Goal: Transaction & Acquisition: Purchase product/service

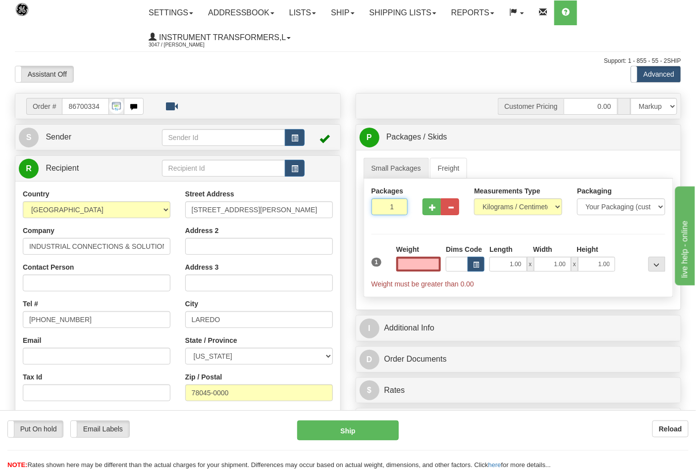
type input "2"
type input "0.00"
click at [397, 206] on input "2" at bounding box center [389, 207] width 37 height 17
type input "3"
click at [397, 206] on input "3" at bounding box center [389, 207] width 37 height 17
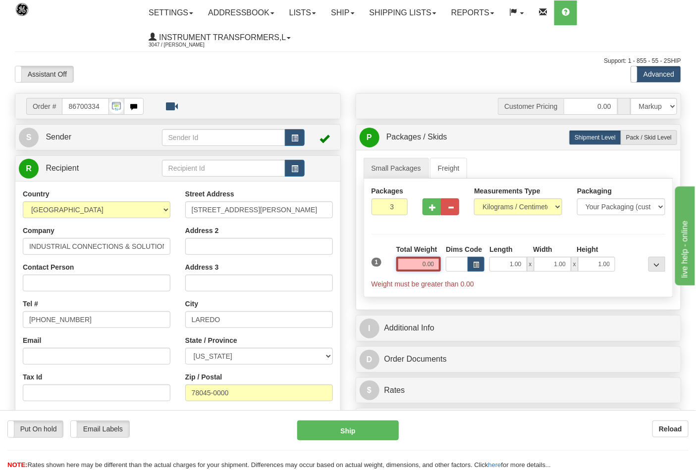
click at [413, 261] on input "0.00" at bounding box center [418, 264] width 45 height 15
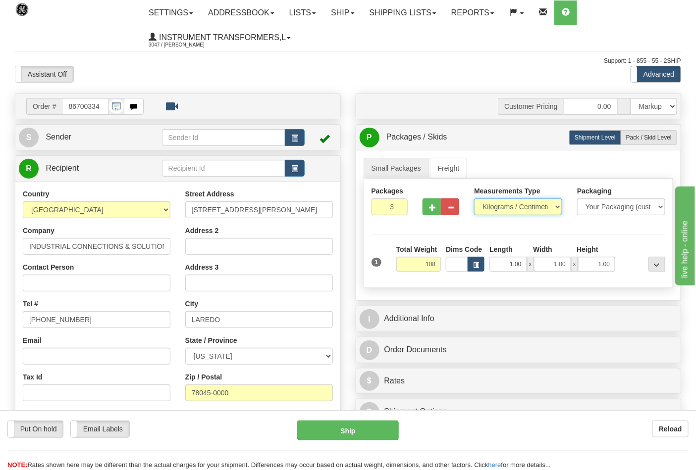
type input "108.00"
click at [551, 210] on select "Pounds / Inches Kilograms / Centimeters" at bounding box center [518, 207] width 88 height 17
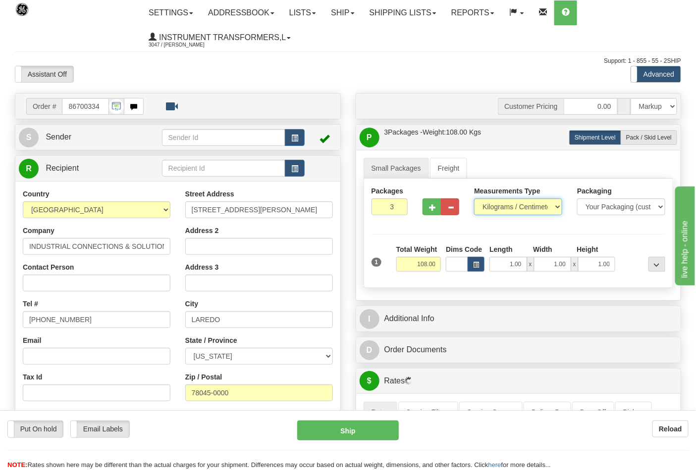
select select "0"
click at [474, 199] on select "Pounds / Inches Kilograms / Centimeters" at bounding box center [518, 207] width 88 height 17
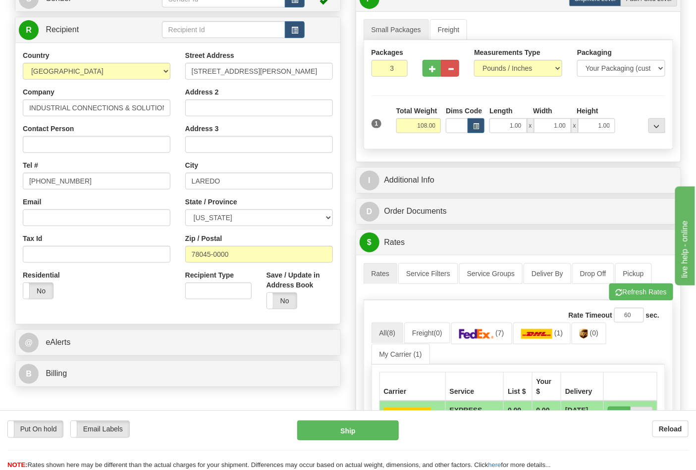
scroll to position [165, 0]
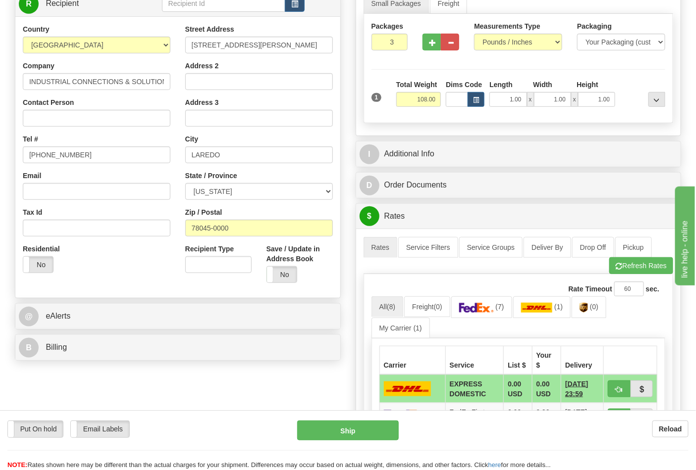
click at [167, 360] on div "B Billing" at bounding box center [177, 347] width 325 height 25
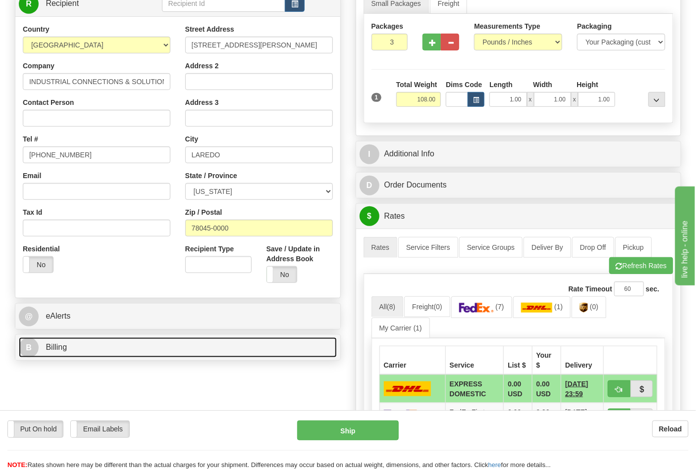
click at [167, 357] on link "B Billing" at bounding box center [178, 348] width 318 height 20
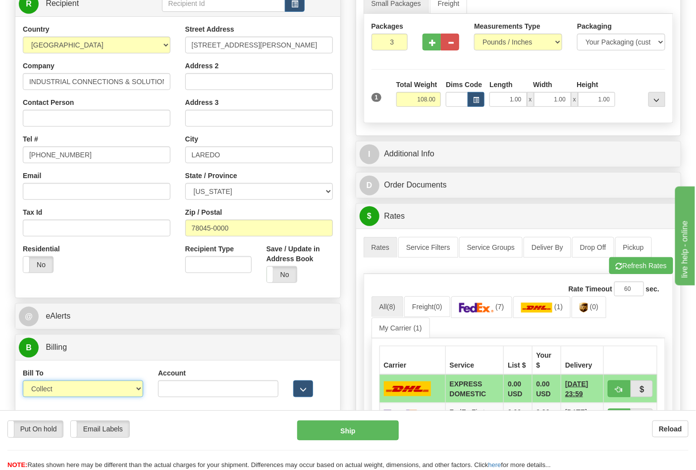
click at [127, 390] on select "Sender Recipient Third Party Collect" at bounding box center [83, 389] width 120 height 17
select select "2"
click at [23, 382] on select "Sender Recipient Third Party Collect" at bounding box center [83, 389] width 120 height 17
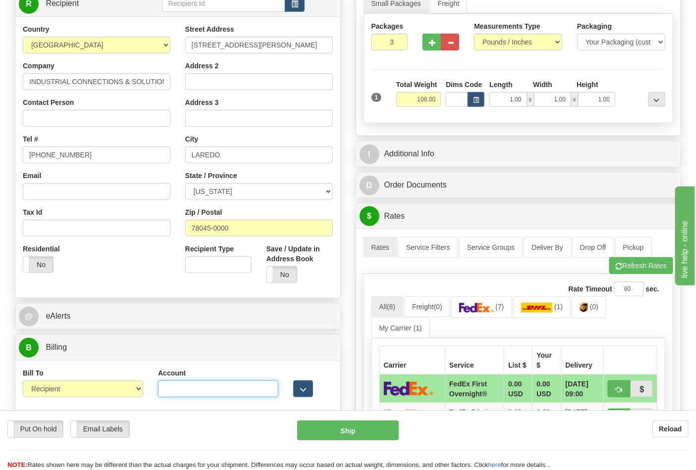
click at [206, 391] on input "Account" at bounding box center [218, 389] width 120 height 17
paste input "844904193"
type input "844904193"
click at [661, 266] on button "Refresh Rates" at bounding box center [641, 265] width 64 height 17
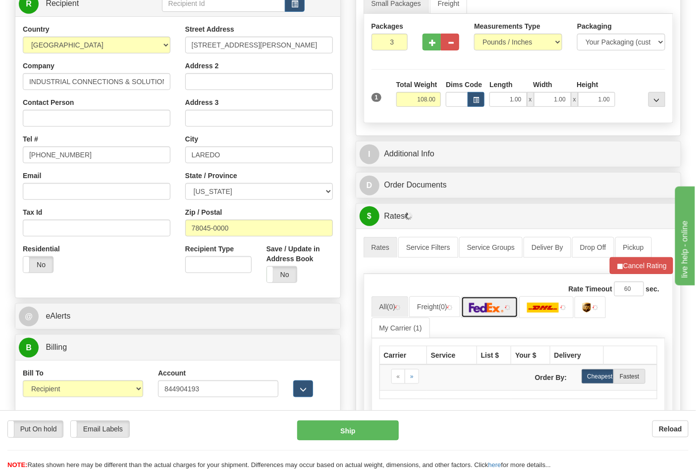
click at [490, 310] on img at bounding box center [486, 308] width 35 height 10
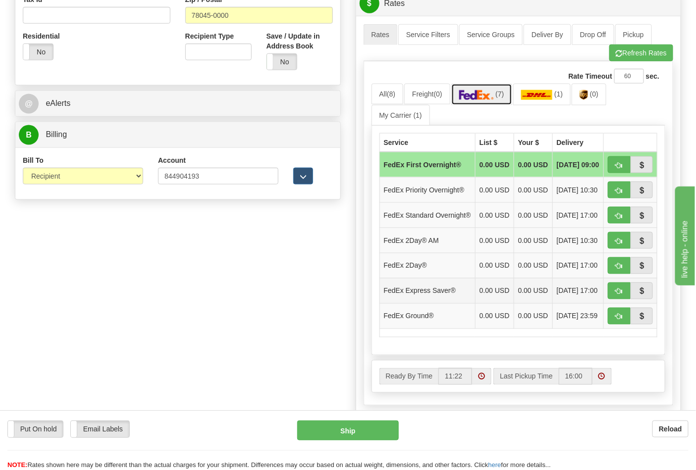
scroll to position [385, 0]
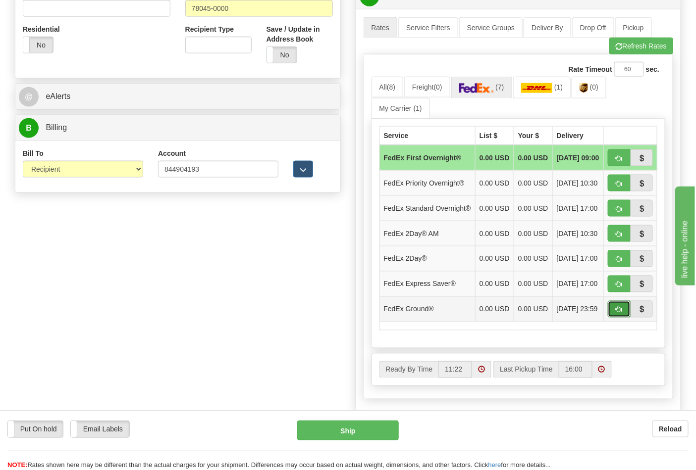
click at [617, 313] on span "button" at bounding box center [618, 310] width 7 height 6
type input "92"
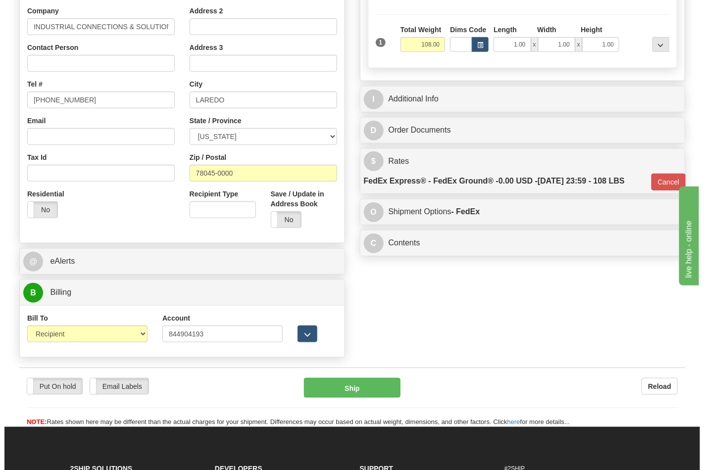
scroll to position [275, 0]
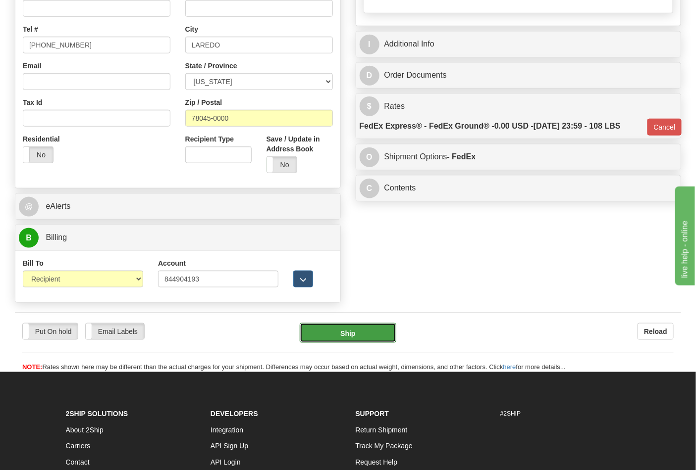
click at [336, 329] on button "Ship" at bounding box center [348, 333] width 96 height 20
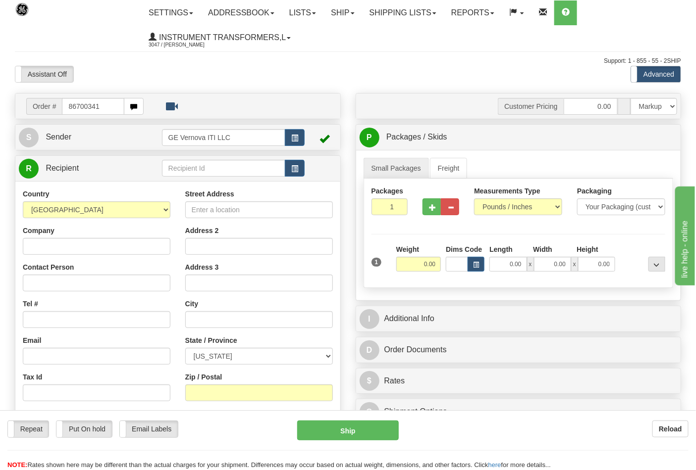
type input "86700341"
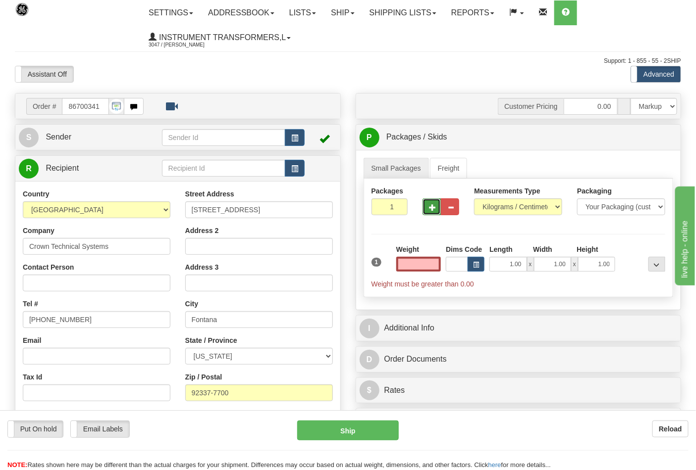
type input "0.00"
click at [431, 208] on span "button" at bounding box center [432, 207] width 7 height 6
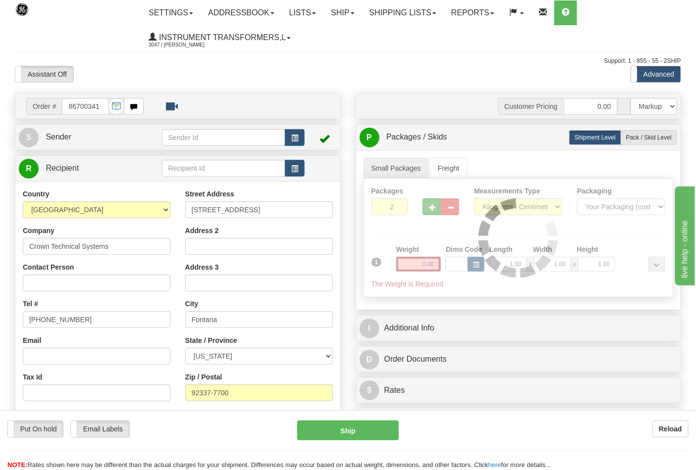
click at [431, 208] on div at bounding box center [518, 238] width 309 height 118
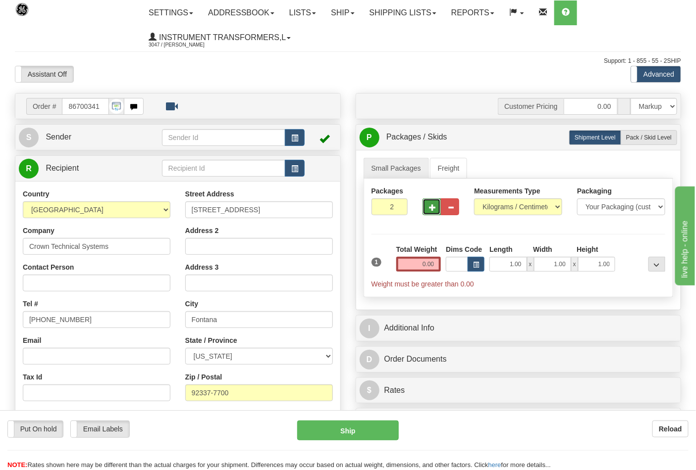
click at [431, 208] on span "button" at bounding box center [432, 207] width 7 height 6
type input "3"
click at [423, 268] on input "0.00" at bounding box center [418, 264] width 45 height 15
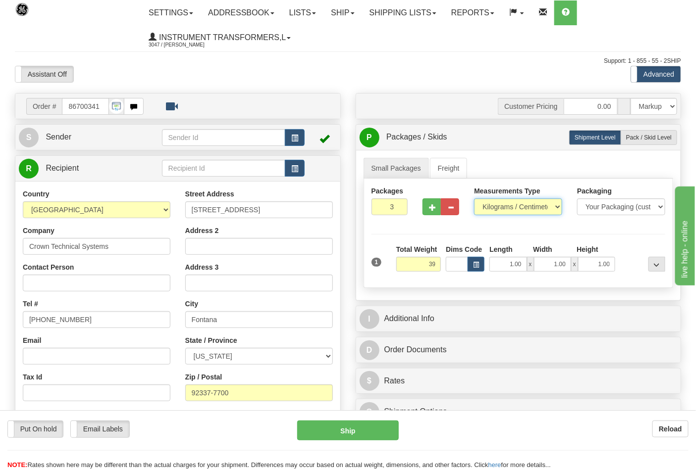
type input "39.00"
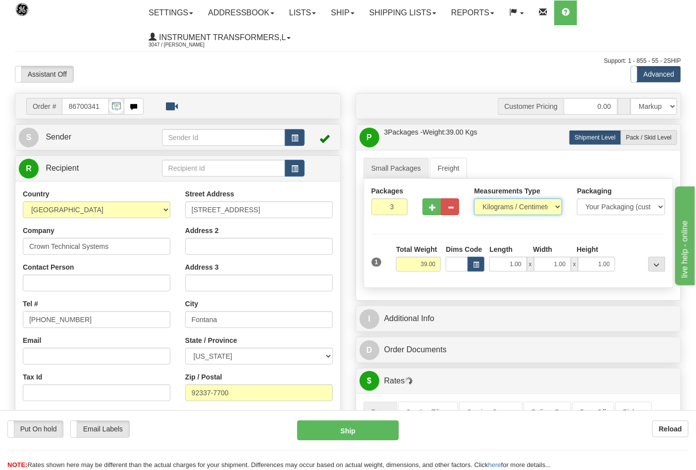
click at [559, 206] on select "Pounds / Inches Kilograms / Centimeters" at bounding box center [518, 207] width 88 height 17
select select "0"
click at [474, 199] on select "Pounds / Inches Kilograms / Centimeters" at bounding box center [518, 207] width 88 height 17
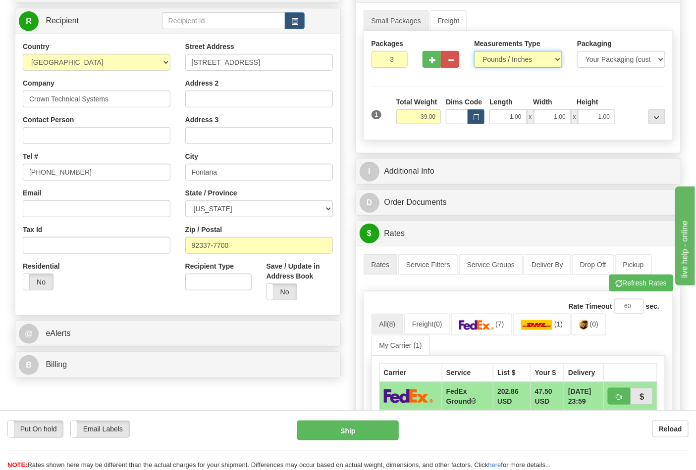
scroll to position [165, 0]
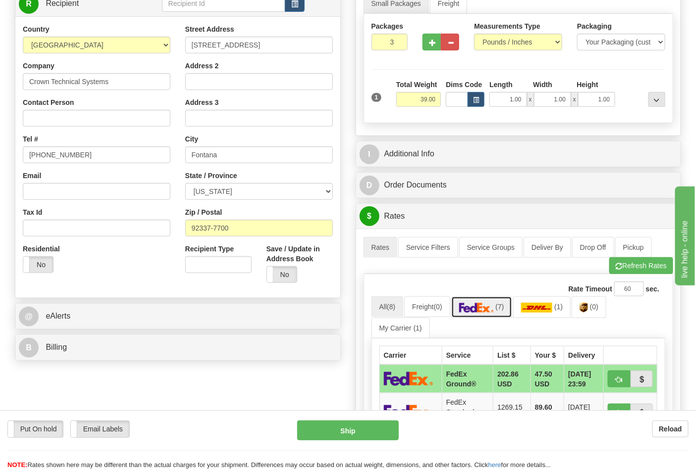
click at [482, 313] on img at bounding box center [476, 308] width 35 height 10
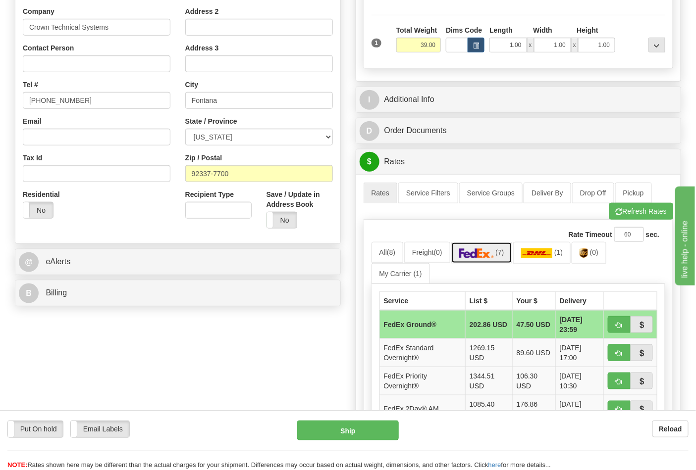
scroll to position [220, 0]
click at [626, 216] on button "Refresh Rates" at bounding box center [641, 211] width 64 height 17
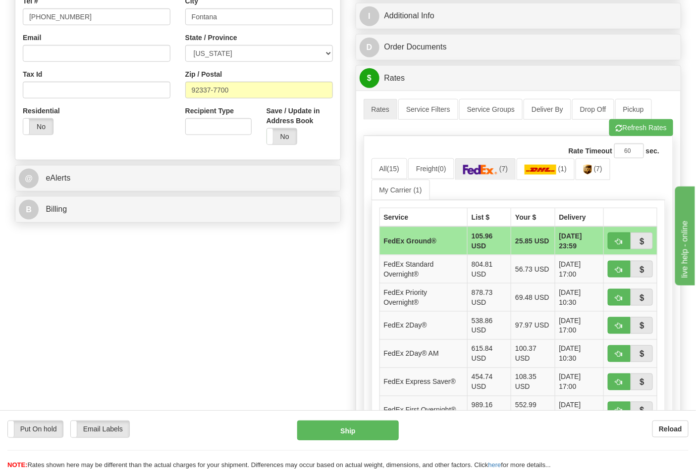
scroll to position [330, 0]
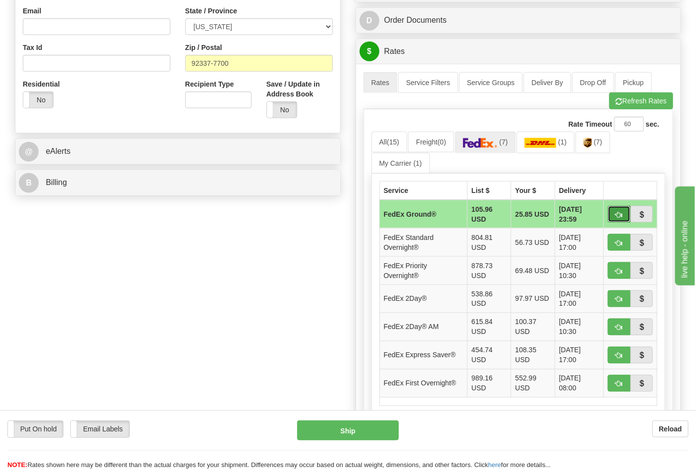
click at [616, 217] on span "button" at bounding box center [618, 215] width 7 height 6
type input "92"
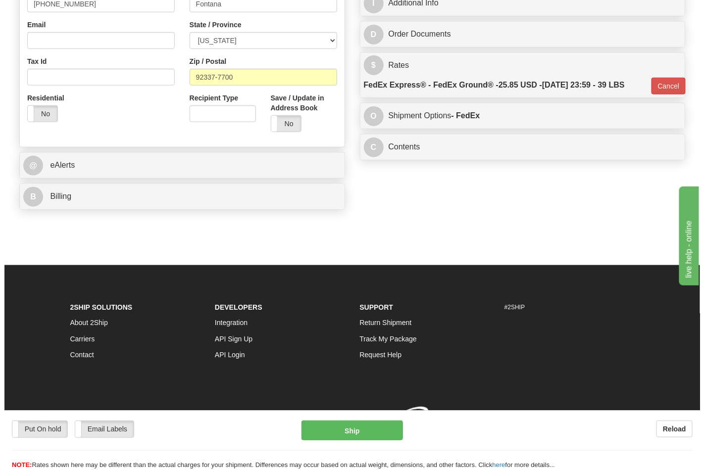
scroll to position [317, 0]
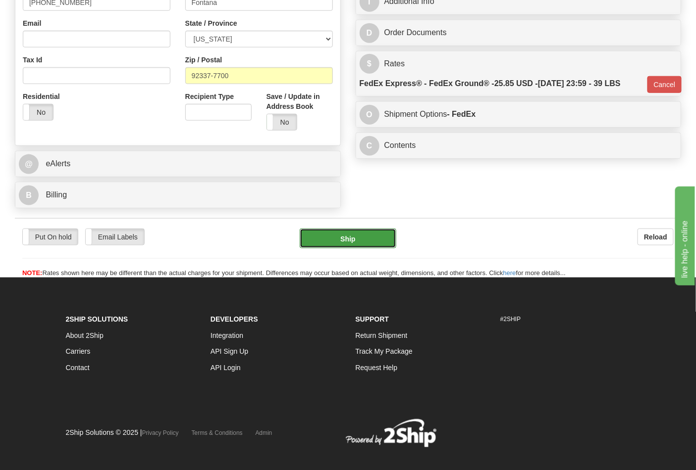
click at [375, 244] on button "Ship" at bounding box center [348, 239] width 96 height 20
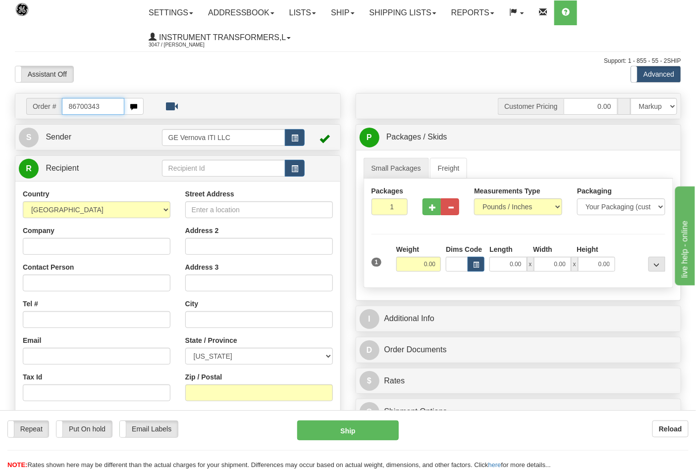
type input "86700343"
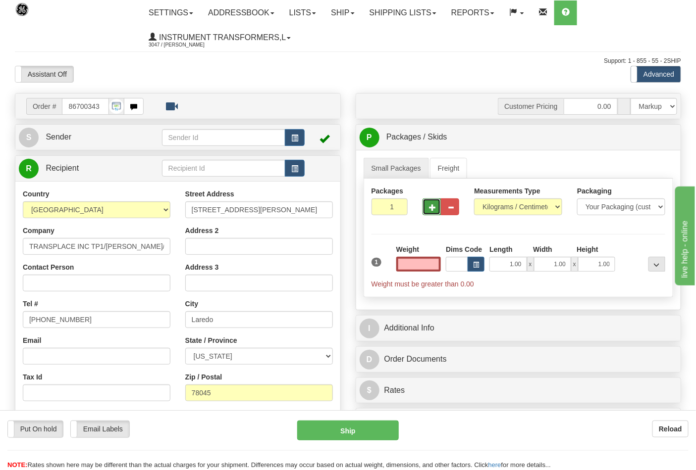
type input "0.00"
click at [427, 209] on button "button" at bounding box center [431, 207] width 18 height 17
click at [429, 209] on span "button" at bounding box center [432, 207] width 7 height 6
type input "3"
click at [524, 210] on select "Pounds / Inches Kilograms / Centimeters" at bounding box center [518, 207] width 88 height 17
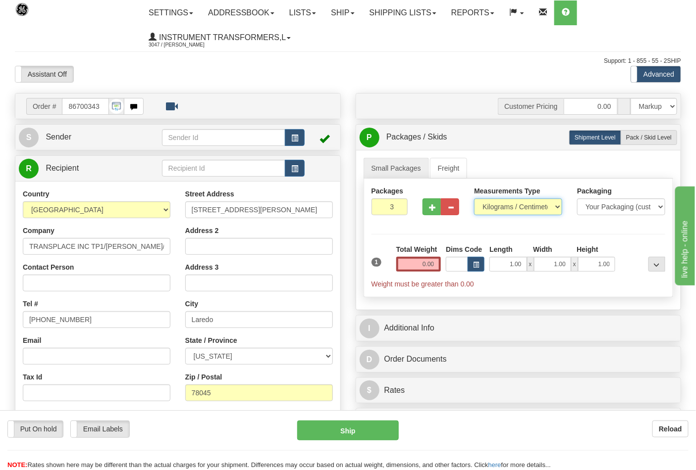
select select "0"
click at [474, 199] on select "Pounds / Inches Kilograms / Centimeters" at bounding box center [518, 207] width 88 height 17
click at [433, 265] on input "0.00" at bounding box center [418, 264] width 45 height 15
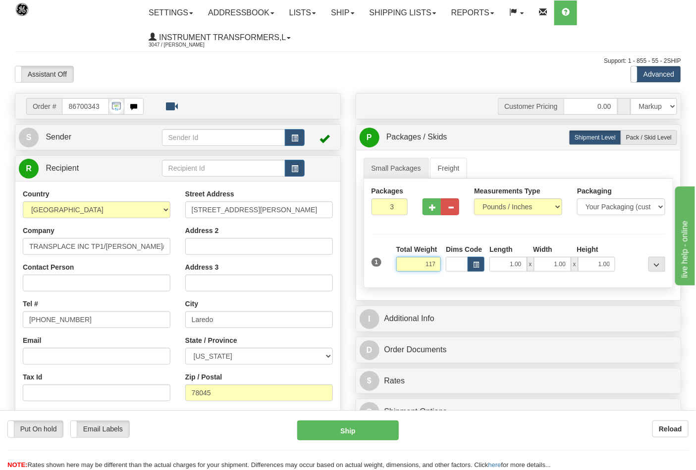
click button "Delete" at bounding box center [0, 0] width 0 height 0
type input "117.00"
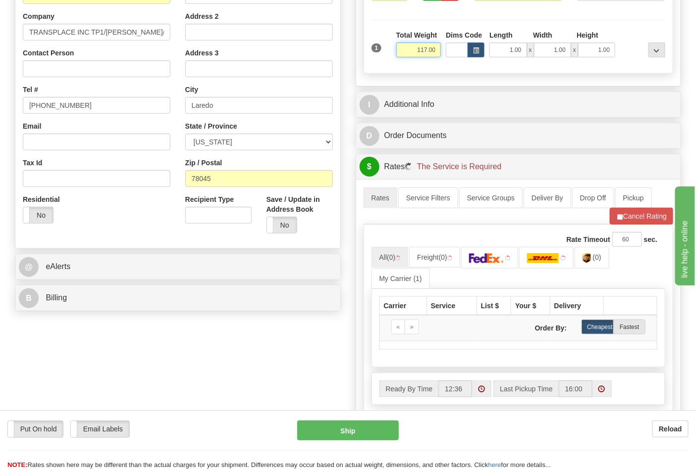
scroll to position [220, 0]
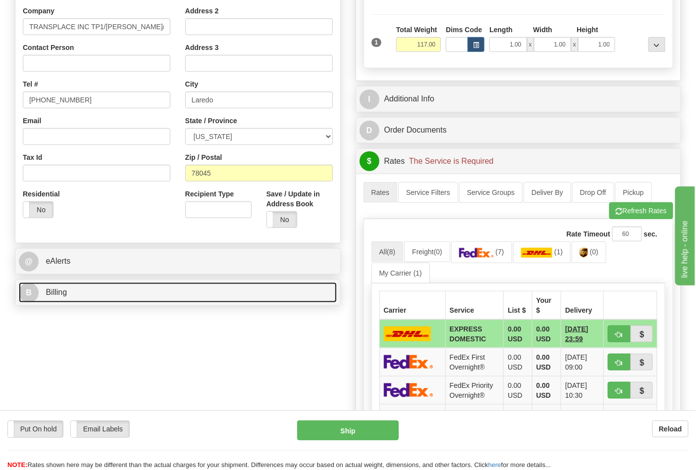
click at [102, 298] on link "B Billing" at bounding box center [178, 293] width 318 height 20
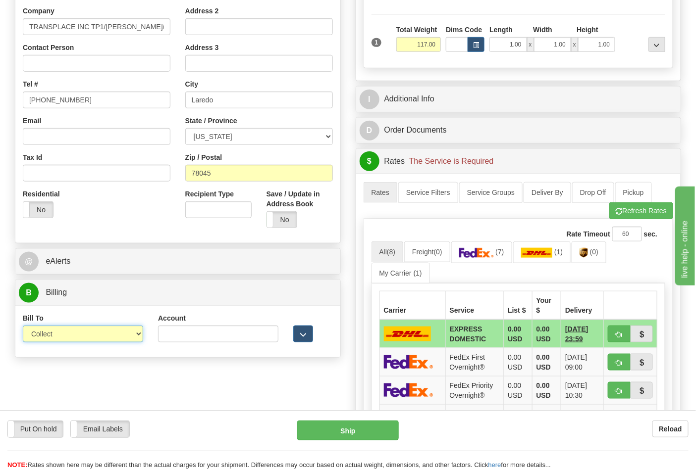
click at [130, 334] on select "Sender Recipient Third Party Collect" at bounding box center [83, 334] width 120 height 17
select select "2"
click at [23, 327] on select "Sender Recipient Third Party Collect" at bounding box center [83, 334] width 120 height 17
click at [161, 341] on input "Account" at bounding box center [218, 334] width 120 height 17
paste input "106052662"
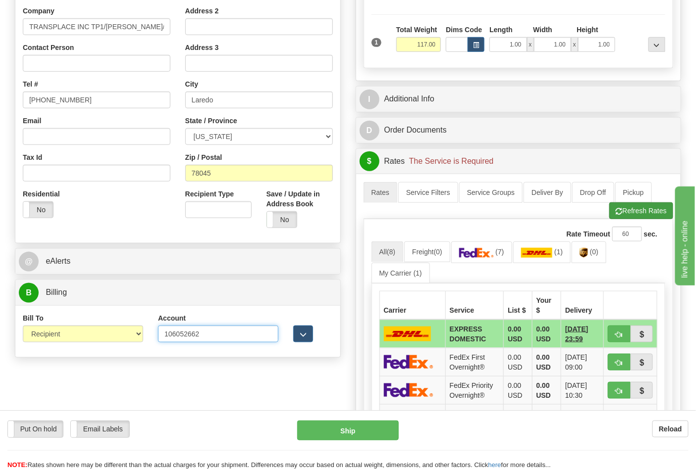
type input "106052662"
click at [641, 208] on button "Refresh Rates" at bounding box center [641, 211] width 64 height 17
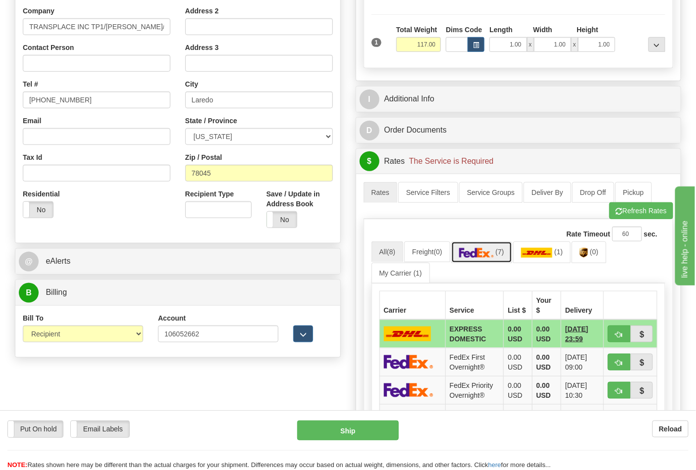
click at [498, 255] on link "(7)" at bounding box center [481, 252] width 61 height 21
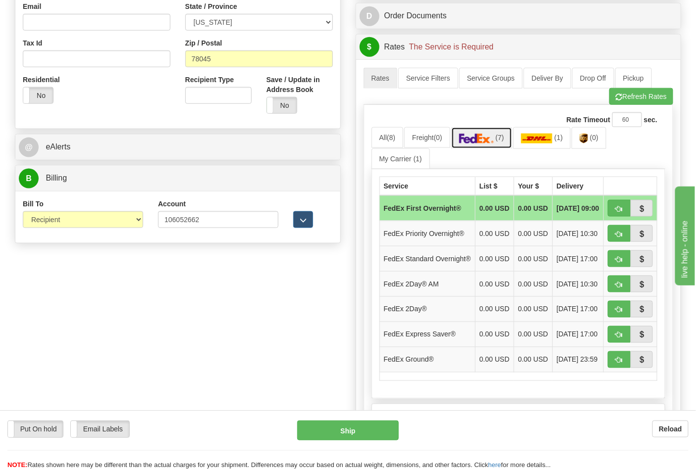
scroll to position [385, 0]
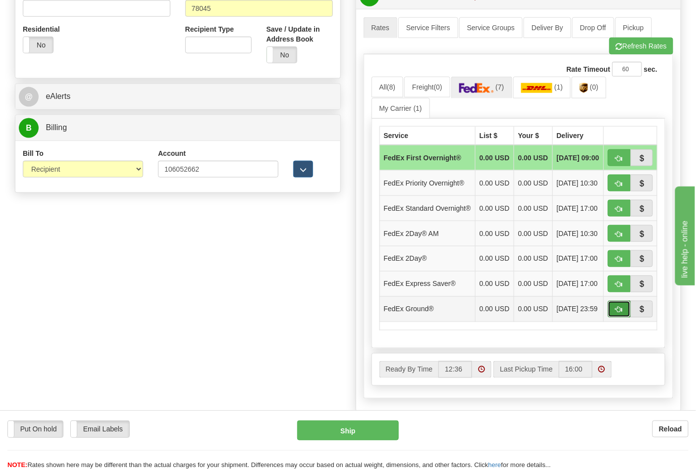
click at [621, 313] on span "button" at bounding box center [618, 310] width 7 height 6
type input "92"
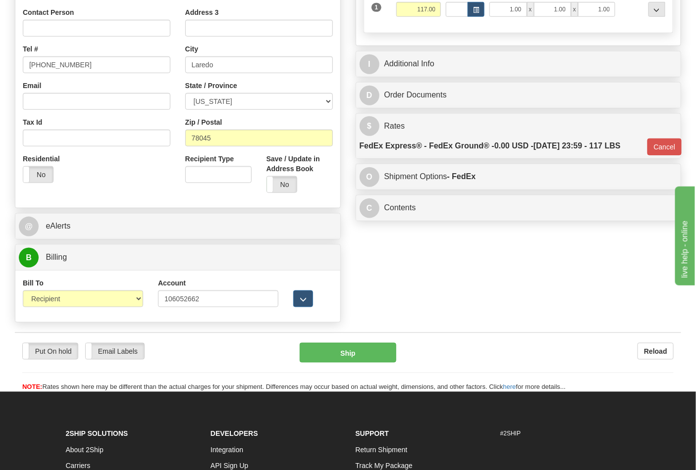
scroll to position [259, 0]
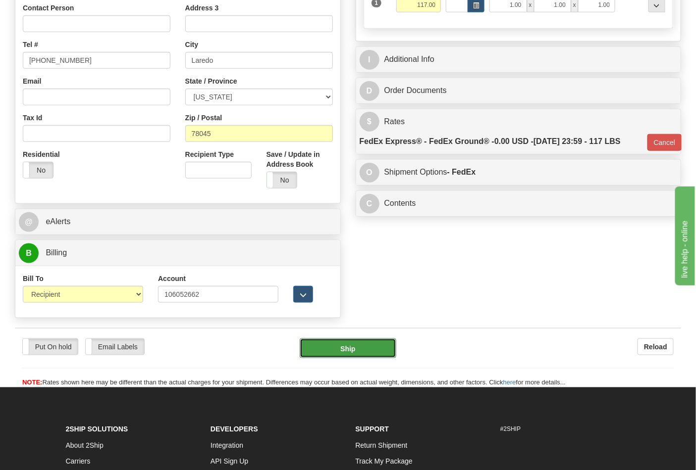
click at [345, 345] on button "Ship" at bounding box center [348, 349] width 96 height 20
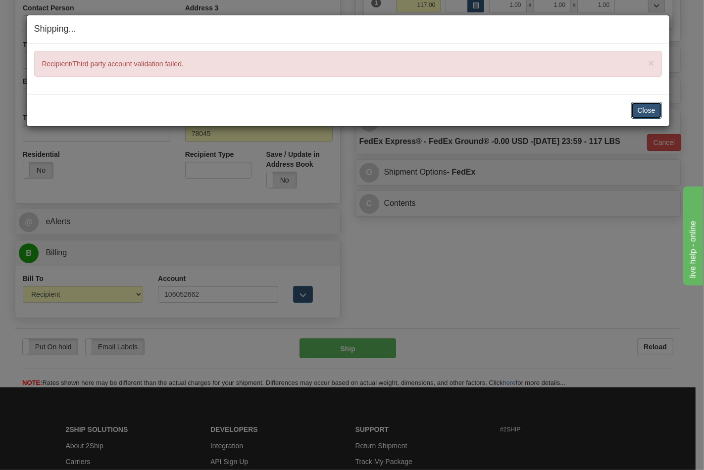
click at [644, 106] on button "Close" at bounding box center [646, 110] width 31 height 17
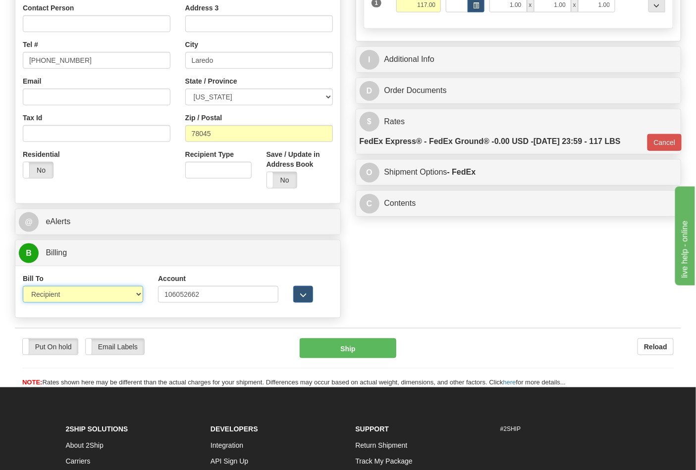
click at [136, 298] on select "Sender Recipient Third Party Collect" at bounding box center [83, 294] width 120 height 17
select select "4"
click at [23, 287] on select "Sender Recipient Third Party Collect" at bounding box center [83, 294] width 120 height 17
type input "92"
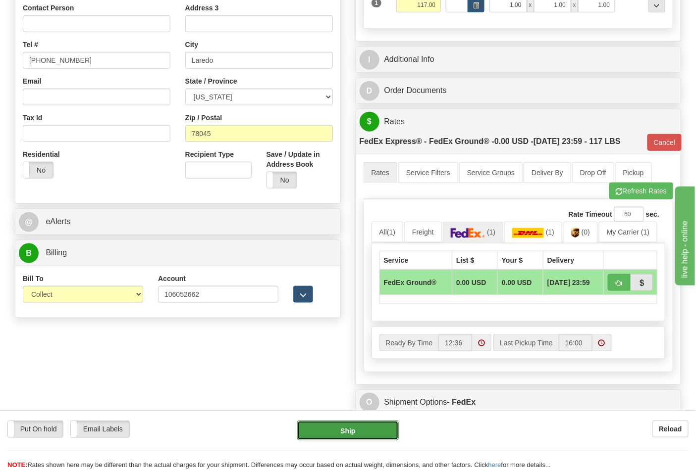
click at [369, 421] on button "Ship" at bounding box center [347, 431] width 101 height 20
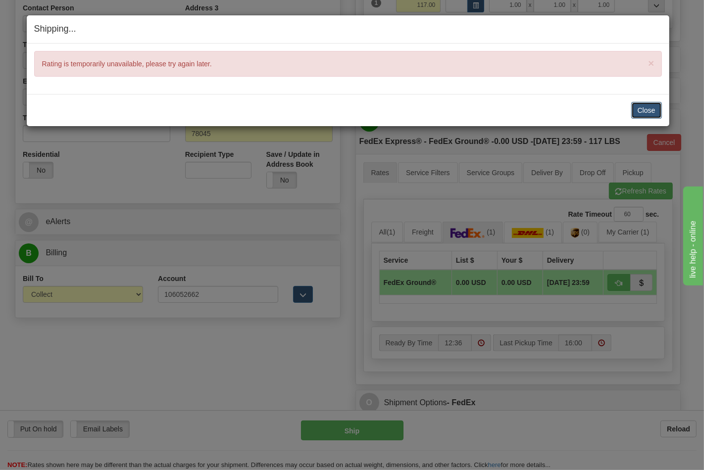
click at [654, 111] on button "Close" at bounding box center [646, 110] width 31 height 17
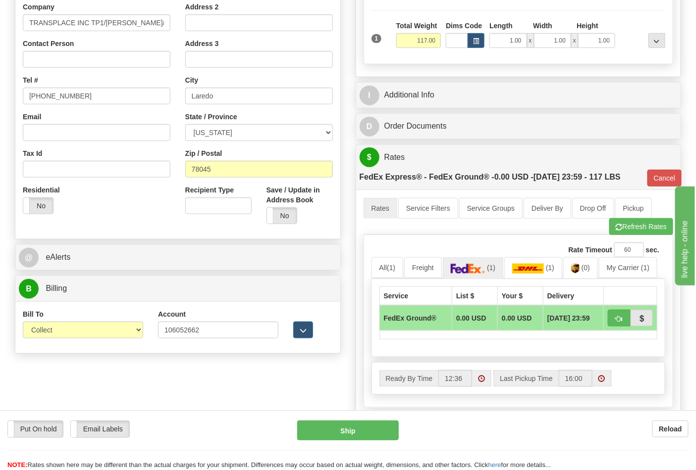
scroll to position [204, 0]
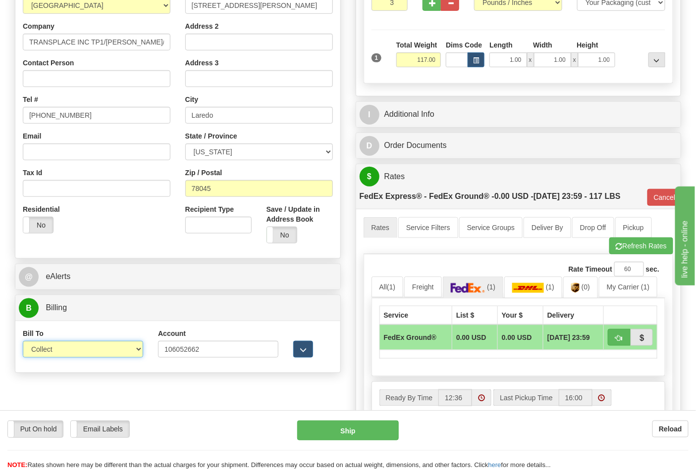
click at [77, 353] on select "Sender Recipient Third Party Collect" at bounding box center [83, 349] width 120 height 17
select select "2"
click at [23, 343] on select "Sender Recipient Third Party Collect" at bounding box center [83, 349] width 120 height 17
type input "92"
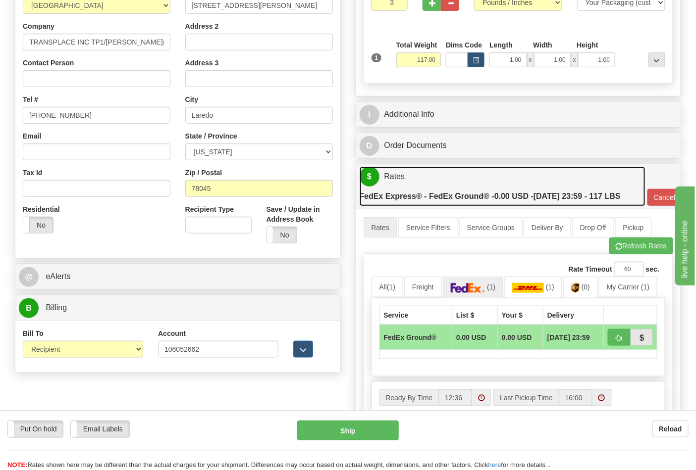
click at [491, 191] on label "FedEx Express® - FedEx Ground® - 0.00 USD - 09/26/2025 23:59 - 117 LBS" at bounding box center [489, 197] width 261 height 20
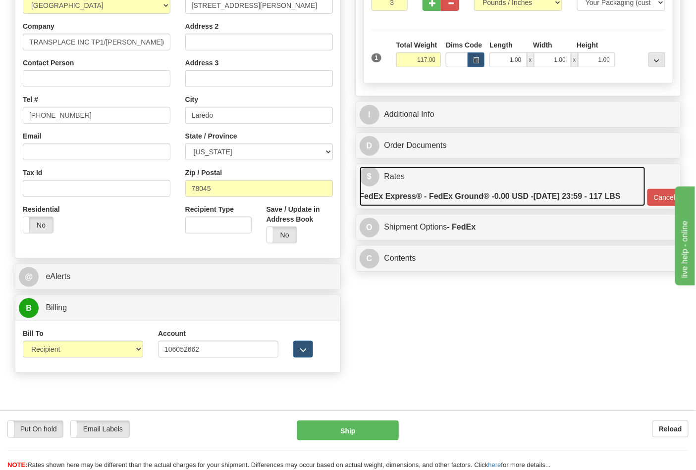
click at [592, 189] on label "FedEx Express® - FedEx Ground® - 0.00 USD - 09/26/2025 23:59 - 117 LBS" at bounding box center [489, 197] width 261 height 20
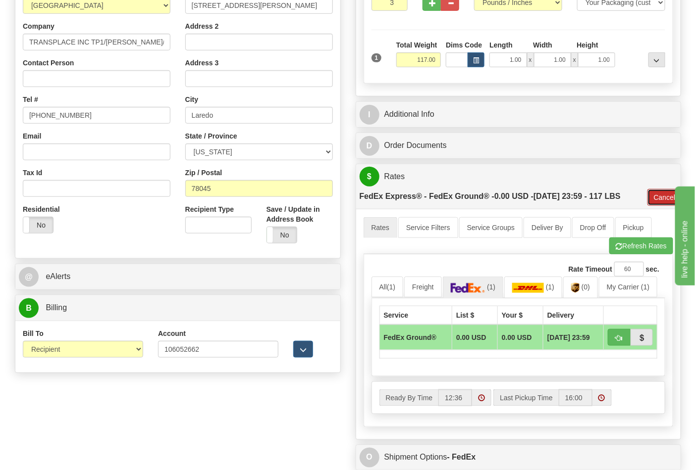
click at [664, 197] on button "Cancel" at bounding box center [664, 197] width 35 height 17
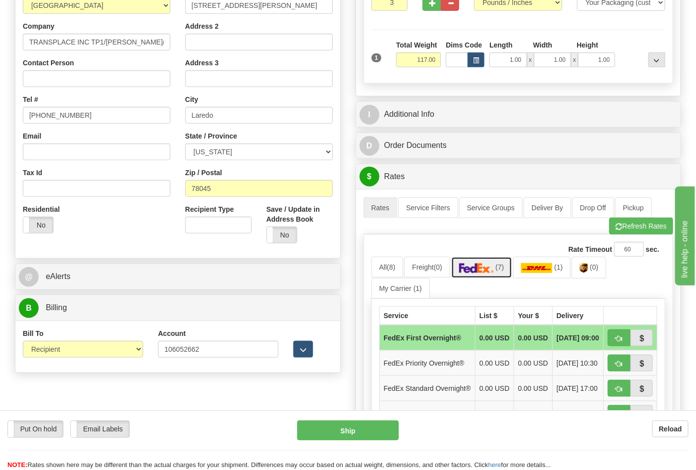
click at [494, 268] on img at bounding box center [476, 268] width 35 height 10
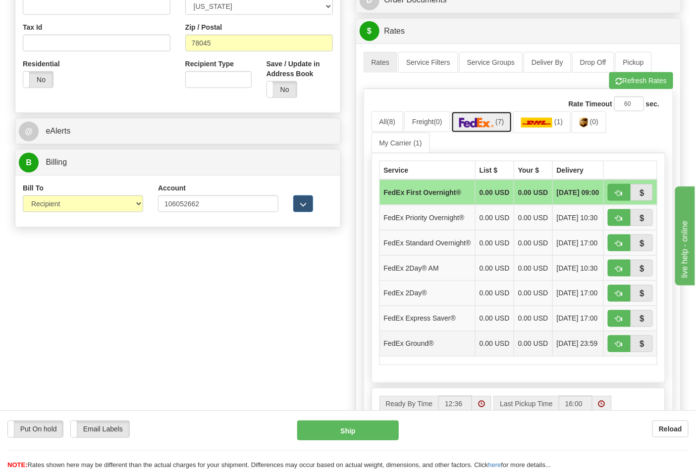
scroll to position [369, 0]
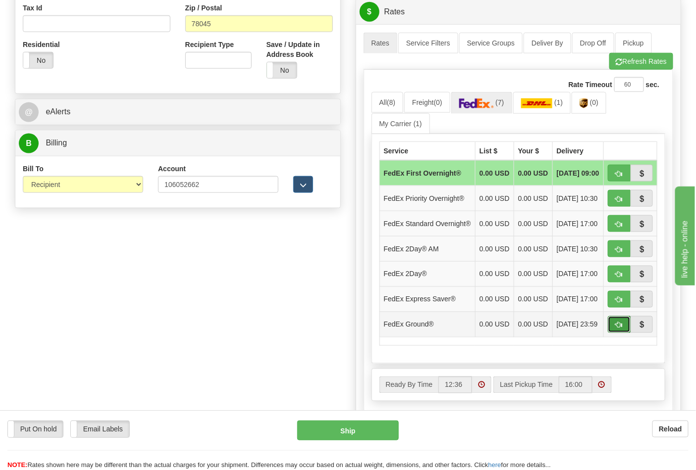
click at [610, 333] on button "button" at bounding box center [619, 324] width 23 height 17
type input "92"
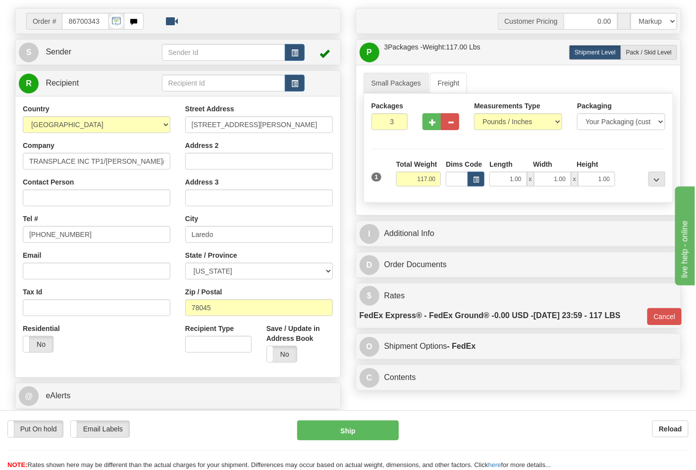
scroll to position [40, 0]
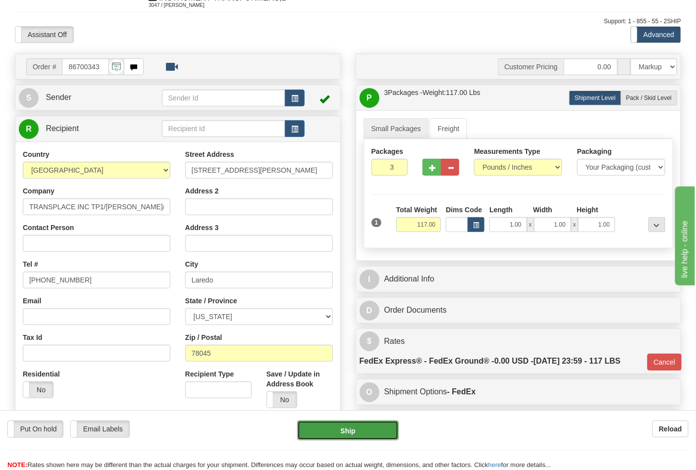
click at [347, 428] on button "Ship" at bounding box center [347, 431] width 101 height 20
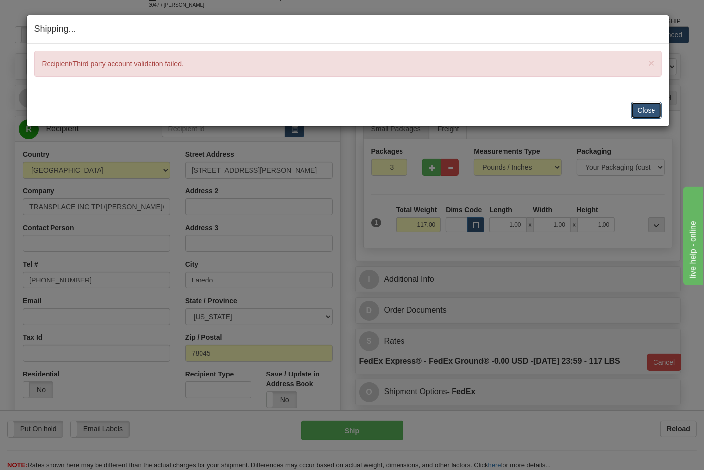
click at [647, 110] on button "Close" at bounding box center [646, 110] width 31 height 17
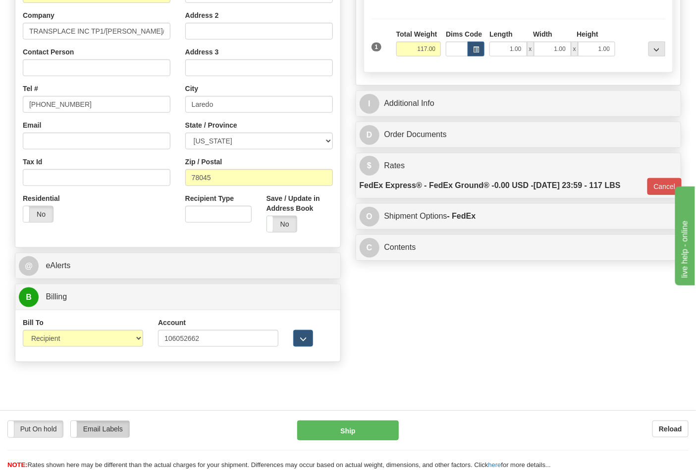
scroll to position [259, 0]
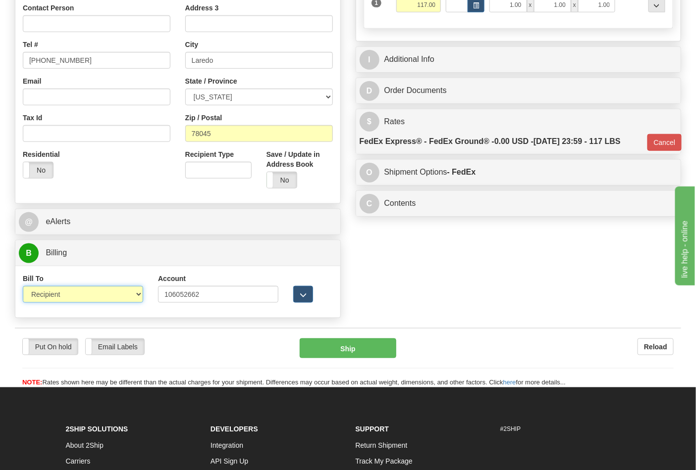
click at [130, 291] on select "Sender Recipient Third Party Collect" at bounding box center [83, 294] width 120 height 17
select select "4"
click at [23, 287] on select "Sender Recipient Third Party Collect" at bounding box center [83, 294] width 120 height 17
type input "92"
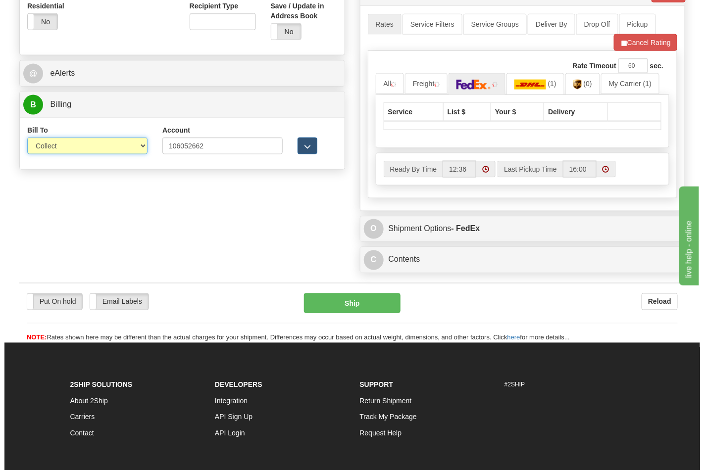
scroll to position [424, 0]
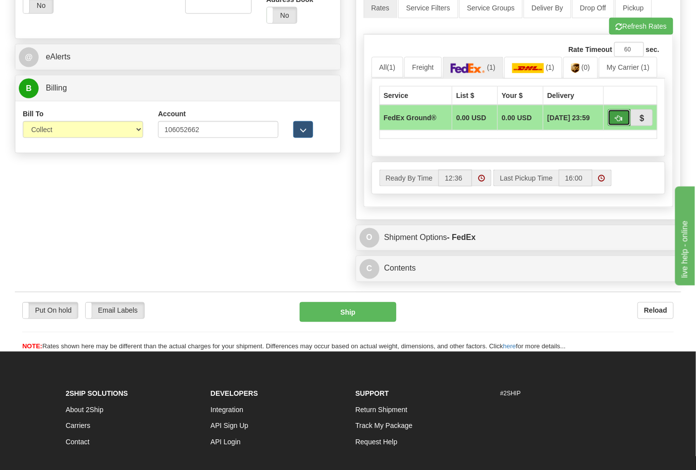
click at [614, 121] on button "button" at bounding box center [619, 117] width 23 height 17
click at [335, 314] on button "Ship" at bounding box center [348, 313] width 96 height 20
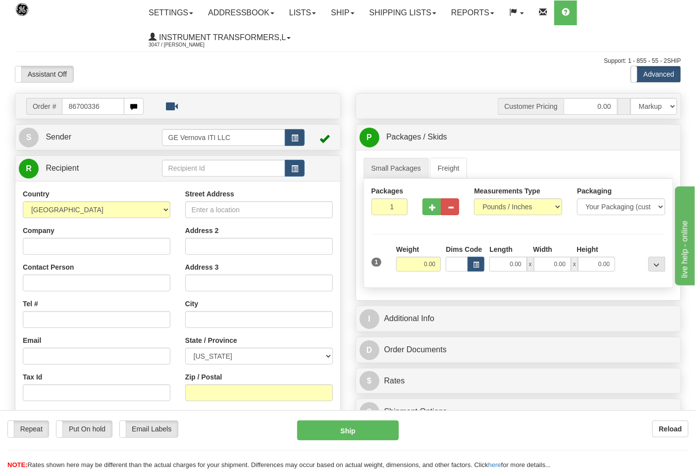
type input "86700336"
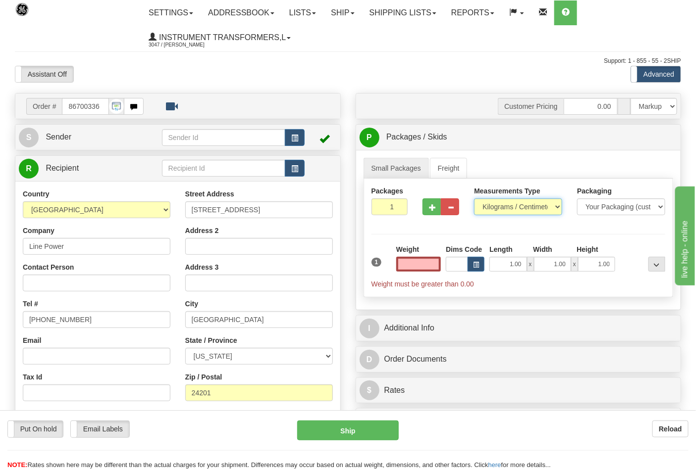
type input "0.00"
click at [560, 208] on select "Pounds / Inches Kilograms / Centimeters" at bounding box center [518, 207] width 88 height 17
select select "0"
click at [474, 199] on select "Pounds / Inches Kilograms / Centimeters" at bounding box center [518, 207] width 88 height 17
click at [436, 259] on input "0.00" at bounding box center [418, 264] width 45 height 15
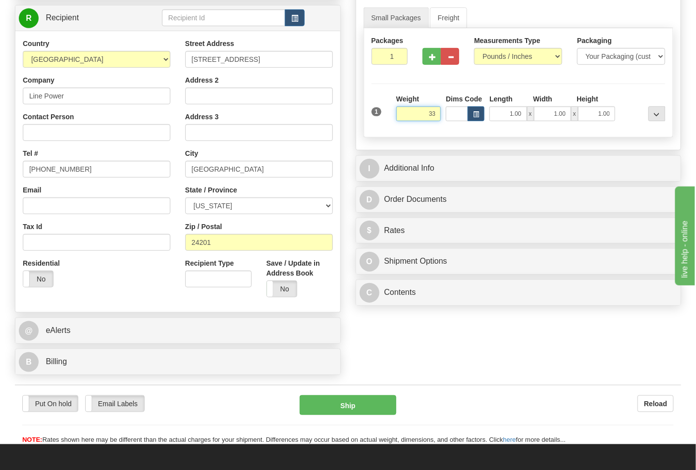
scroll to position [165, 0]
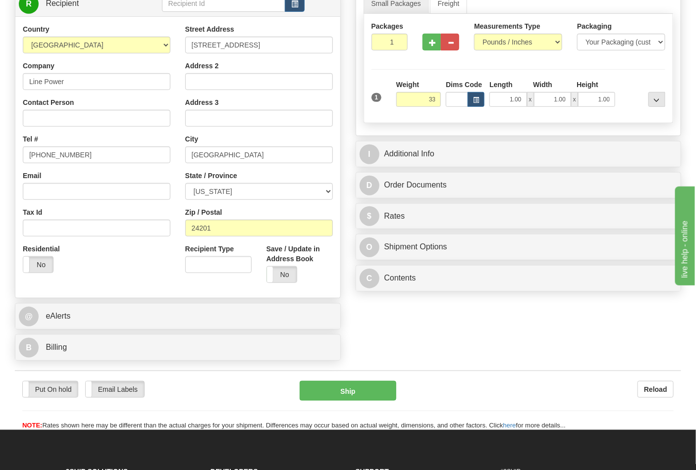
type input "33.00"
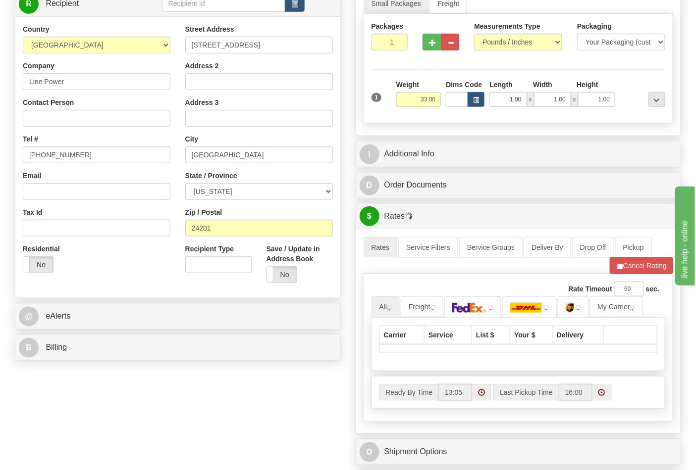
click at [264, 338] on div "B Billing" at bounding box center [177, 347] width 325 height 25
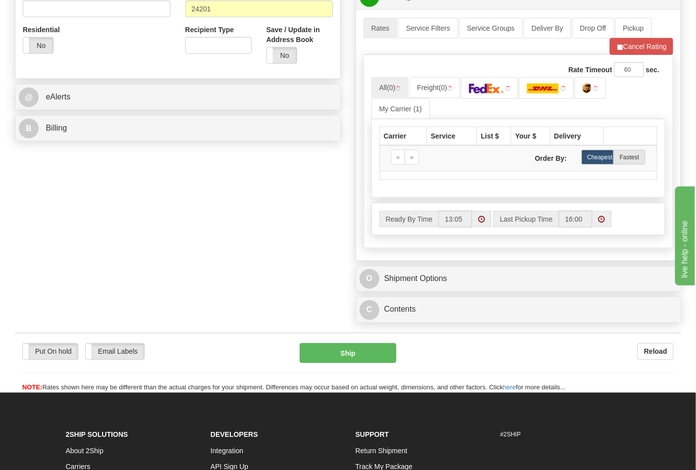
scroll to position [385, 0]
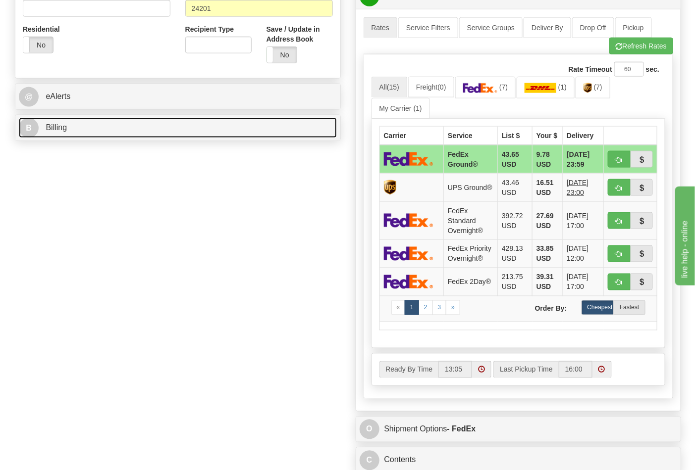
click at [296, 127] on link "B Billing" at bounding box center [178, 128] width 318 height 20
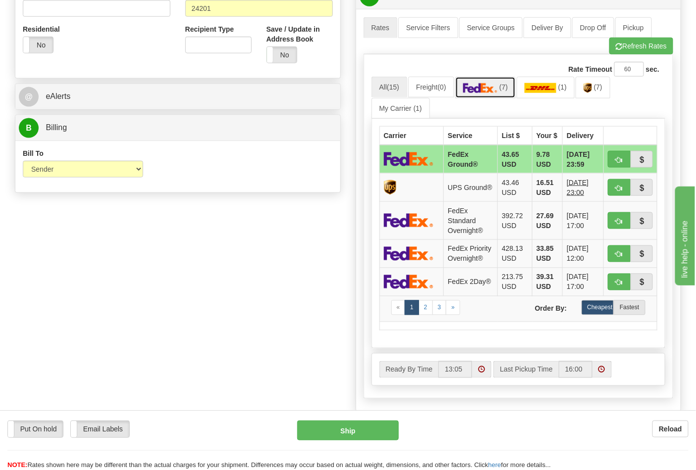
click at [487, 85] on img at bounding box center [480, 88] width 35 height 10
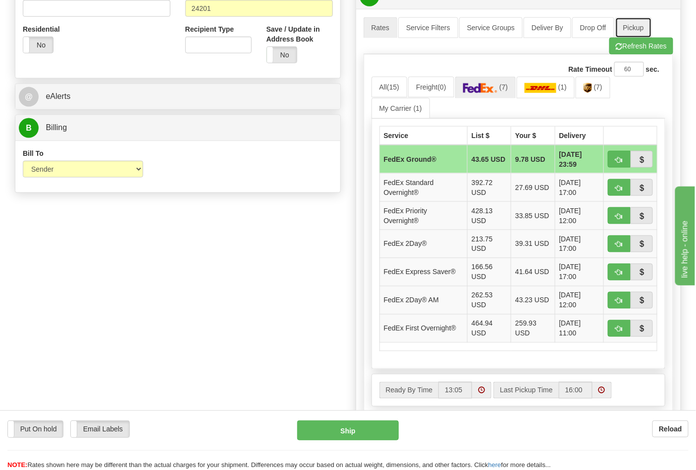
click at [628, 38] on link "Pickup" at bounding box center [633, 27] width 37 height 21
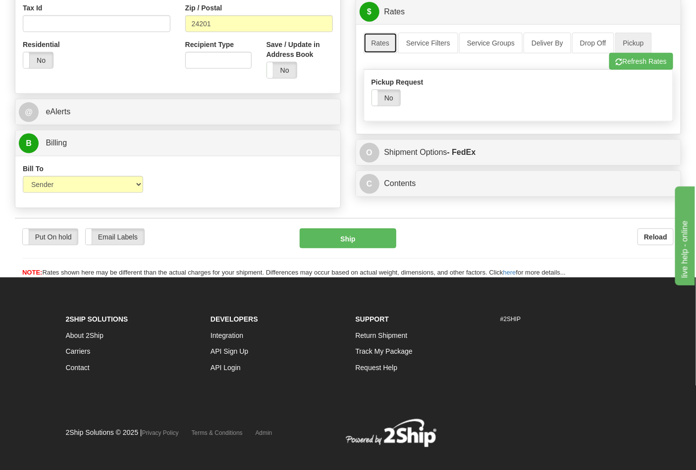
click at [372, 45] on link "Rates" at bounding box center [380, 43] width 34 height 21
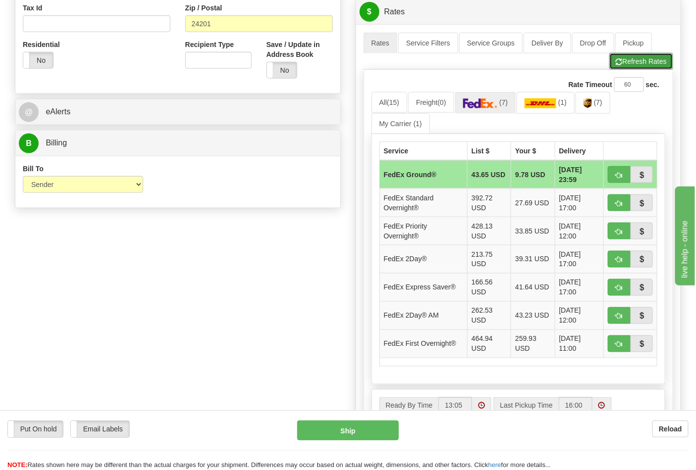
click at [640, 62] on button "Refresh Rates" at bounding box center [641, 61] width 64 height 17
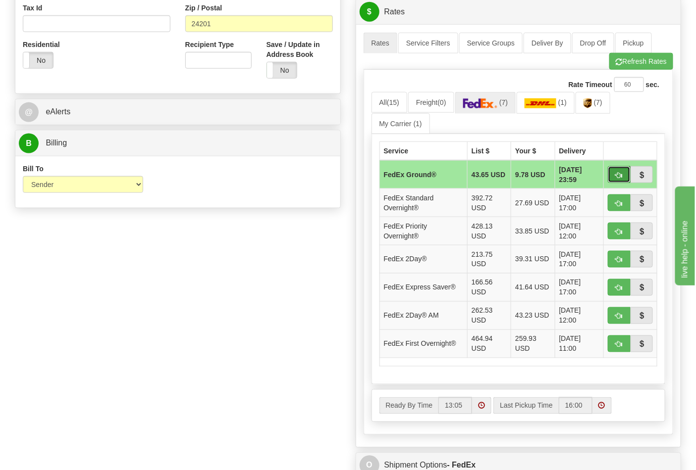
click at [615, 175] on span "button" at bounding box center [618, 175] width 7 height 6
type input "92"
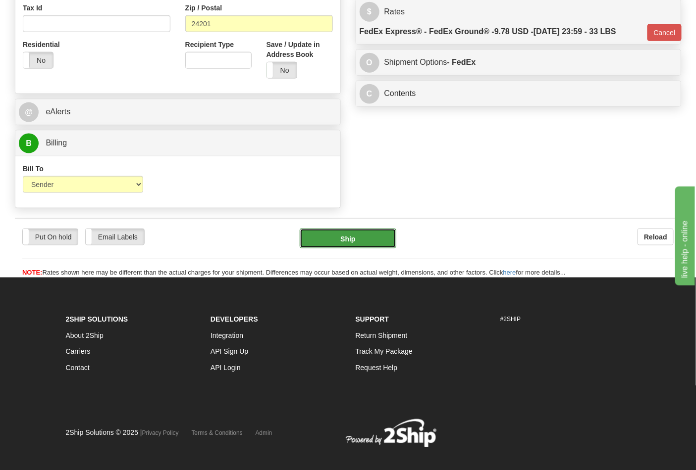
click at [382, 239] on button "Ship" at bounding box center [348, 239] width 96 height 20
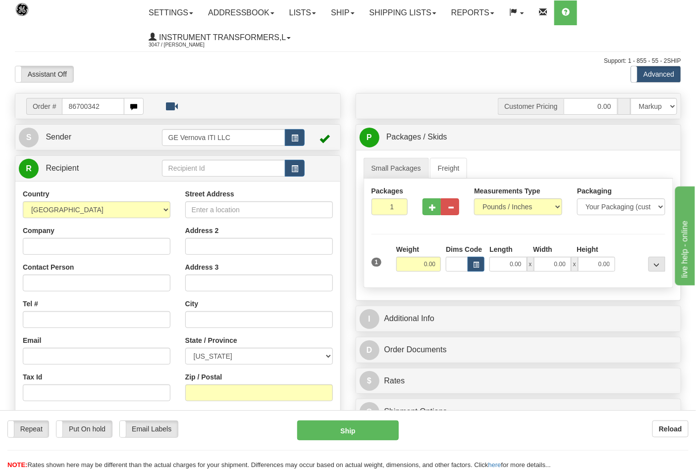
type input "86700342"
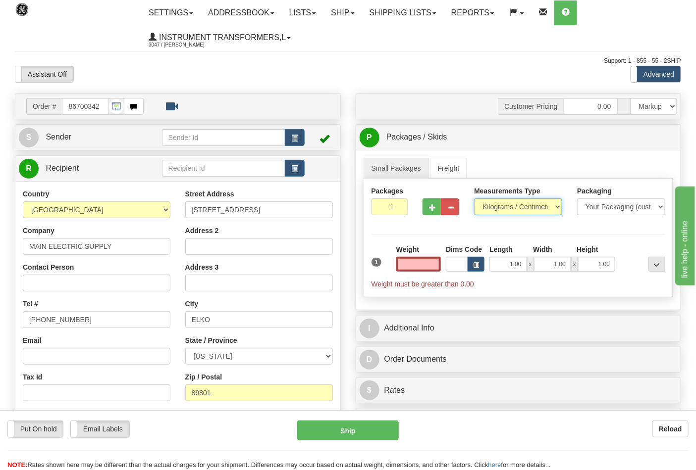
type input "0.00"
click at [491, 208] on select "Pounds / Inches Kilograms / Centimeters" at bounding box center [518, 207] width 88 height 17
select select "0"
click at [474, 199] on select "Pounds / Inches Kilograms / Centimeters" at bounding box center [518, 207] width 88 height 17
click at [429, 264] on input "0.00" at bounding box center [418, 264] width 45 height 15
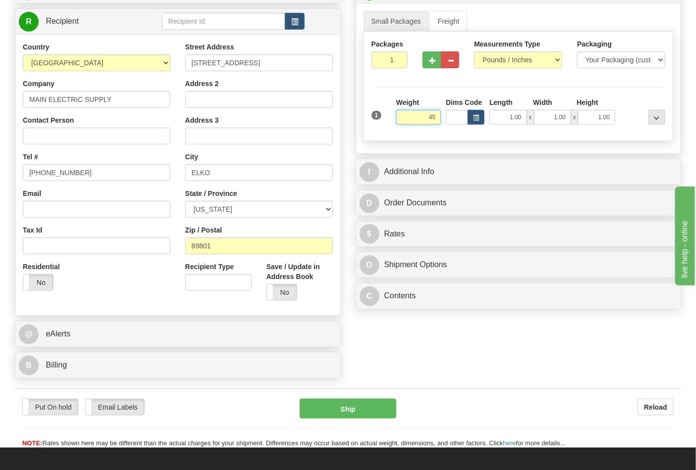
scroll to position [165, 0]
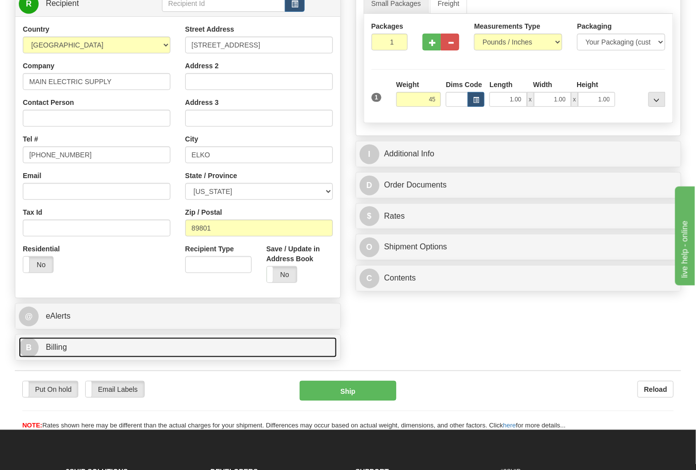
type input "45.00"
click at [87, 358] on link "B Billing" at bounding box center [178, 348] width 318 height 20
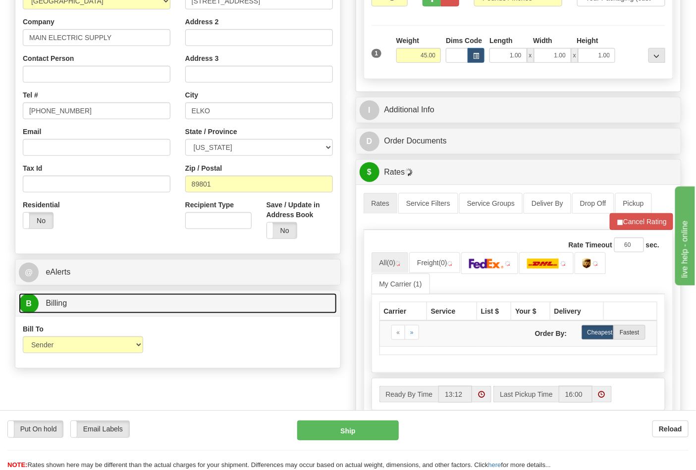
scroll to position [275, 0]
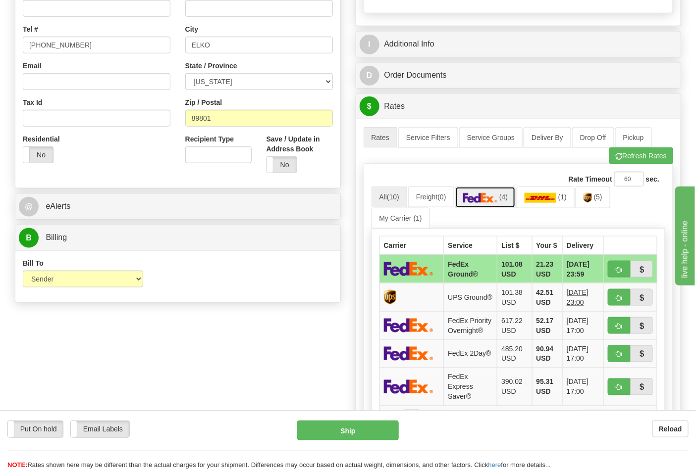
click at [507, 201] on span "(4)" at bounding box center [503, 197] width 8 height 8
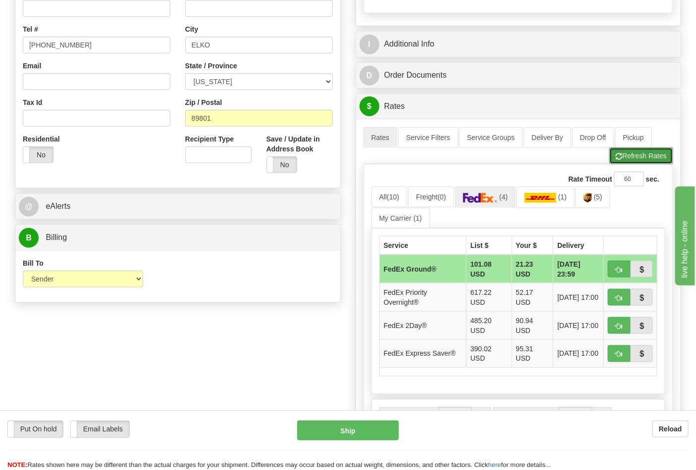
click at [626, 153] on button "Refresh Rates" at bounding box center [641, 156] width 64 height 17
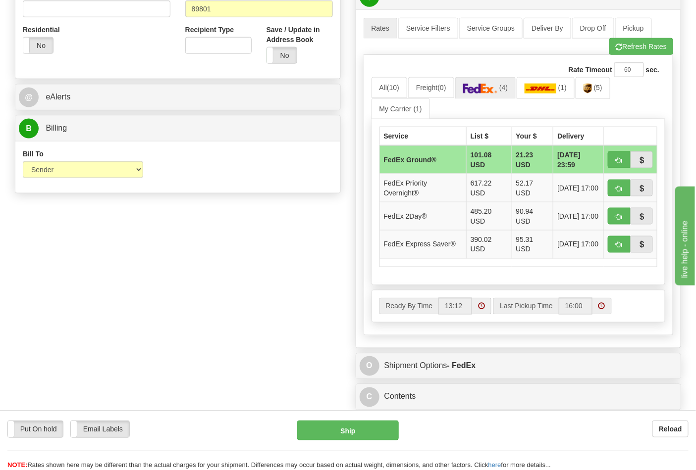
scroll to position [385, 0]
click at [619, 162] on span "button" at bounding box center [618, 160] width 7 height 6
type input "92"
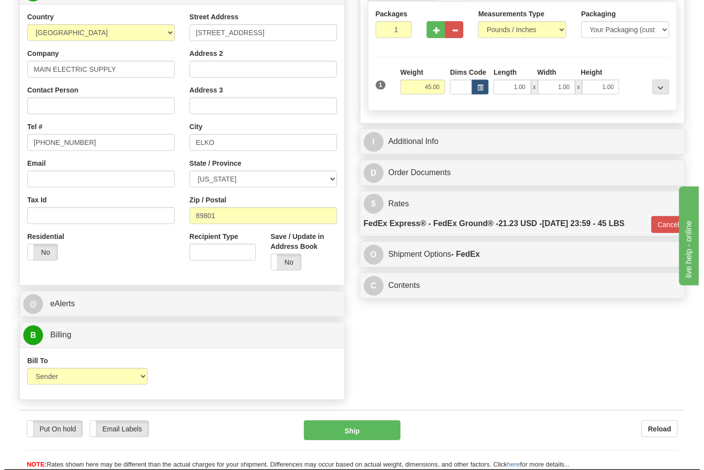
scroll to position [204, 0]
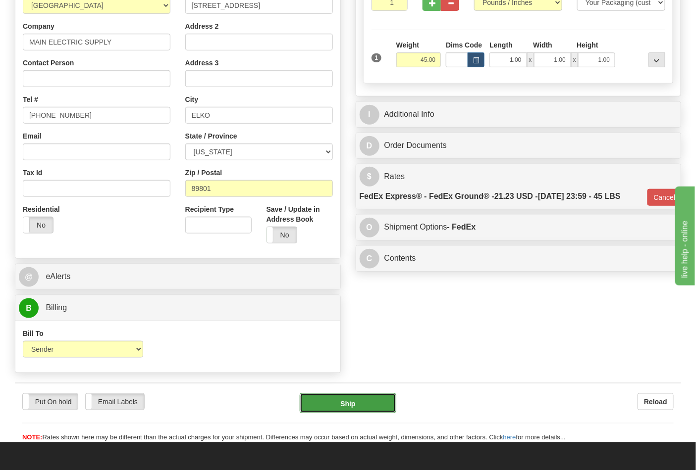
click at [330, 398] on button "Ship" at bounding box center [348, 404] width 96 height 20
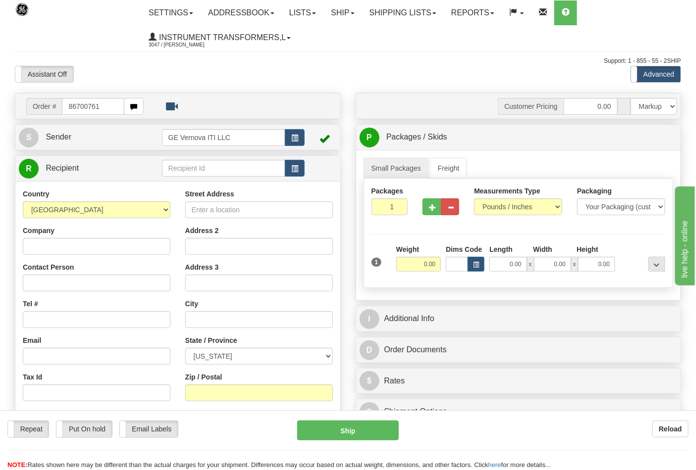
type input "86700761"
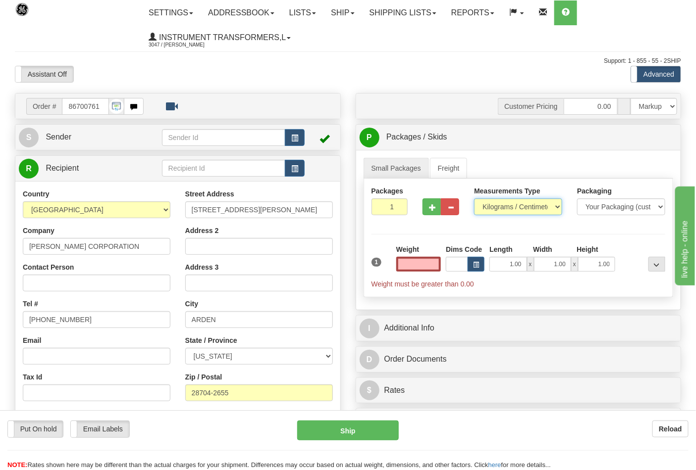
type input "0.00"
click at [489, 209] on select "Pounds / Inches Kilograms / Centimeters" at bounding box center [518, 207] width 88 height 17
select select "0"
click at [474, 199] on select "Pounds / Inches Kilograms / Centimeters" at bounding box center [518, 207] width 88 height 17
click at [432, 268] on input "0.00" at bounding box center [418, 264] width 45 height 15
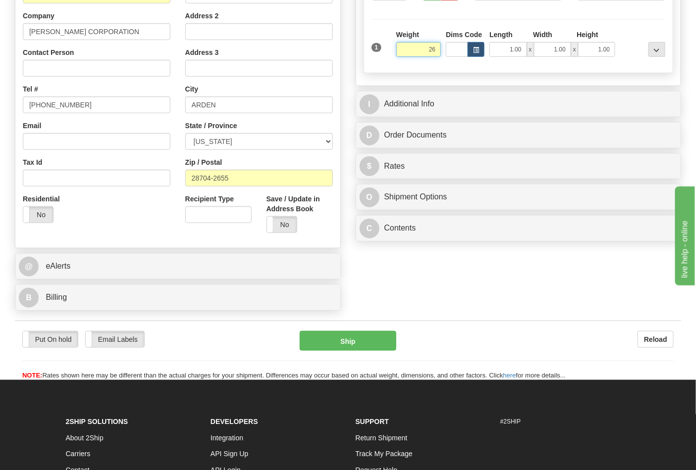
scroll to position [220, 0]
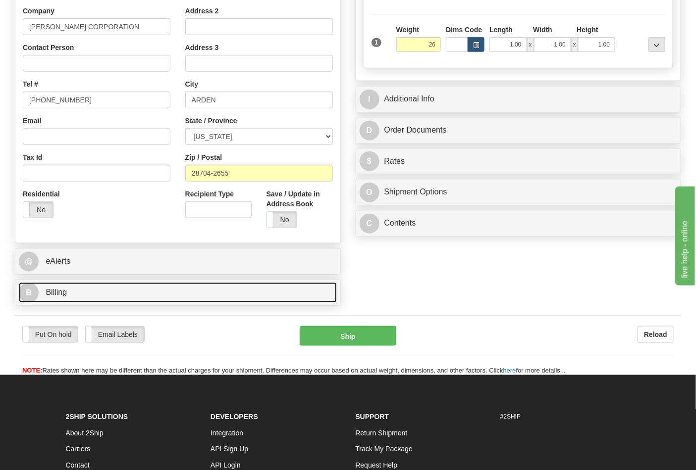
type input "26.00"
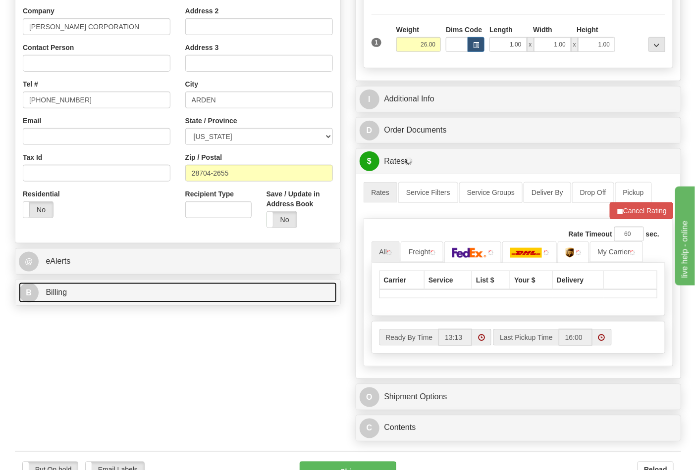
click at [281, 299] on link "B Billing" at bounding box center [178, 293] width 318 height 20
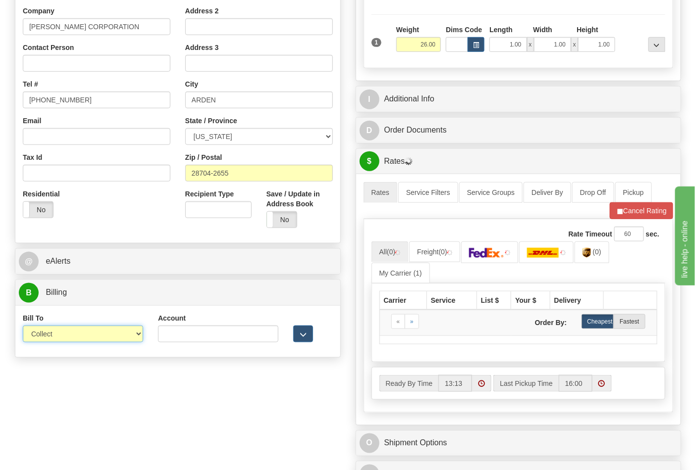
click at [105, 338] on select "Sender Recipient Third Party Collect" at bounding box center [83, 334] width 120 height 17
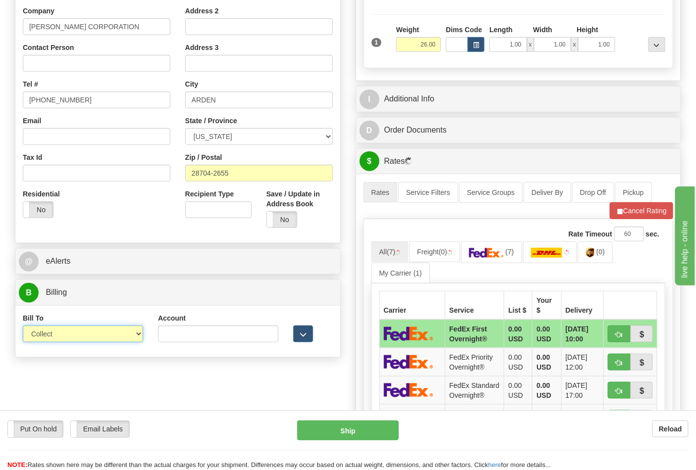
select select "2"
click at [23, 327] on select "Sender Recipient Third Party Collect" at bounding box center [83, 334] width 120 height 17
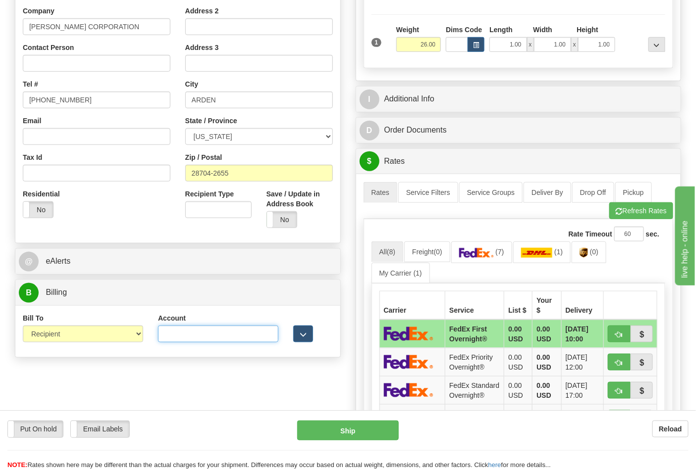
click at [185, 335] on input "Account" at bounding box center [218, 334] width 120 height 17
paste input "103014760"
type input "103014760"
click at [621, 207] on button "Refresh Rates" at bounding box center [641, 211] width 64 height 17
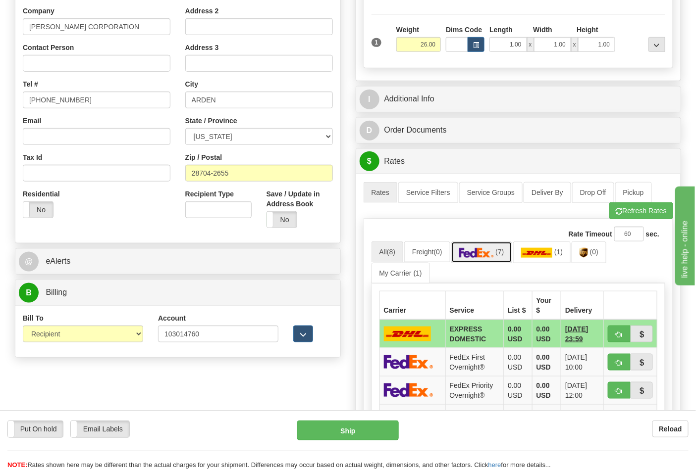
click at [498, 255] on link "(7)" at bounding box center [481, 252] width 61 height 21
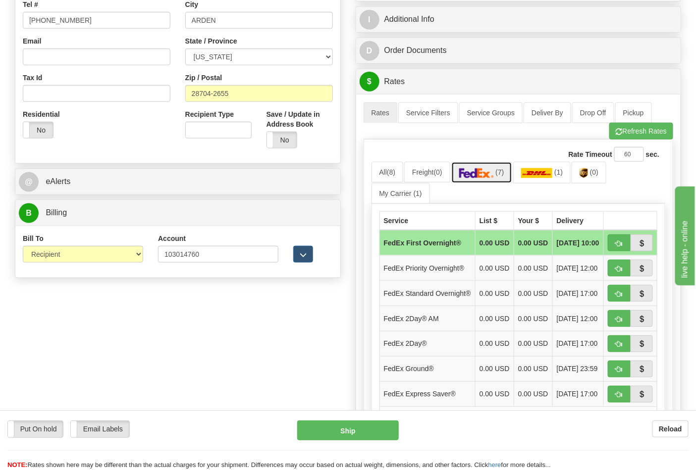
scroll to position [385, 0]
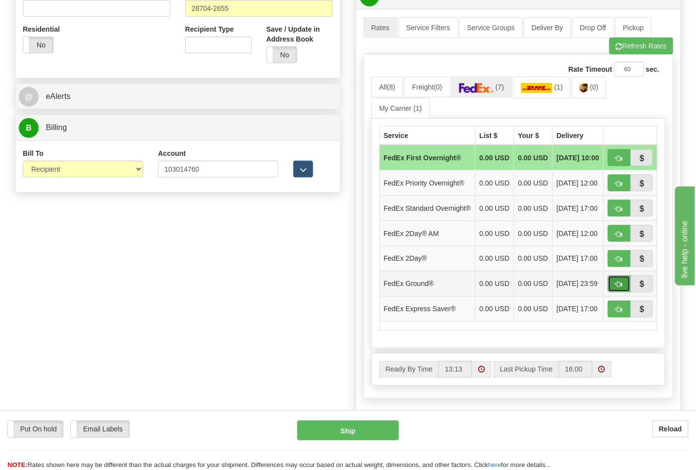
click at [617, 293] on button "button" at bounding box center [619, 284] width 23 height 17
type input "92"
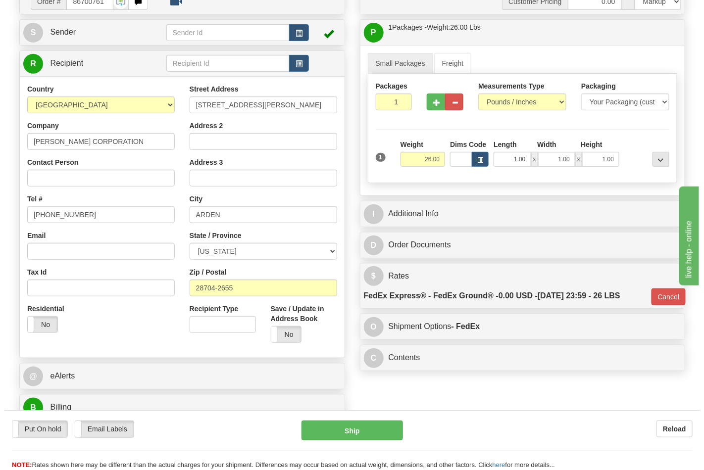
scroll to position [110, 0]
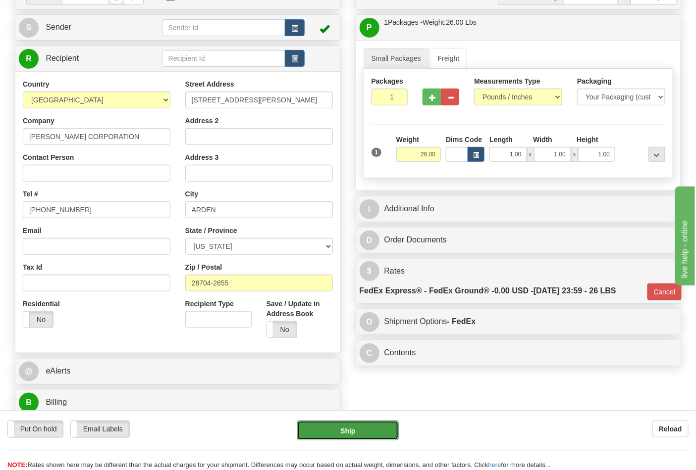
click at [366, 421] on button "Ship" at bounding box center [347, 431] width 101 height 20
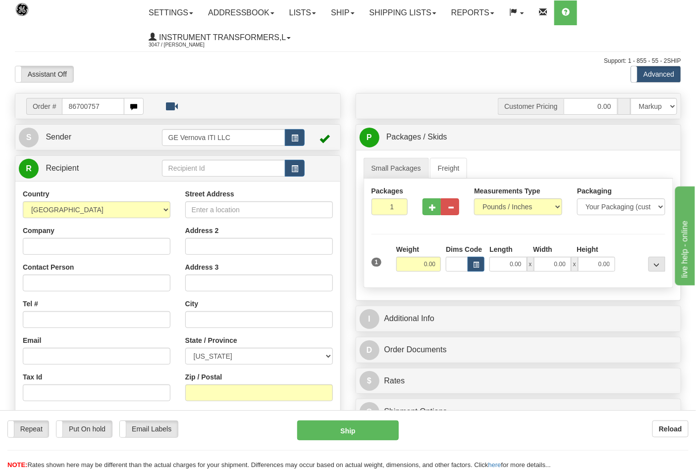
type input "86700757"
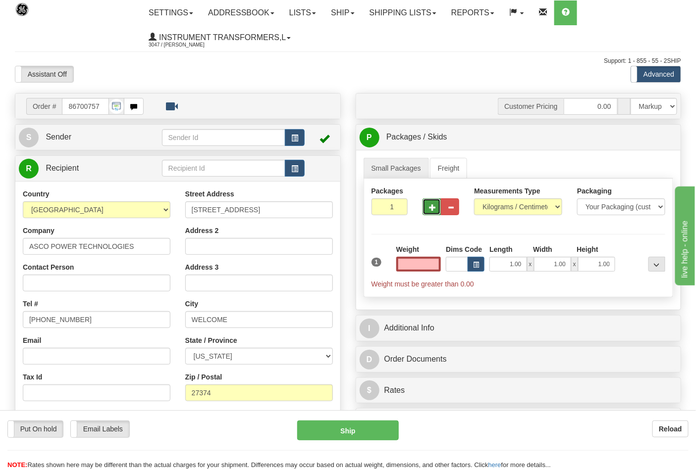
type input "0.00"
click at [427, 206] on button "button" at bounding box center [431, 207] width 18 height 17
click at [428, 206] on button "button" at bounding box center [431, 207] width 18 height 17
type input "4"
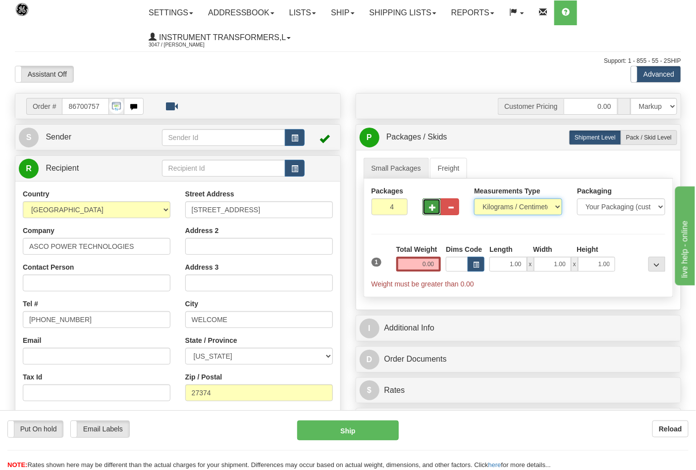
click at [523, 201] on select "Pounds / Inches Kilograms / Centimeters" at bounding box center [518, 207] width 88 height 17
select select "0"
click at [474, 199] on select "Pounds / Inches Kilograms / Centimeters" at bounding box center [518, 207] width 88 height 17
click at [645, 139] on span "Pack / Skid Level" at bounding box center [649, 137] width 46 height 7
radio input "true"
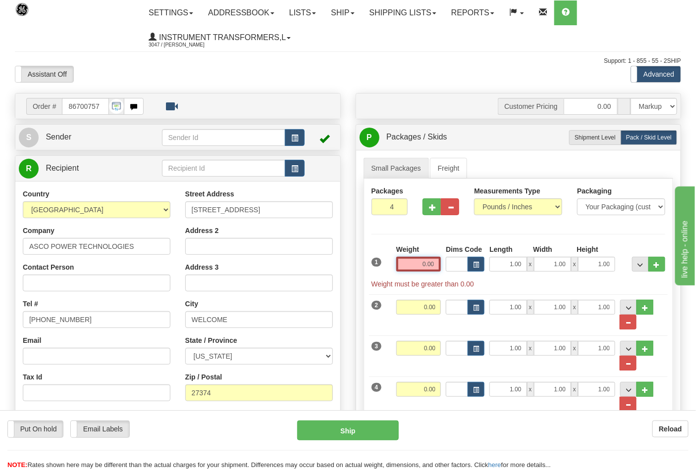
click at [424, 263] on input "0.00" at bounding box center [418, 264] width 45 height 15
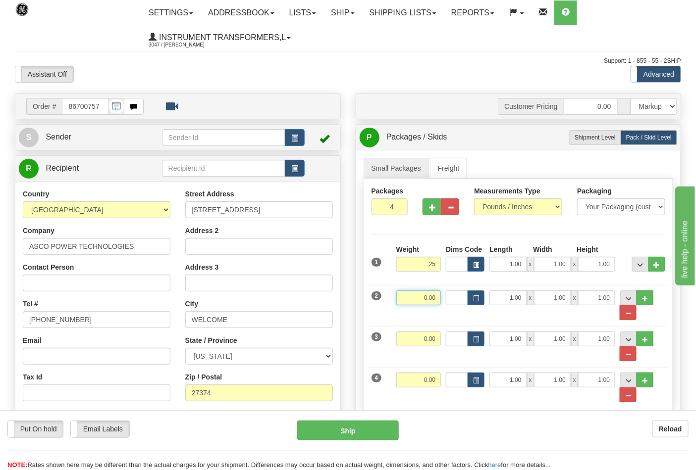
type input "25.00"
click at [433, 304] on input "0.00" at bounding box center [418, 298] width 45 height 15
type input "25.00"
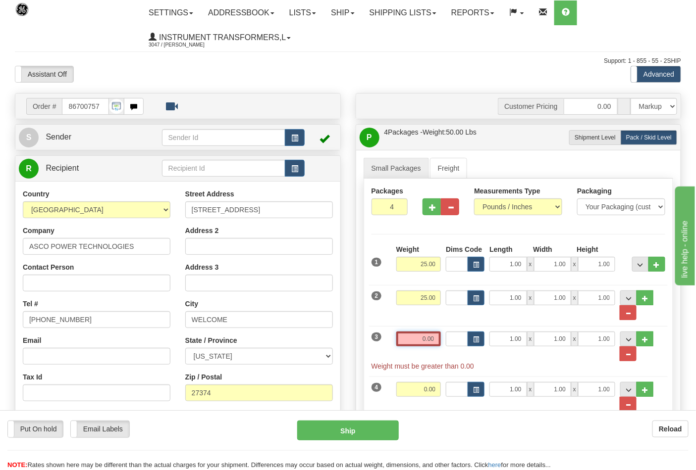
click at [437, 347] on input "0.00" at bounding box center [418, 339] width 45 height 15
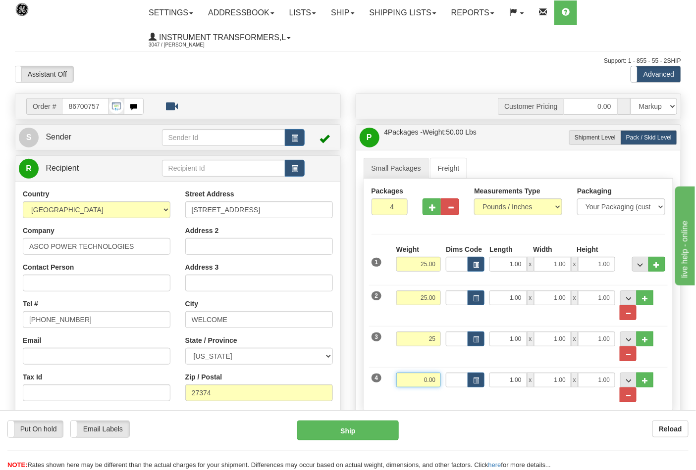
type input "25.00"
click at [435, 383] on input "0.00" at bounding box center [418, 380] width 45 height 15
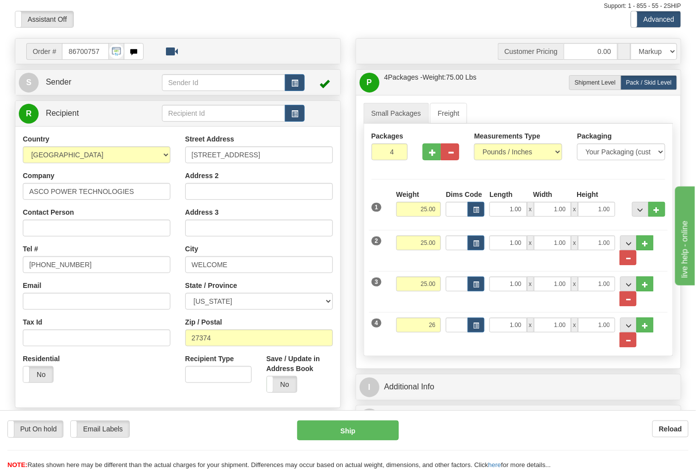
type input "26.00"
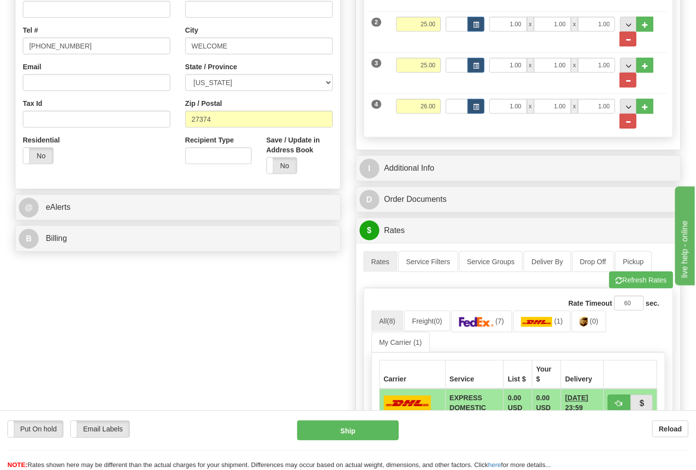
scroll to position [275, 0]
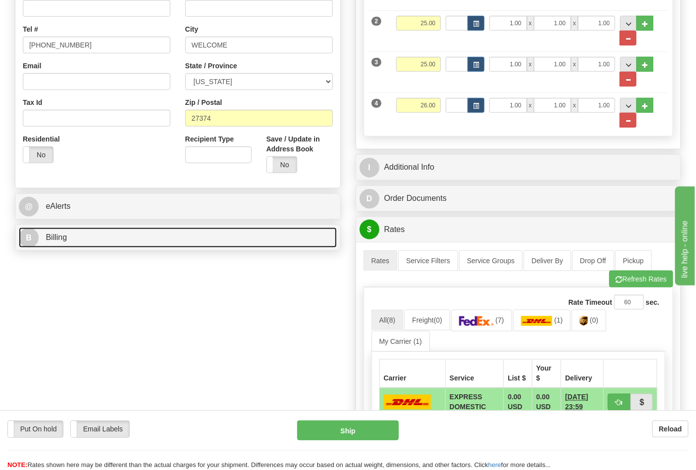
click at [102, 241] on link "B Billing" at bounding box center [178, 238] width 318 height 20
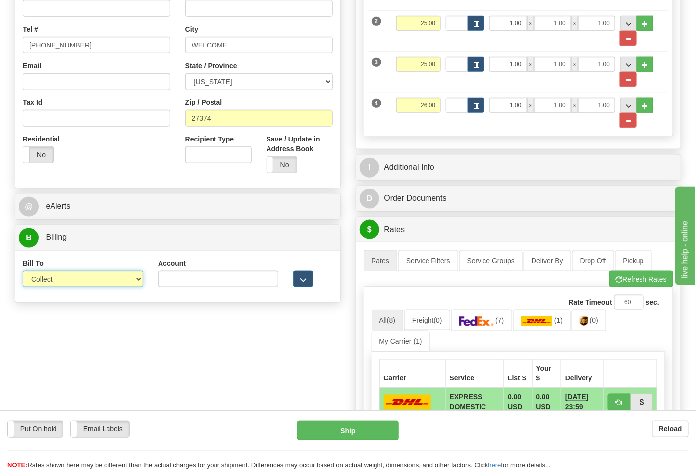
click at [76, 283] on select "Sender Recipient Third Party Collect" at bounding box center [83, 279] width 120 height 17
select select "2"
click at [23, 272] on select "Sender Recipient Third Party Collect" at bounding box center [83, 279] width 120 height 17
click at [219, 284] on input "Account" at bounding box center [218, 279] width 120 height 17
paste input "103014760"
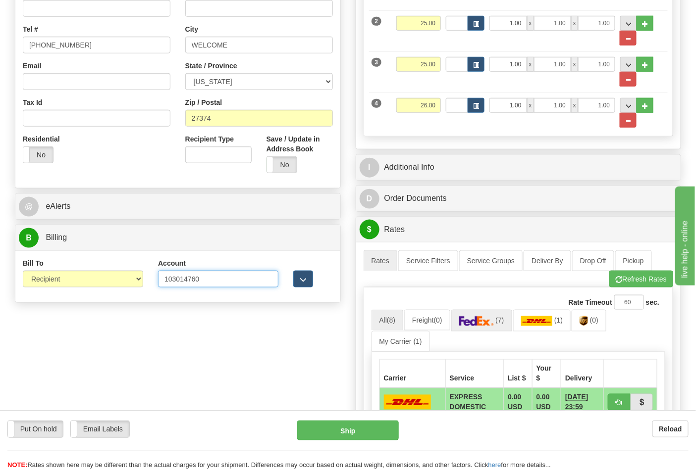
type input "103014760"
click at [494, 326] on img at bounding box center [476, 321] width 35 height 10
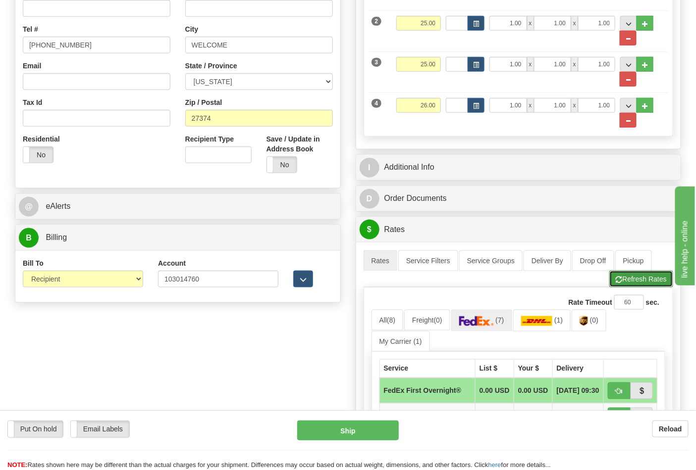
click at [652, 276] on button "Refresh Rates" at bounding box center [641, 279] width 64 height 17
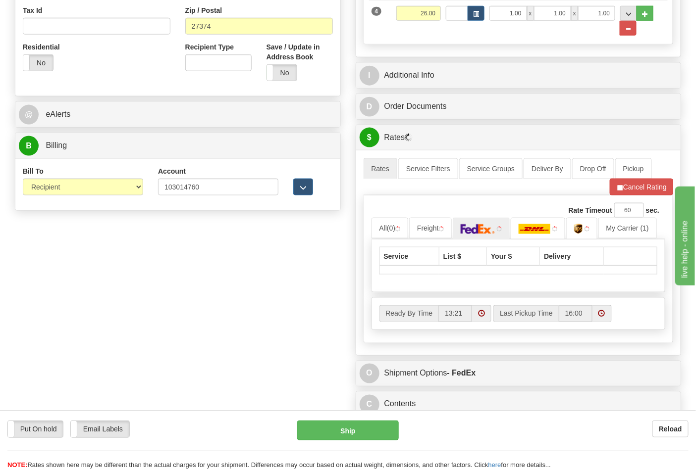
scroll to position [495, 0]
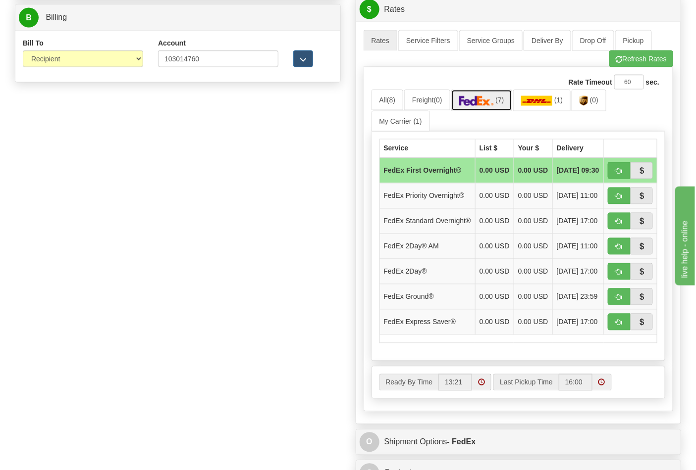
click at [504, 107] on link "(7)" at bounding box center [481, 100] width 61 height 21
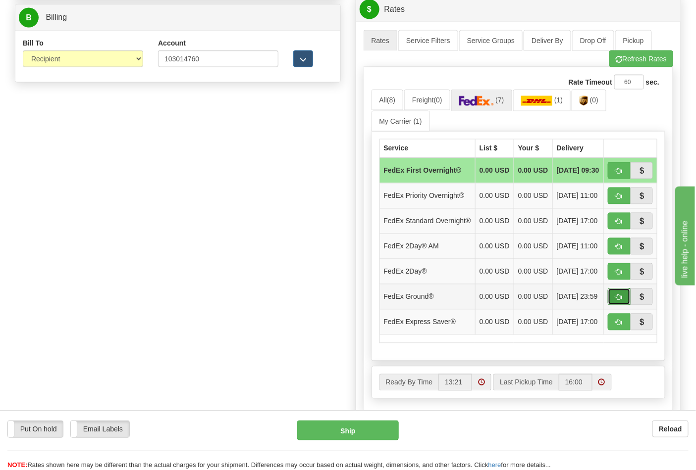
click at [621, 301] on span "button" at bounding box center [618, 298] width 7 height 6
type input "92"
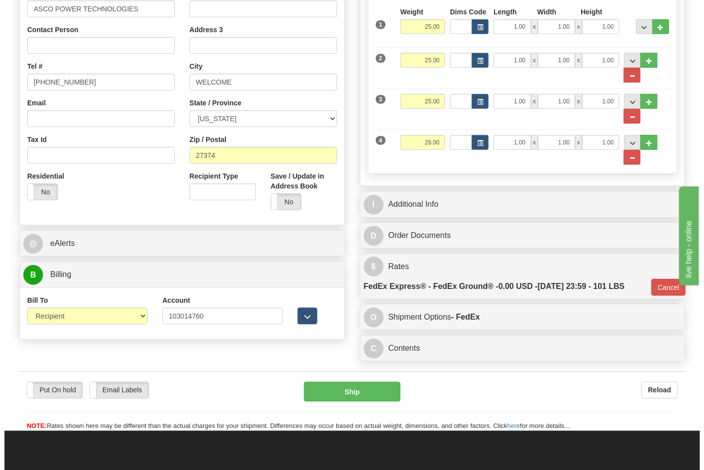
scroll to position [243, 0]
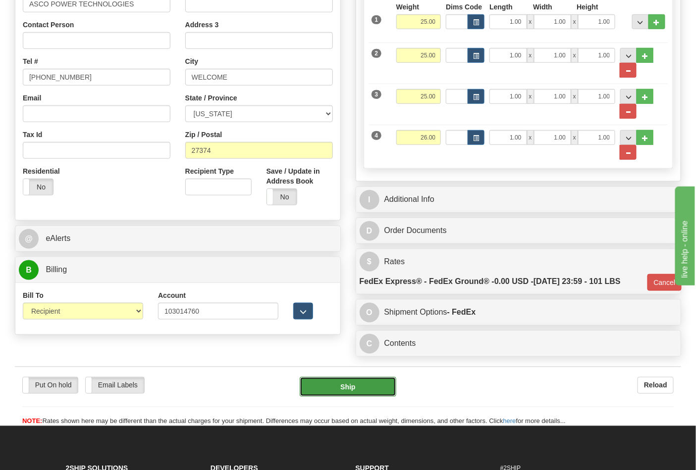
click at [372, 393] on button "Ship" at bounding box center [348, 387] width 96 height 20
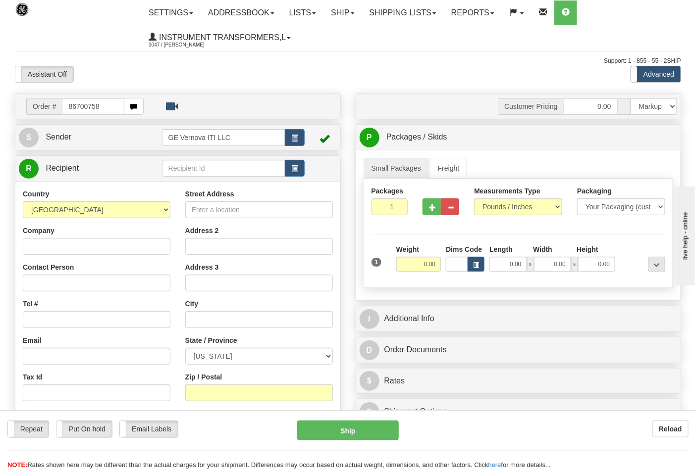
type input "86700758"
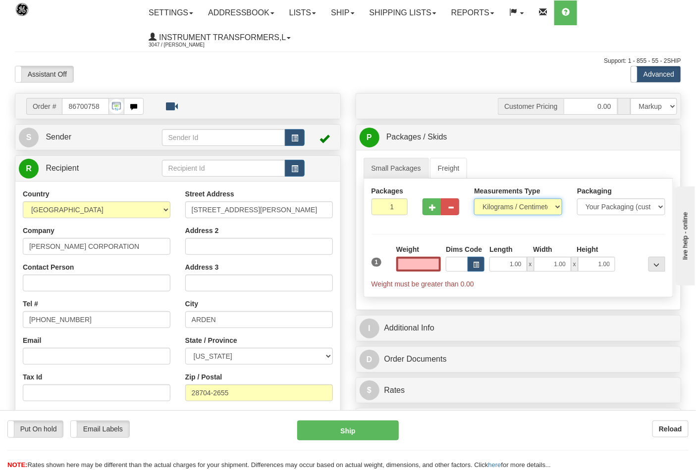
type input "0.00"
click at [535, 202] on select "Pounds / Inches Kilograms / Centimeters" at bounding box center [518, 207] width 88 height 17
select select "0"
click at [474, 199] on select "Pounds / Inches Kilograms / Centimeters" at bounding box center [518, 207] width 88 height 17
click at [422, 261] on input "0.00" at bounding box center [418, 264] width 45 height 15
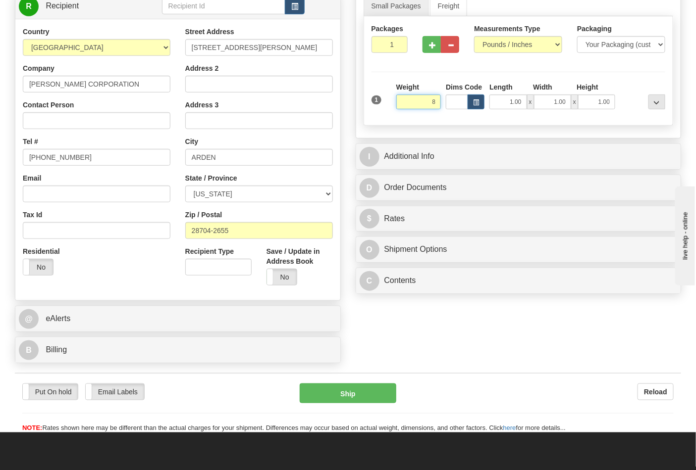
scroll to position [165, 0]
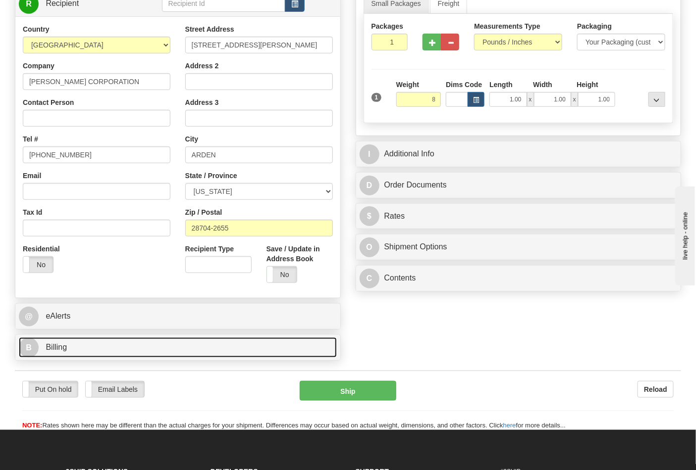
type input "8.00"
click at [259, 342] on link "B Billing" at bounding box center [178, 348] width 318 height 20
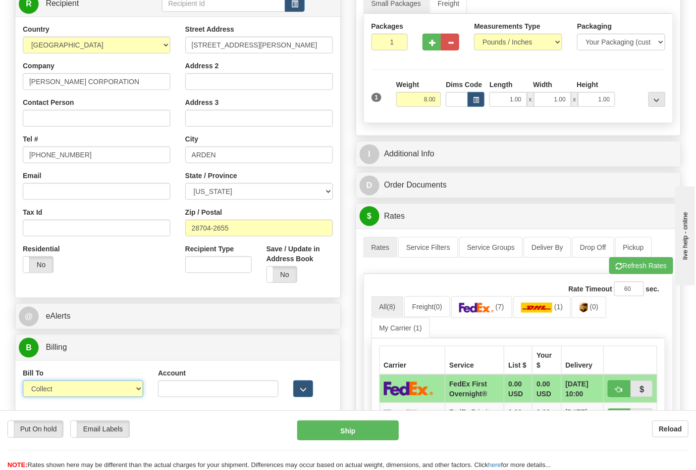
click at [122, 388] on select "Sender Recipient Third Party Collect" at bounding box center [83, 389] width 120 height 17
select select "2"
click at [23, 382] on select "Sender Recipient Third Party Collect" at bounding box center [83, 389] width 120 height 17
drag, startPoint x: 210, startPoint y: 392, endPoint x: 209, endPoint y: 385, distance: 7.1
click at [210, 390] on input "Account" at bounding box center [218, 389] width 120 height 17
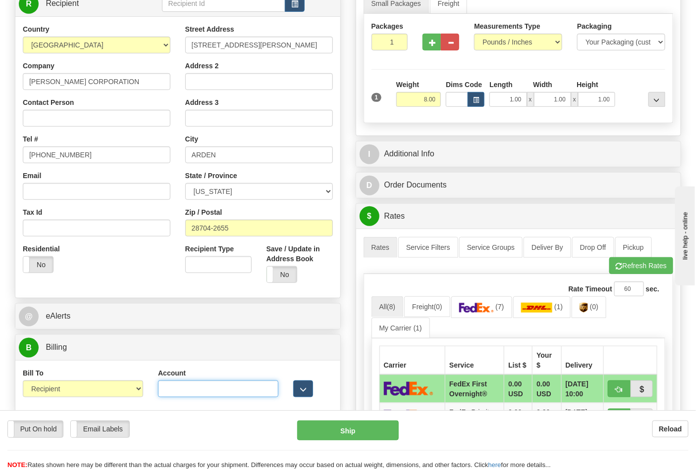
paste input "103014760"
type input "103014760"
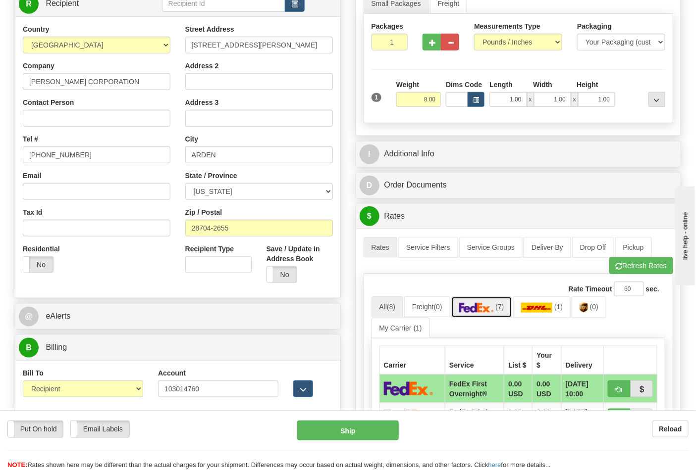
click at [498, 308] on link "(7)" at bounding box center [481, 307] width 61 height 21
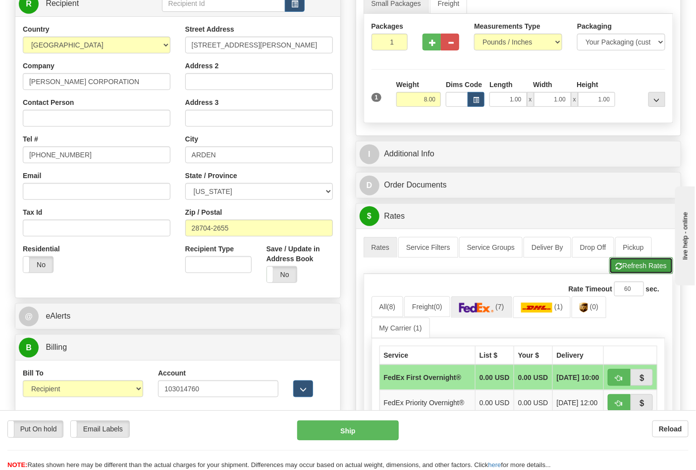
click at [624, 265] on button "Refresh Rates" at bounding box center [641, 265] width 64 height 17
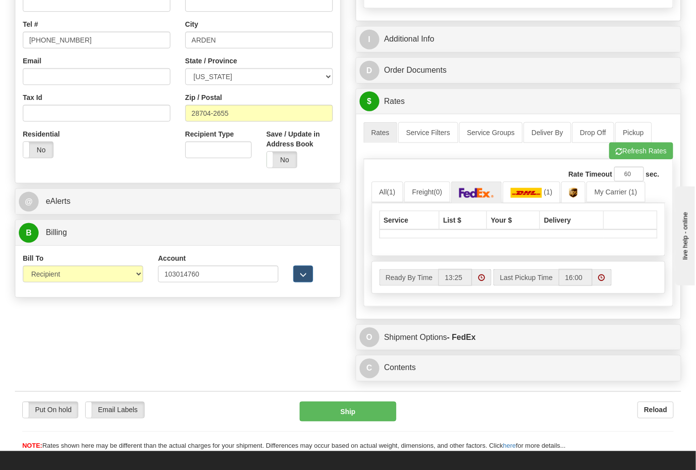
scroll to position [330, 0]
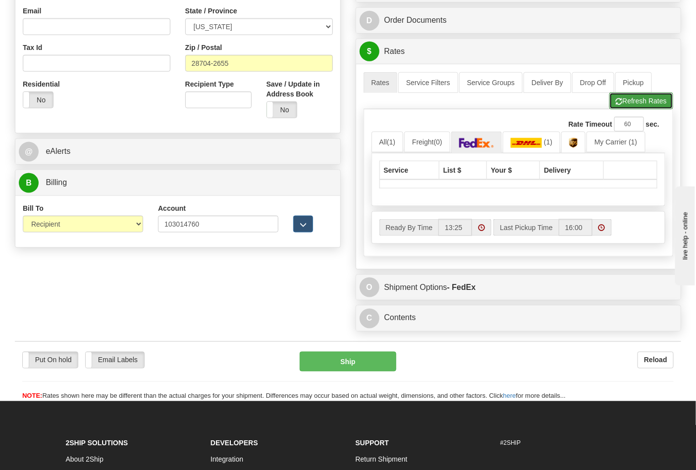
click at [633, 103] on button "Refresh Rates" at bounding box center [641, 101] width 64 height 17
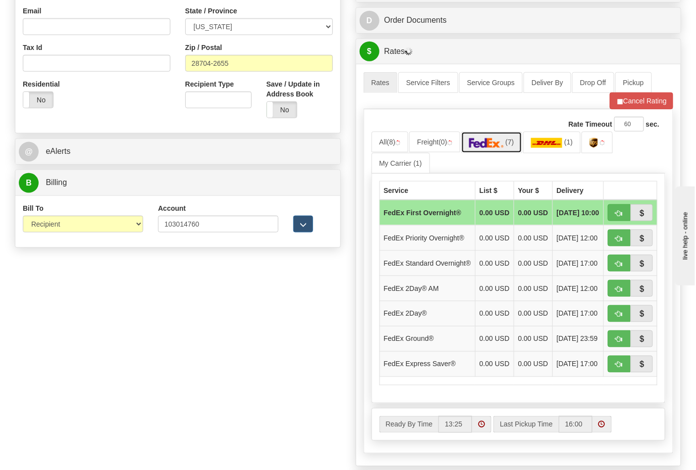
click at [499, 147] on img at bounding box center [486, 143] width 35 height 10
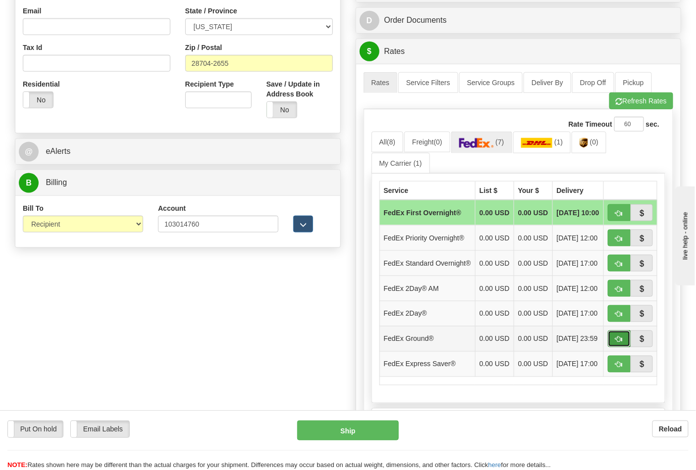
click at [617, 348] on button "button" at bounding box center [619, 339] width 23 height 17
type input "92"
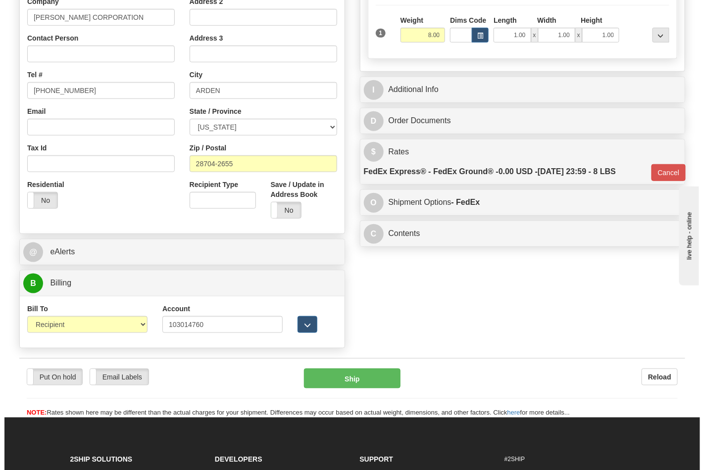
scroll to position [275, 0]
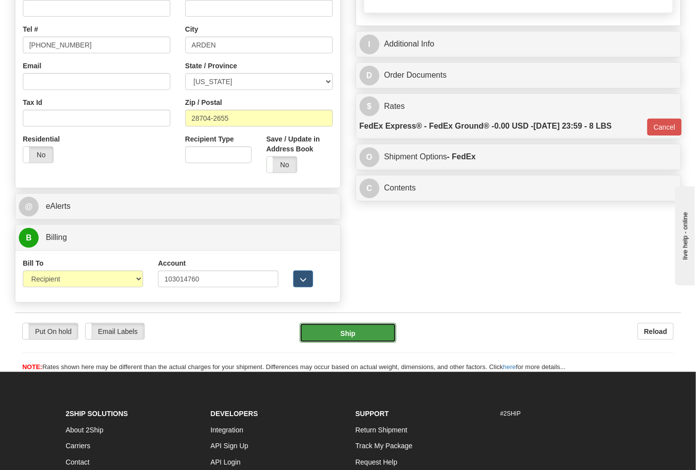
click at [385, 339] on button "Ship" at bounding box center [348, 333] width 96 height 20
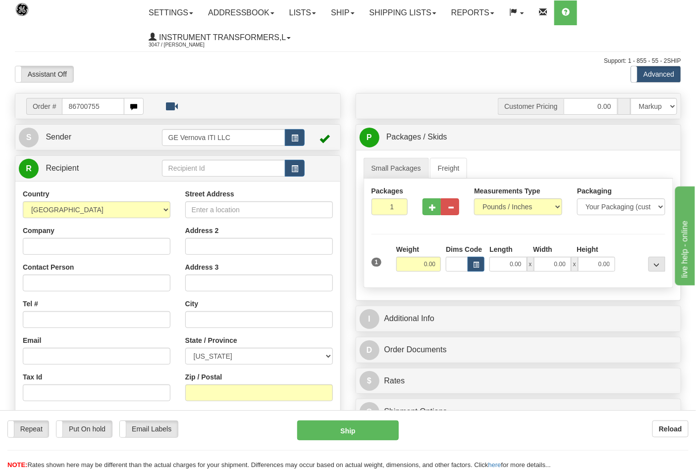
type input "86700755"
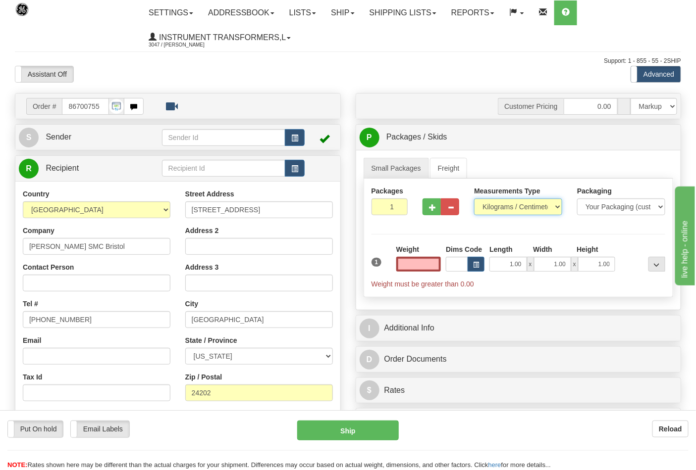
type input "0.00"
click at [492, 206] on select "Pounds / Inches Kilograms / Centimeters" at bounding box center [518, 207] width 88 height 17
select select "0"
click at [474, 199] on select "Pounds / Inches Kilograms / Centimeters" at bounding box center [518, 207] width 88 height 17
click at [422, 261] on input "0.00" at bounding box center [418, 264] width 45 height 15
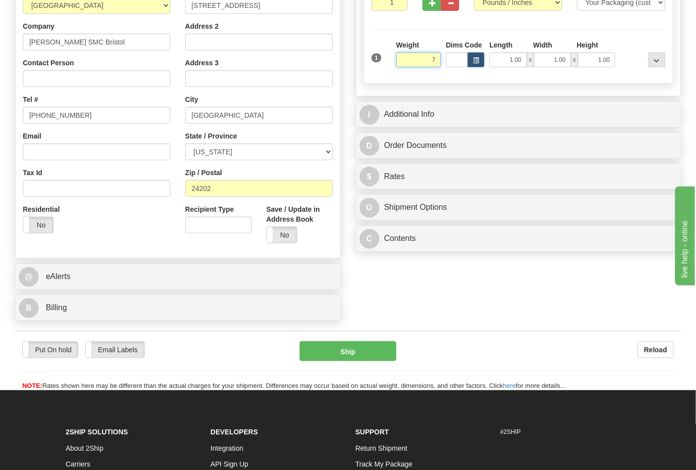
scroll to position [220, 0]
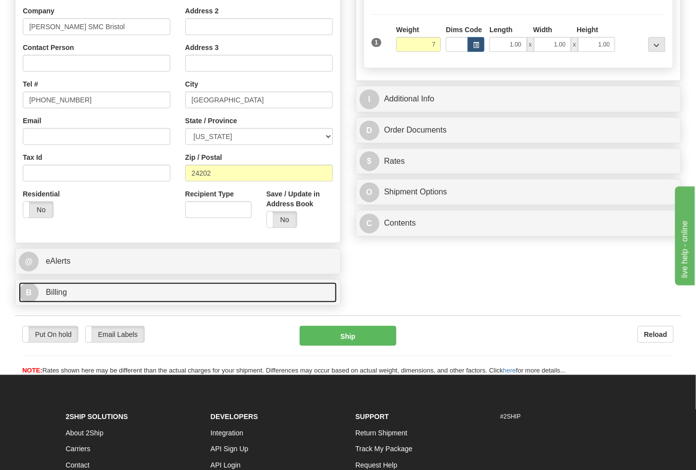
type input "7.00"
click at [180, 295] on link "B Billing" at bounding box center [178, 293] width 318 height 20
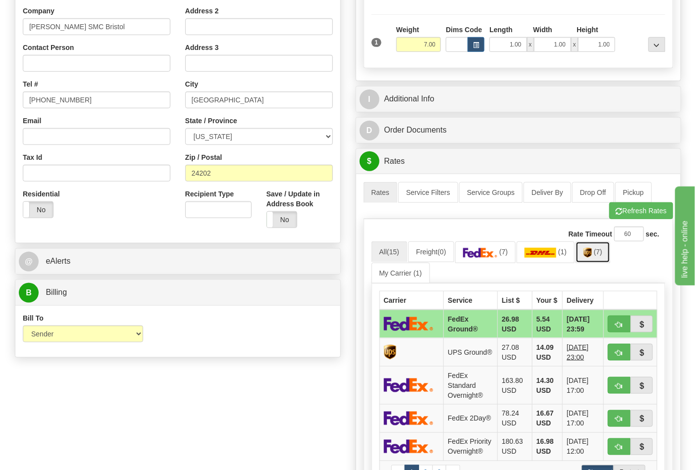
click at [592, 254] on img at bounding box center [587, 253] width 8 height 10
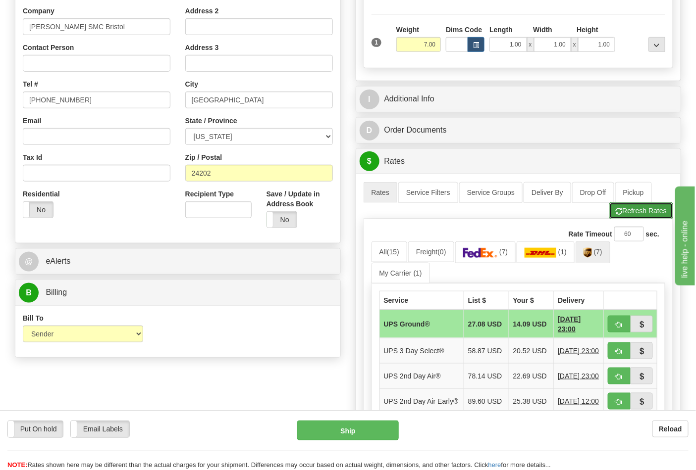
click at [629, 214] on button "Refresh Rates" at bounding box center [641, 211] width 64 height 17
click at [591, 253] on img at bounding box center [587, 253] width 8 height 10
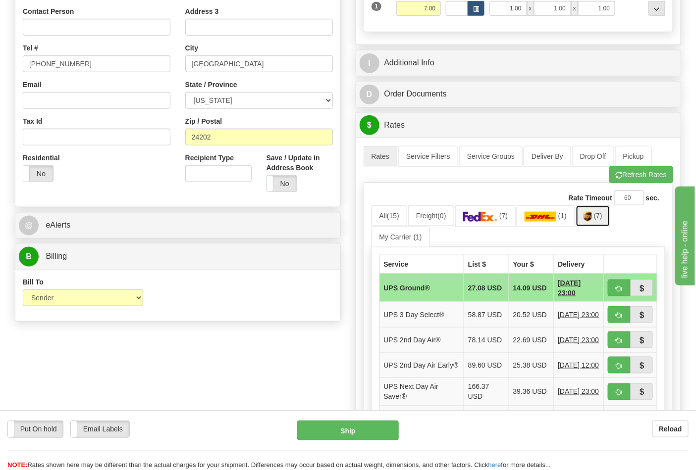
scroll to position [275, 0]
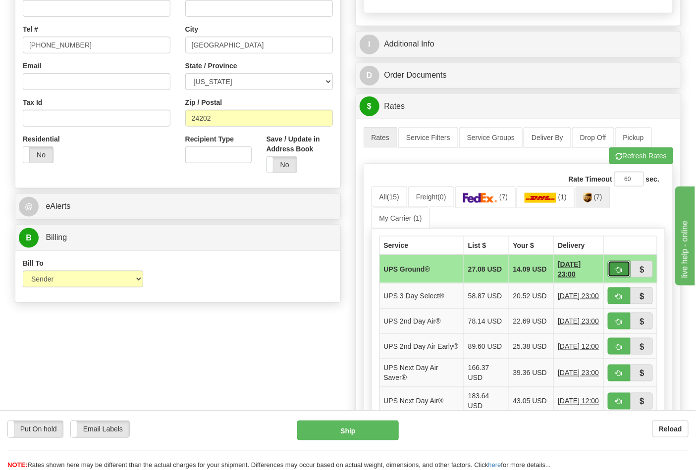
click at [622, 271] on span "button" at bounding box center [618, 270] width 7 height 6
type input "03"
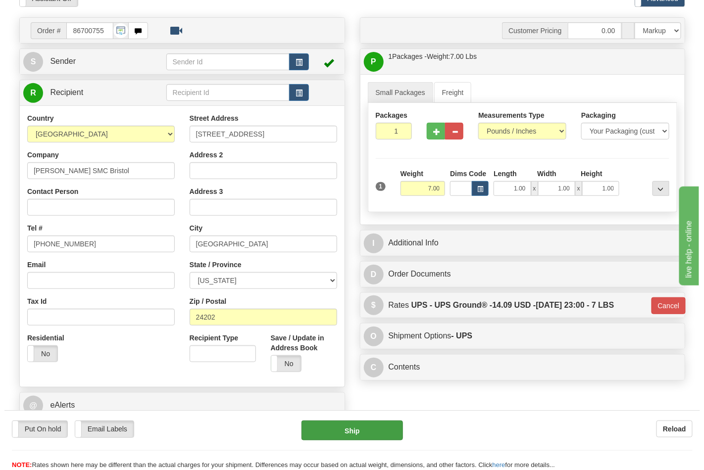
scroll to position [165, 0]
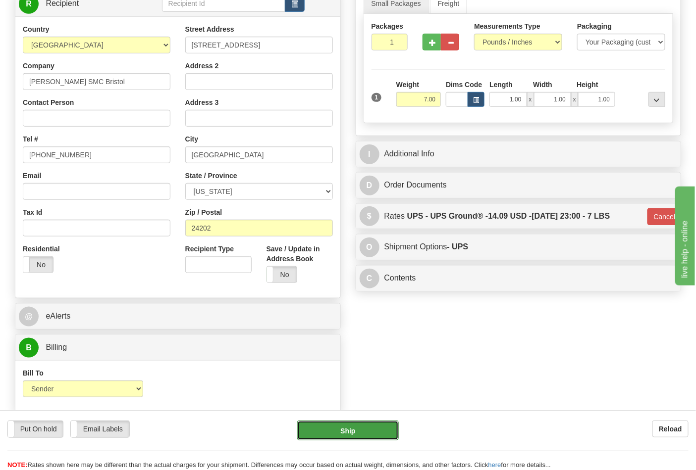
click at [367, 428] on button "Ship" at bounding box center [347, 431] width 101 height 20
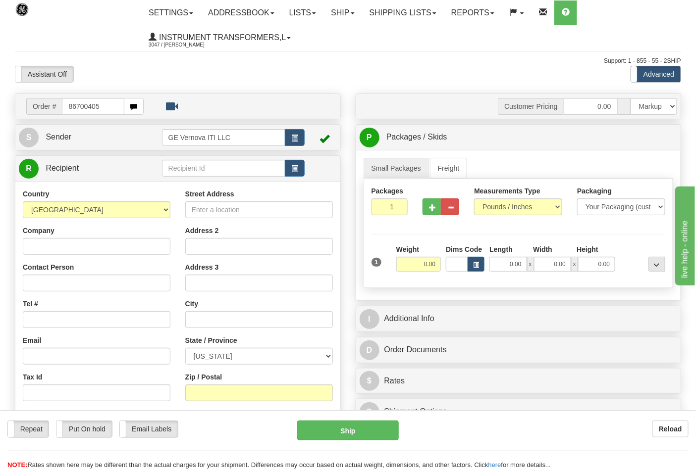
type input "86700405"
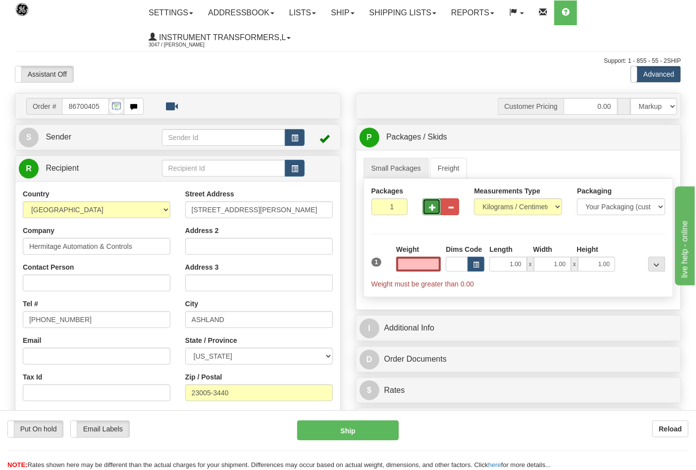
type input "0.00"
click at [436, 201] on button "button" at bounding box center [431, 207] width 18 height 17
type input "3"
click at [533, 204] on select "Pounds / Inches Kilograms / Centimeters" at bounding box center [518, 207] width 88 height 17
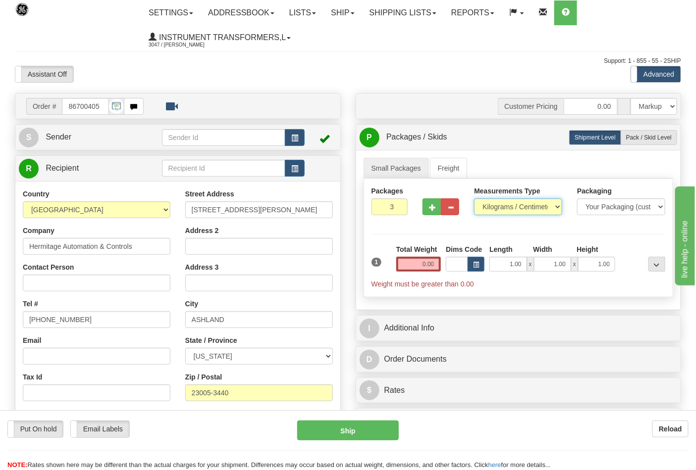
select select "0"
click at [474, 199] on select "Pounds / Inches Kilograms / Centimeters" at bounding box center [518, 207] width 88 height 17
click at [417, 269] on input "0.00" at bounding box center [418, 264] width 45 height 15
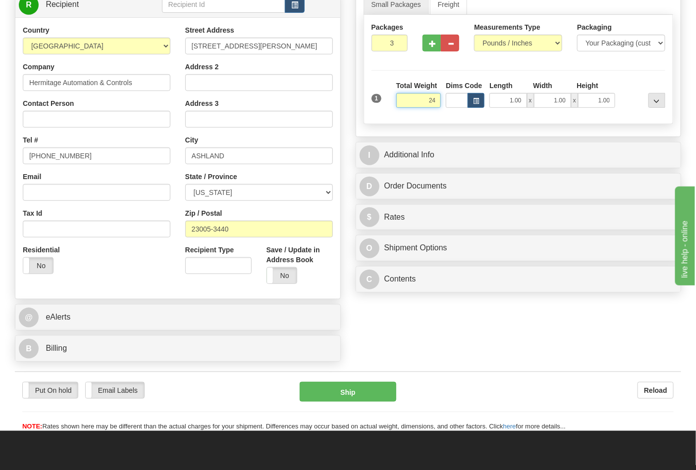
scroll to position [165, 0]
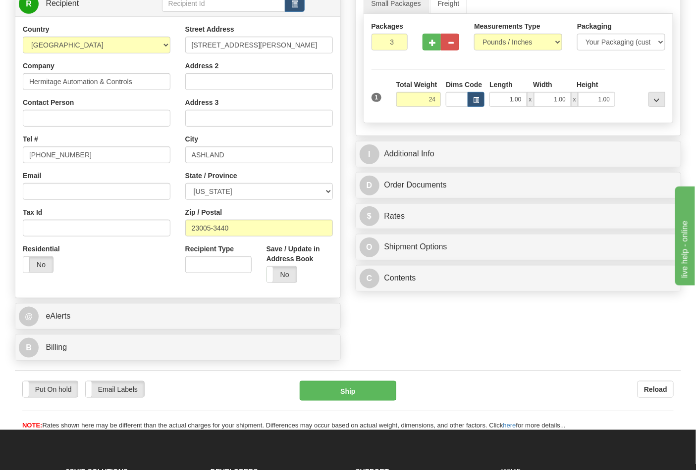
type input "24.00"
click at [102, 360] on div "B Billing" at bounding box center [177, 347] width 325 height 25
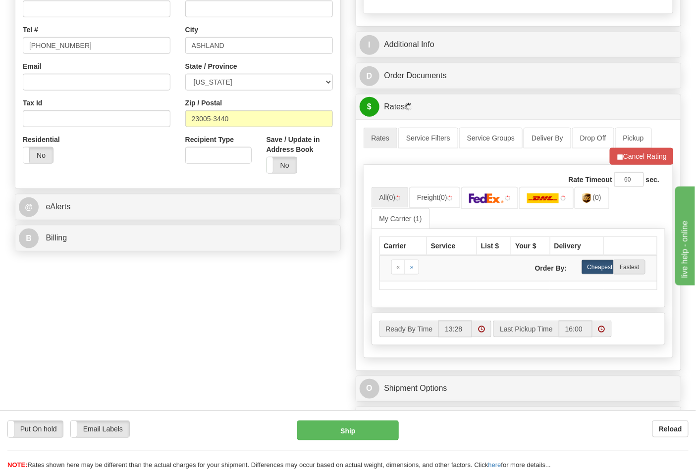
scroll to position [275, 0]
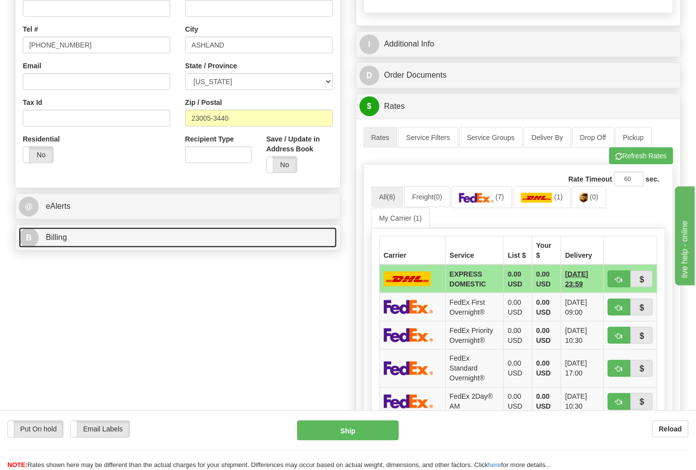
click at [118, 248] on link "B Billing" at bounding box center [178, 238] width 318 height 20
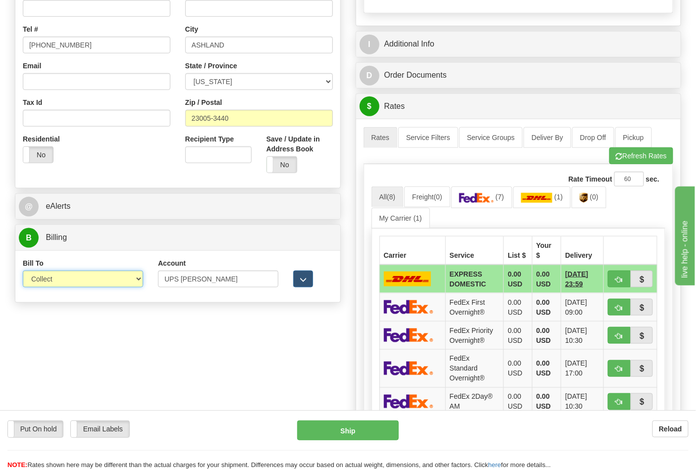
click at [111, 276] on select "Sender Recipient Third Party Collect" at bounding box center [83, 279] width 120 height 17
select select "2"
click at [23, 272] on select "Sender Recipient Third Party Collect" at bounding box center [83, 279] width 120 height 17
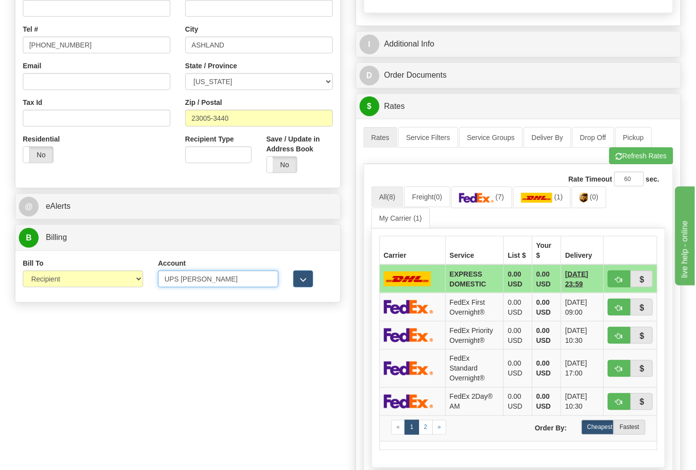
click at [193, 284] on input "UPS [PERSON_NAME]" at bounding box center [218, 279] width 120 height 17
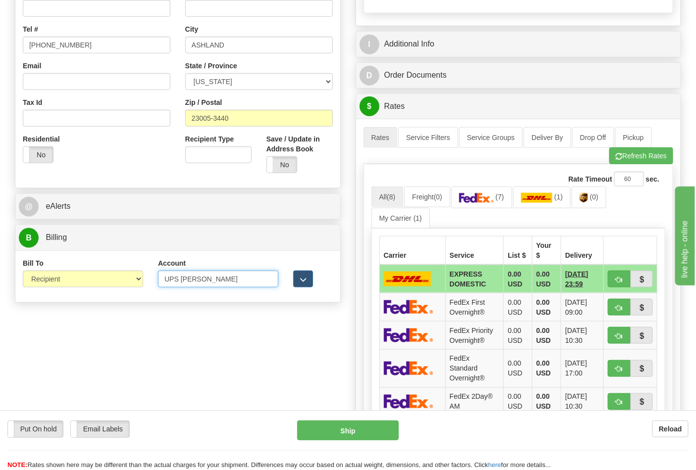
click at [208, 279] on input "UPS [PERSON_NAME]" at bounding box center [218, 279] width 120 height 17
type input "U"
type input "237049"
click at [586, 194] on link "(0)" at bounding box center [588, 197] width 35 height 21
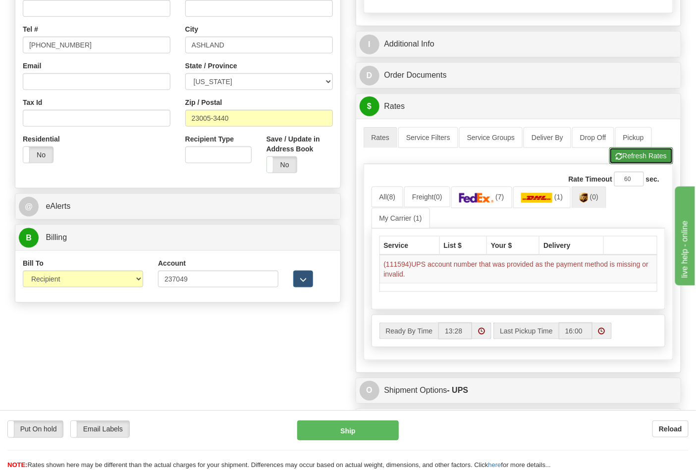
click at [631, 154] on button "Refresh Rates" at bounding box center [641, 156] width 64 height 17
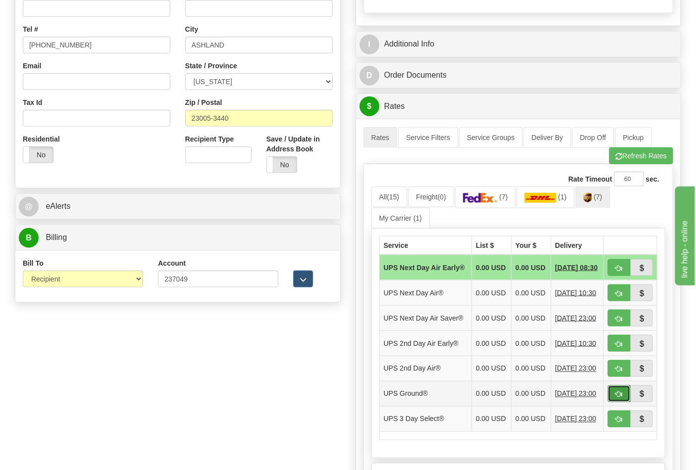
click at [617, 398] on span "button" at bounding box center [618, 395] width 7 height 6
type input "03"
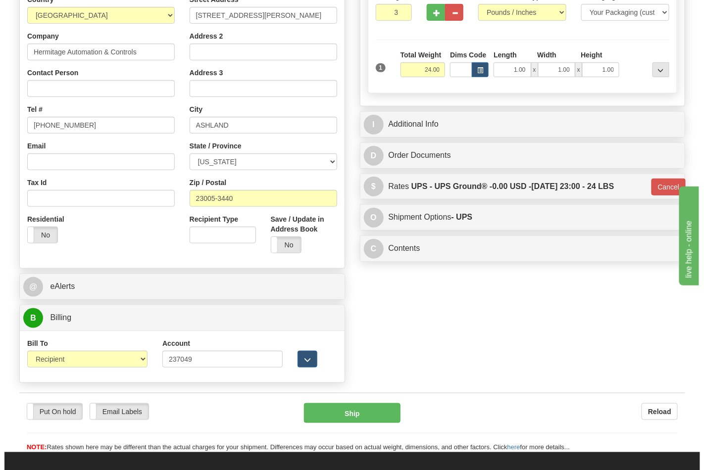
scroll to position [220, 0]
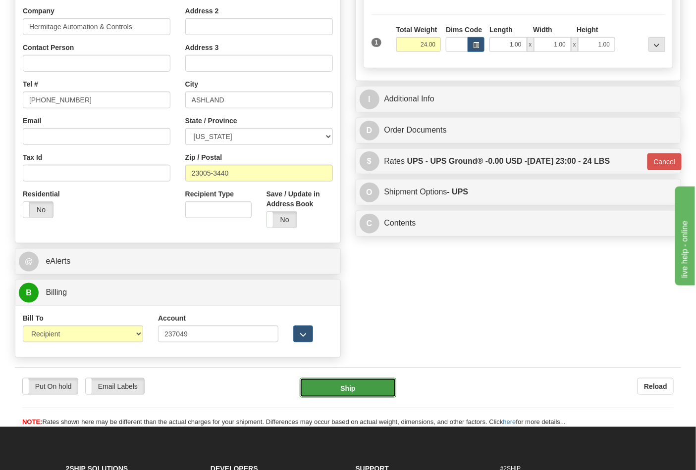
click at [350, 386] on button "Ship" at bounding box center [348, 388] width 96 height 20
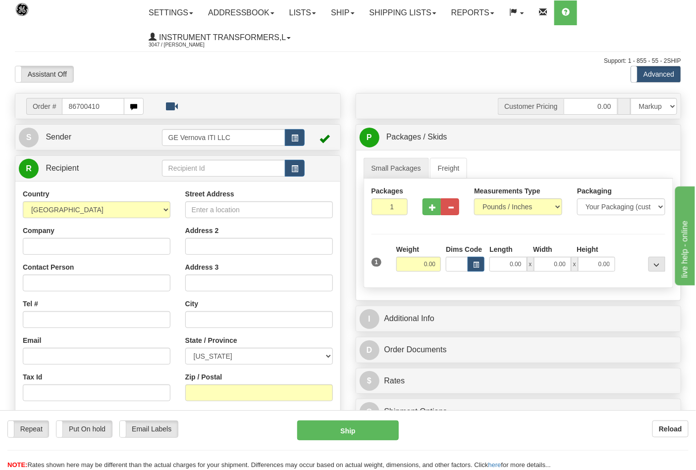
type input "86700410"
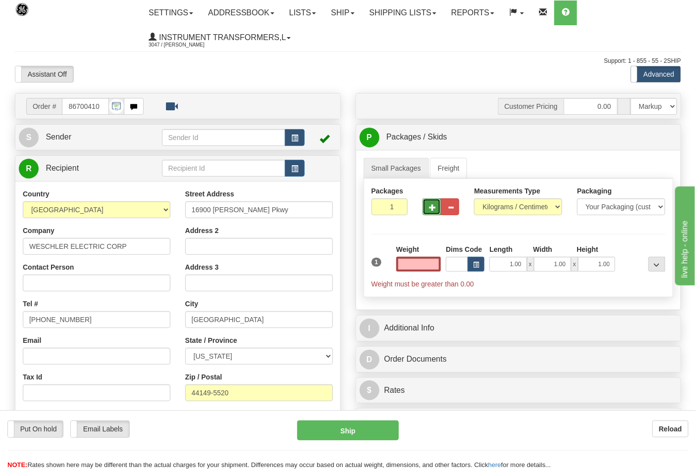
type input "0.00"
click at [433, 201] on button "button" at bounding box center [431, 207] width 18 height 17
type input "3"
click at [518, 204] on select "Pounds / Inches Kilograms / Centimeters" at bounding box center [518, 207] width 88 height 17
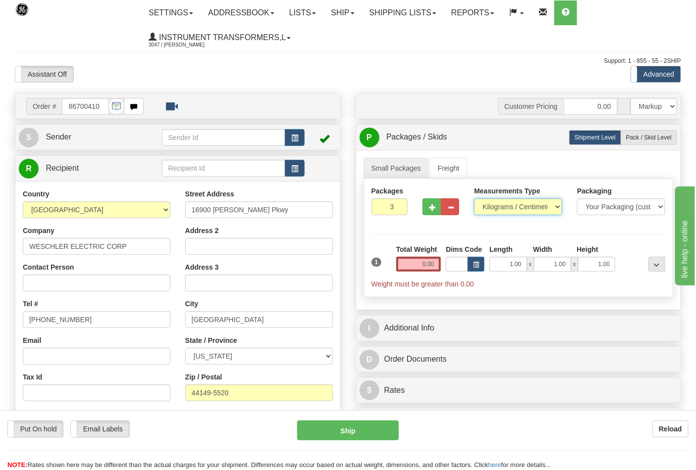
select select "0"
click at [474, 199] on select "Pounds / Inches Kilograms / Centimeters" at bounding box center [518, 207] width 88 height 17
click at [423, 265] on input "0.00" at bounding box center [418, 264] width 45 height 15
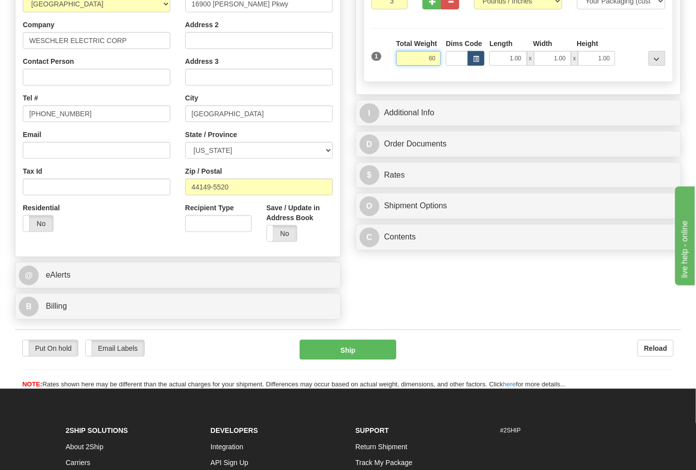
scroll to position [220, 0]
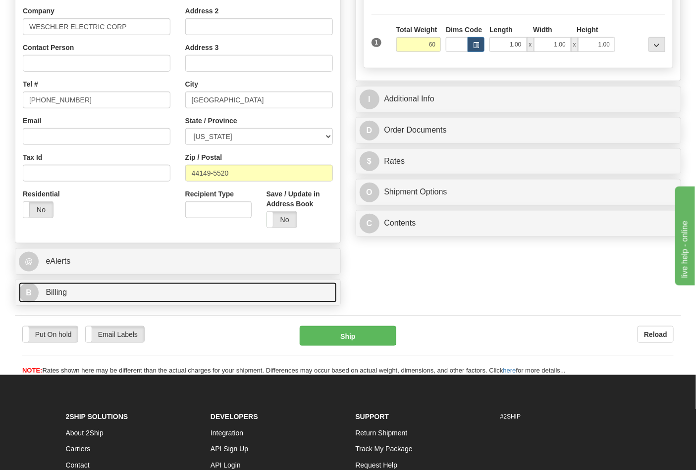
type input "60.00"
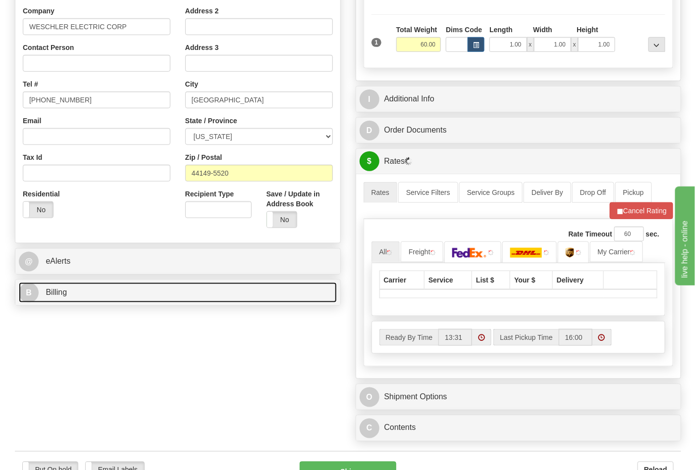
click at [182, 288] on link "B Billing" at bounding box center [178, 293] width 318 height 20
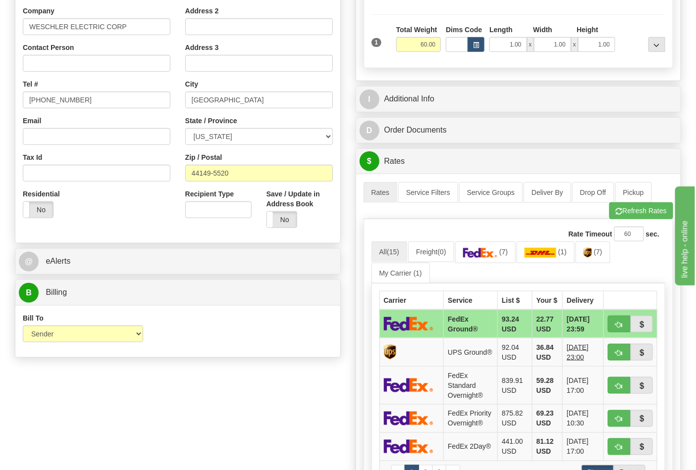
click at [121, 325] on div "Bill To Sender Recipient Third Party Collect" at bounding box center [83, 327] width 120 height 29
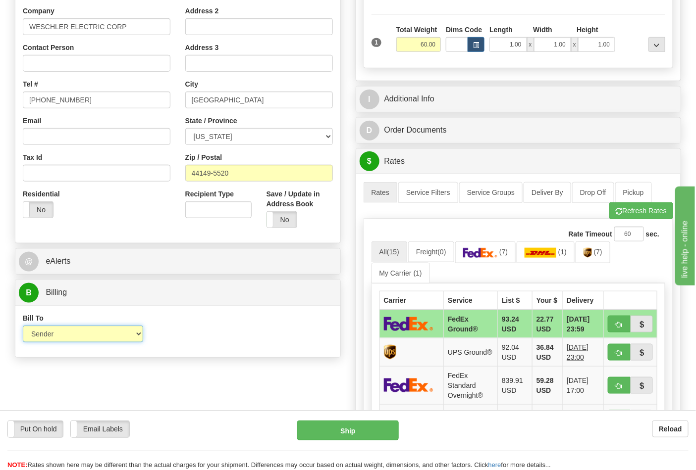
click at [123, 334] on select "Sender Recipient Third Party Collect" at bounding box center [83, 334] width 120 height 17
select select "2"
click at [23, 327] on select "Sender Recipient Third Party Collect" at bounding box center [83, 334] width 120 height 17
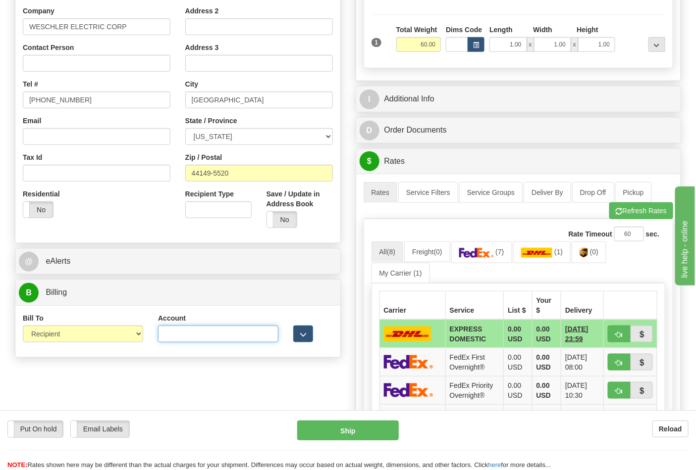
click at [167, 335] on input "Account" at bounding box center [218, 334] width 120 height 17
type input "044150530"
click button "Delete" at bounding box center [0, 0] width 0 height 0
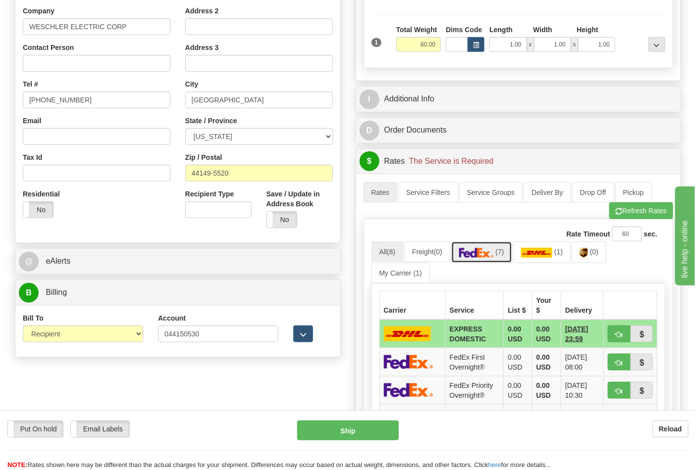
click at [500, 258] on link "(7)" at bounding box center [481, 252] width 61 height 21
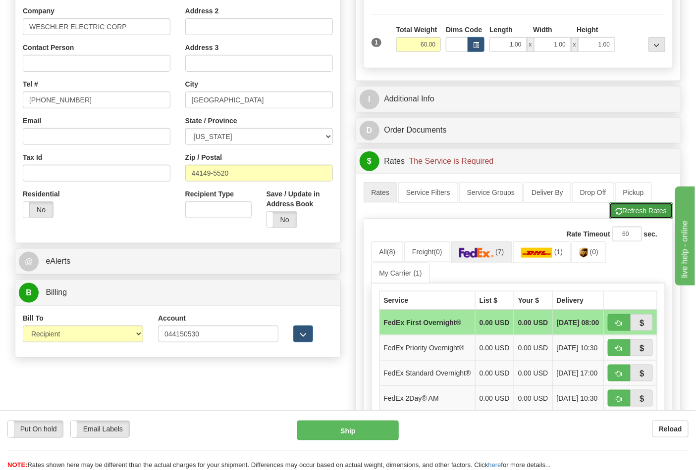
click at [641, 214] on button "Refresh Rates" at bounding box center [641, 211] width 64 height 17
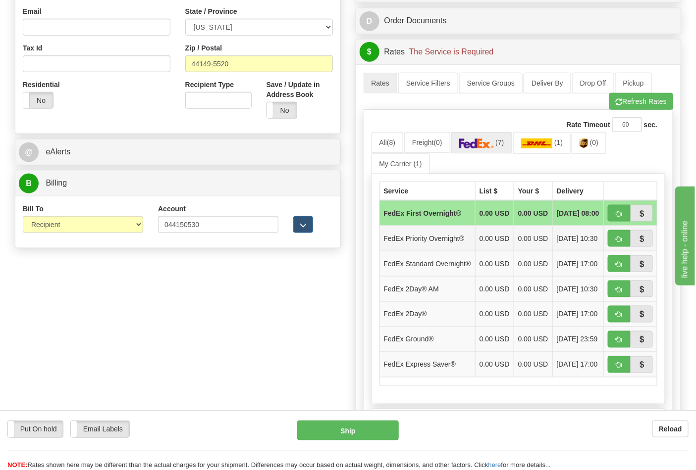
scroll to position [330, 0]
click at [622, 343] on span "button" at bounding box center [618, 340] width 7 height 6
type input "92"
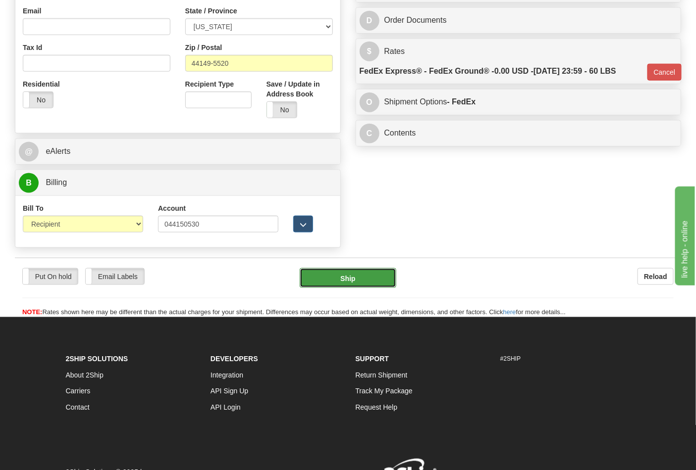
click at [368, 280] on button "Ship" at bounding box center [348, 278] width 96 height 20
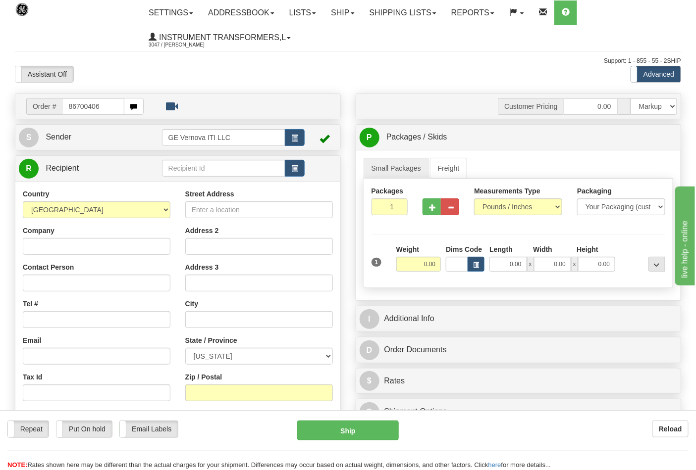
type input "86700406"
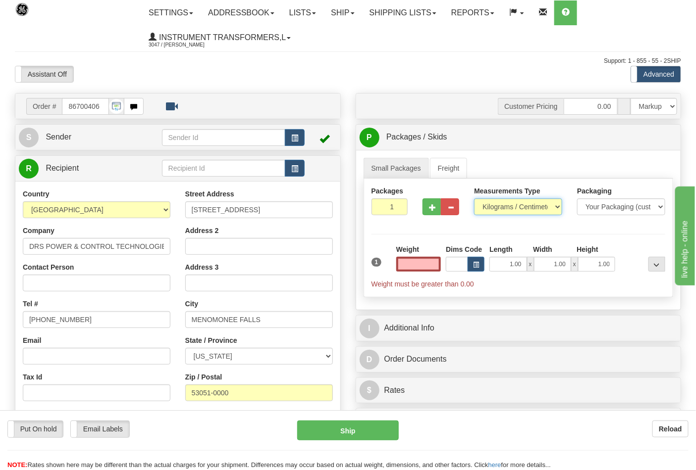
type input "0.00"
click at [499, 204] on select "Pounds / Inches Kilograms / Centimeters" at bounding box center [518, 207] width 88 height 17
select select "0"
click at [474, 199] on select "Pounds / Inches Kilograms / Centimeters" at bounding box center [518, 207] width 88 height 17
click at [422, 266] on input "0.00" at bounding box center [418, 264] width 45 height 15
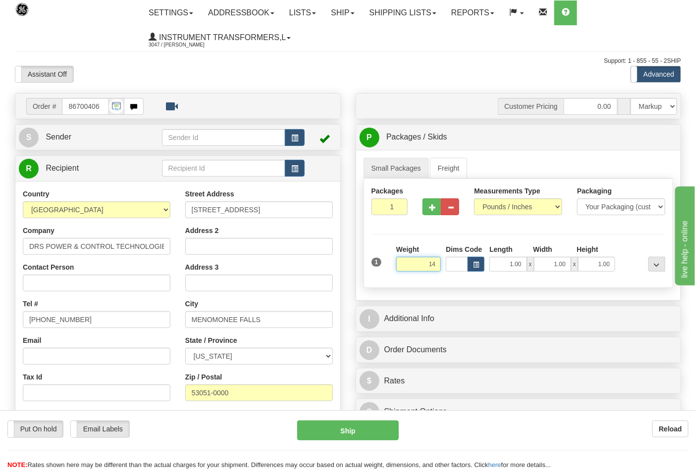
click button "Delete" at bounding box center [0, 0] width 0 height 0
type input "14.00"
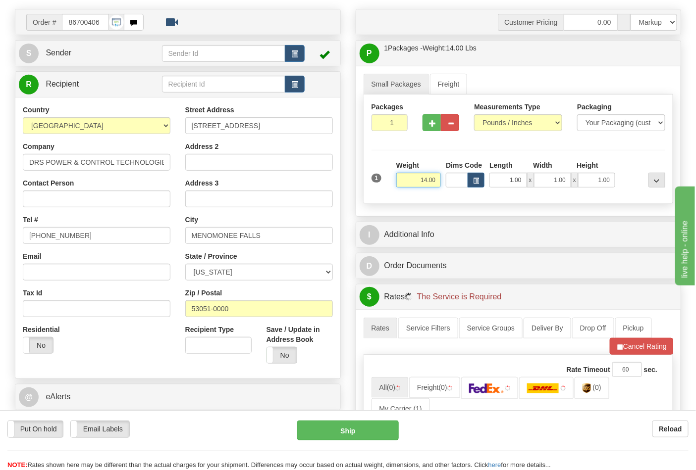
scroll to position [165, 0]
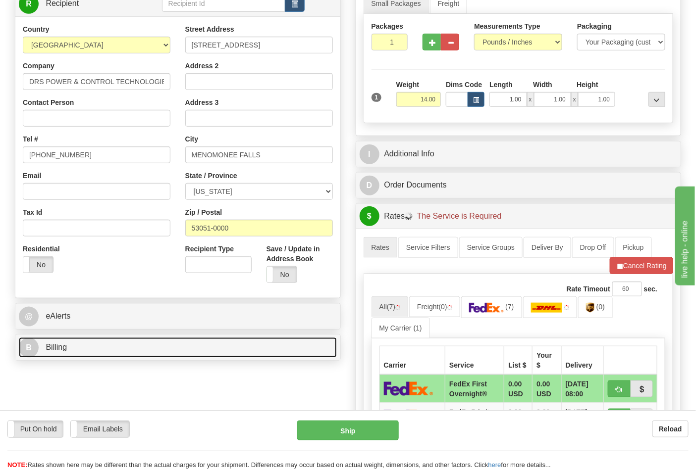
click at [134, 347] on link "B Billing" at bounding box center [178, 348] width 318 height 20
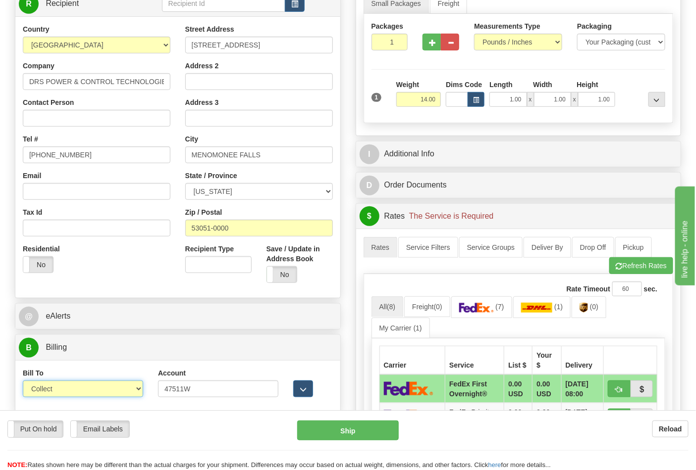
click at [59, 387] on select "Sender Recipient Third Party Collect" at bounding box center [83, 389] width 120 height 17
select select "2"
click at [23, 382] on select "Sender Recipient Third Party Collect" at bounding box center [83, 389] width 120 height 17
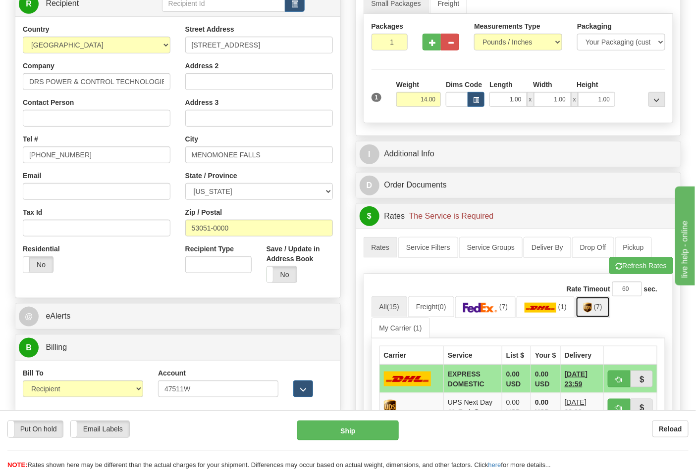
click at [598, 305] on span "(7)" at bounding box center [598, 307] width 8 height 8
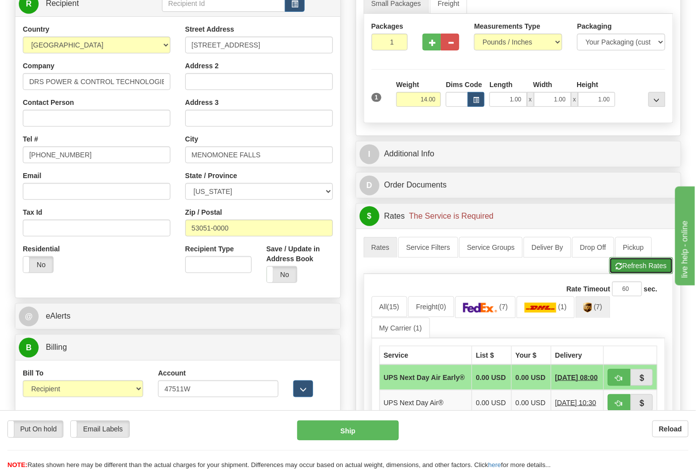
click at [634, 266] on button "Refresh Rates" at bounding box center [641, 265] width 64 height 17
click at [592, 311] on img at bounding box center [587, 308] width 8 height 10
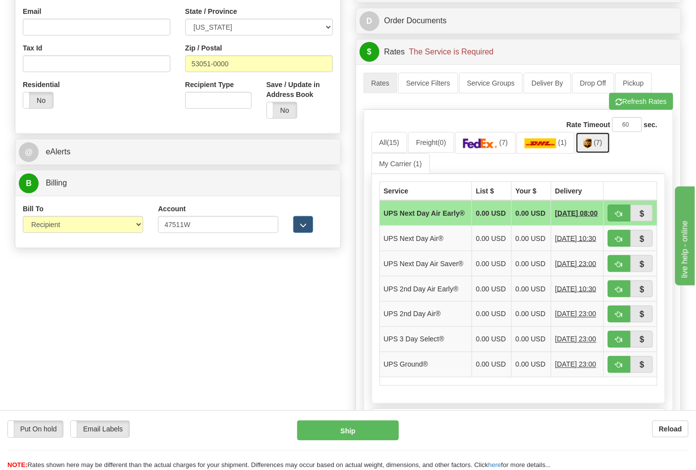
scroll to position [330, 0]
click at [615, 368] on span "button" at bounding box center [618, 365] width 7 height 6
type input "03"
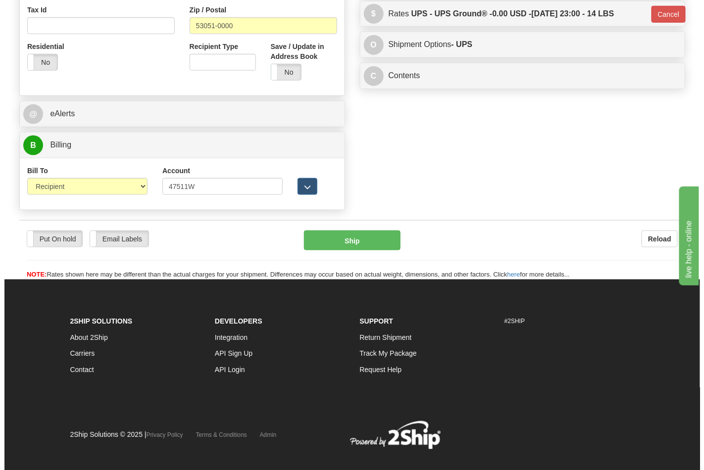
scroll to position [384, 0]
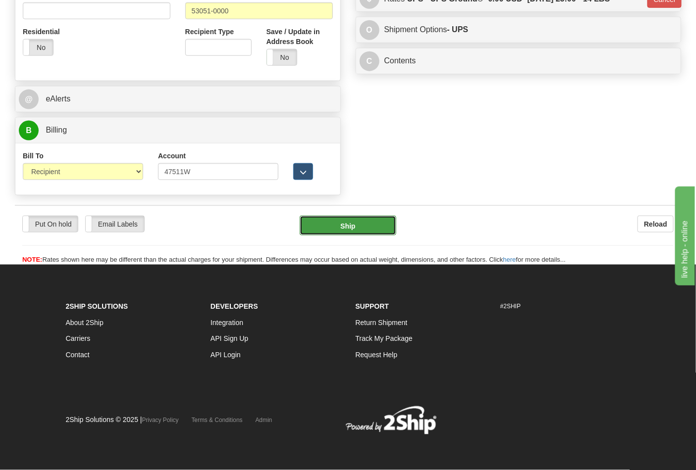
click at [369, 231] on button "Ship" at bounding box center [348, 226] width 96 height 20
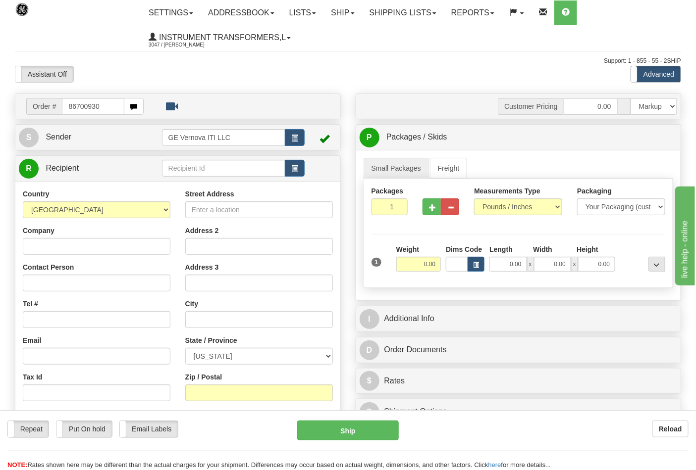
type input "86700930"
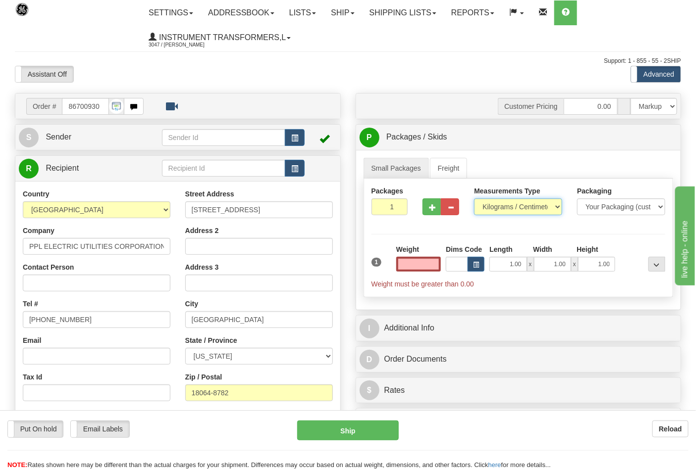
type input "0.00"
click at [518, 210] on select "Pounds / Inches Kilograms / Centimeters" at bounding box center [518, 207] width 88 height 17
select select "0"
click at [474, 199] on select "Pounds / Inches Kilograms / Centimeters" at bounding box center [518, 207] width 88 height 17
click at [427, 260] on input "0.00" at bounding box center [418, 264] width 45 height 15
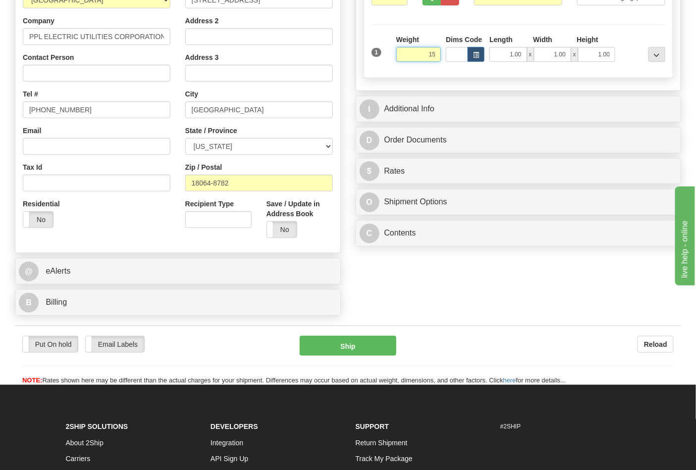
scroll to position [220, 0]
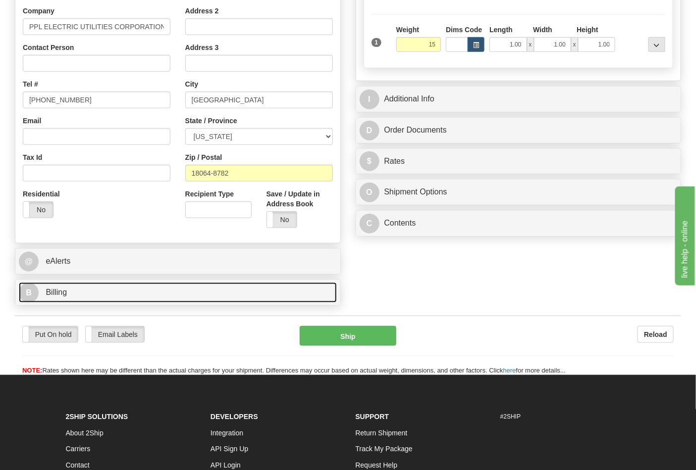
type input "15.00"
click at [290, 289] on link "B Billing" at bounding box center [178, 293] width 318 height 20
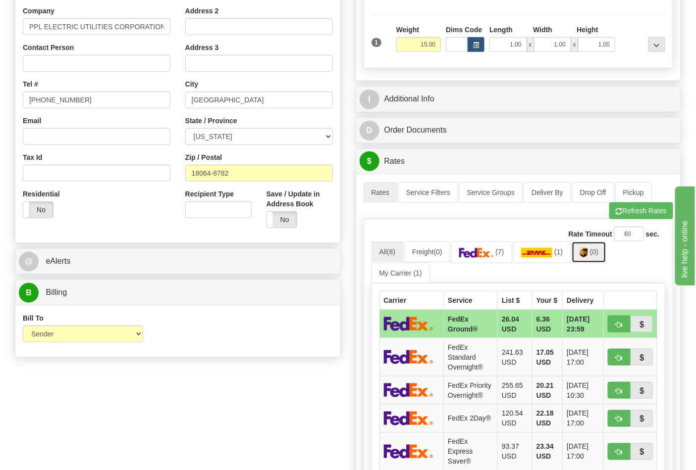
click at [596, 250] on span "(0)" at bounding box center [594, 252] width 8 height 8
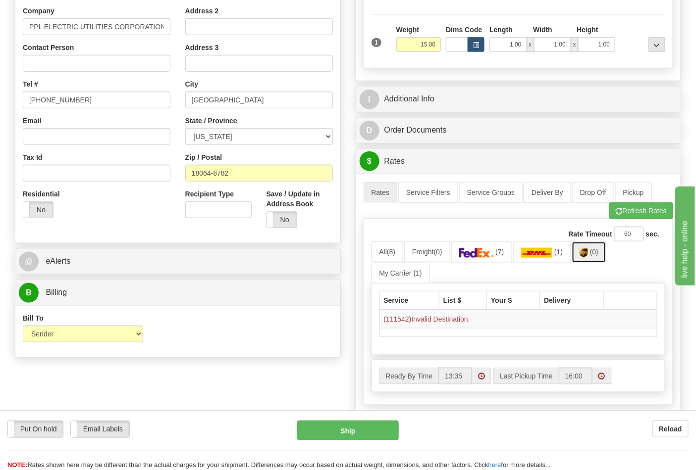
click at [595, 256] on span "(0)" at bounding box center [594, 252] width 8 height 8
click at [619, 206] on button "Refresh Rates" at bounding box center [641, 211] width 64 height 17
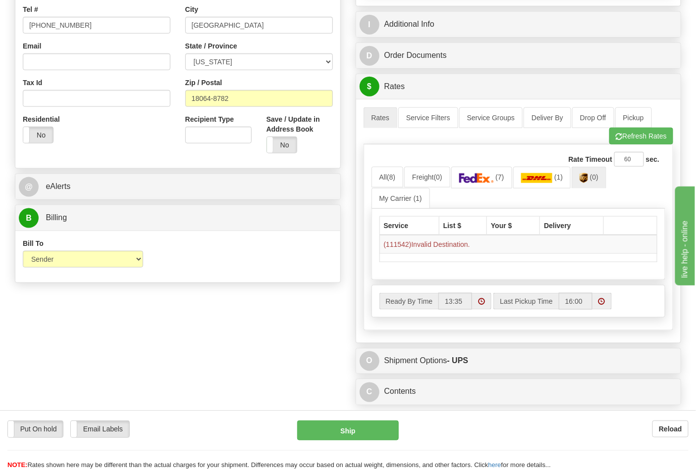
scroll to position [275, 0]
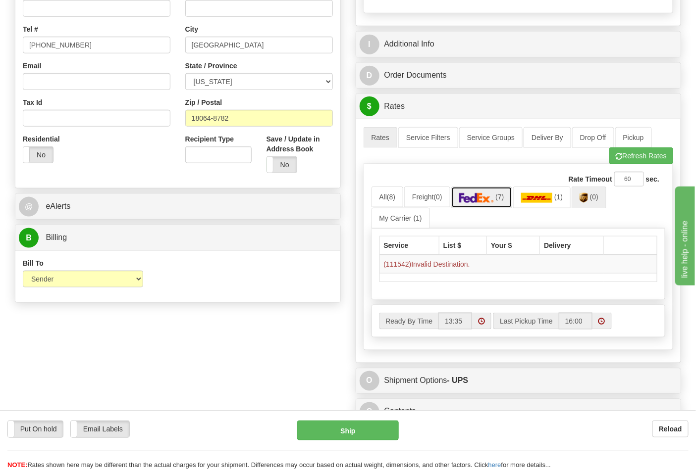
click at [502, 201] on span "(7)" at bounding box center [499, 197] width 8 height 8
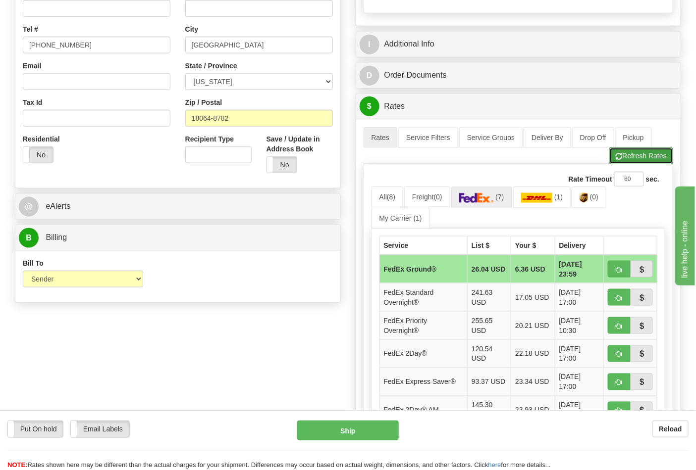
click at [642, 160] on button "Refresh Rates" at bounding box center [641, 156] width 64 height 17
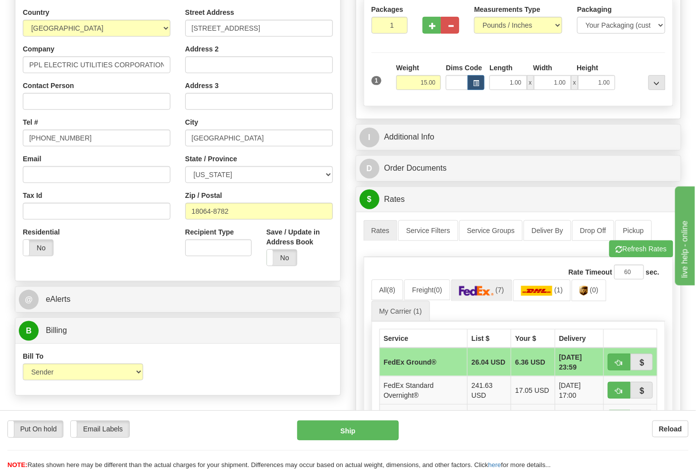
scroll to position [165, 0]
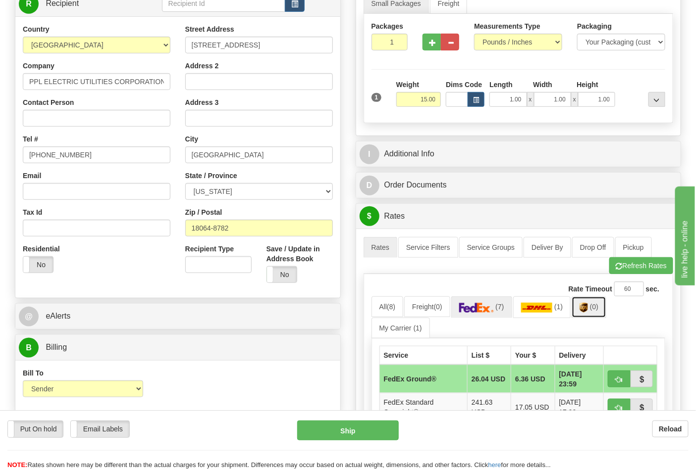
click at [592, 308] on link "(0)" at bounding box center [588, 307] width 35 height 21
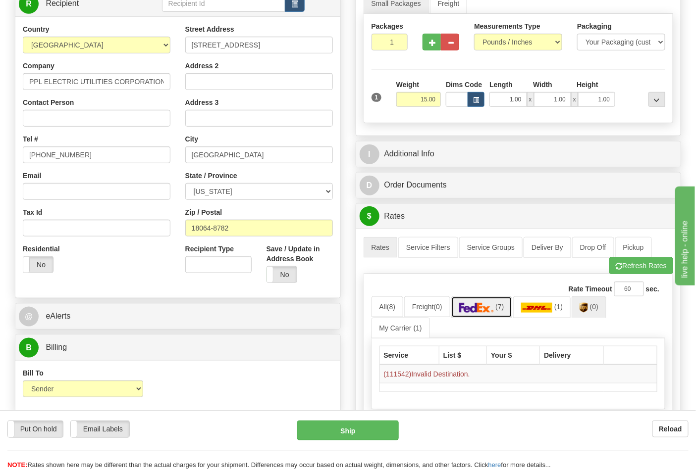
click at [499, 304] on link "(7)" at bounding box center [481, 307] width 61 height 21
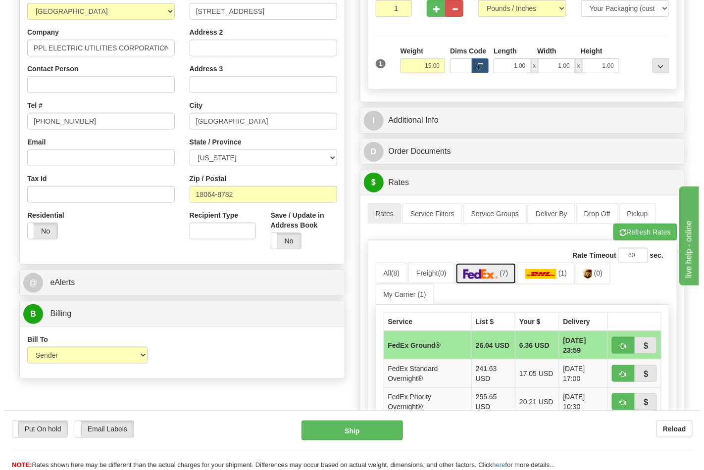
scroll to position [275, 0]
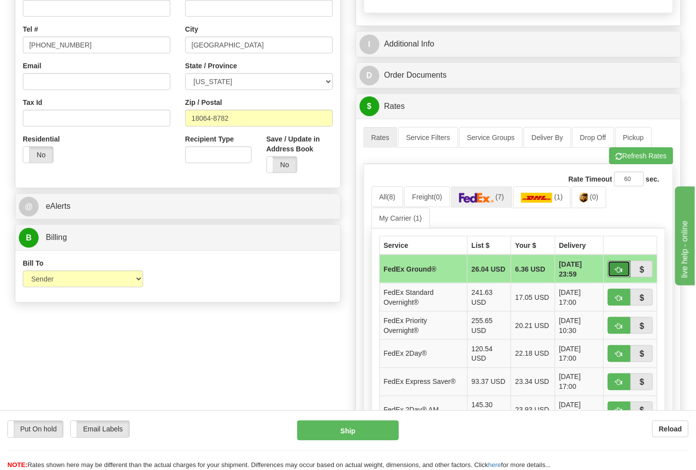
click at [612, 269] on button "button" at bounding box center [619, 269] width 23 height 17
type input "92"
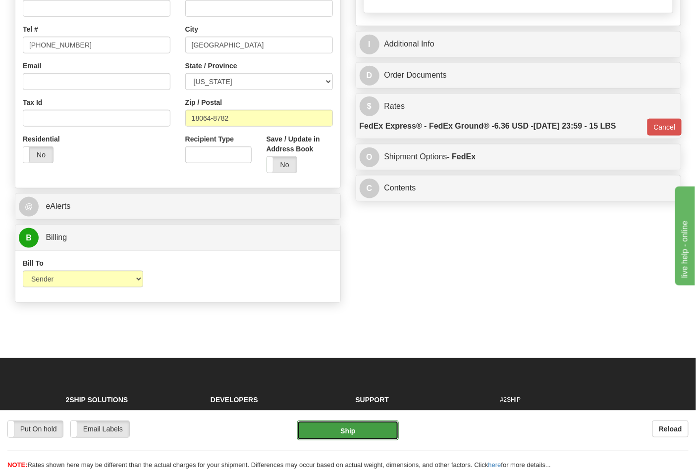
click at [375, 433] on button "Ship" at bounding box center [347, 431] width 101 height 20
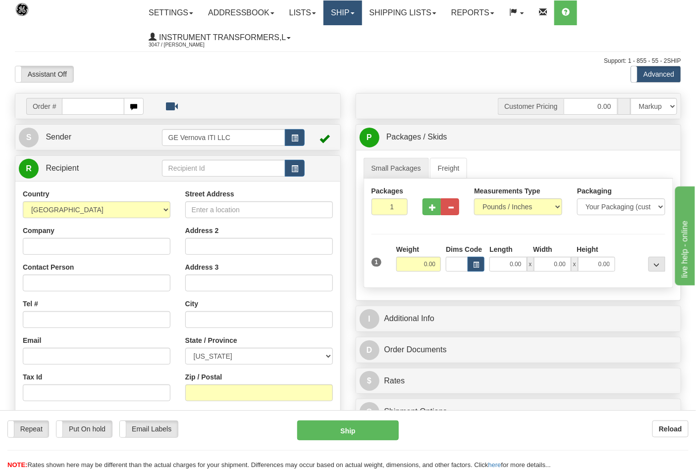
click at [358, 15] on link "Ship" at bounding box center [342, 12] width 38 height 25
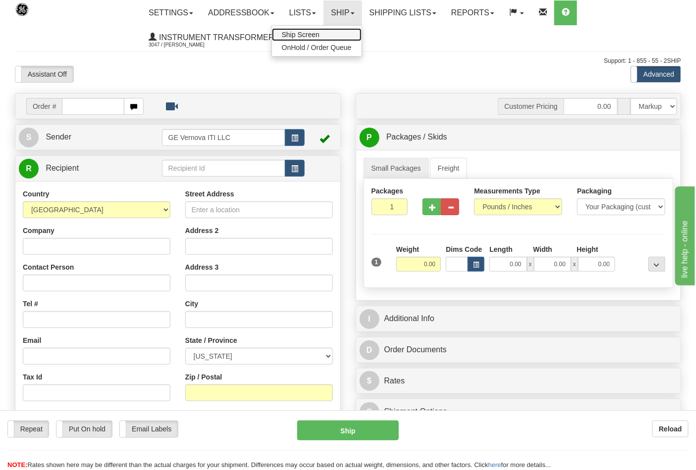
click at [340, 35] on link "Ship Screen" at bounding box center [317, 34] width 90 height 13
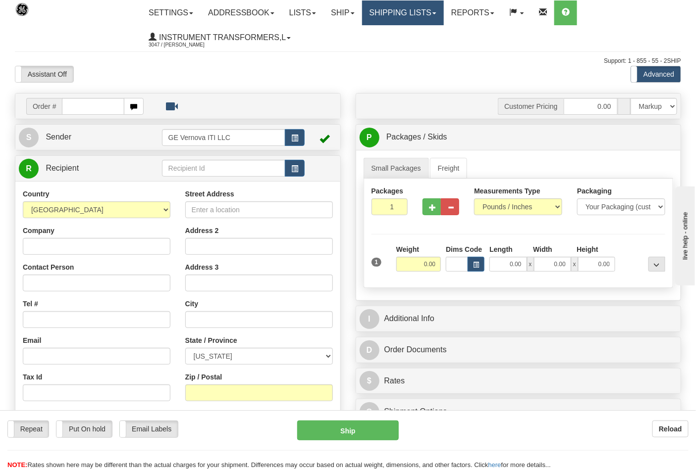
click at [429, 13] on link "Shipping lists" at bounding box center [403, 12] width 82 height 25
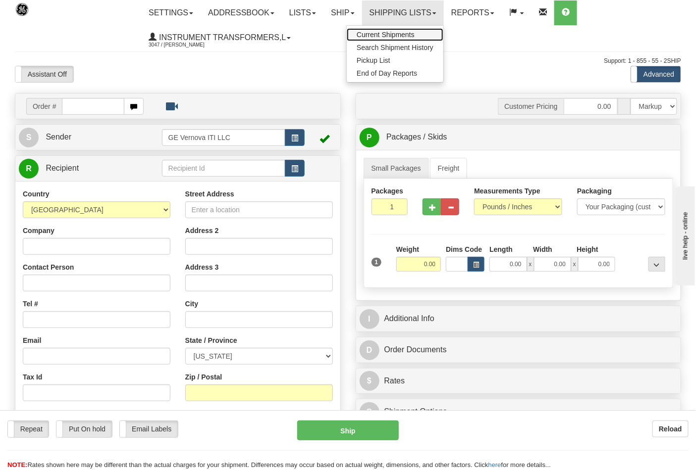
click at [402, 30] on link "Current Shipments" at bounding box center [395, 34] width 97 height 13
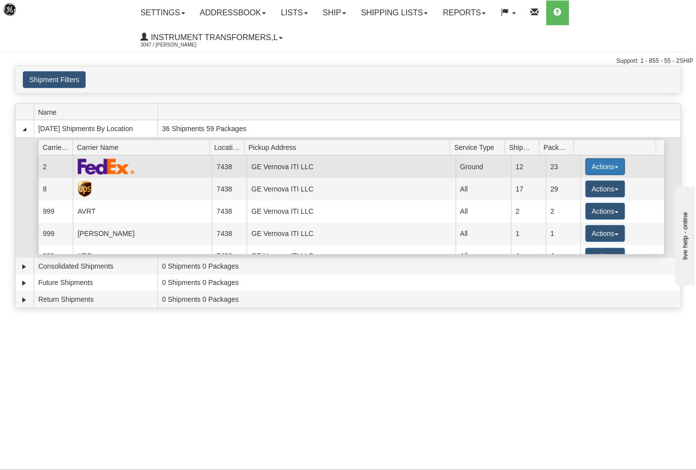
click at [601, 166] on button "Actions" at bounding box center [605, 166] width 40 height 17
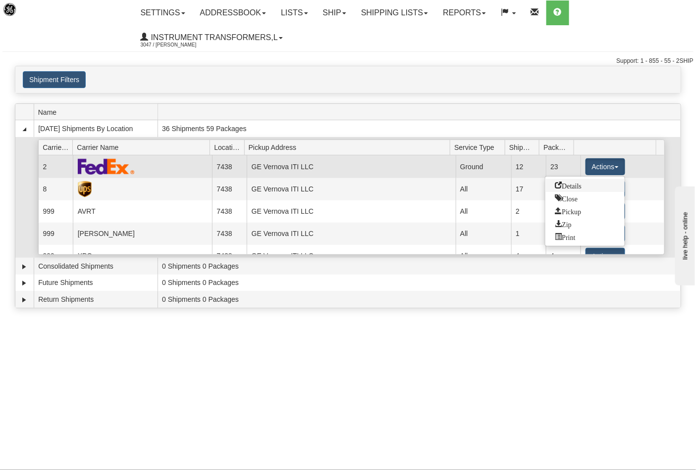
click at [582, 187] on span "Details" at bounding box center [568, 185] width 27 height 7
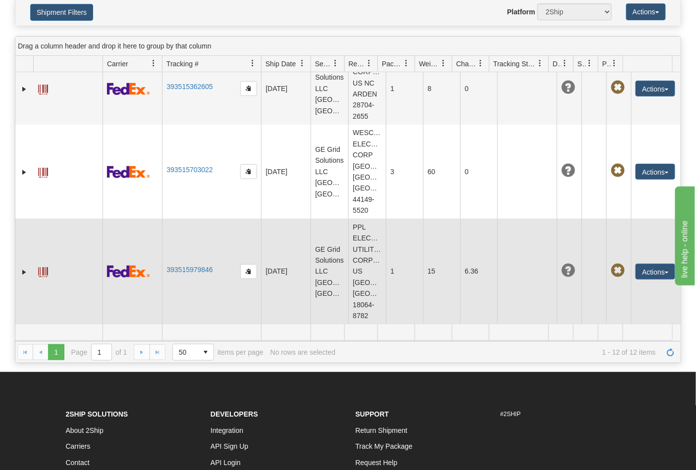
scroll to position [110, 0]
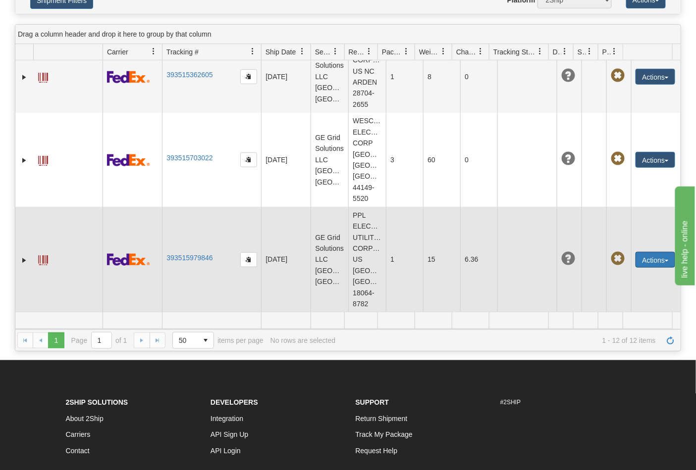
click at [642, 264] on button "Actions" at bounding box center [655, 260] width 40 height 16
click at [580, 283] on link "Edit" at bounding box center [623, 278] width 102 height 13
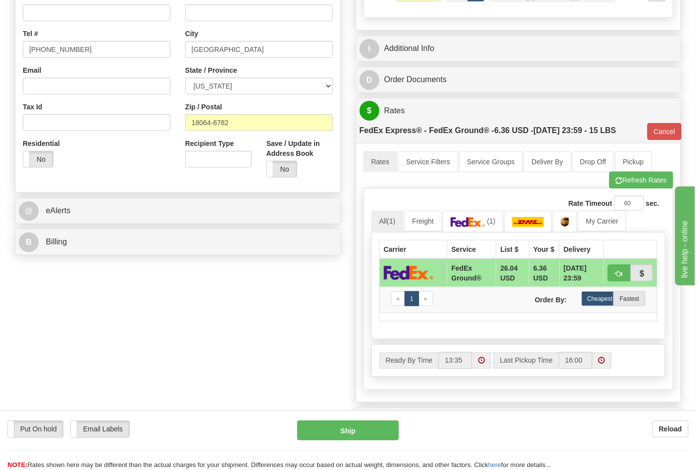
scroll to position [275, 0]
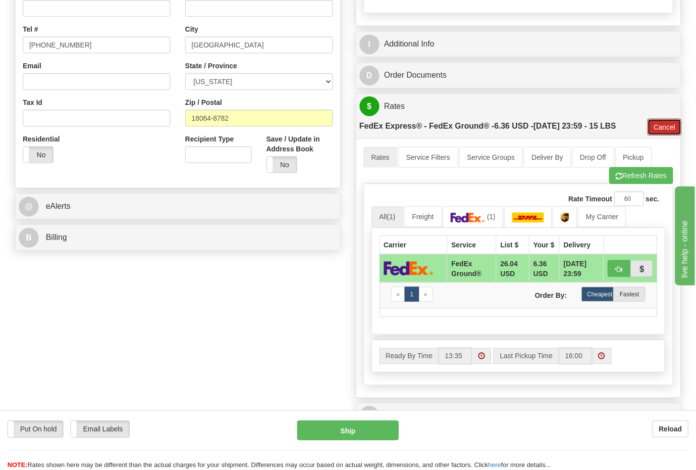
click at [670, 132] on button "Cancel" at bounding box center [664, 127] width 35 height 17
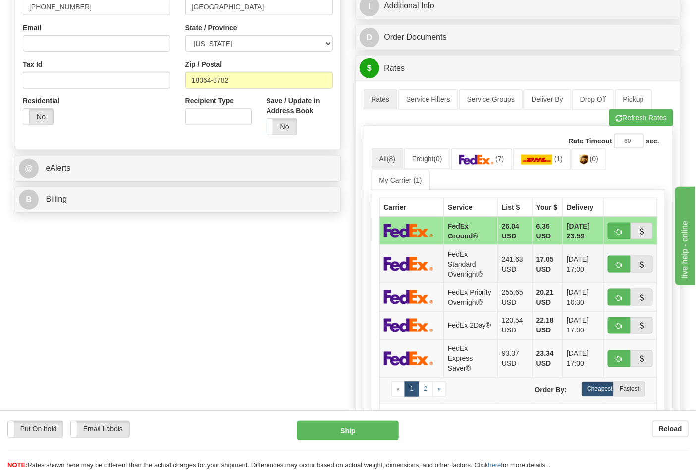
scroll to position [330, 0]
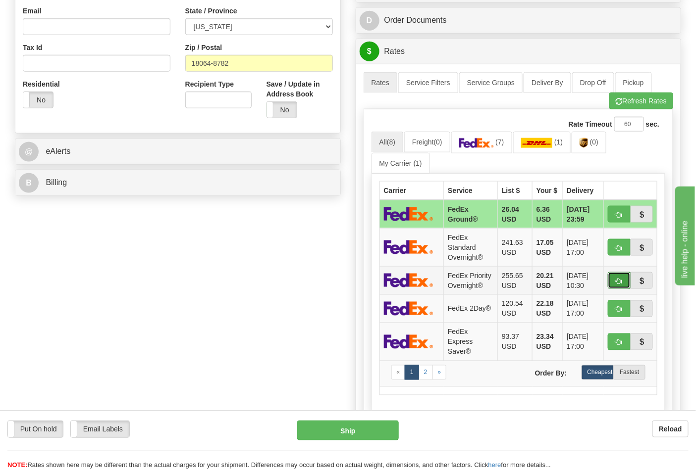
click at [615, 285] on span "button" at bounding box center [618, 281] width 7 height 6
type input "01"
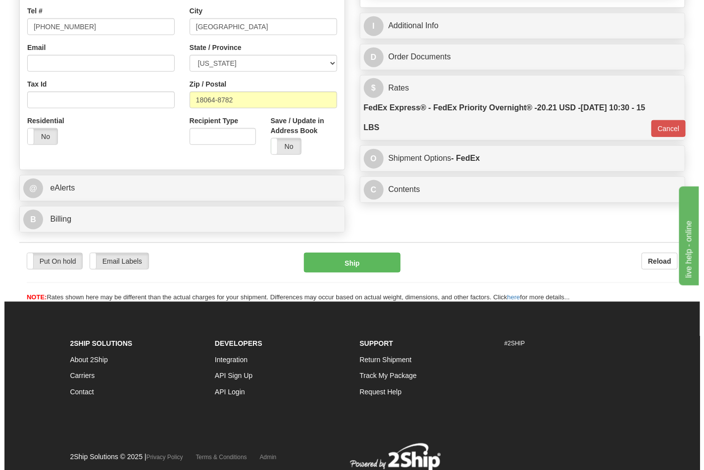
scroll to position [266, 0]
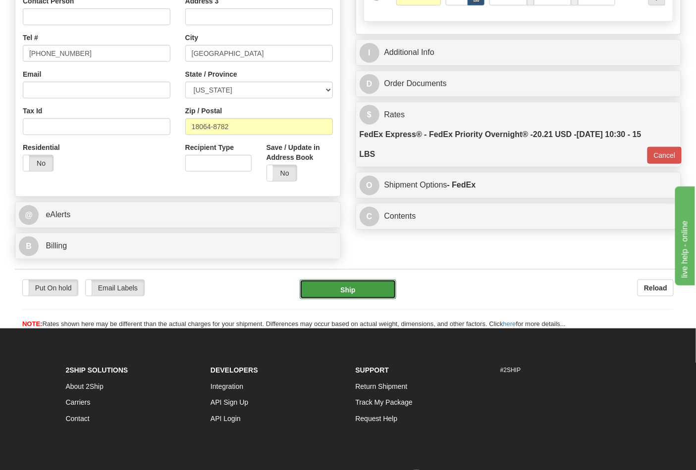
click at [370, 294] on button "Ship" at bounding box center [348, 290] width 96 height 20
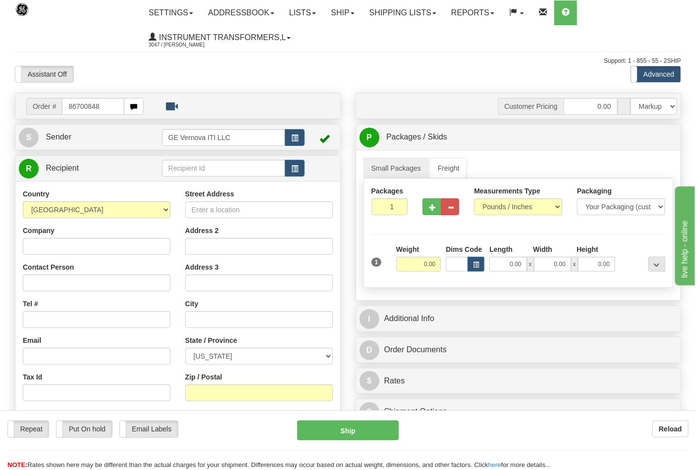
type input "86700848"
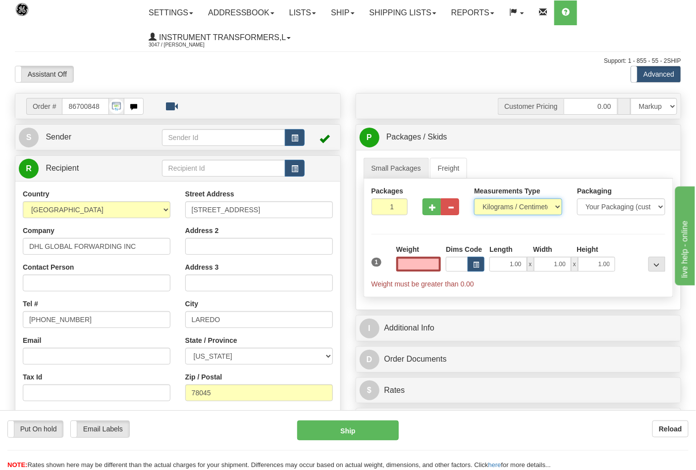
type input "0.00"
click at [492, 206] on select "Pounds / Inches Kilograms / Centimeters" at bounding box center [518, 207] width 88 height 17
select select "0"
click at [474, 199] on select "Pounds / Inches Kilograms / Centimeters" at bounding box center [518, 207] width 88 height 17
click at [423, 255] on div "Weight 0.00" at bounding box center [418, 258] width 45 height 27
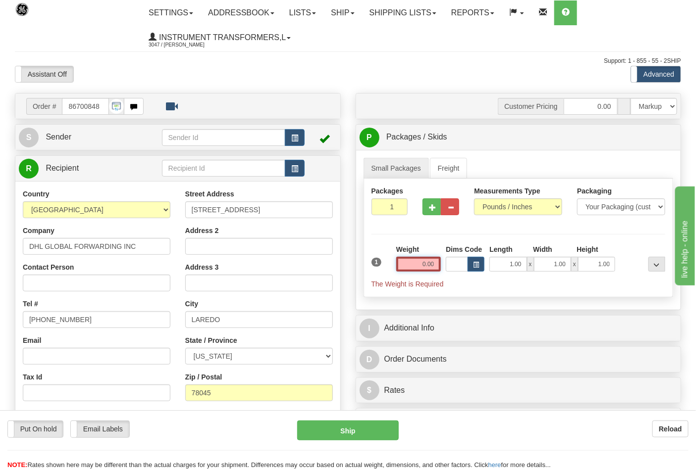
click at [423, 259] on input "0.00" at bounding box center [418, 264] width 45 height 15
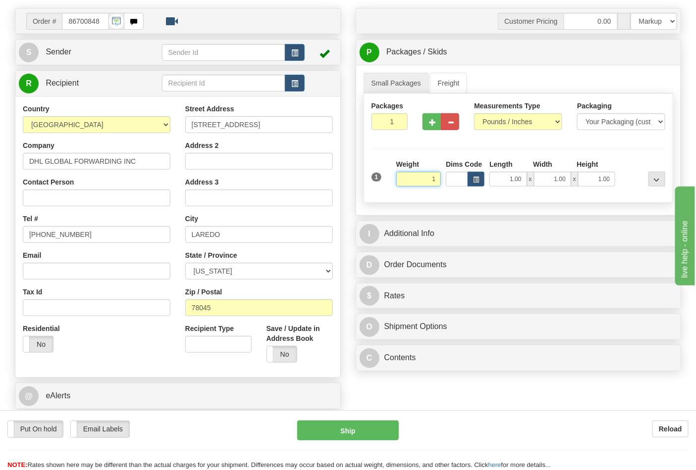
scroll to position [110, 0]
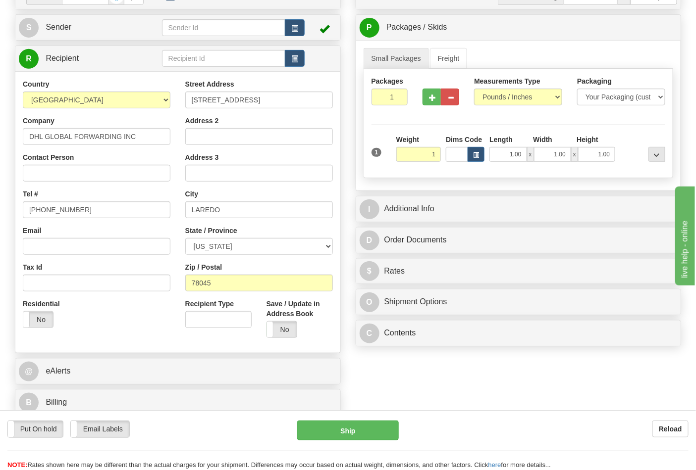
type input "1.00"
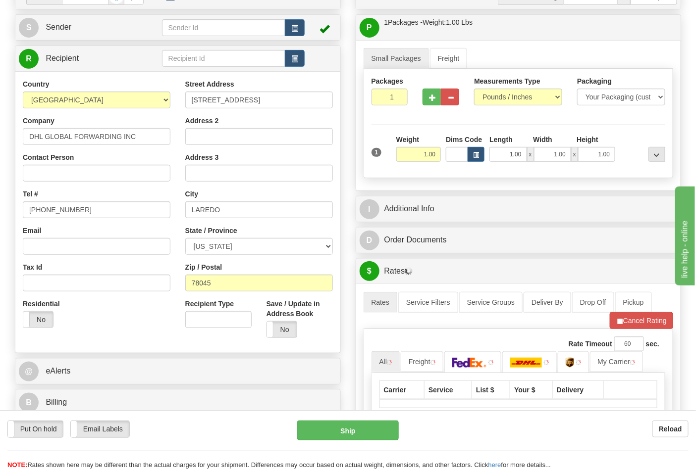
click at [79, 392] on div "B Billing" at bounding box center [177, 402] width 325 height 25
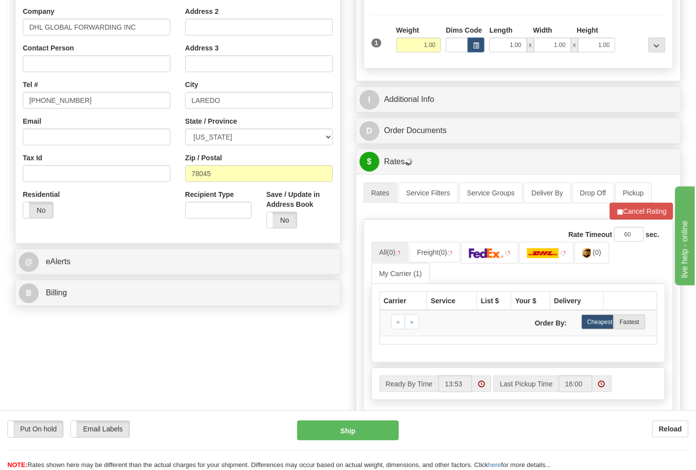
scroll to position [220, 0]
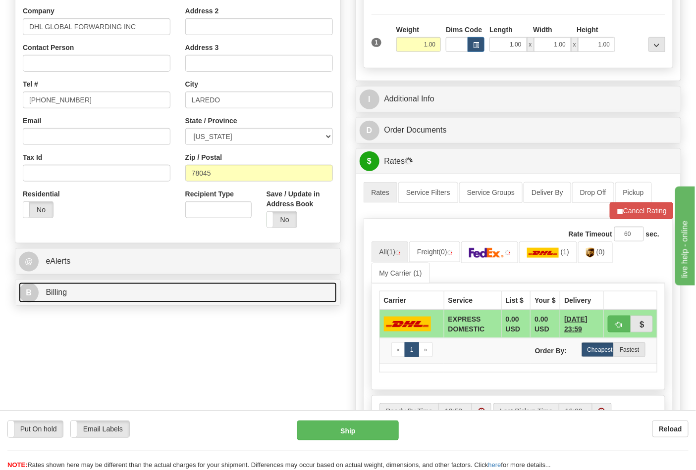
click at [104, 287] on link "B Billing" at bounding box center [178, 293] width 318 height 20
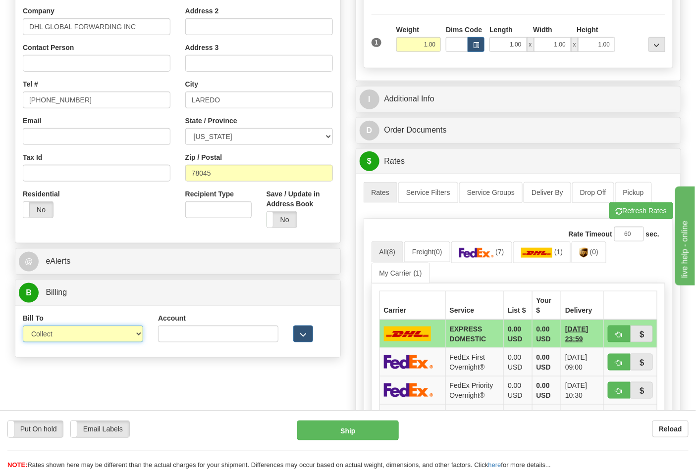
click at [83, 332] on select "Sender Recipient Third Party Collect" at bounding box center [83, 334] width 120 height 17
select select "2"
click at [23, 327] on select "Sender Recipient Third Party Collect" at bounding box center [83, 334] width 120 height 17
click at [174, 337] on input "Account" at bounding box center [218, 334] width 120 height 17
paste input "788634277"
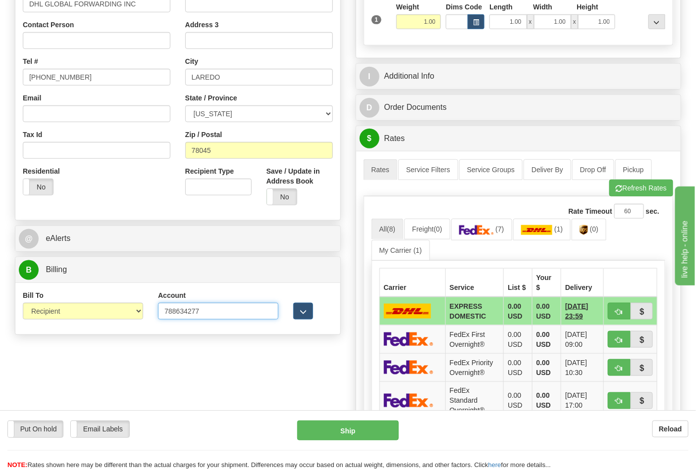
scroll to position [275, 0]
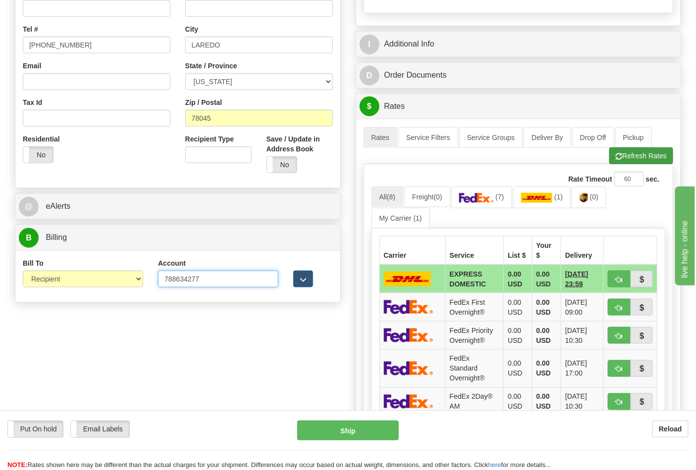
type input "788634277"
click at [633, 159] on button "Refresh Rates" at bounding box center [641, 156] width 64 height 17
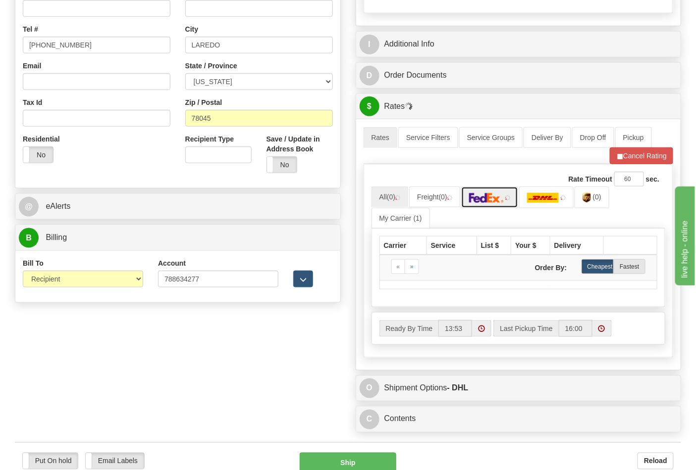
click at [497, 201] on img at bounding box center [486, 198] width 35 height 10
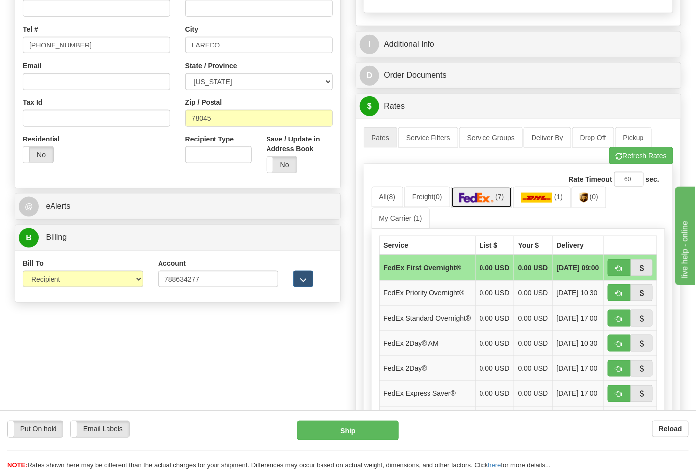
click at [494, 202] on img at bounding box center [476, 198] width 35 height 10
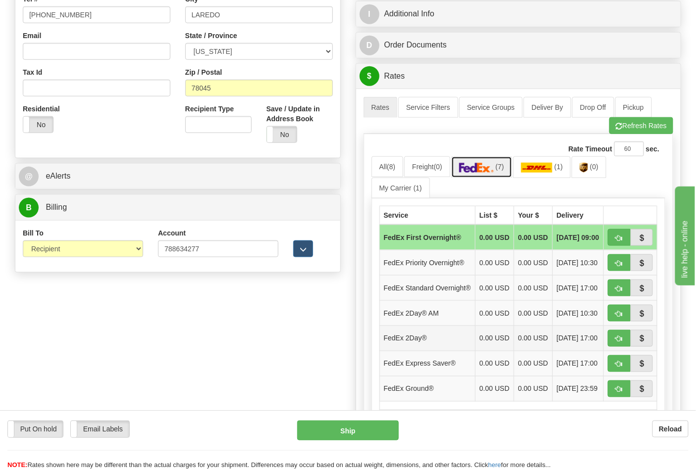
scroll to position [330, 0]
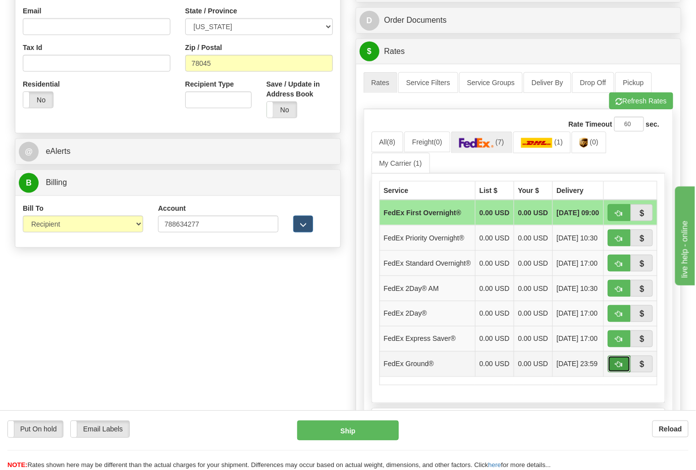
click at [612, 373] on button "button" at bounding box center [619, 364] width 23 height 17
type input "92"
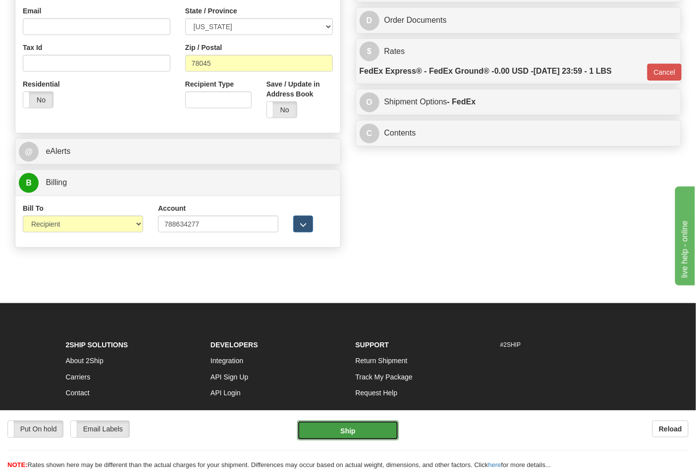
click at [347, 426] on button "Ship" at bounding box center [347, 431] width 101 height 20
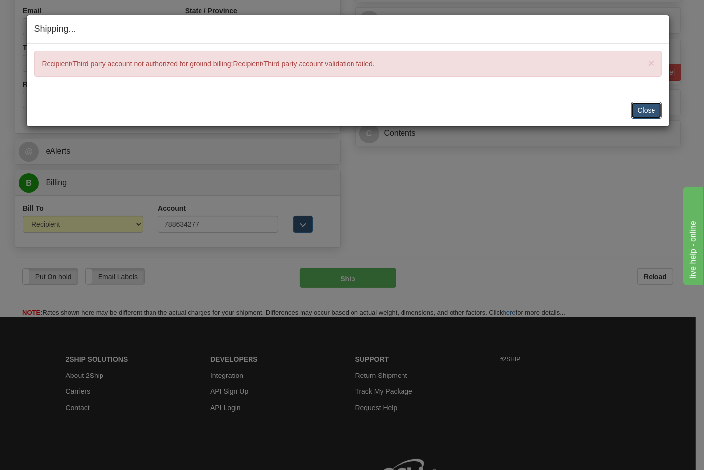
click at [658, 109] on button "Close" at bounding box center [646, 110] width 31 height 17
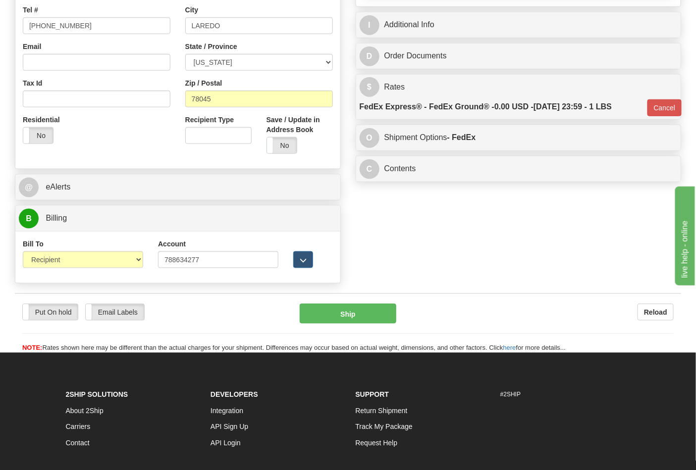
scroll to position [275, 0]
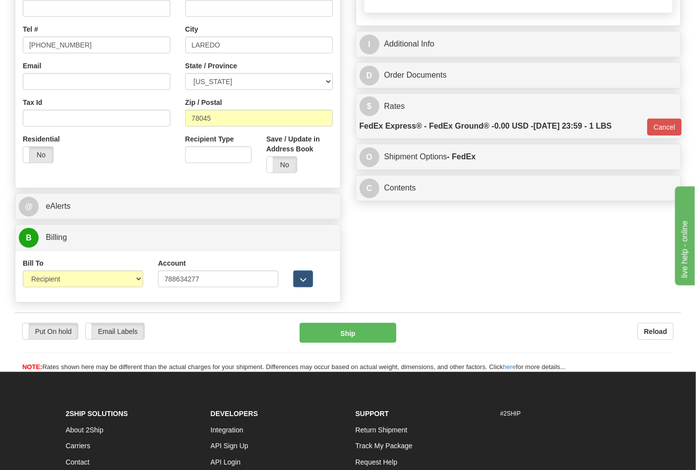
click at [405, 257] on div "Order # 86700848 S Sender" at bounding box center [347, 62] width 681 height 489
click at [69, 279] on select "Sender Recipient Third Party Collect" at bounding box center [83, 279] width 120 height 17
select select "4"
click at [23, 272] on select "Sender Recipient Third Party Collect" at bounding box center [83, 279] width 120 height 17
type input "92"
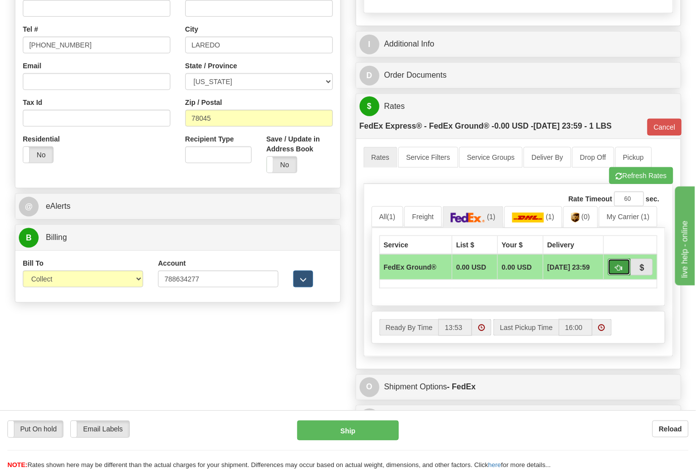
click at [617, 270] on span "button" at bounding box center [618, 268] width 7 height 6
click at [373, 436] on button "Ship" at bounding box center [347, 431] width 101 height 20
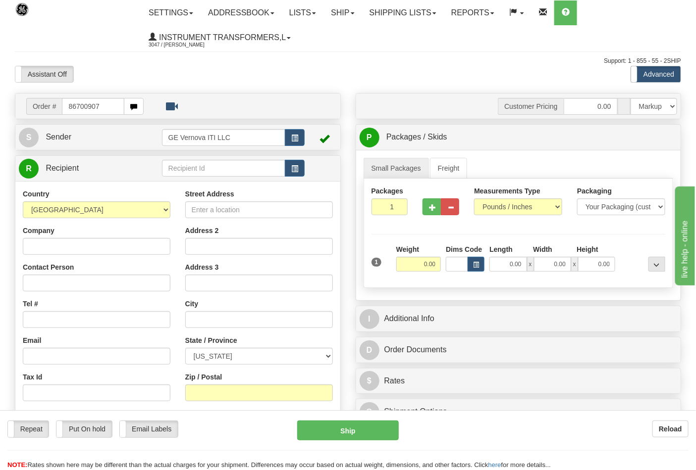
type input "86700907"
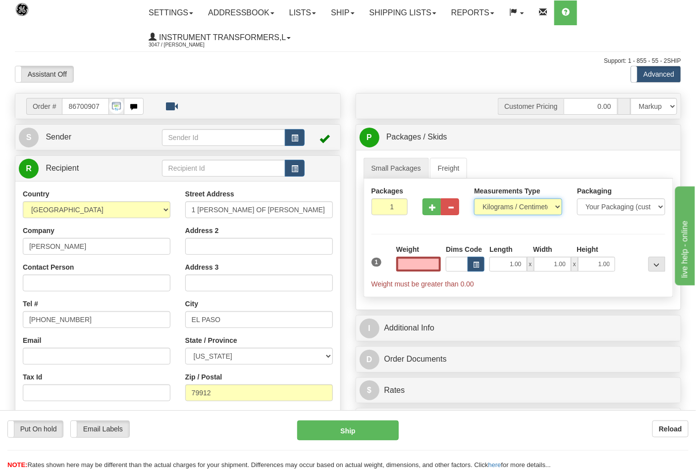
type input "0.00"
click at [520, 202] on select "Pounds / Inches Kilograms / Centimeters" at bounding box center [518, 207] width 88 height 17
select select "0"
click at [474, 199] on select "Pounds / Inches Kilograms / Centimeters" at bounding box center [518, 207] width 88 height 17
click at [435, 263] on input "0.00" at bounding box center [418, 264] width 45 height 15
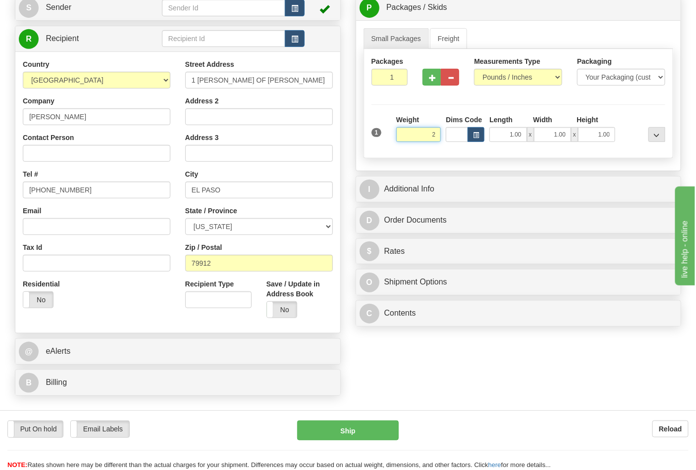
scroll to position [110, 0]
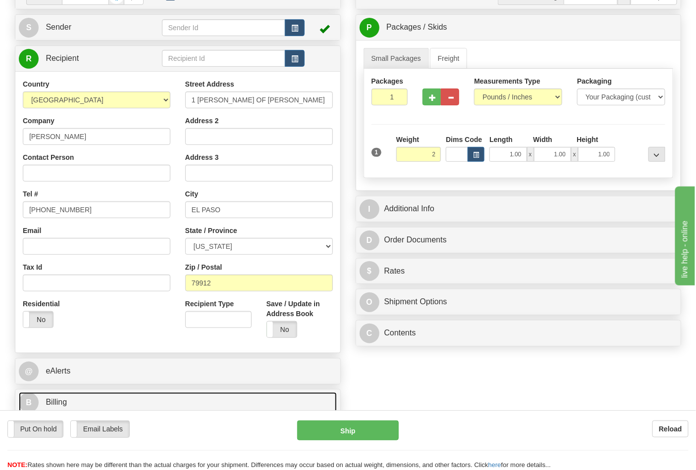
type input "2.00"
click at [102, 394] on link "B Billing" at bounding box center [178, 403] width 318 height 20
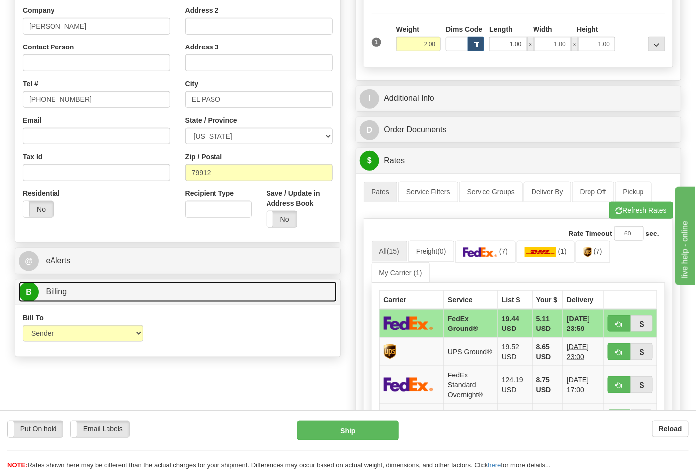
scroll to position [220, 0]
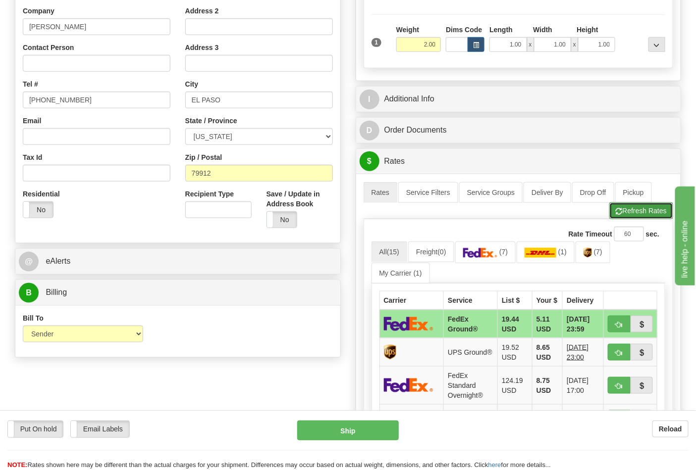
click at [644, 214] on button "Refresh Rates" at bounding box center [641, 211] width 64 height 17
click at [591, 251] on img at bounding box center [587, 253] width 8 height 10
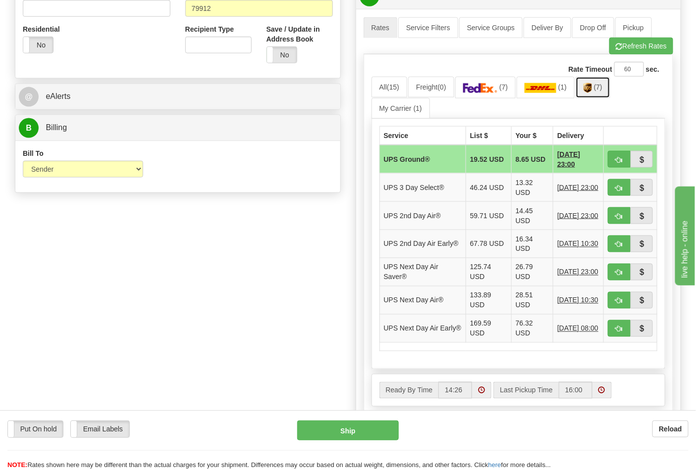
scroll to position [440, 0]
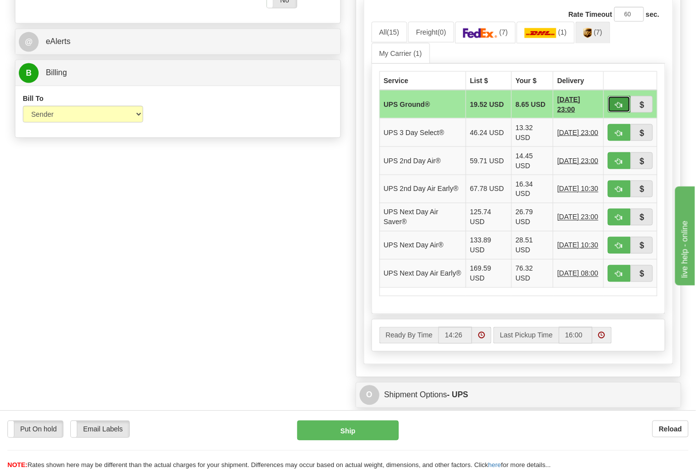
click at [621, 105] on span "button" at bounding box center [618, 105] width 7 height 6
type input "03"
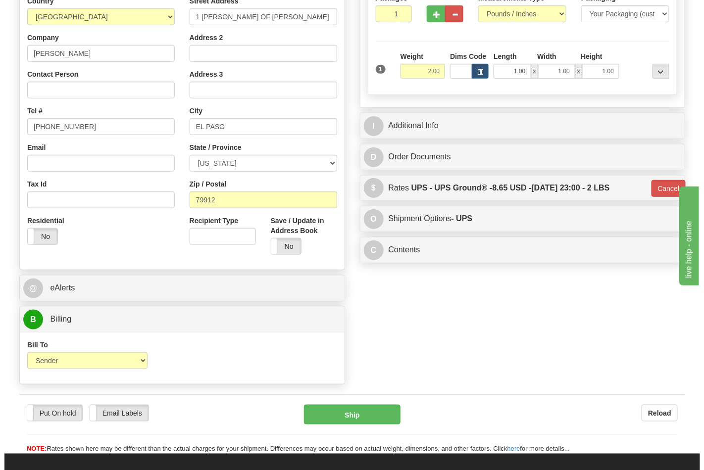
scroll to position [220, 0]
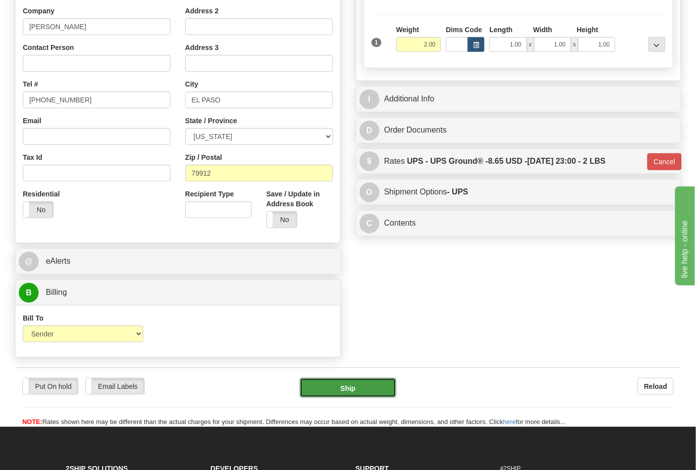
click at [351, 391] on button "Ship" at bounding box center [348, 388] width 96 height 20
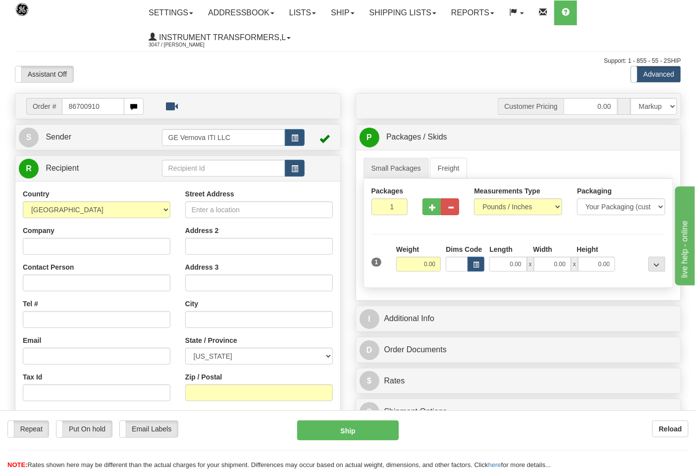
type input "86700910"
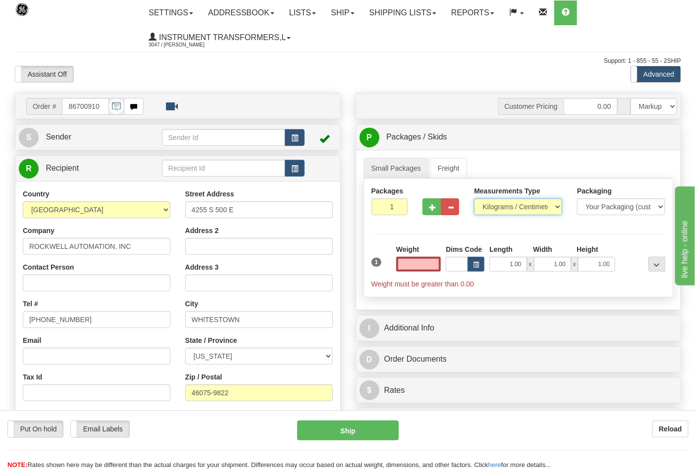
type input "0.00"
click at [542, 206] on select "Pounds / Inches Kilograms / Centimeters" at bounding box center [518, 207] width 88 height 17
select select "0"
click at [474, 199] on select "Pounds / Inches Kilograms / Centimeters" at bounding box center [518, 207] width 88 height 17
click at [436, 265] on input "0.00" at bounding box center [418, 264] width 45 height 15
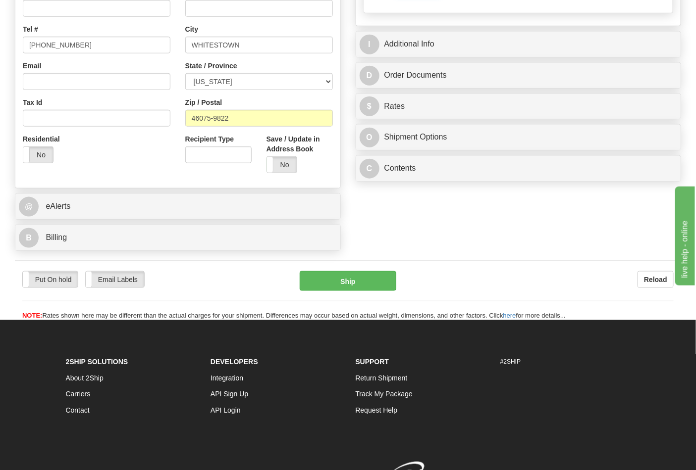
scroll to position [165, 0]
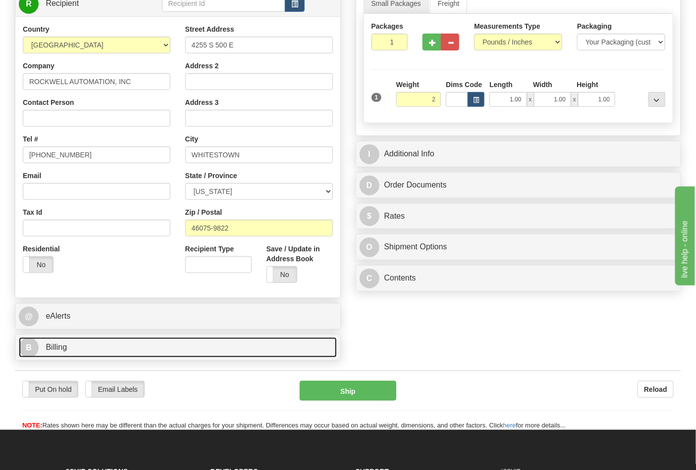
type input "2.00"
click at [260, 353] on link "B Billing" at bounding box center [178, 348] width 318 height 20
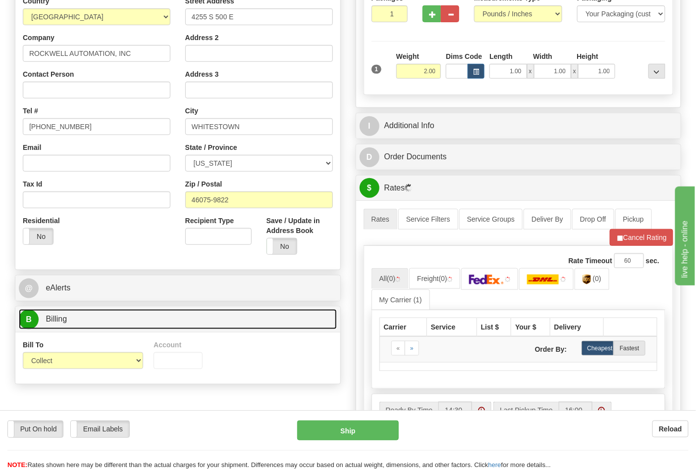
scroll to position [220, 0]
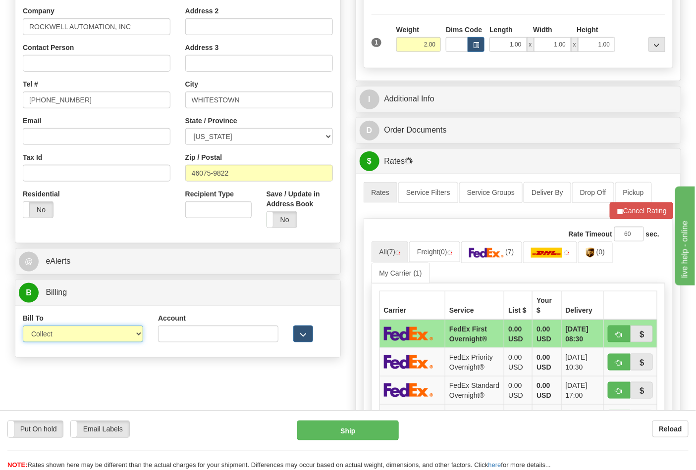
click at [135, 334] on select "Sender Recipient Third Party Collect" at bounding box center [83, 334] width 120 height 17
select select "2"
click at [23, 327] on select "Sender Recipient Third Party Collect" at bounding box center [83, 334] width 120 height 17
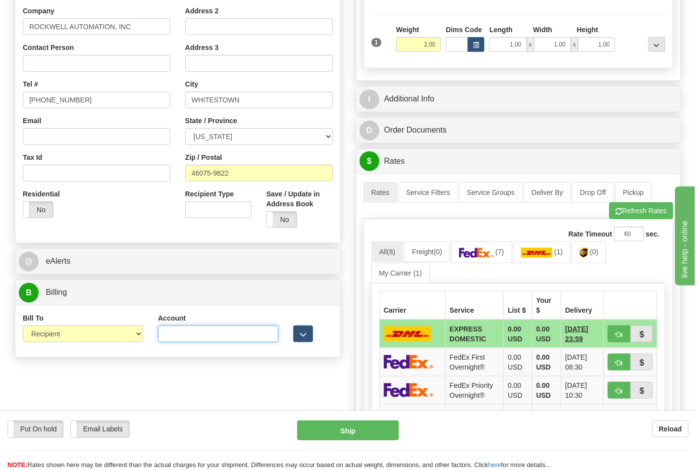
click at [192, 338] on input "Account" at bounding box center [218, 334] width 120 height 17
paste input "587102"
type input "587102"
click at [598, 253] on span "(0)" at bounding box center [594, 252] width 8 height 8
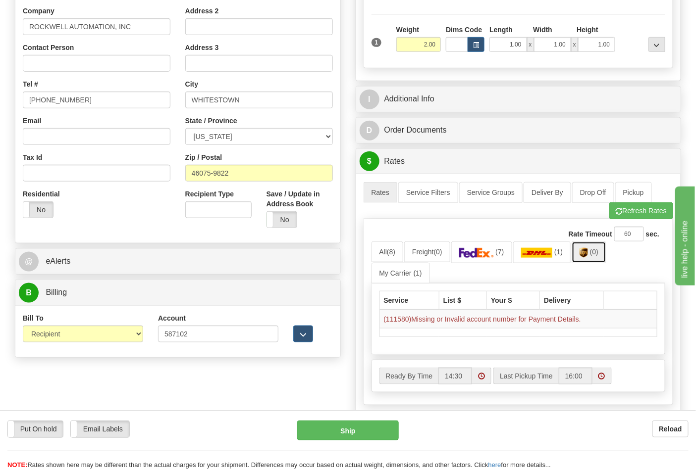
click at [592, 254] on link "(0)" at bounding box center [588, 252] width 35 height 21
click at [598, 253] on span "(0)" at bounding box center [594, 252] width 8 height 8
click at [625, 213] on button "Refresh Rates" at bounding box center [641, 211] width 64 height 17
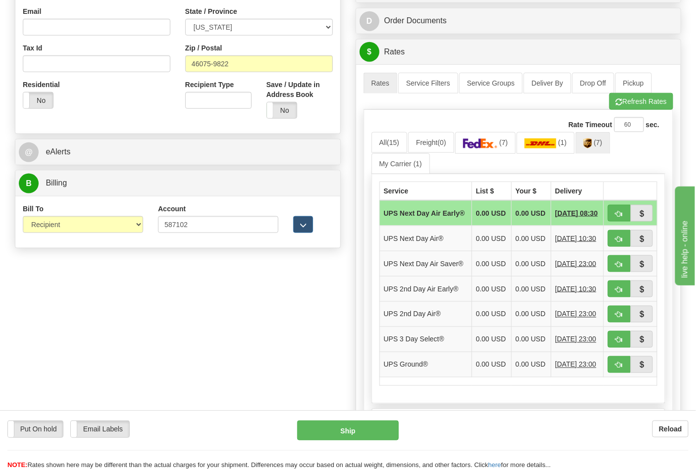
scroll to position [330, 0]
click at [616, 368] on span "button" at bounding box center [618, 365] width 7 height 6
type input "03"
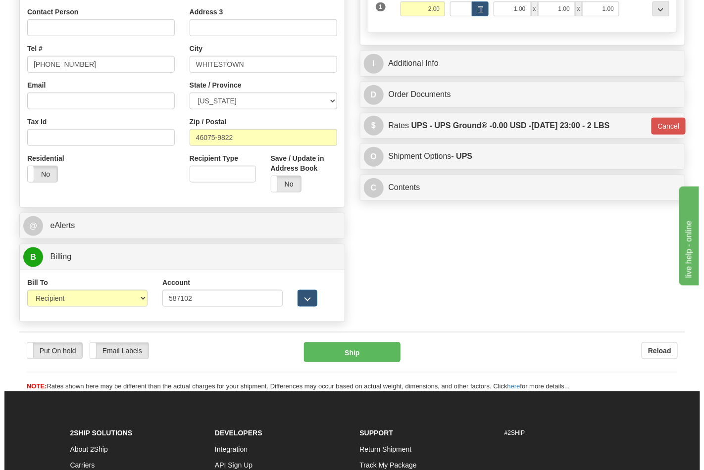
scroll to position [275, 0]
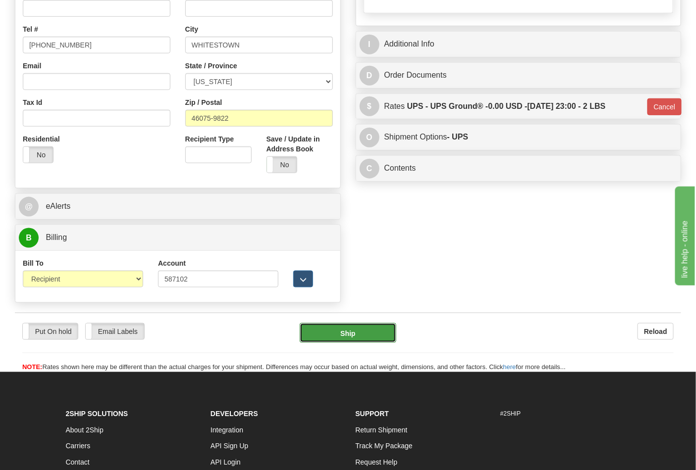
click at [384, 340] on button "Ship" at bounding box center [348, 333] width 96 height 20
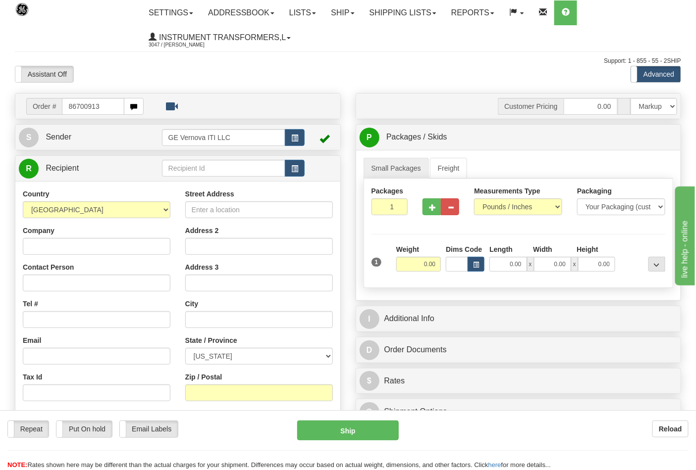
type input "86700913"
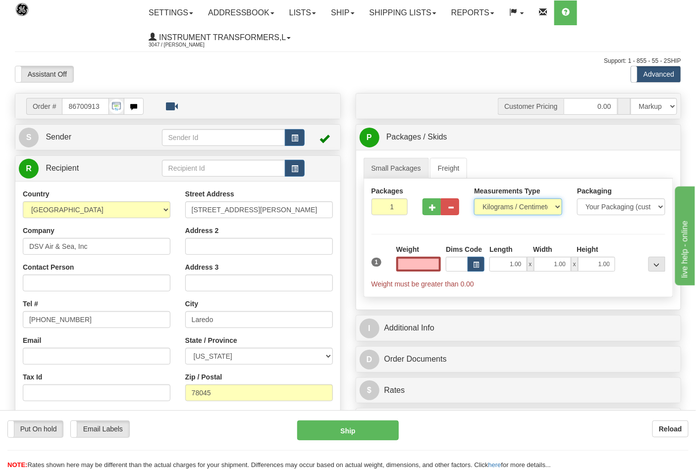
type input "0.00"
click at [550, 209] on select "Pounds / Inches Kilograms / Centimeters" at bounding box center [518, 207] width 88 height 17
select select "0"
click at [474, 199] on select "Pounds / Inches Kilograms / Centimeters" at bounding box center [518, 207] width 88 height 17
click at [437, 263] on input "0.00" at bounding box center [418, 264] width 45 height 15
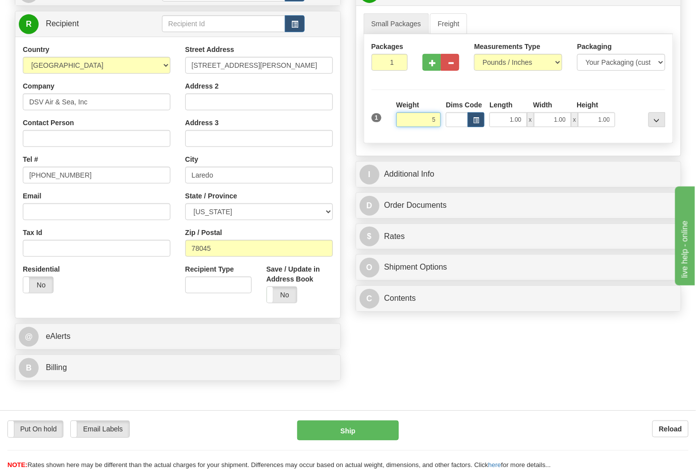
scroll to position [165, 0]
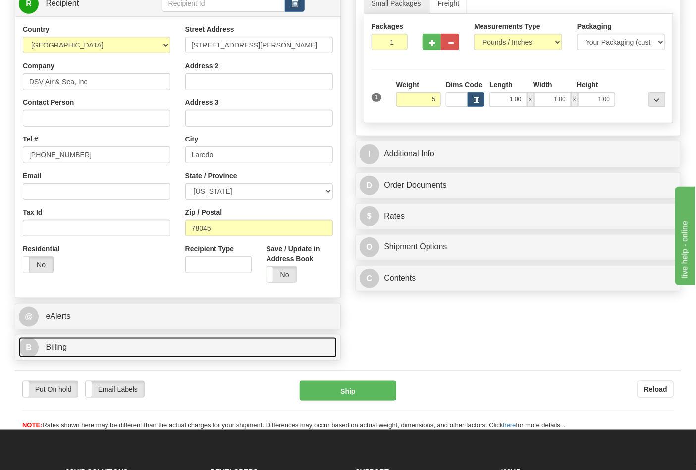
type input "5.00"
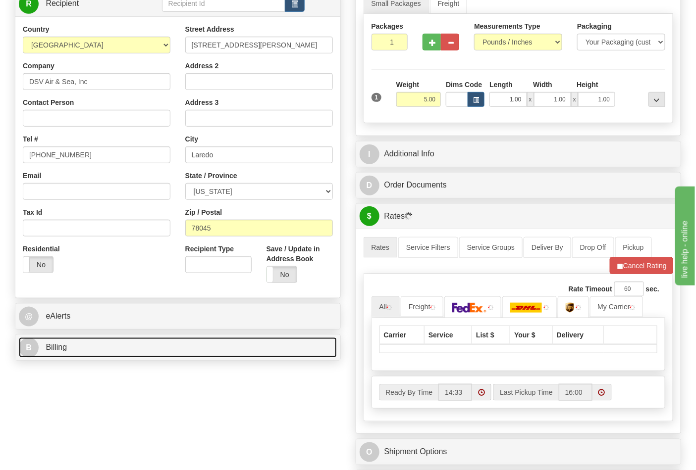
click at [85, 350] on link "B Billing" at bounding box center [178, 348] width 318 height 20
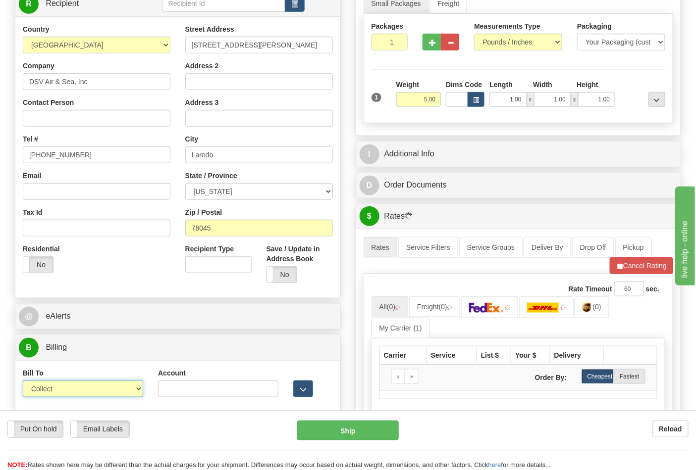
click at [91, 388] on select "Sender Recipient Third Party Collect" at bounding box center [83, 389] width 120 height 17
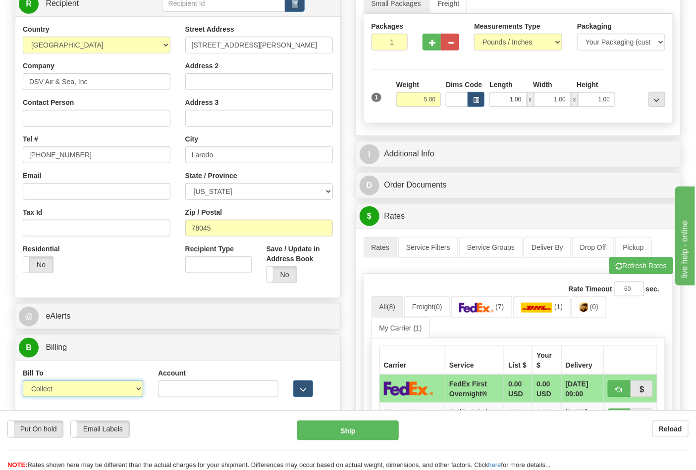
select select "2"
click at [23, 382] on select "Sender Recipient Third Party Collect" at bounding box center [83, 389] width 120 height 17
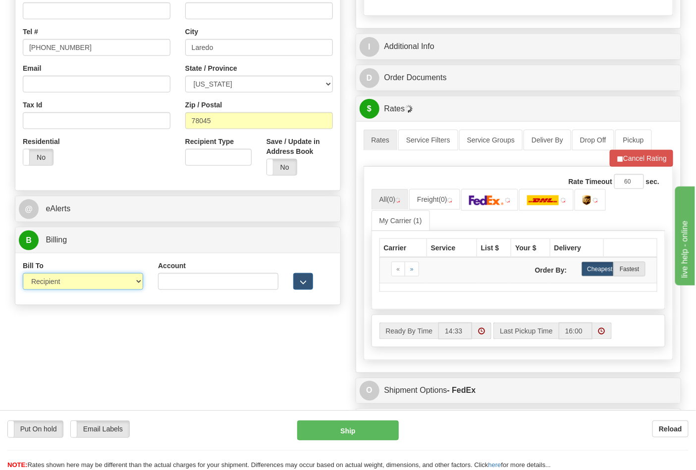
scroll to position [275, 0]
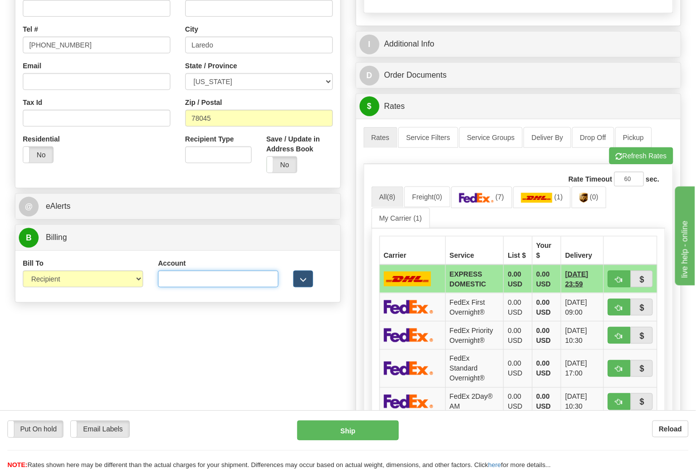
click at [229, 278] on input "Account" at bounding box center [218, 279] width 120 height 17
paste input "587102"
type input "587102"
click at [598, 200] on span "(0)" at bounding box center [594, 197] width 8 height 8
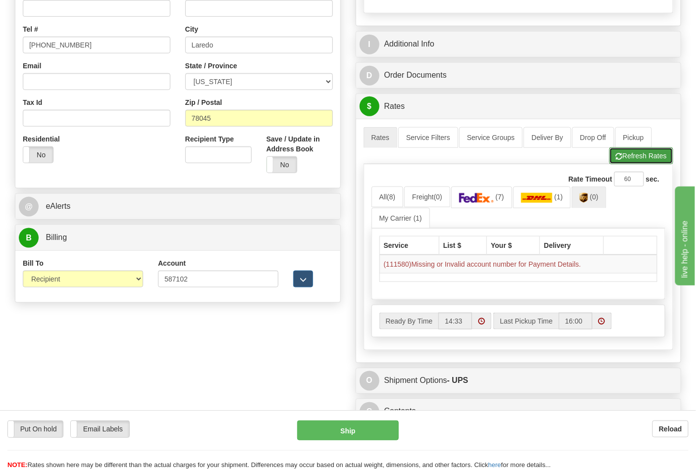
click at [622, 156] on button "Refresh Rates" at bounding box center [641, 156] width 64 height 17
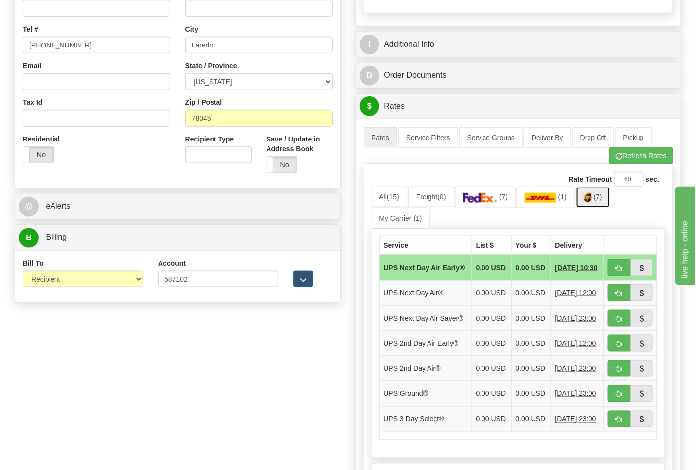
click at [596, 191] on link "(7)" at bounding box center [592, 197] width 35 height 21
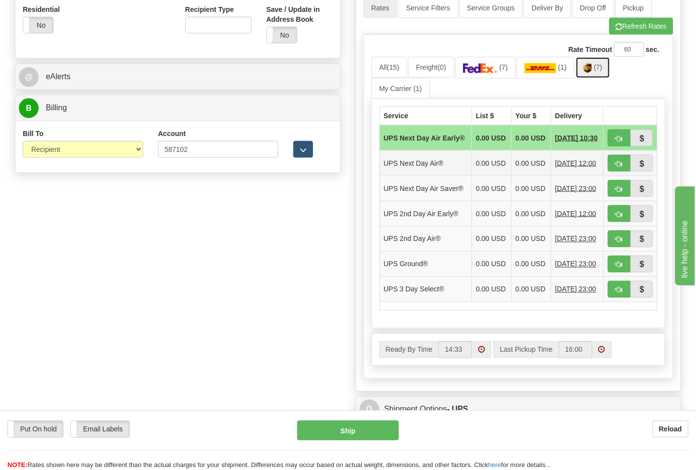
scroll to position [440, 0]
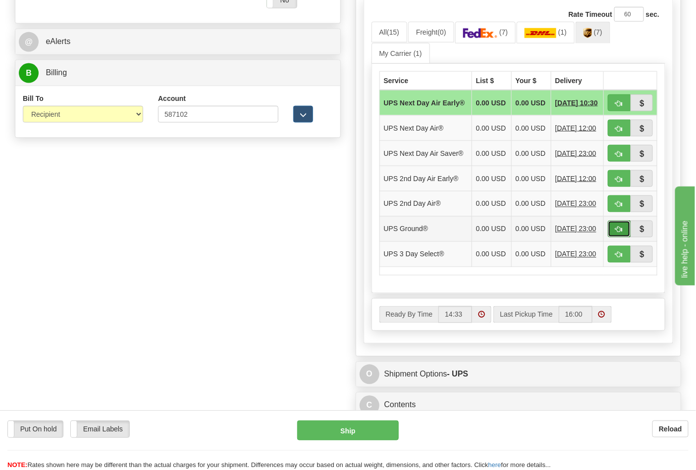
click at [611, 238] on button "button" at bounding box center [619, 229] width 23 height 17
type input "03"
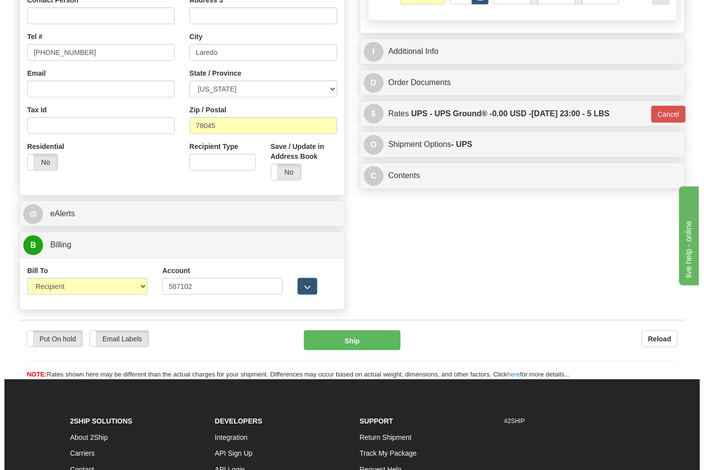
scroll to position [274, 0]
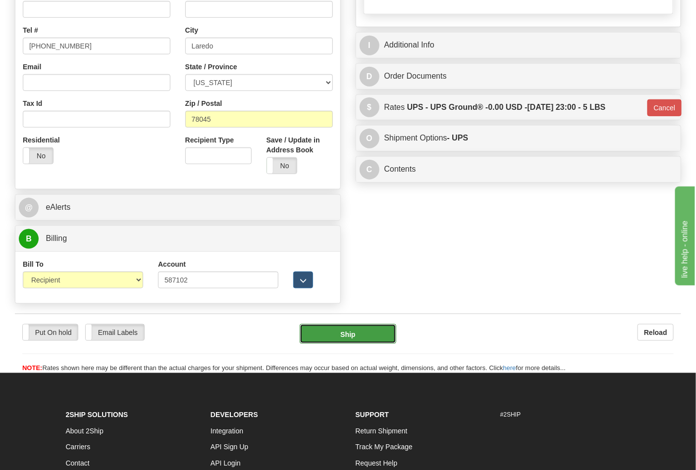
click at [324, 328] on button "Ship" at bounding box center [348, 334] width 96 height 20
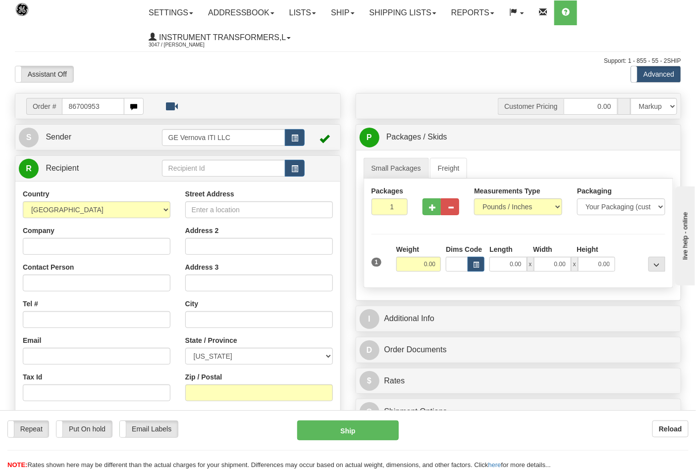
type input "86700953"
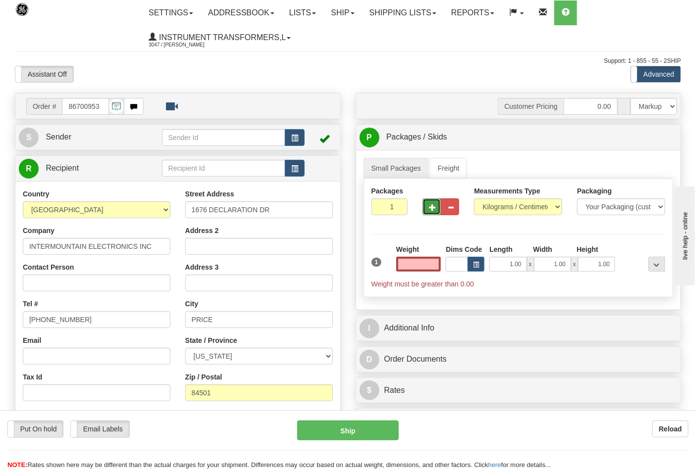
type input "0.00"
click at [435, 203] on button "button" at bounding box center [431, 207] width 18 height 17
type input "2"
click at [555, 208] on select "Pounds / Inches Kilograms / Centimeters" at bounding box center [518, 207] width 88 height 17
select select "0"
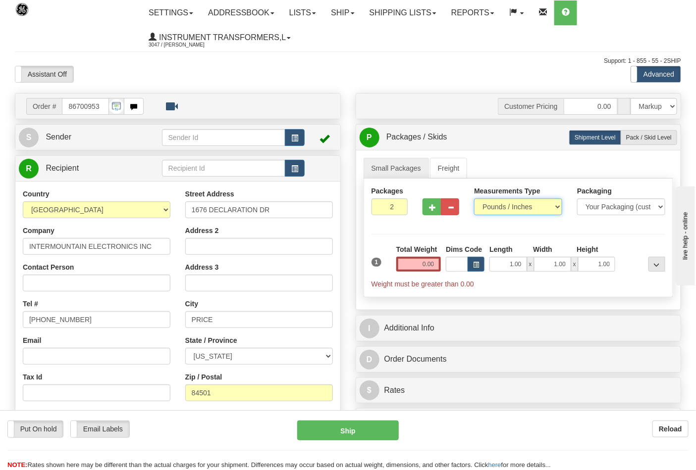
click at [474, 199] on select "Pounds / Inches Kilograms / Centimeters" at bounding box center [518, 207] width 88 height 17
click at [423, 266] on input "0.00" at bounding box center [418, 264] width 45 height 15
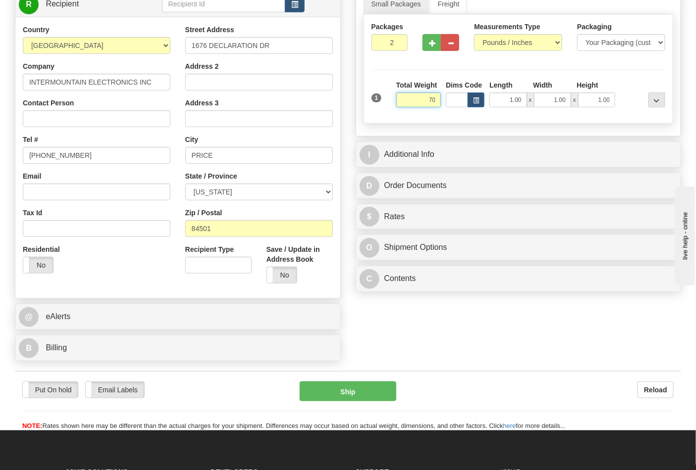
scroll to position [165, 0]
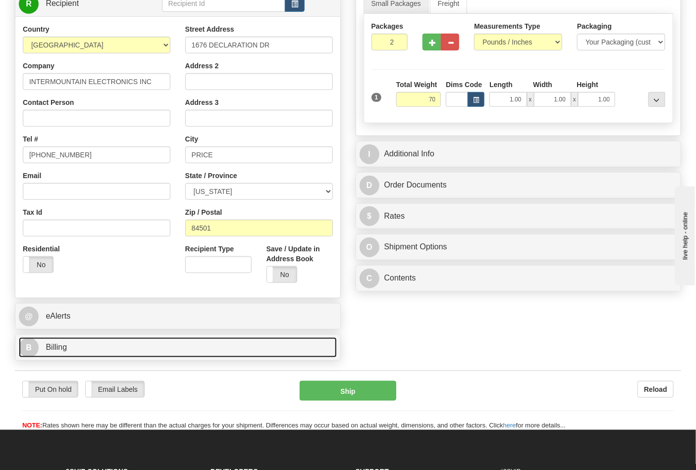
type input "70.00"
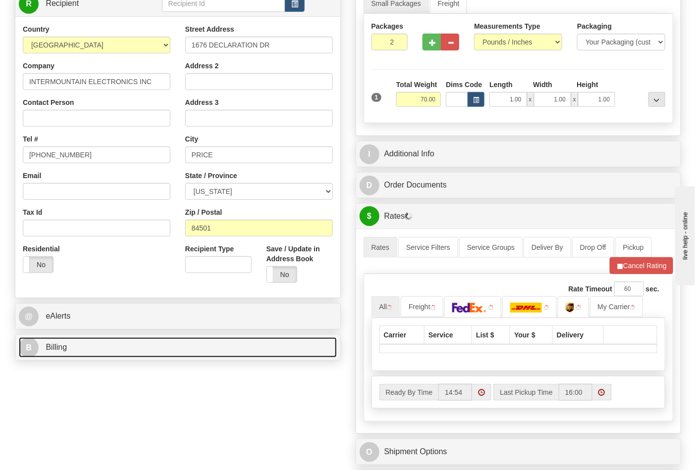
click at [154, 353] on link "B Billing" at bounding box center [178, 348] width 318 height 20
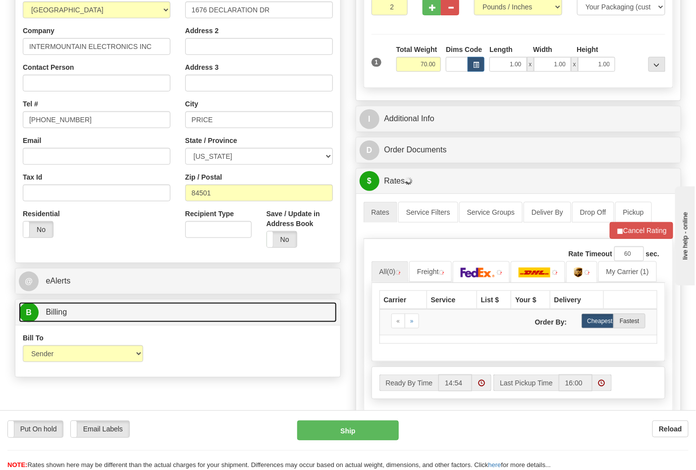
scroll to position [220, 0]
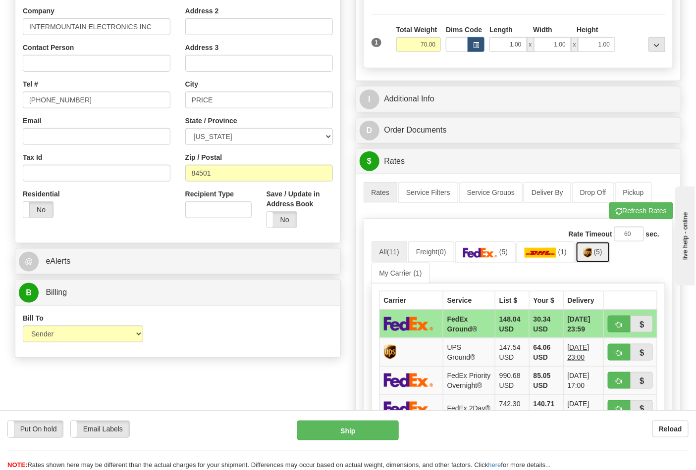
click at [602, 253] on span "(5)" at bounding box center [598, 252] width 8 height 8
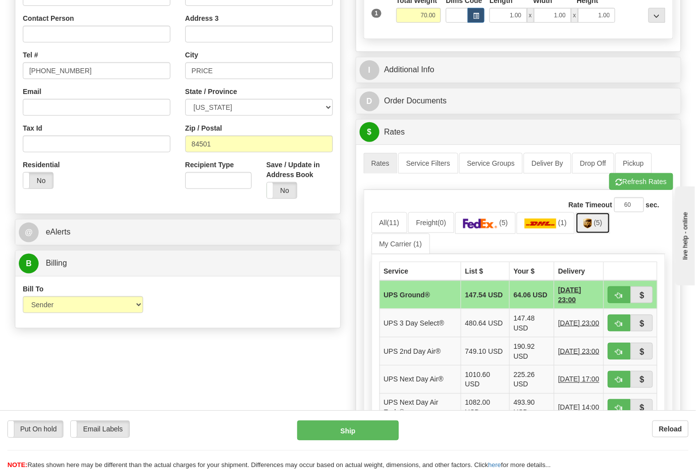
scroll to position [275, 0]
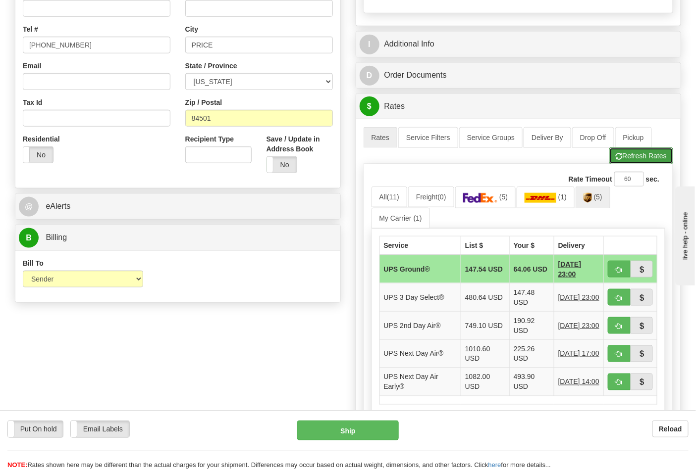
click at [631, 158] on button "Refresh Rates" at bounding box center [641, 156] width 64 height 17
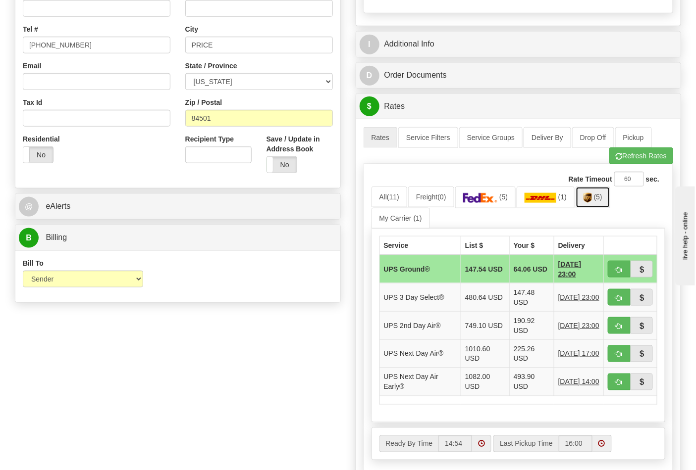
click at [596, 204] on link "(5)" at bounding box center [592, 197] width 35 height 21
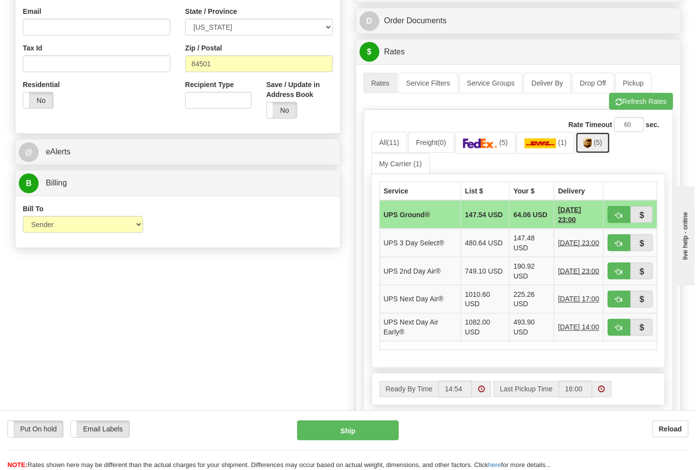
scroll to position [330, 0]
click at [616, 215] on span "button" at bounding box center [618, 215] width 7 height 6
type input "03"
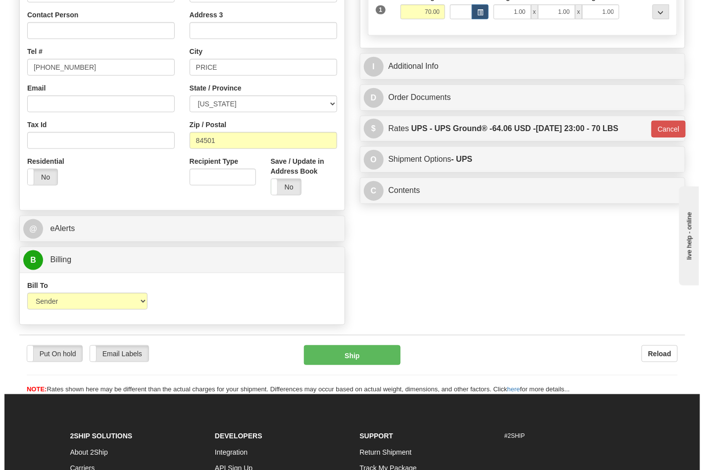
scroll to position [275, 0]
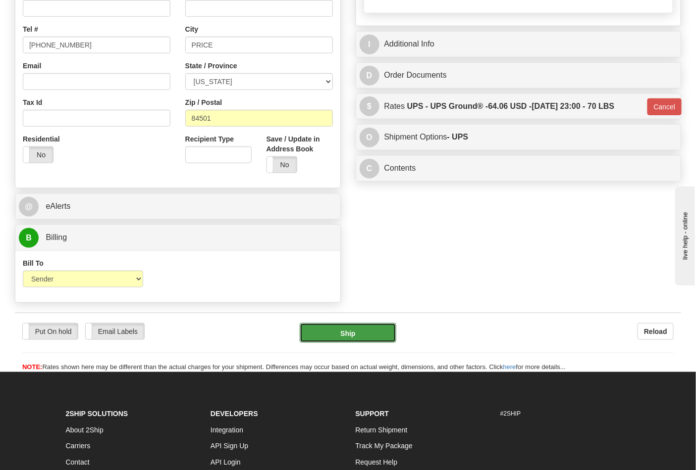
click at [385, 335] on button "Ship" at bounding box center [348, 333] width 96 height 20
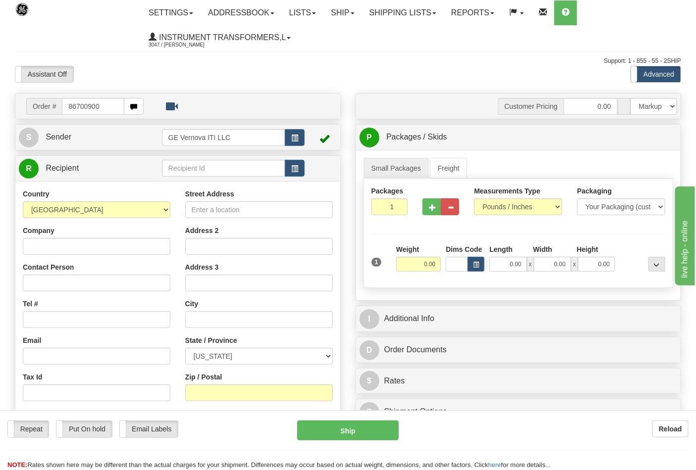
type input "86700900"
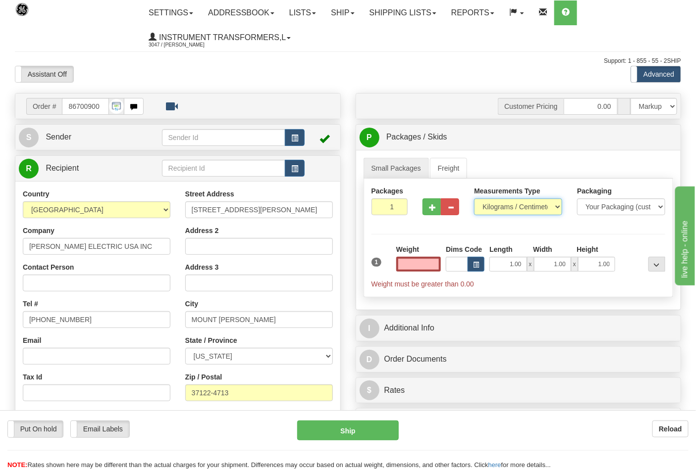
type input "0.00"
click at [506, 205] on select "Pounds / Inches Kilograms / Centimeters" at bounding box center [518, 207] width 88 height 17
select select "0"
click at [474, 199] on select "Pounds / Inches Kilograms / Centimeters" at bounding box center [518, 207] width 88 height 17
click at [418, 268] on input "0.00" at bounding box center [418, 264] width 45 height 15
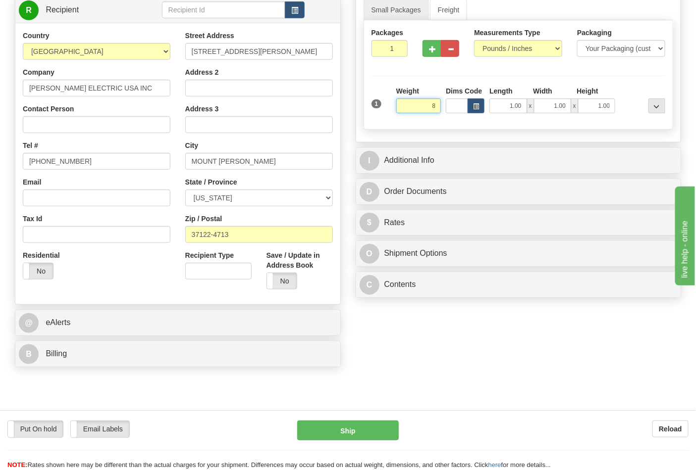
scroll to position [165, 0]
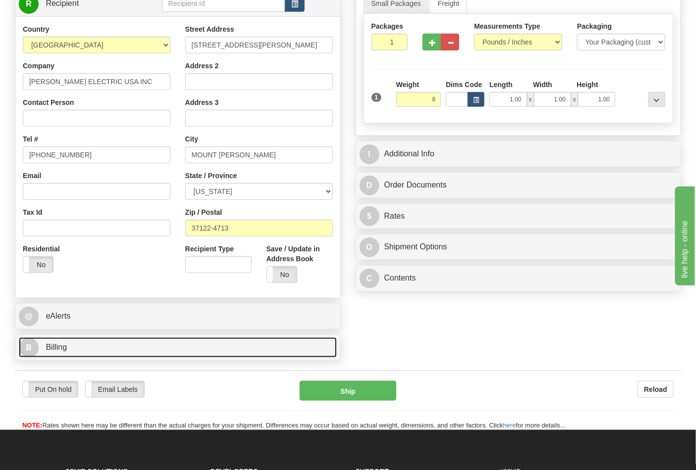
type input "8.00"
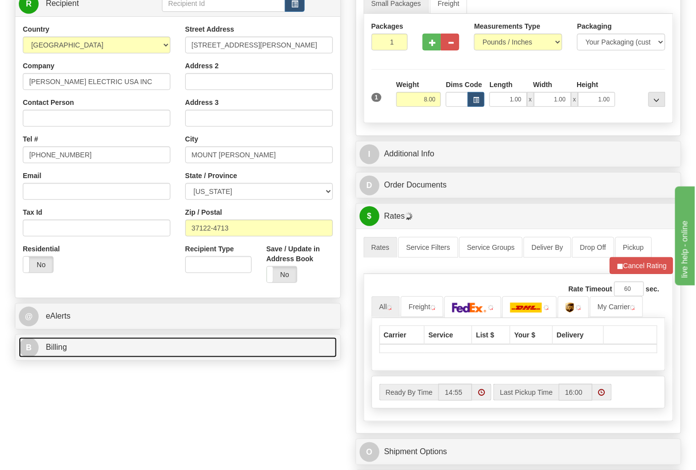
click at [134, 349] on link "B Billing" at bounding box center [178, 348] width 318 height 20
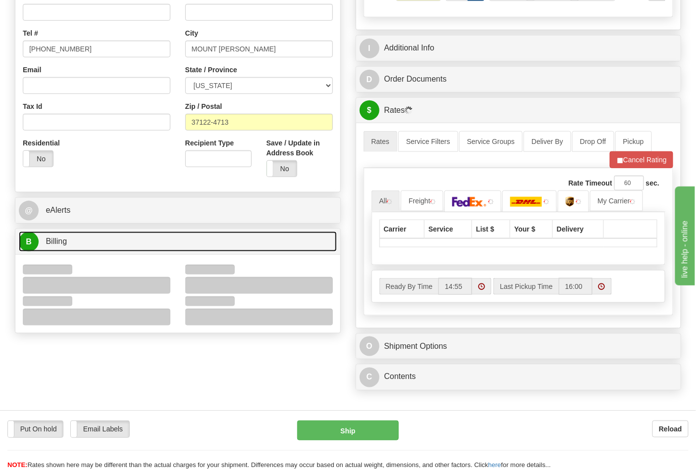
scroll to position [275, 0]
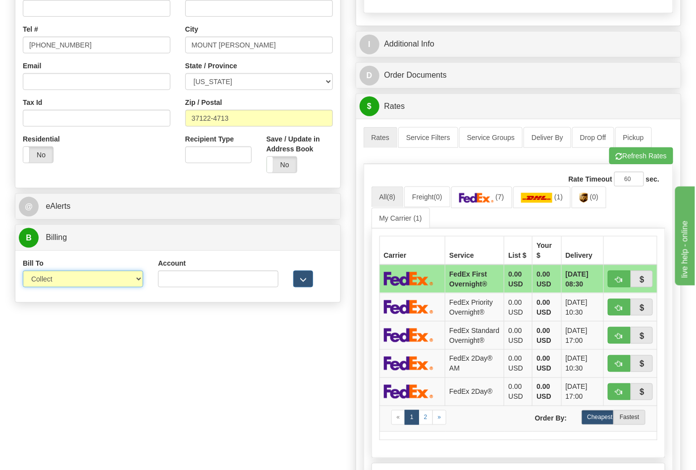
click at [87, 278] on select "Sender Recipient Third Party Collect" at bounding box center [83, 279] width 120 height 17
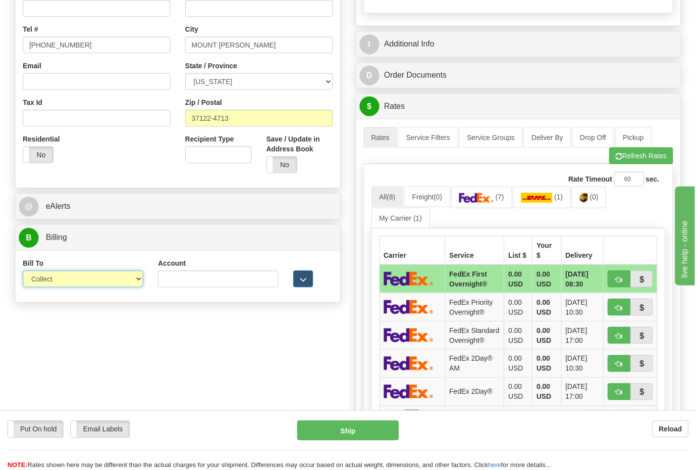
select select "2"
click at [23, 272] on select "Sender Recipient Third Party Collect" at bounding box center [83, 279] width 120 height 17
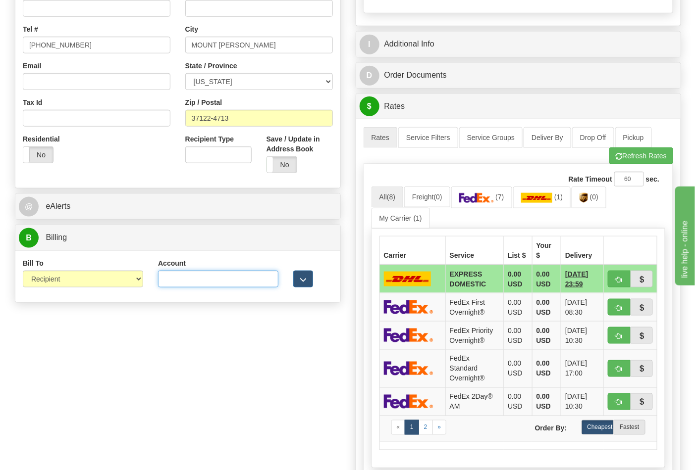
click at [182, 283] on input "Account" at bounding box center [218, 279] width 120 height 17
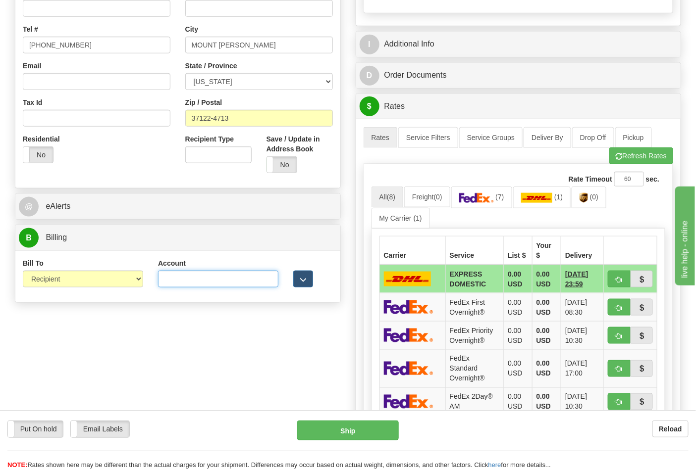
paste input "106052662"
type input "106052662"
click at [619, 159] on span "button" at bounding box center [618, 156] width 7 height 6
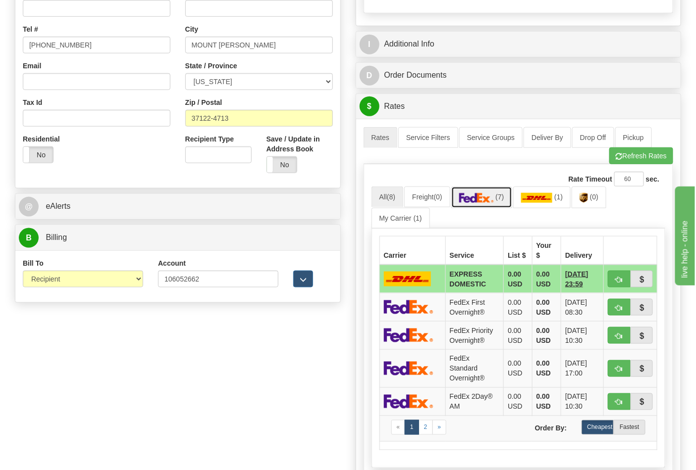
click at [494, 199] on img at bounding box center [476, 198] width 35 height 10
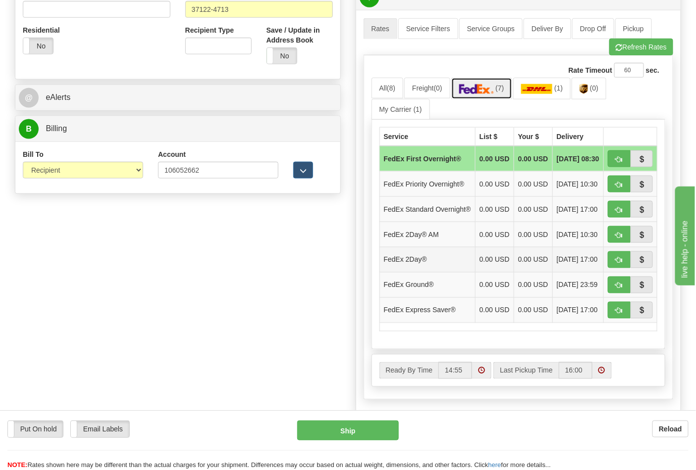
scroll to position [385, 0]
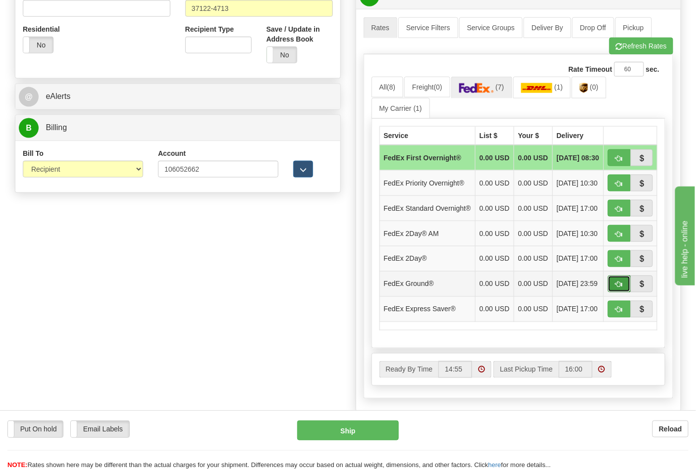
click at [620, 288] on span "button" at bounding box center [618, 285] width 7 height 6
type input "92"
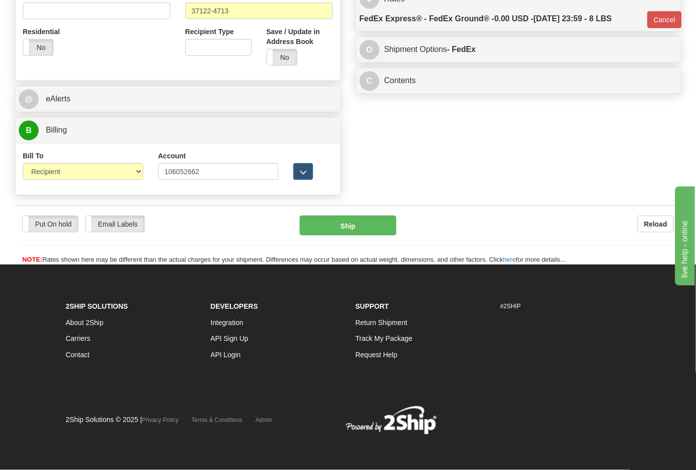
scroll to position [369, 0]
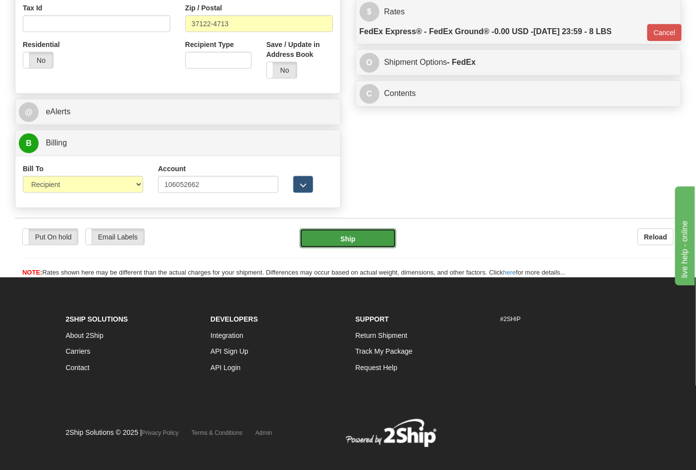
click at [384, 244] on button "Ship" at bounding box center [348, 239] width 96 height 20
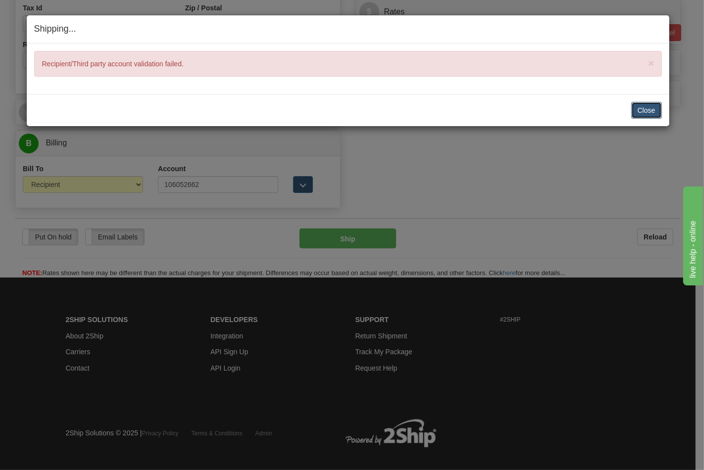
click at [639, 111] on button "Close" at bounding box center [646, 110] width 31 height 17
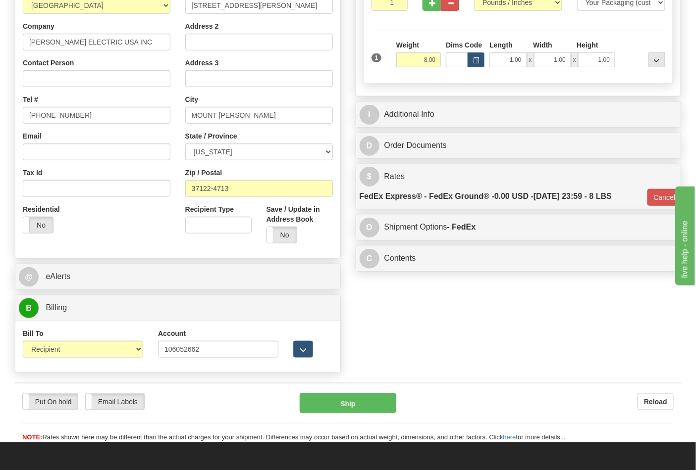
scroll to position [259, 0]
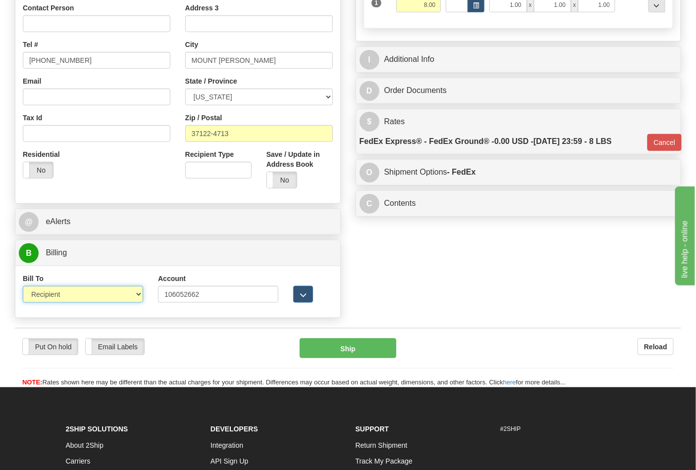
click at [137, 293] on select "Sender Recipient Third Party Collect" at bounding box center [83, 294] width 120 height 17
select select "4"
click at [23, 287] on select "Sender Recipient Third Party Collect" at bounding box center [83, 294] width 120 height 17
type input "92"
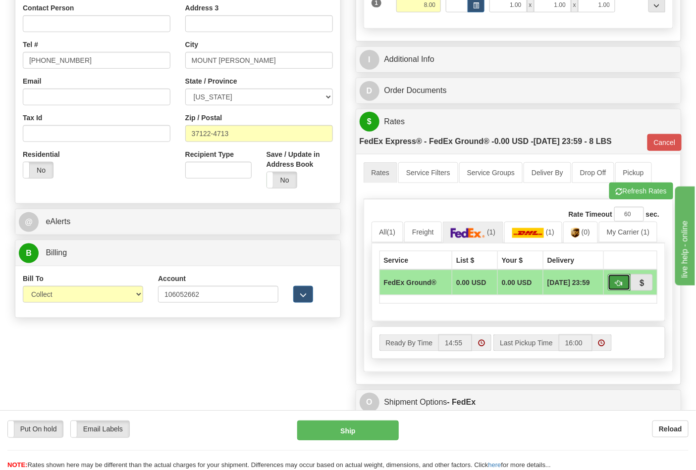
click at [618, 285] on span "button" at bounding box center [618, 283] width 7 height 6
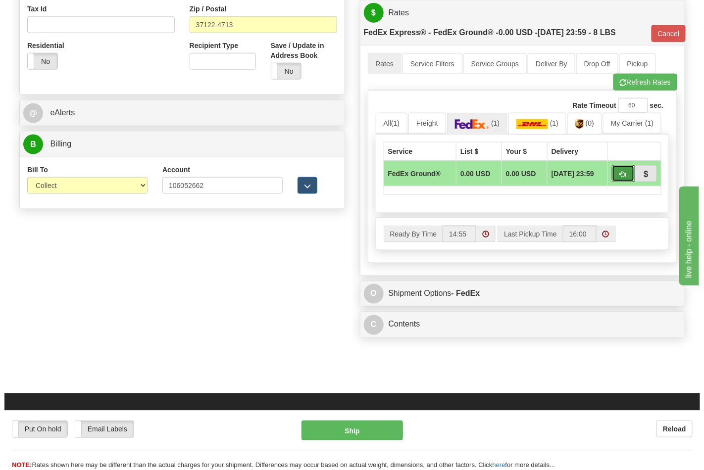
scroll to position [369, 0]
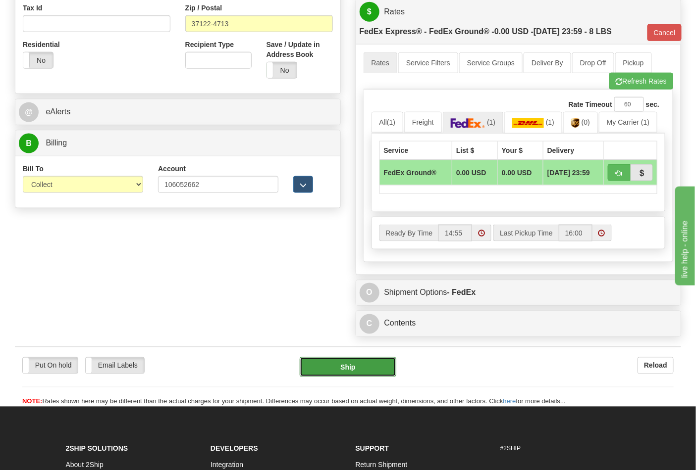
click at [379, 369] on button "Ship" at bounding box center [348, 367] width 96 height 20
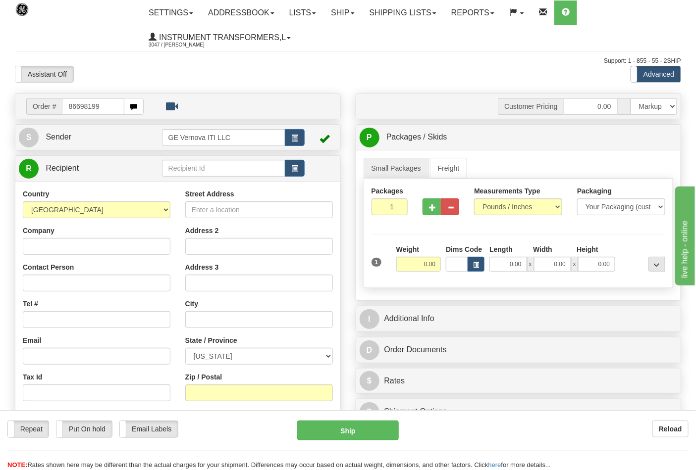
type input "86698199"
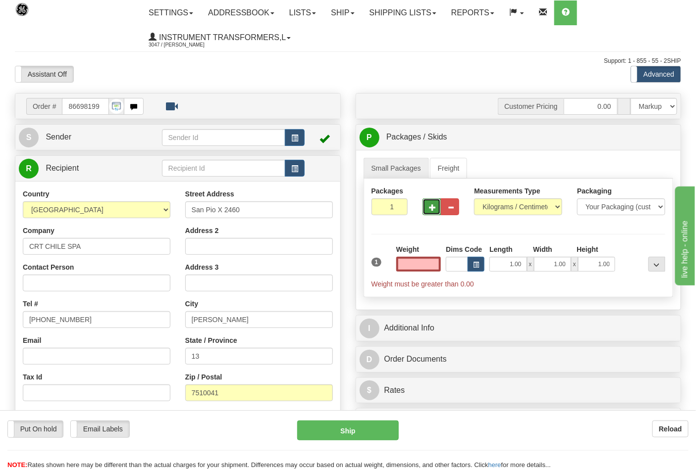
type input "0.00"
click at [435, 206] on span "button" at bounding box center [432, 207] width 7 height 6
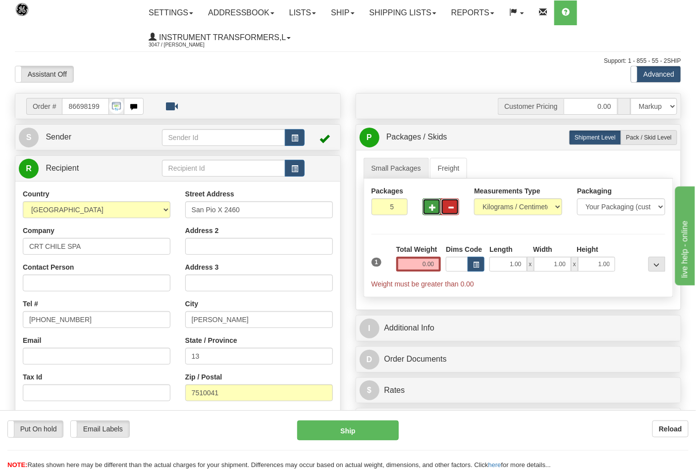
click at [459, 204] on button "button" at bounding box center [450, 207] width 18 height 17
click at [455, 204] on button "button" at bounding box center [450, 207] width 18 height 17
type input "1"
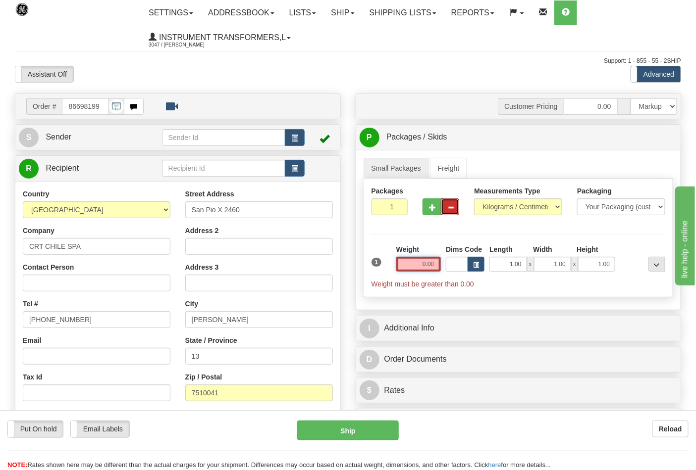
click at [414, 261] on input "0.00" at bounding box center [418, 264] width 45 height 15
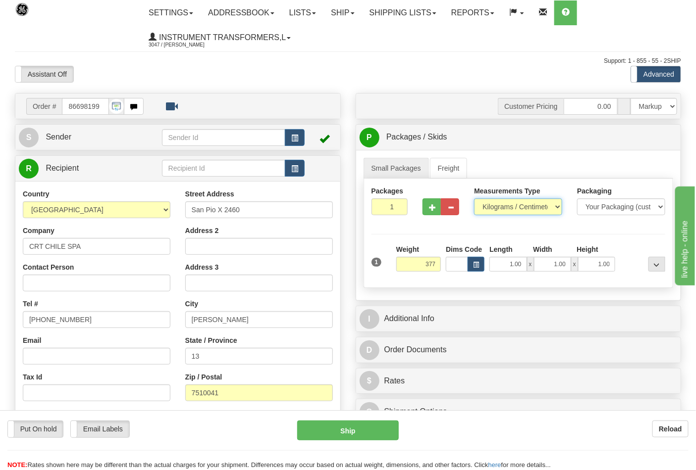
type input "377.00"
click at [547, 207] on select "Pounds / Inches Kilograms / Centimeters" at bounding box center [518, 207] width 88 height 17
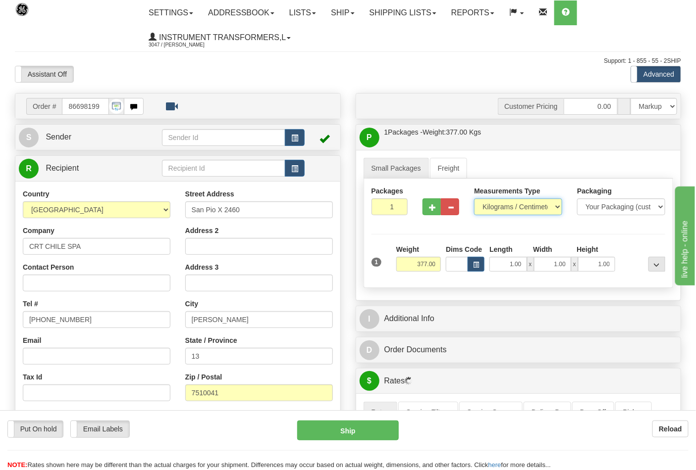
select select "0"
click at [474, 199] on select "Pounds / Inches Kilograms / Centimeters" at bounding box center [518, 207] width 88 height 17
click at [510, 262] on input "1.00" at bounding box center [507, 264] width 37 height 15
type input "0"
type input "37.00"
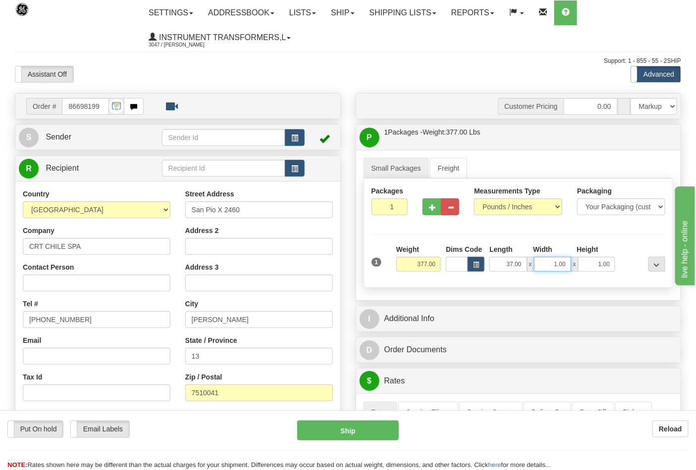
click at [566, 267] on input "1.00" at bounding box center [552, 264] width 37 height 15
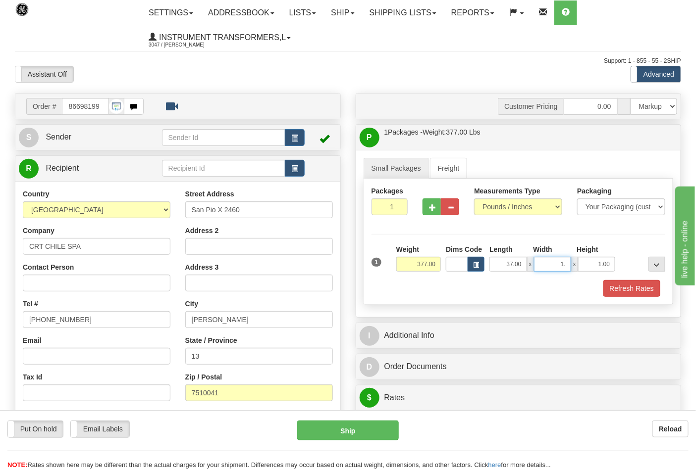
type input "1"
type input "32.00"
click at [611, 265] on input "1.00" at bounding box center [596, 264] width 37 height 15
type input "1"
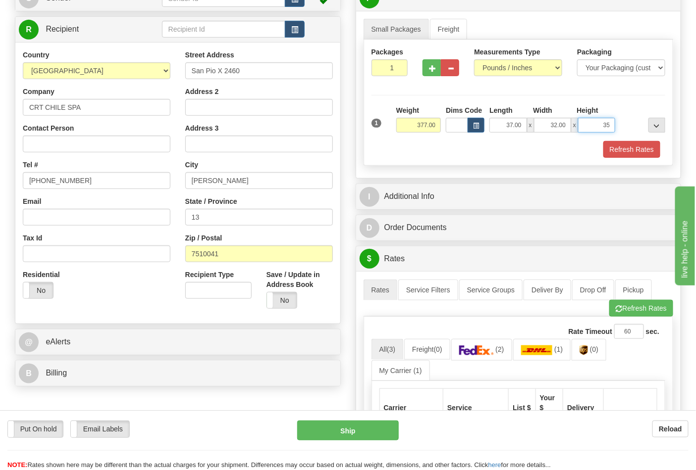
scroll to position [165, 0]
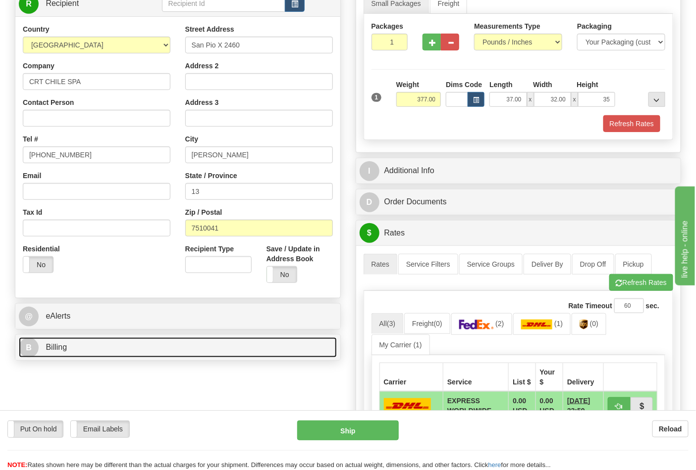
type input "35.00"
click at [68, 353] on link "B Billing" at bounding box center [178, 348] width 318 height 20
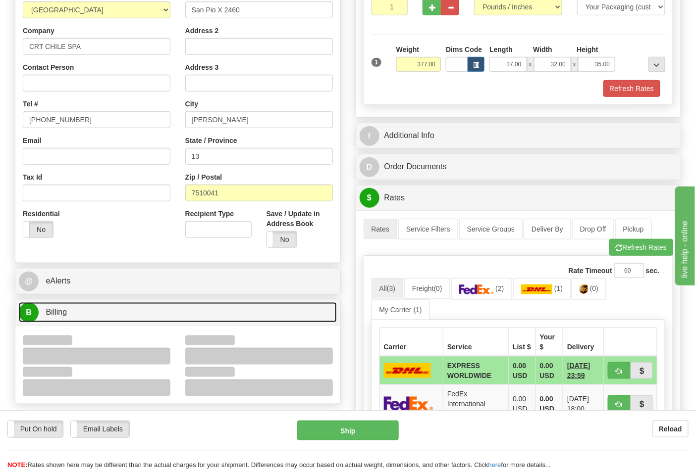
scroll to position [220, 0]
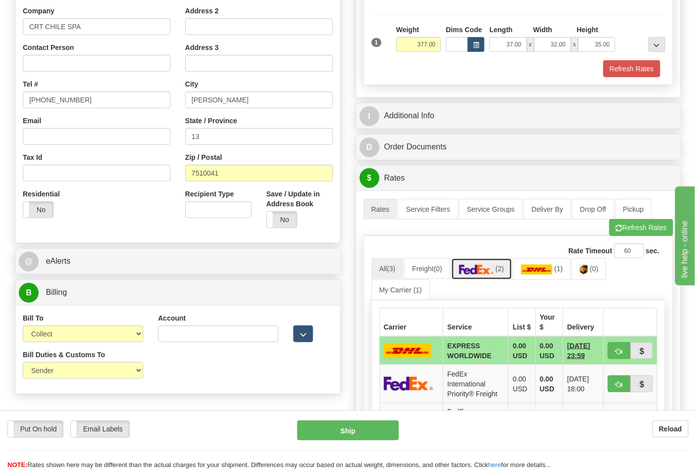
click at [502, 273] on span "(2)" at bounding box center [499, 269] width 8 height 8
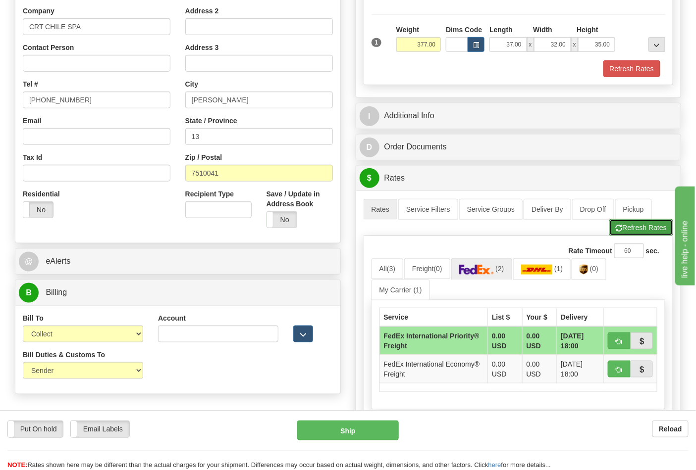
click at [652, 226] on button "Refresh Rates" at bounding box center [641, 227] width 64 height 17
click at [504, 271] on span "(2)" at bounding box center [499, 269] width 8 height 8
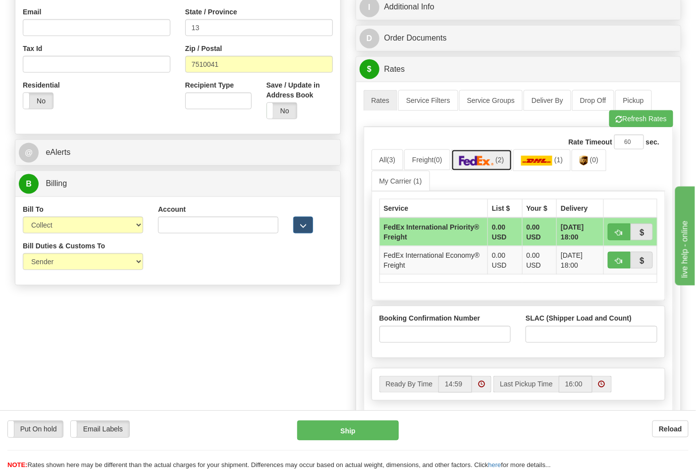
scroll to position [330, 0]
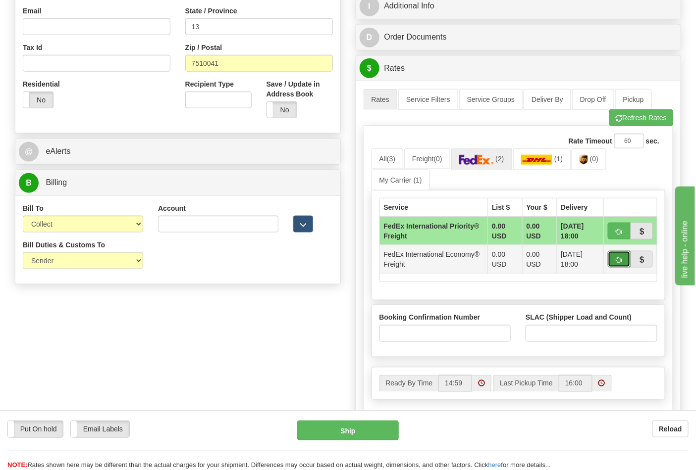
click at [615, 263] on span "button" at bounding box center [618, 260] width 7 height 6
type input "86"
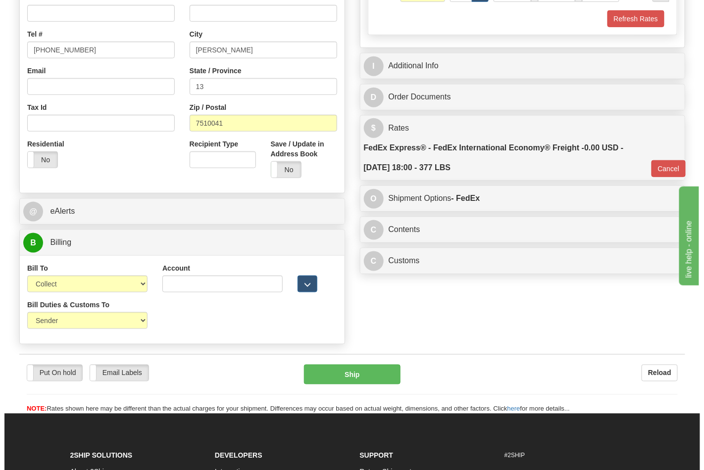
scroll to position [275, 0]
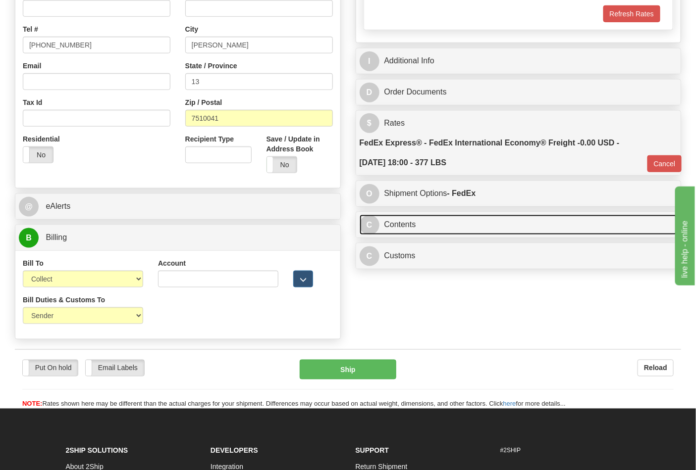
click at [438, 230] on link "C Contents" at bounding box center [518, 225] width 318 height 20
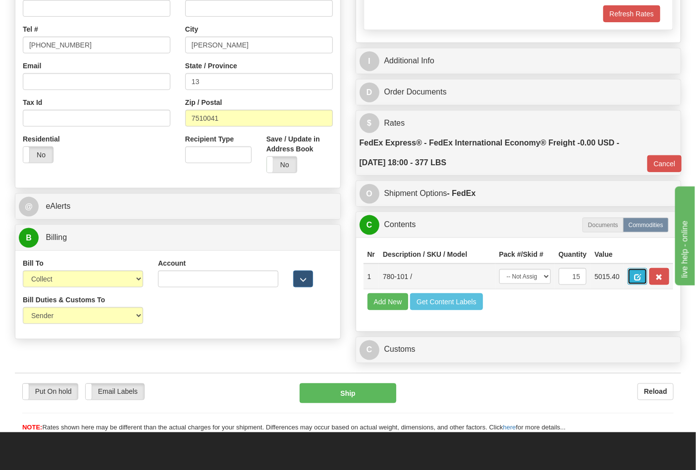
click at [647, 279] on button "button" at bounding box center [637, 276] width 20 height 17
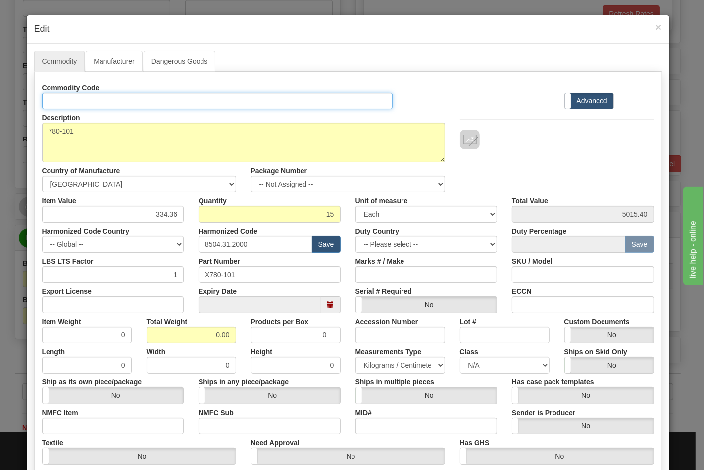
click at [78, 100] on input "Id" at bounding box center [217, 101] width 351 height 17
type input "TRANSFORMERS"
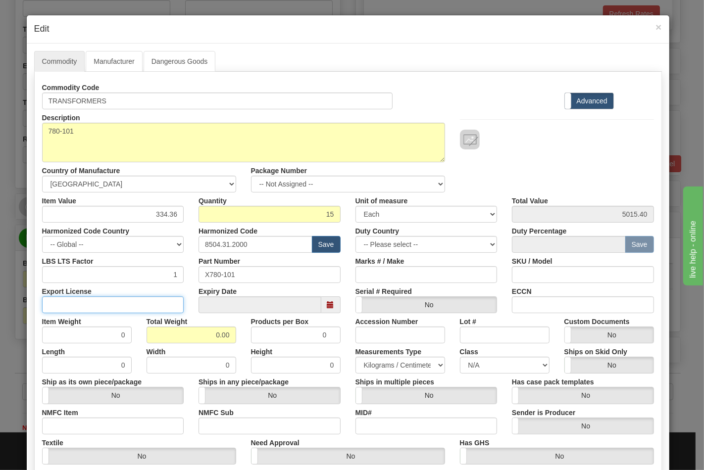
click at [77, 310] on input "Export License" at bounding box center [113, 305] width 142 height 17
type input "NLR"
click at [536, 308] on input "ECCN" at bounding box center [583, 305] width 142 height 17
type input "EAR99"
click at [211, 338] on input "0.00" at bounding box center [192, 335] width 90 height 17
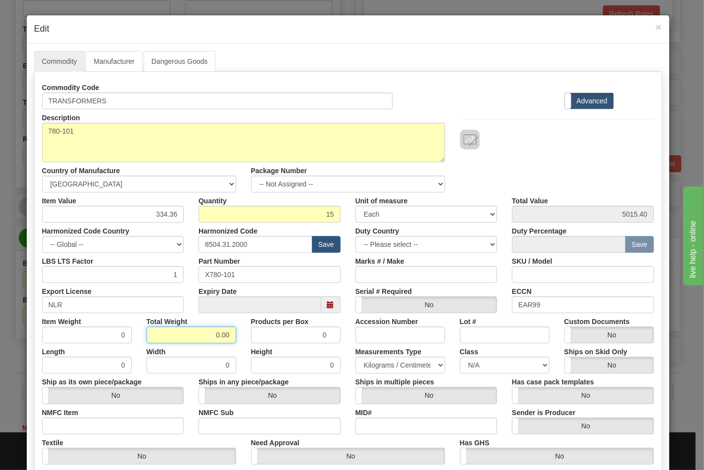
drag, startPoint x: 224, startPoint y: 335, endPoint x: 210, endPoint y: 334, distance: 14.4
click at [210, 334] on input "0.00" at bounding box center [192, 335] width 90 height 17
type input "377"
type input "25.1333"
click at [493, 361] on select "N/A 50.0 55.0 60.0 65.0 70.0 85.0 92.5 100.0 125.0 175.0 250.0 300.0 400.0" at bounding box center [505, 365] width 90 height 17
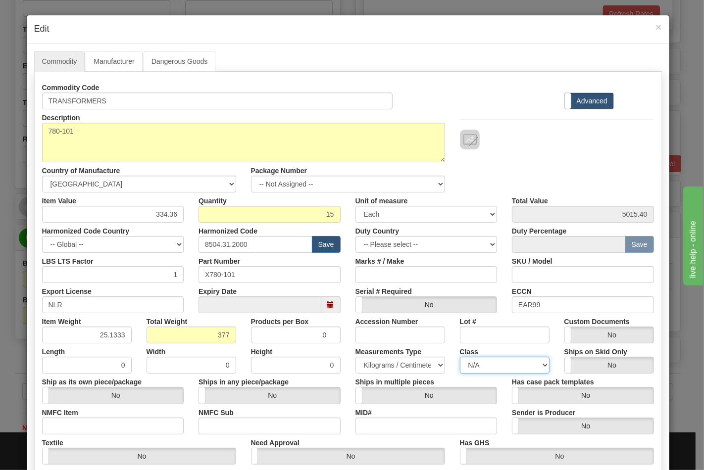
select select "70.0"
click at [460, 357] on select "N/A 50.0 55.0 60.0 65.0 70.0 85.0 92.5 100.0 125.0 175.0 250.0 300.0 400.0" at bounding box center [505, 365] width 90 height 17
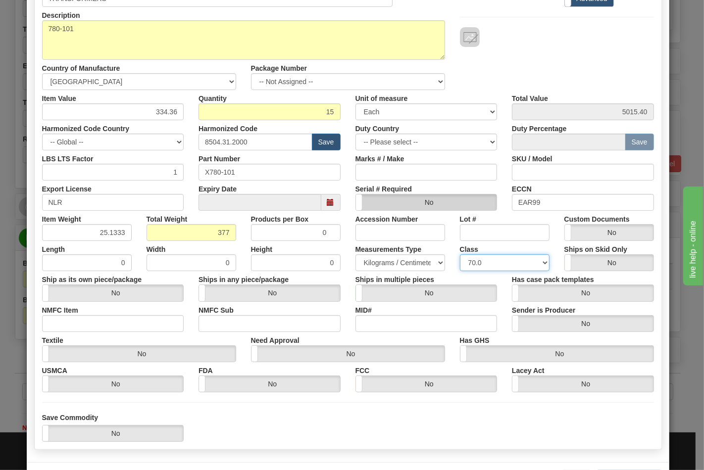
scroll to position [110, 0]
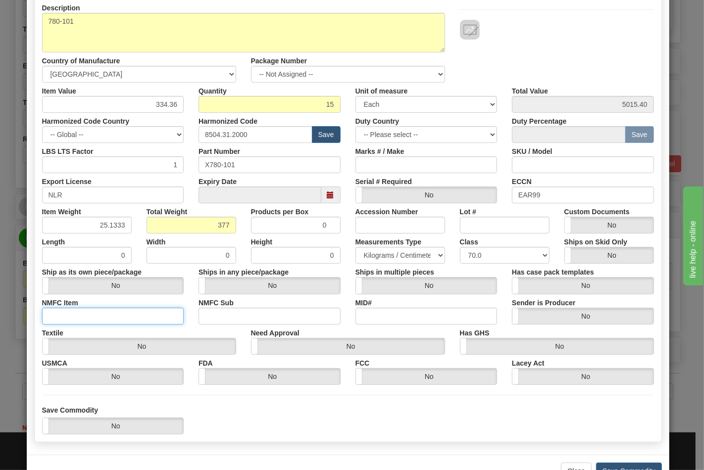
click at [70, 308] on input "NMFC Item" at bounding box center [113, 316] width 142 height 17
type input "63170"
click at [306, 317] on input "NMFC Sub" at bounding box center [270, 316] width 142 height 17
type input "4"
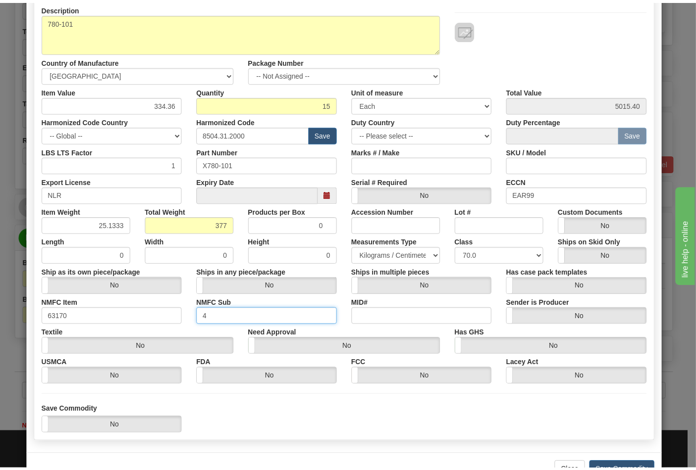
scroll to position [142, 0]
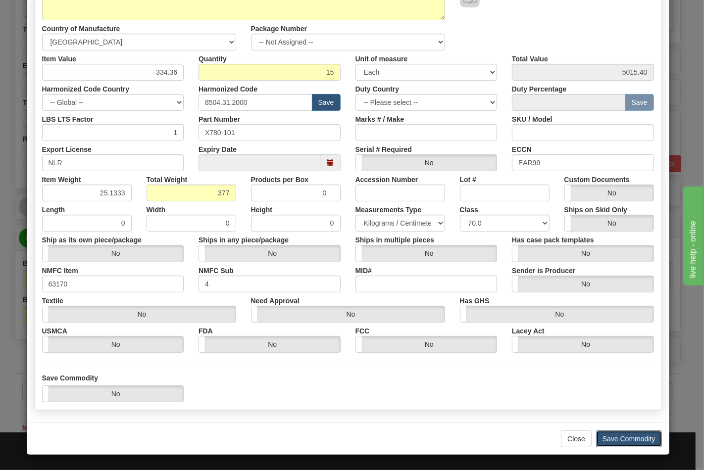
click at [614, 436] on button "Save Commodity" at bounding box center [629, 439] width 66 height 17
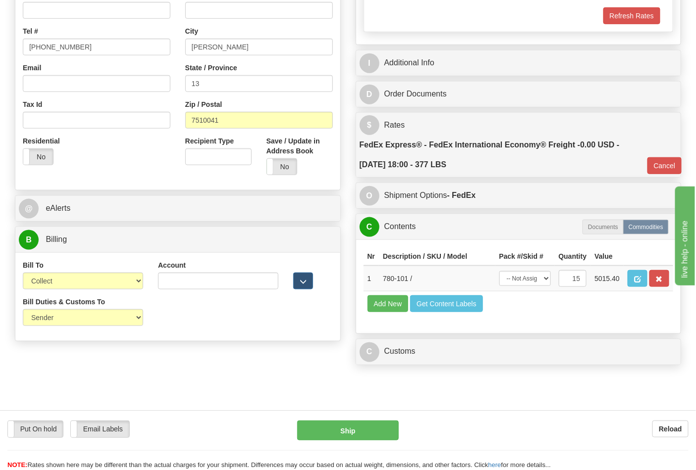
scroll to position [275, 0]
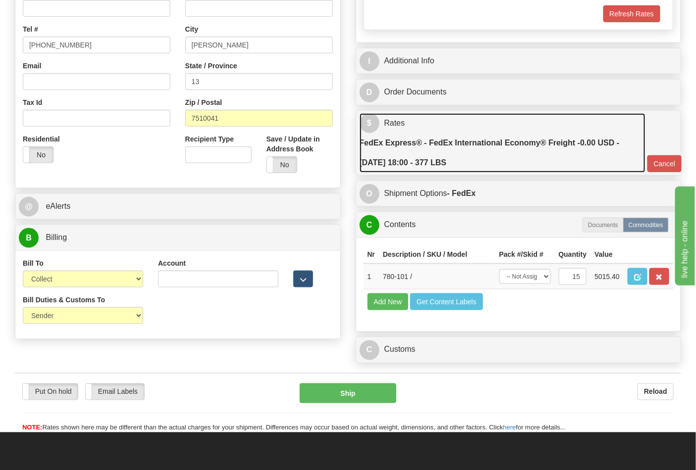
click at [439, 126] on link "$ Rates FedEx Express® - FedEx International Economy® Freight - 0.00 USD - 09/3…" at bounding box center [502, 143] width 286 height 60
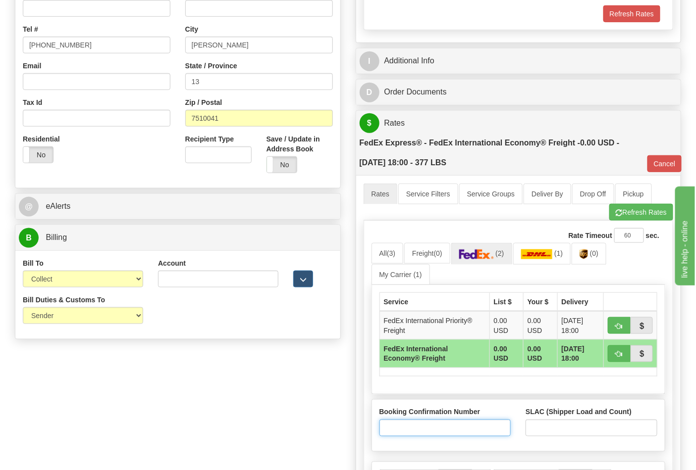
click at [398, 426] on input "Booking Confirmation Number" at bounding box center [445, 428] width 132 height 17
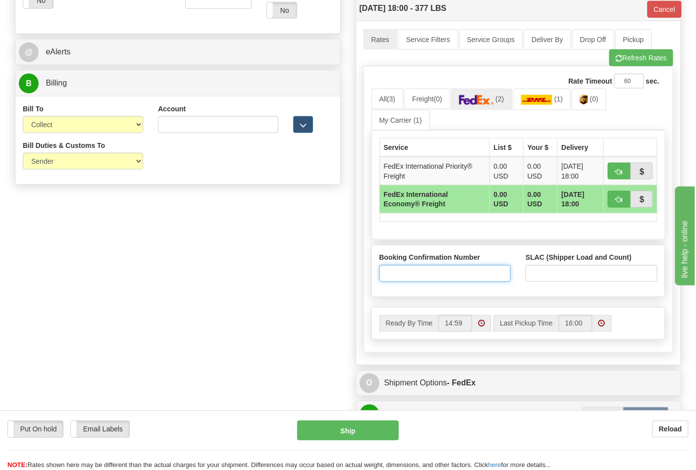
scroll to position [440, 0]
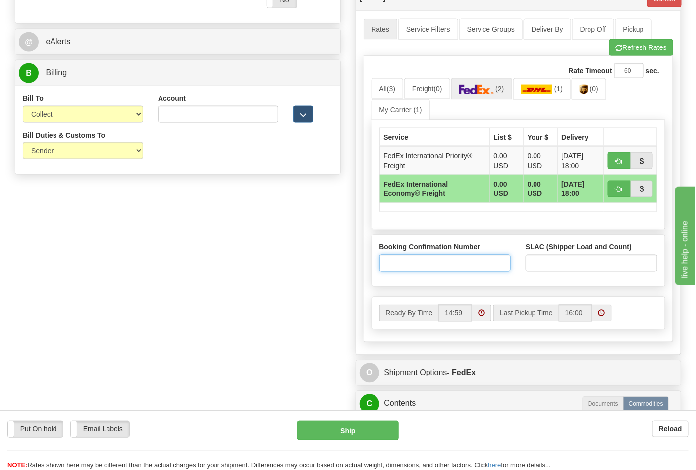
click at [413, 265] on input "Booking Confirmation Number" at bounding box center [445, 263] width 132 height 17
type input "26625735"
click at [555, 264] on input "SLAC (Shipper Load and Count)" at bounding box center [591, 263] width 132 height 17
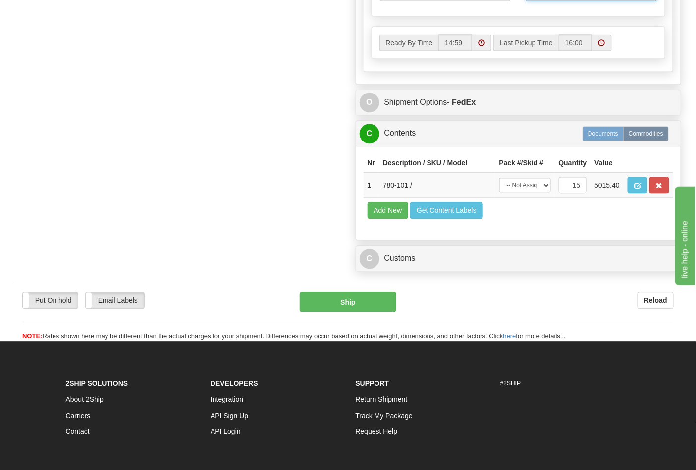
scroll to position [715, 0]
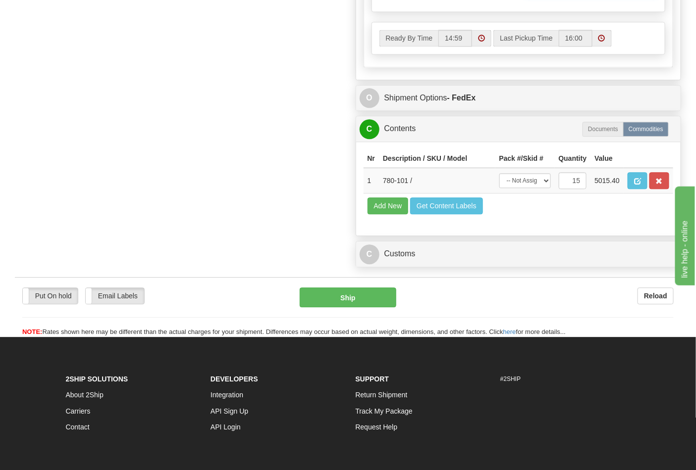
type input "1"
click at [450, 264] on link "C Customs" at bounding box center [518, 254] width 318 height 20
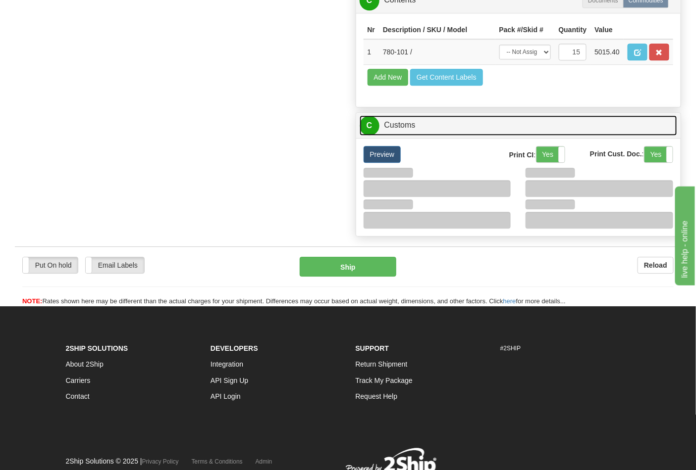
scroll to position [880, 0]
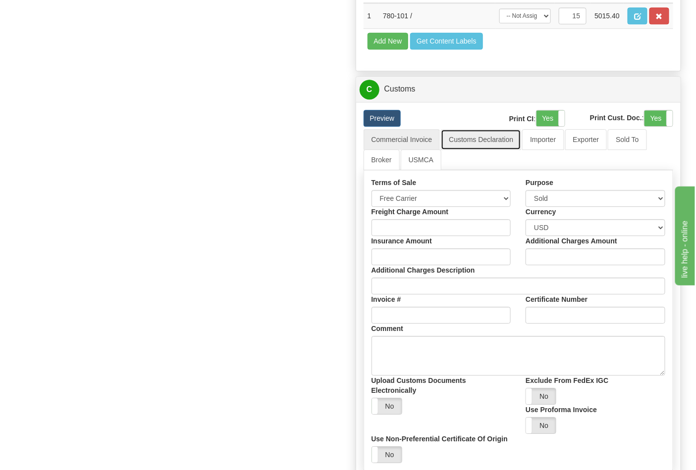
click at [469, 150] on link "Customs Declaration" at bounding box center [481, 139] width 80 height 21
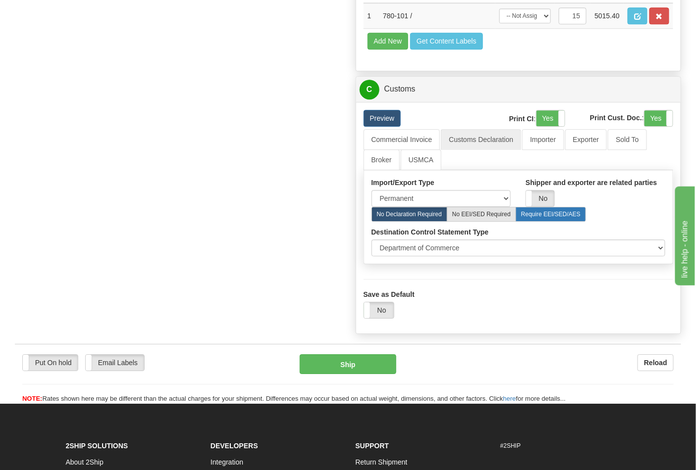
click at [554, 222] on label "Require EEI/SED/AES" at bounding box center [550, 214] width 70 height 15
radio input "true"
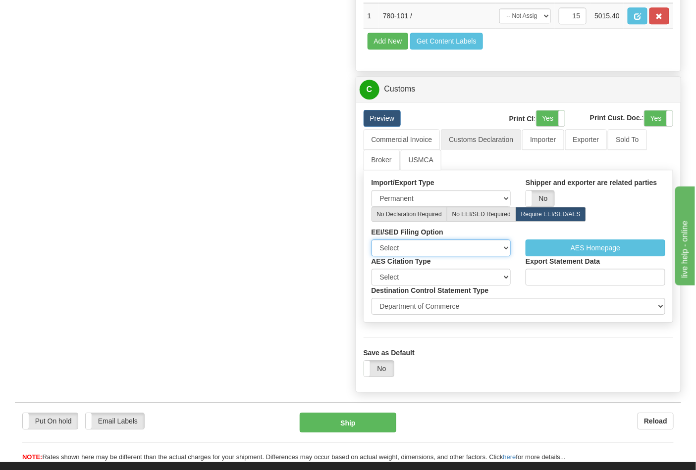
click at [490, 256] on select "Select I have already filed or will file using AES" at bounding box center [441, 248] width 140 height 17
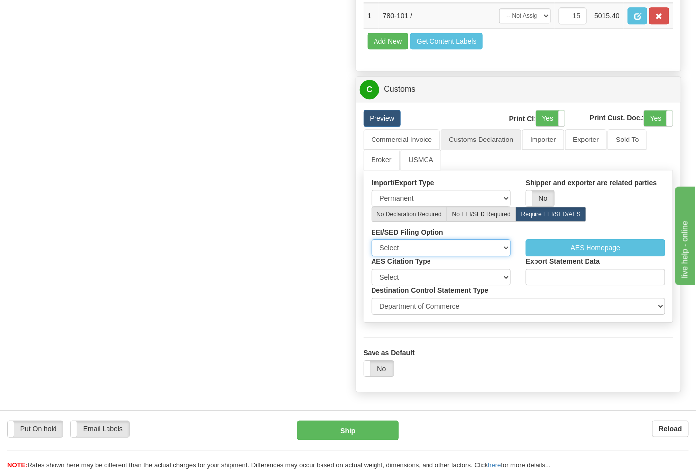
click at [490, 256] on select "Select I have already filed or will file using AES" at bounding box center [441, 248] width 140 height 17
click at [488, 286] on select "Select Pre Departure ITN Post Departure" at bounding box center [441, 277] width 140 height 17
select select "1"
click at [371, 286] on select "Select Pre Departure ITN Post Departure" at bounding box center [441, 277] width 140 height 17
select select "1"
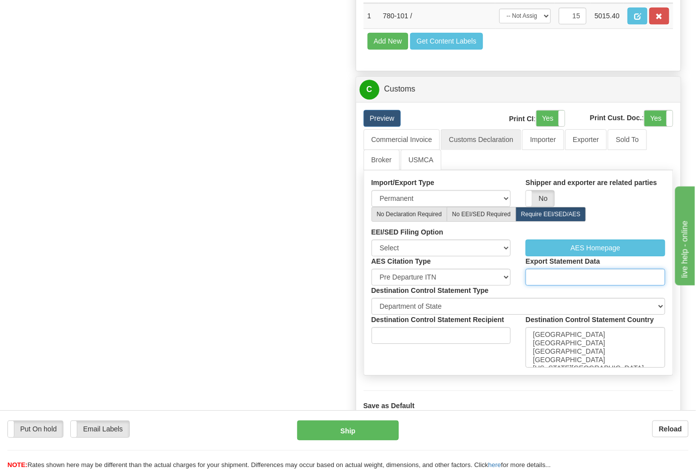
click at [552, 286] on input "Export Statement Data" at bounding box center [595, 277] width 140 height 17
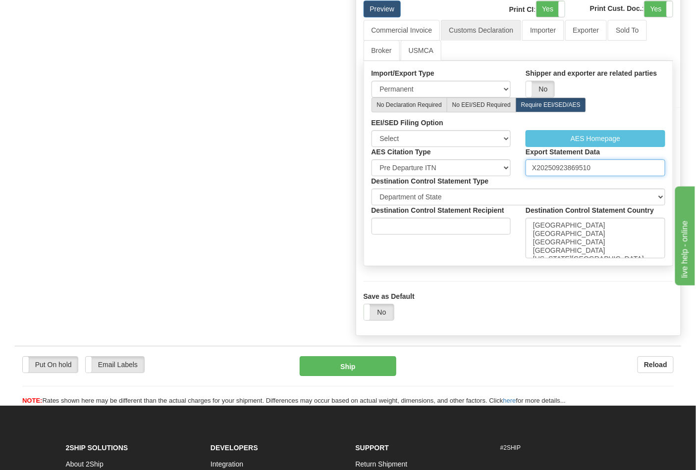
scroll to position [990, 0]
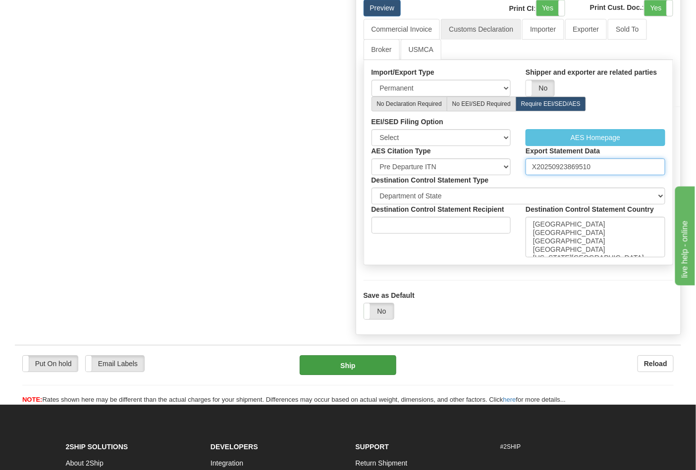
type input "X20250923869510"
click at [354, 375] on button "Ship" at bounding box center [348, 366] width 96 height 20
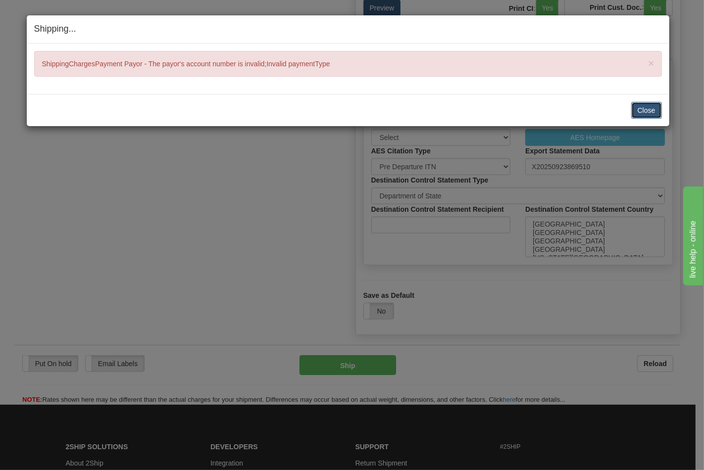
click at [652, 112] on button "Close" at bounding box center [646, 110] width 31 height 17
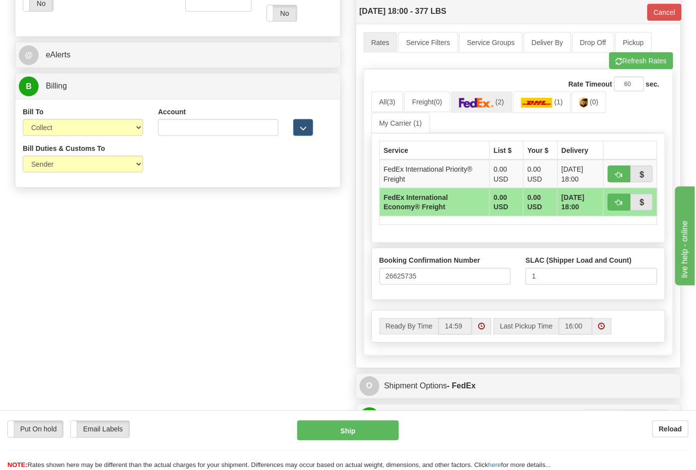
scroll to position [385, 0]
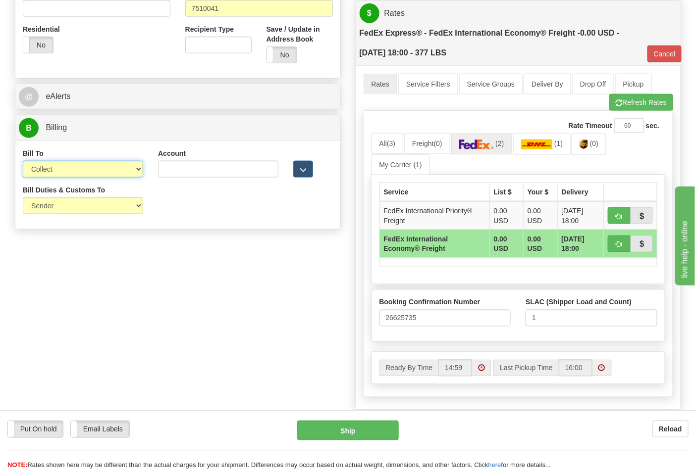
click at [131, 167] on select "Sender Recipient Third Party Collect" at bounding box center [83, 169] width 120 height 17
select select "1"
click at [23, 162] on select "Sender Recipient Third Party Collect" at bounding box center [83, 169] width 120 height 17
type input "86"
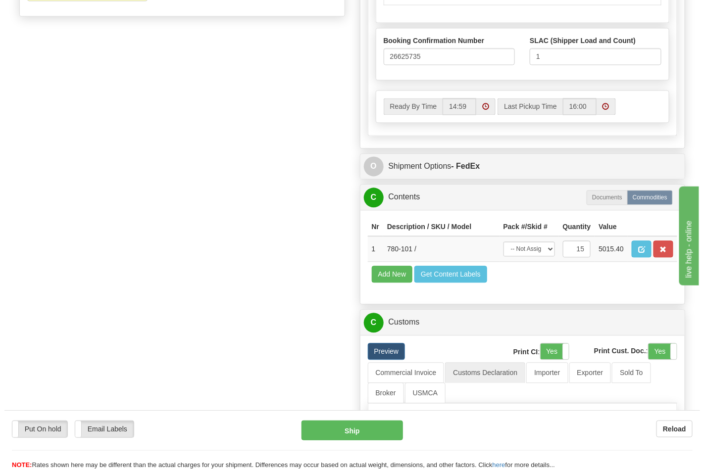
scroll to position [605, 0]
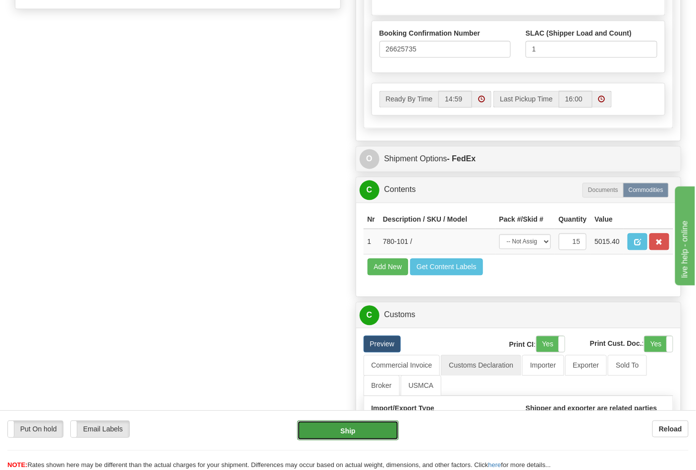
click at [344, 431] on button "Ship" at bounding box center [347, 431] width 101 height 20
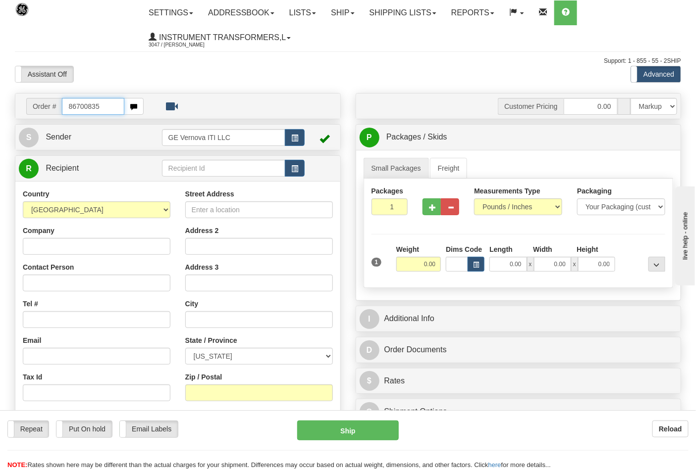
type input "86700835"
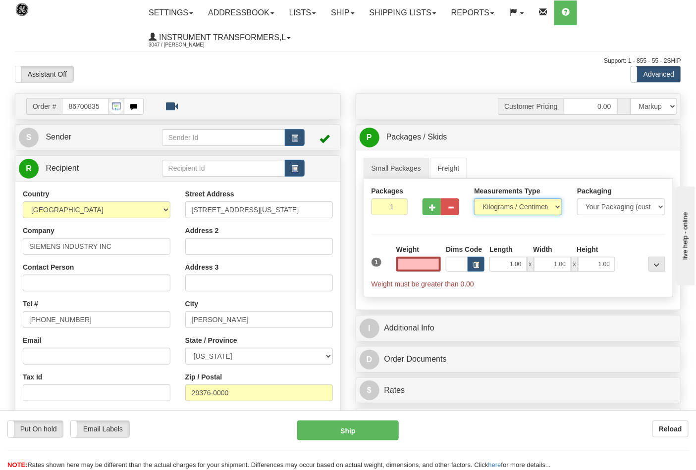
type input "0.00"
click at [544, 205] on select "Pounds / Inches Kilograms / Centimeters" at bounding box center [518, 207] width 88 height 17
select select "0"
click at [474, 199] on select "Pounds / Inches Kilograms / Centimeters" at bounding box center [518, 207] width 88 height 17
click at [424, 261] on input "0.00" at bounding box center [418, 264] width 45 height 15
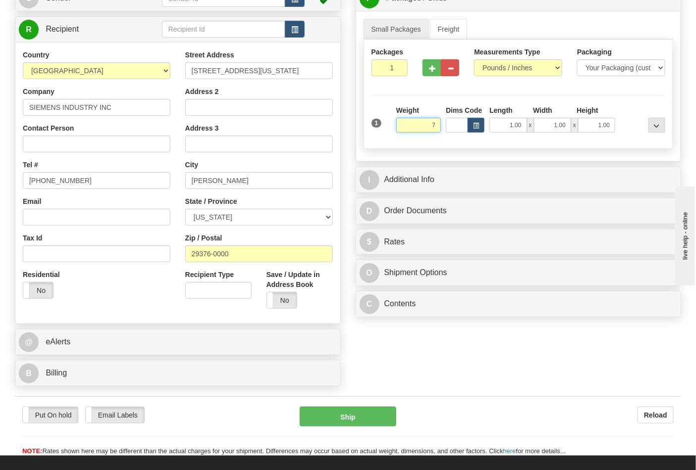
scroll to position [165, 0]
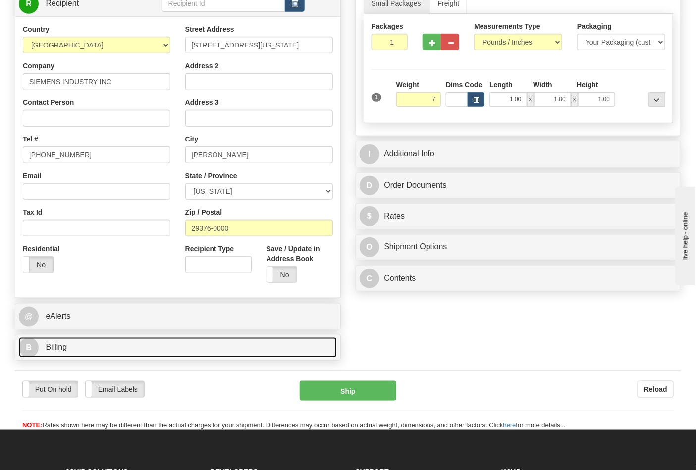
type input "7.00"
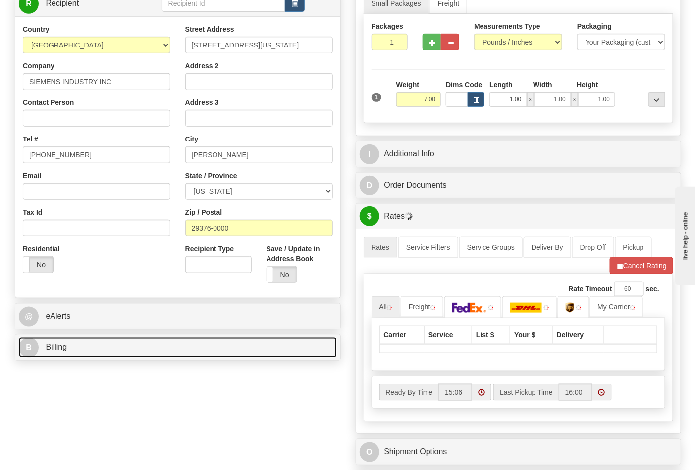
click at [304, 358] on link "B Billing" at bounding box center [178, 348] width 318 height 20
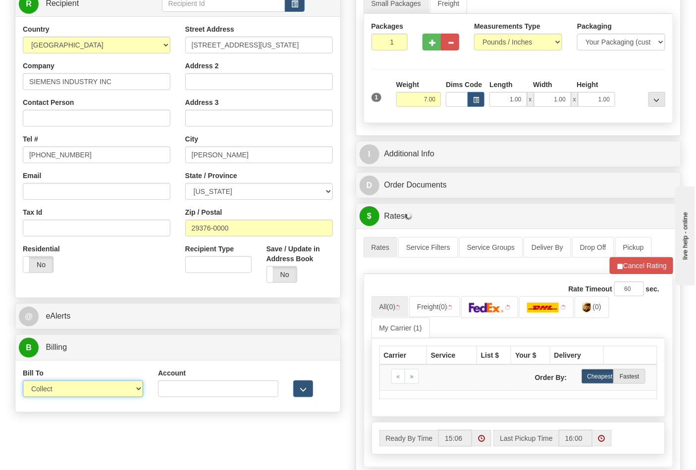
click at [133, 387] on select "Sender Recipient Third Party Collect" at bounding box center [83, 389] width 120 height 17
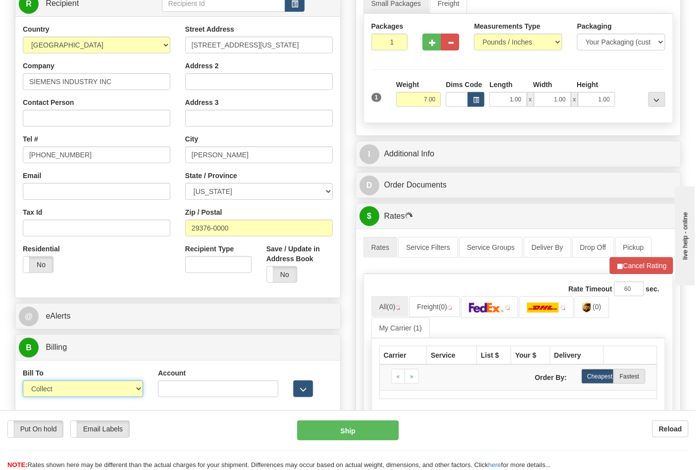
select select "2"
click at [23, 382] on select "Sender Recipient Third Party Collect" at bounding box center [83, 389] width 120 height 17
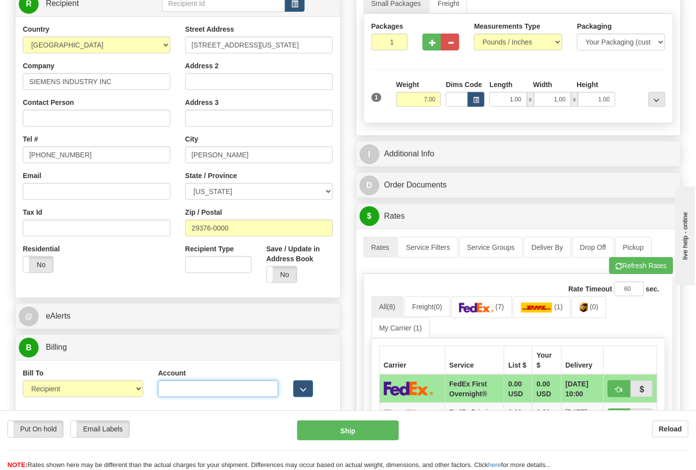
click at [171, 387] on input "Account" at bounding box center [218, 389] width 120 height 17
paste input "751135"
type input "751135"
click at [642, 262] on button "Refresh Rates" at bounding box center [641, 265] width 64 height 17
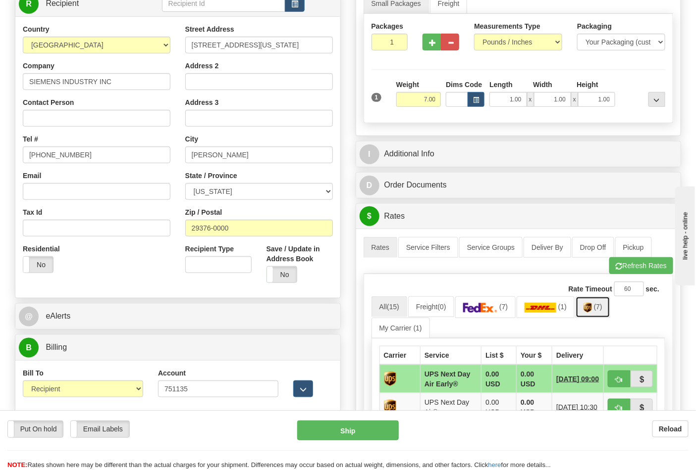
click at [590, 308] on img at bounding box center [587, 308] width 8 height 10
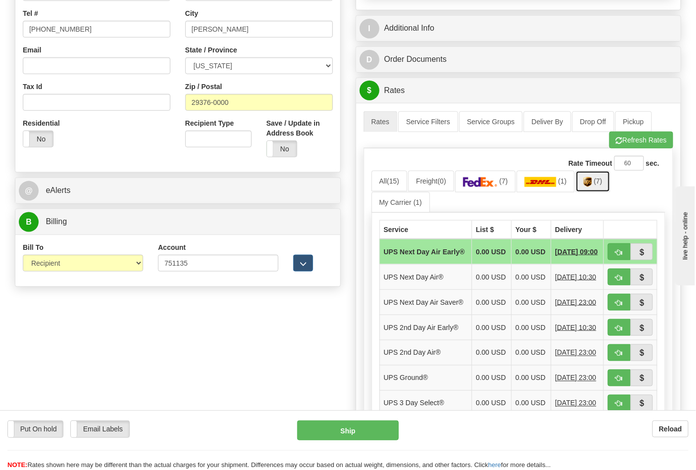
scroll to position [330, 0]
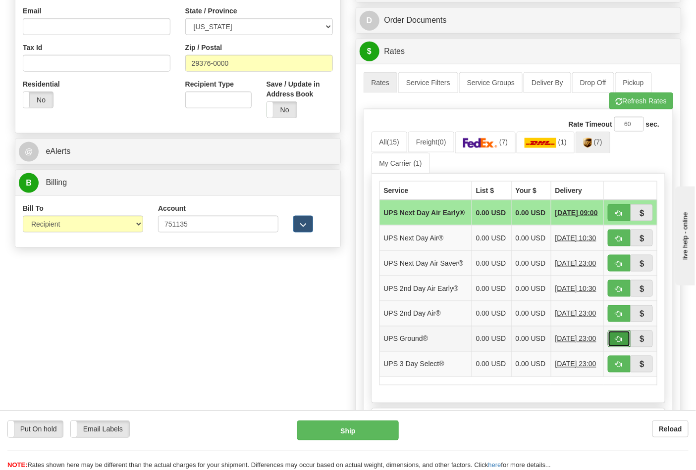
click at [614, 348] on button "button" at bounding box center [619, 339] width 23 height 17
type input "03"
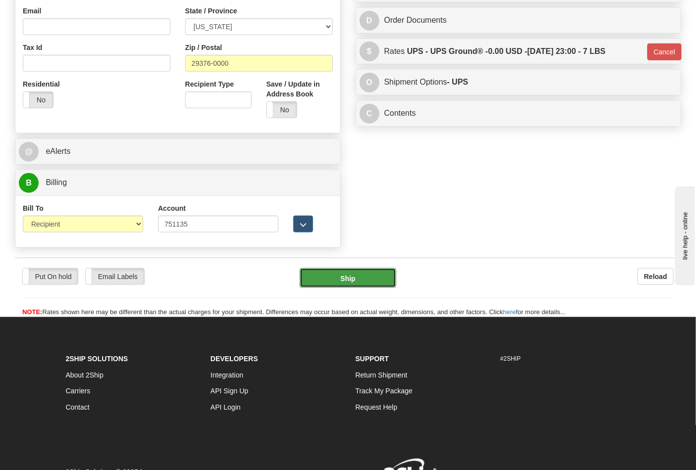
click at [359, 282] on button "Ship" at bounding box center [348, 278] width 96 height 20
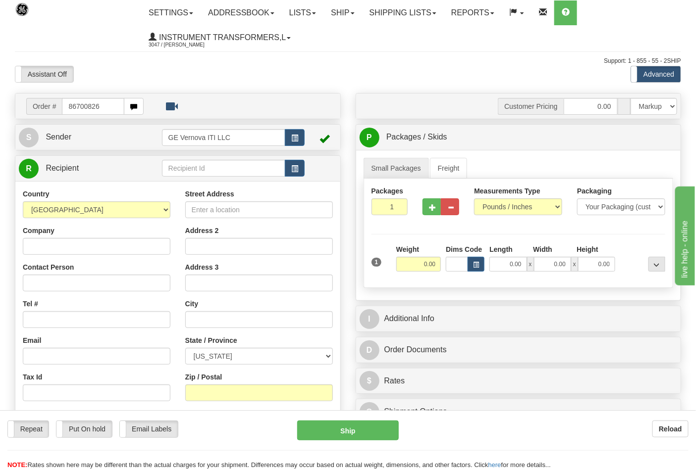
type input "86700826"
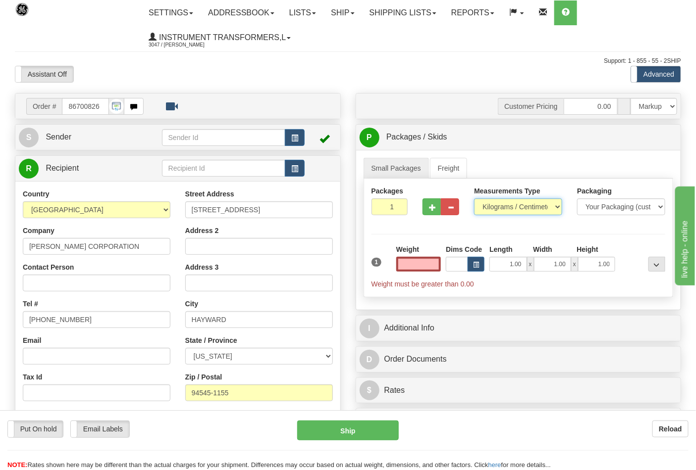
type input "0.00"
click at [520, 204] on select "Pounds / Inches Kilograms / Centimeters" at bounding box center [518, 207] width 88 height 17
select select "0"
click at [474, 199] on select "Pounds / Inches Kilograms / Centimeters" at bounding box center [518, 207] width 88 height 17
click at [434, 270] on input "0.00" at bounding box center [418, 264] width 45 height 15
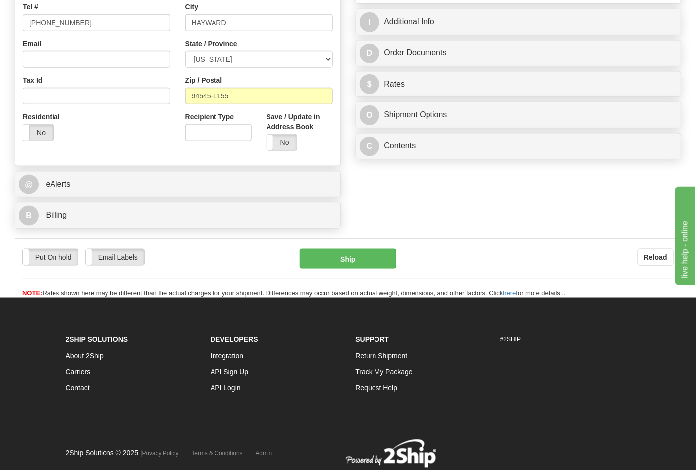
scroll to position [330, 0]
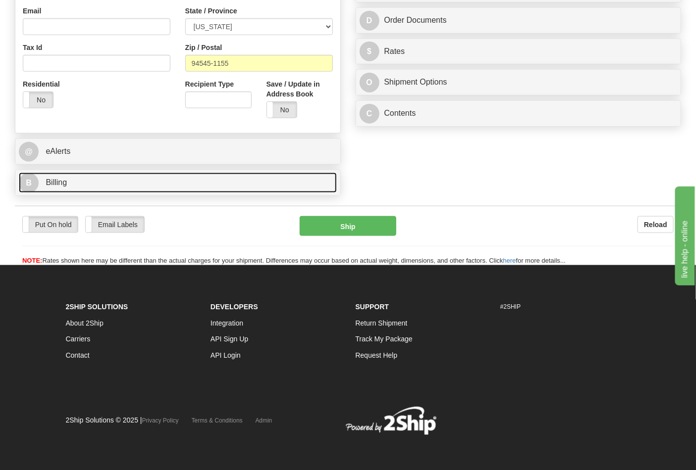
type input "1.00"
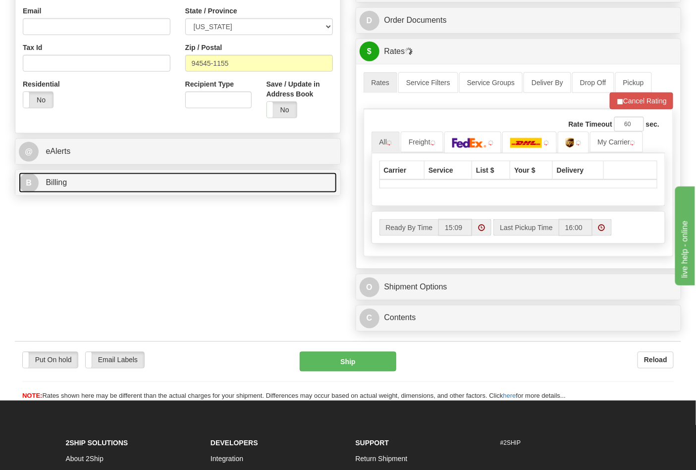
click at [89, 190] on link "B Billing" at bounding box center [178, 183] width 318 height 20
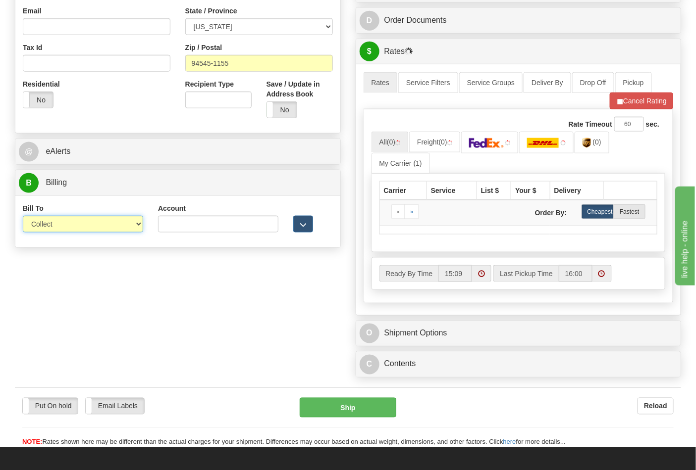
click at [101, 223] on select "Sender Recipient Third Party Collect" at bounding box center [83, 224] width 120 height 17
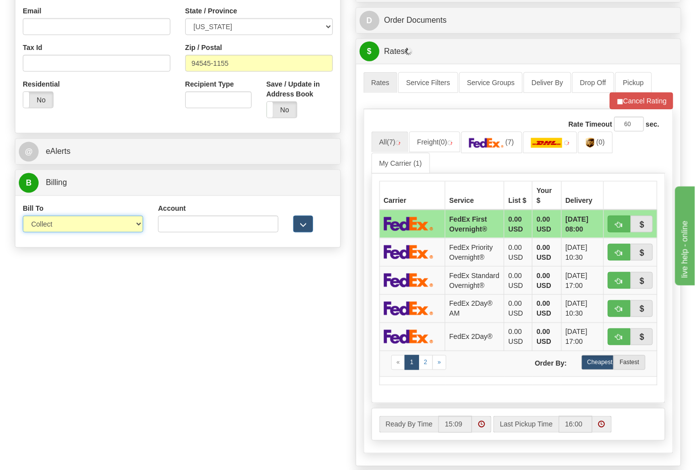
select select "2"
click at [23, 217] on select "Sender Recipient Third Party Collect" at bounding box center [83, 224] width 120 height 17
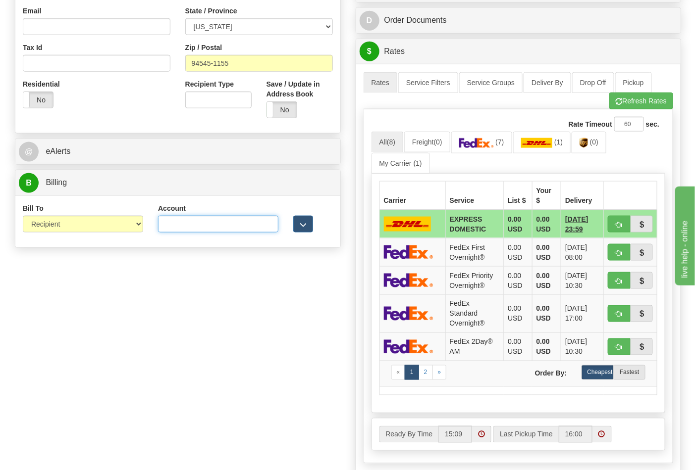
click at [184, 220] on input "Account" at bounding box center [218, 224] width 120 height 17
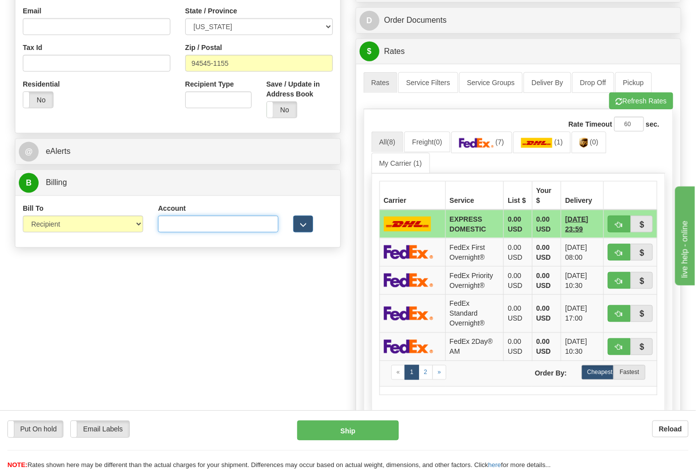
paste input "103538629"
type input "103538629"
click at [612, 98] on button "Refresh Rates" at bounding box center [641, 101] width 64 height 17
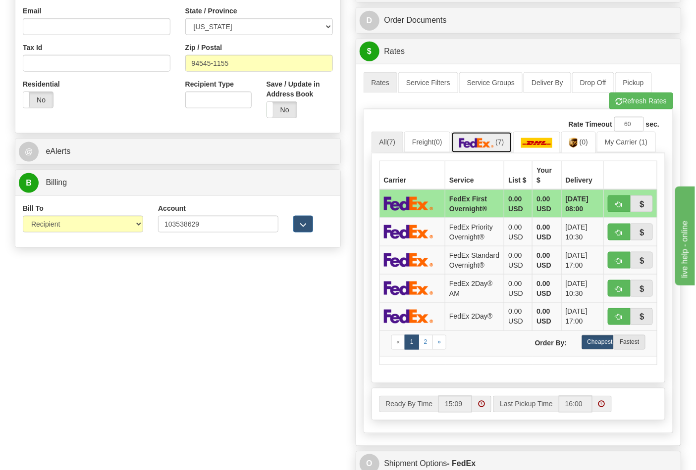
click at [494, 144] on img at bounding box center [476, 143] width 35 height 10
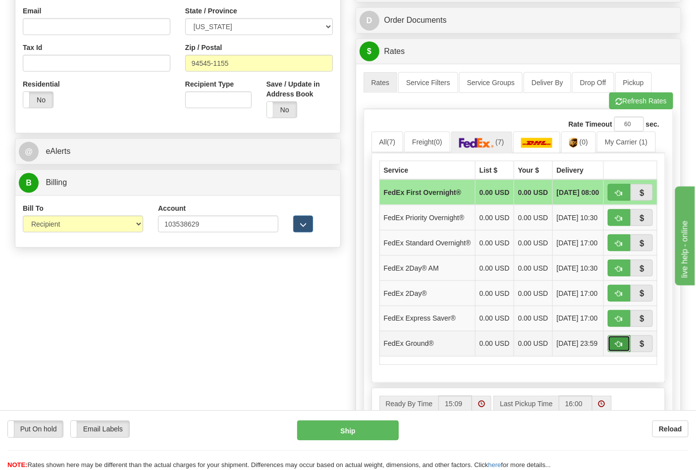
click at [622, 348] on span "button" at bounding box center [618, 345] width 7 height 6
type input "92"
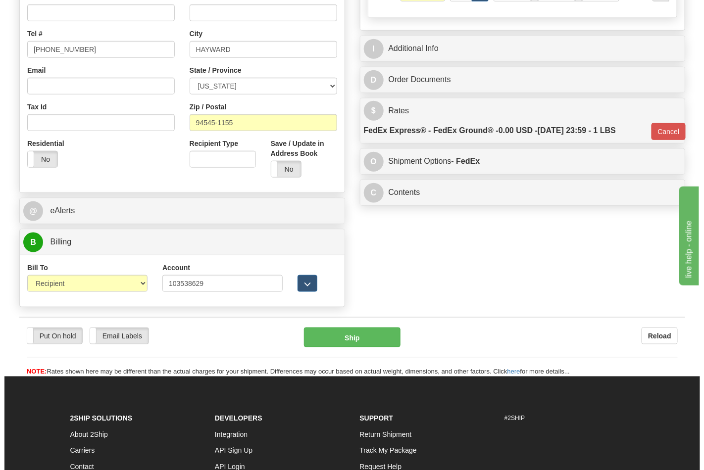
scroll to position [275, 0]
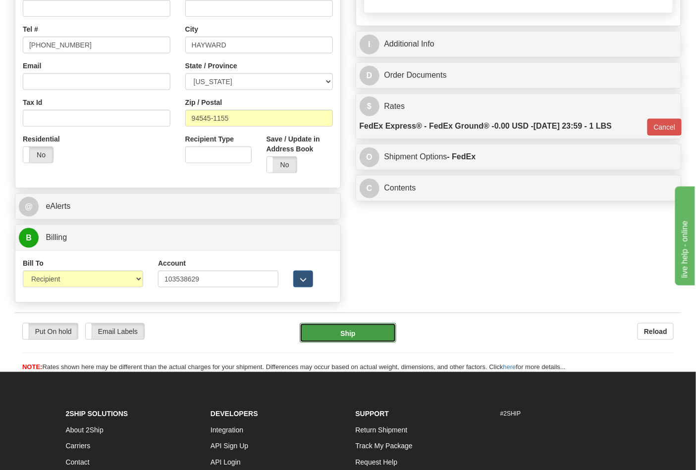
drag, startPoint x: 376, startPoint y: 330, endPoint x: 369, endPoint y: 330, distance: 6.9
click at [369, 330] on button "Ship" at bounding box center [348, 333] width 96 height 20
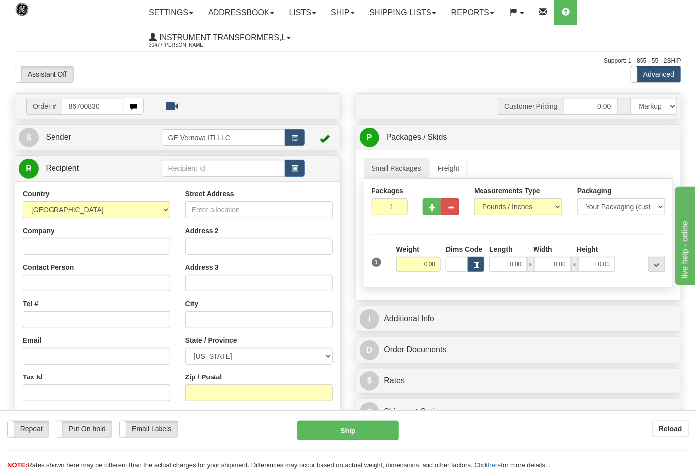
type input "86700830"
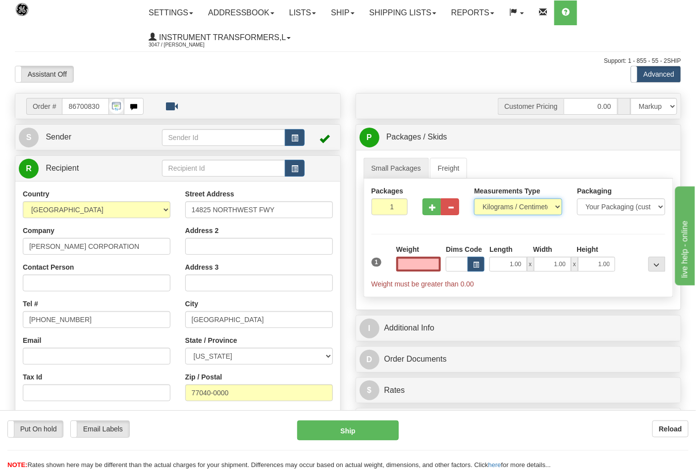
type input "0.00"
click at [542, 202] on select "Pounds / Inches Kilograms / Centimeters" at bounding box center [518, 207] width 88 height 17
select select "0"
click at [474, 199] on select "Pounds / Inches Kilograms / Centimeters" at bounding box center [518, 207] width 88 height 17
click at [424, 262] on input "0.00" at bounding box center [418, 264] width 45 height 15
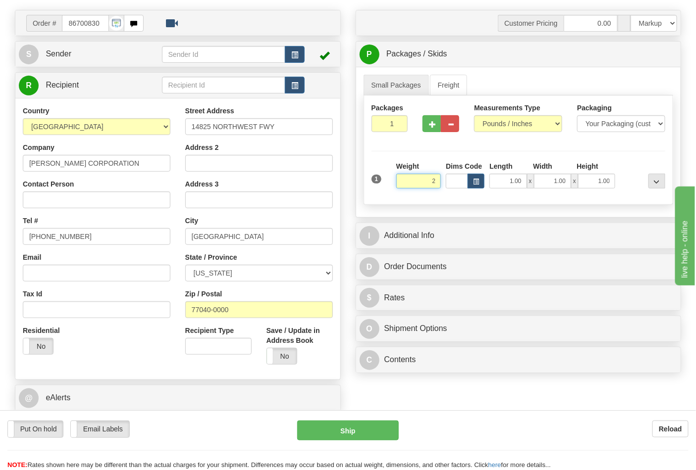
scroll to position [220, 0]
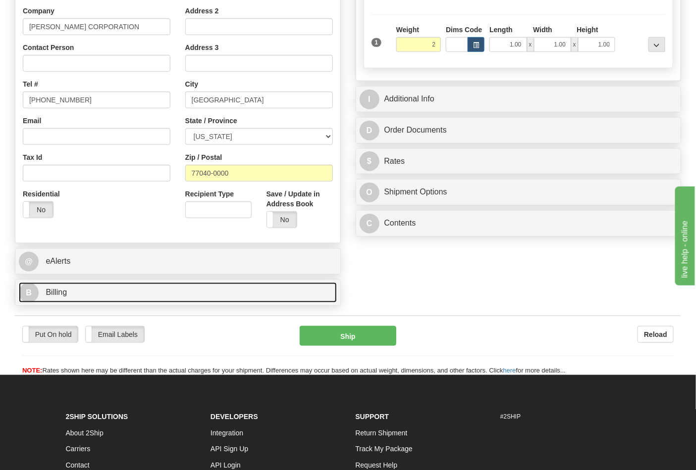
type input "2.00"
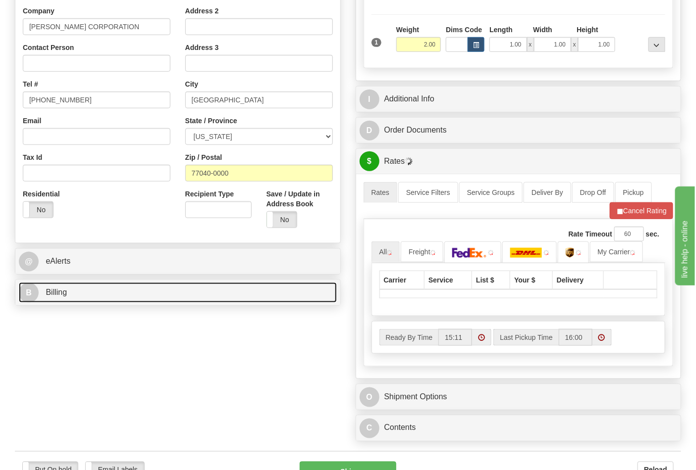
click at [91, 289] on link "B Billing" at bounding box center [178, 293] width 318 height 20
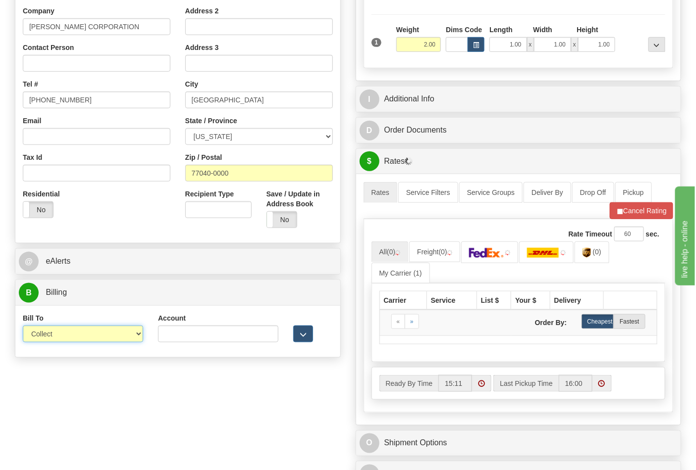
click at [98, 343] on select "Sender Recipient Third Party Collect" at bounding box center [83, 334] width 120 height 17
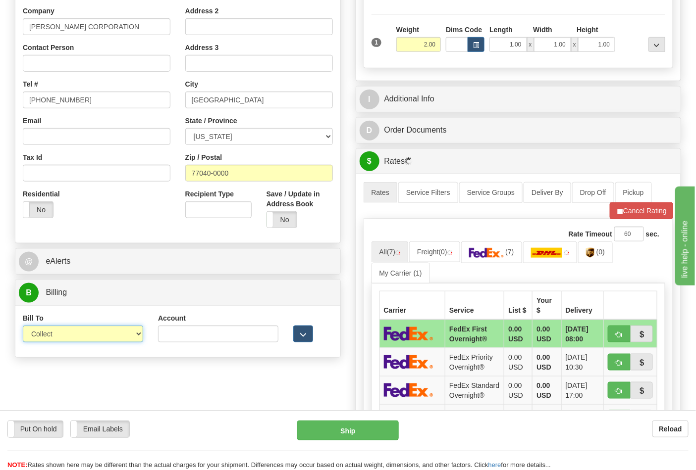
select select "2"
click at [23, 327] on select "Sender Recipient Third Party Collect" at bounding box center [83, 334] width 120 height 17
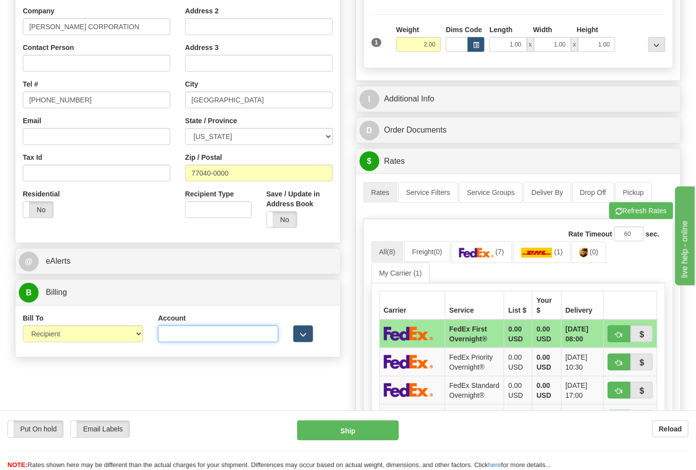
click at [250, 333] on input "Account" at bounding box center [218, 334] width 120 height 17
paste input "103538629"
type input "103538629"
click at [636, 213] on button "Refresh Rates" at bounding box center [641, 211] width 64 height 17
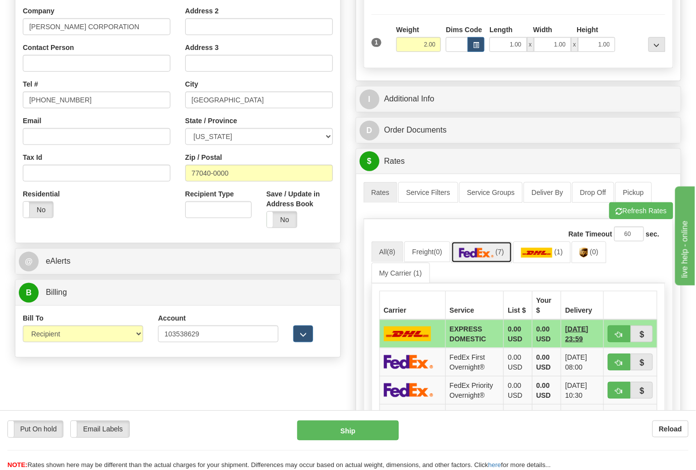
click at [492, 260] on link "(7)" at bounding box center [481, 252] width 61 height 21
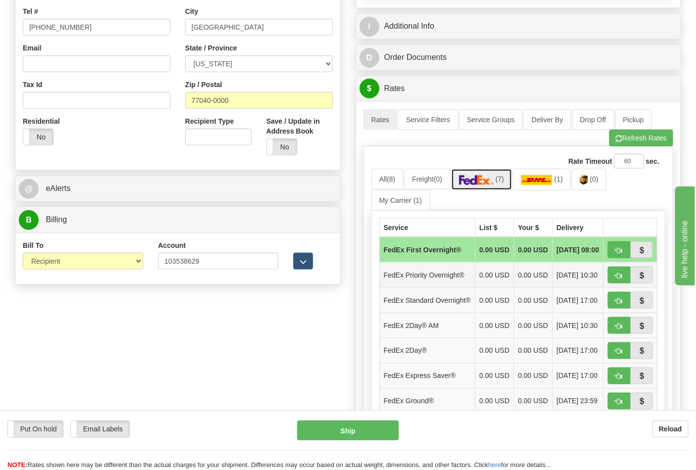
scroll to position [330, 0]
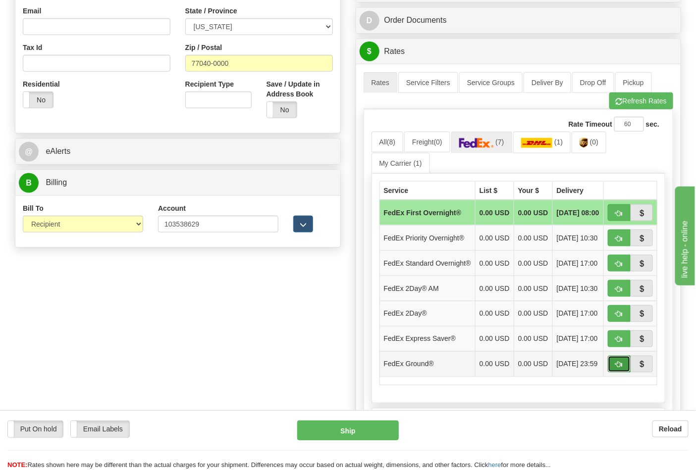
click at [618, 368] on span "button" at bounding box center [618, 365] width 7 height 6
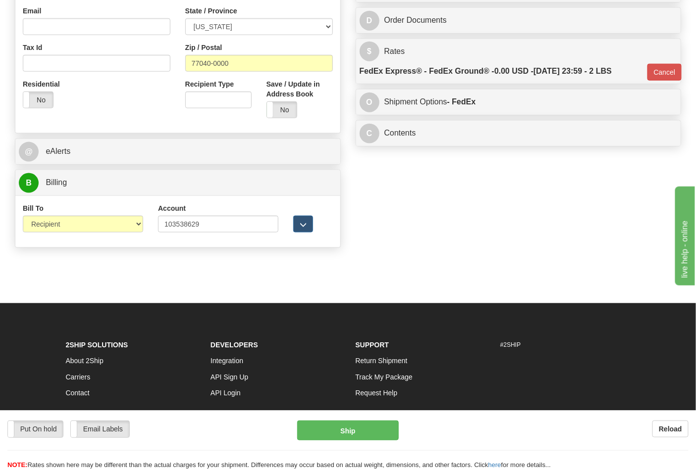
type input "92"
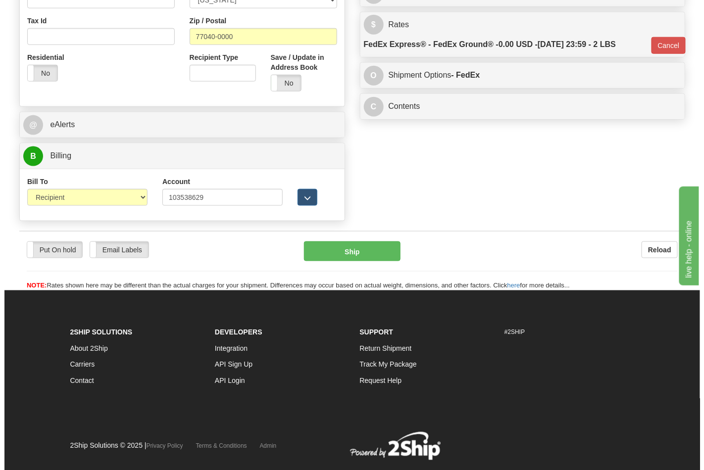
scroll to position [384, 0]
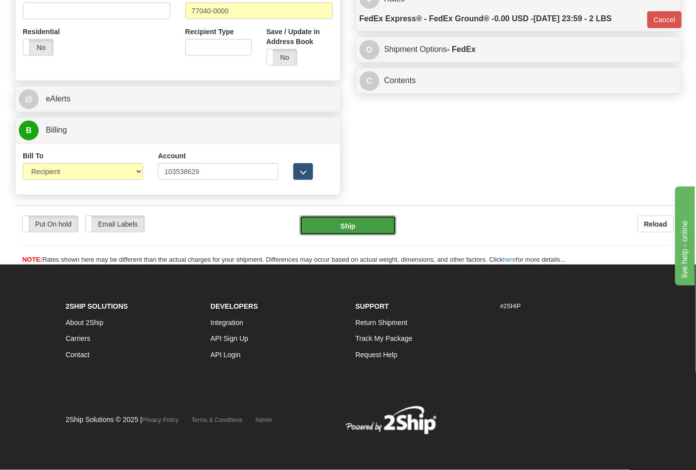
click at [347, 221] on button "Ship" at bounding box center [348, 226] width 96 height 20
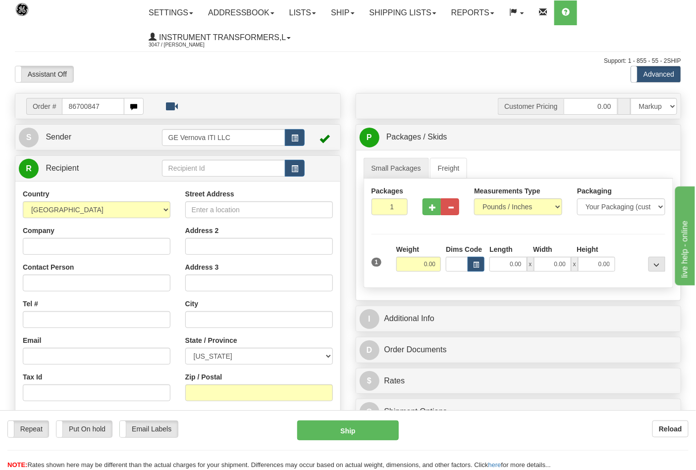
type input "86700847"
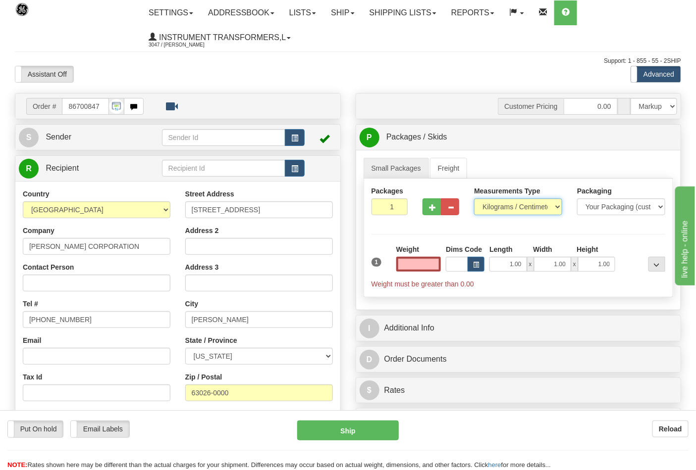
type input "0.00"
click at [512, 213] on select "Pounds / Inches Kilograms / Centimeters" at bounding box center [518, 207] width 88 height 17
select select "0"
click at [474, 199] on select "Pounds / Inches Kilograms / Centimeters" at bounding box center [518, 207] width 88 height 17
click at [437, 268] on input "0.00" at bounding box center [418, 264] width 45 height 15
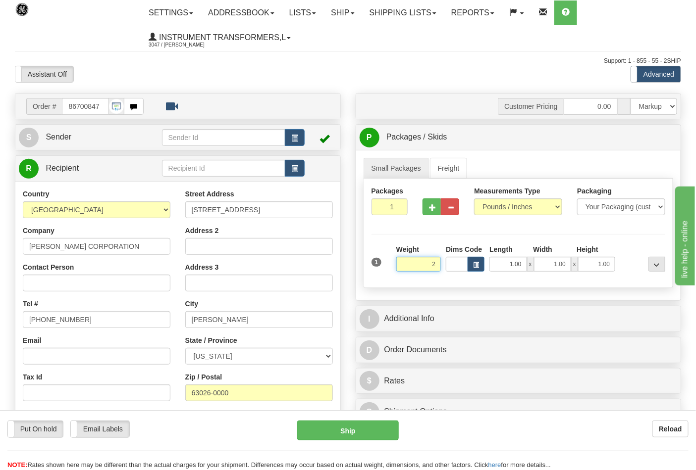
click button "Delete" at bounding box center [0, 0] width 0 height 0
type input "2.00"
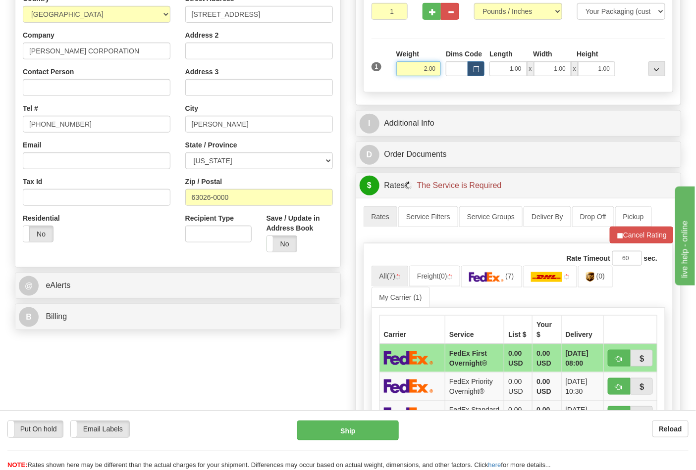
scroll to position [220, 0]
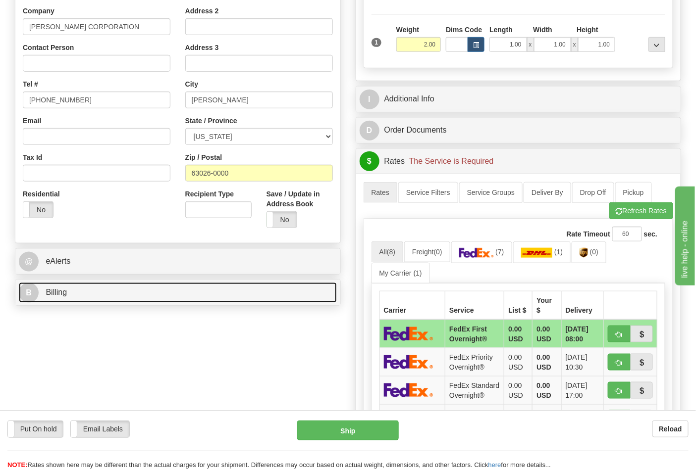
click at [199, 301] on link "B Billing" at bounding box center [178, 293] width 318 height 20
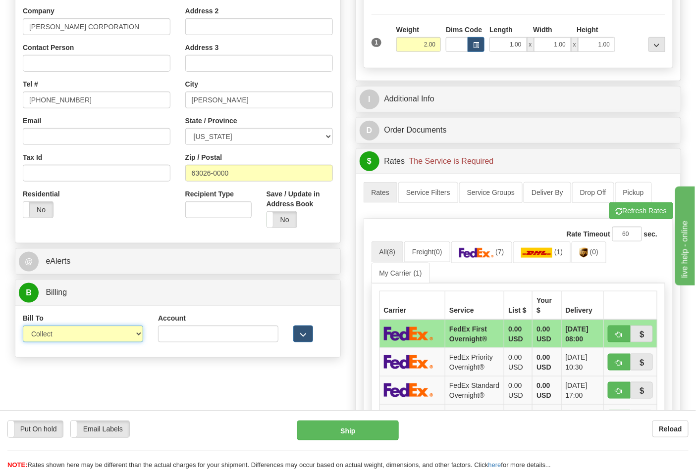
click at [53, 329] on select "Sender Recipient Third Party Collect" at bounding box center [83, 334] width 120 height 17
select select "2"
click at [23, 327] on select "Sender Recipient Third Party Collect" at bounding box center [83, 334] width 120 height 17
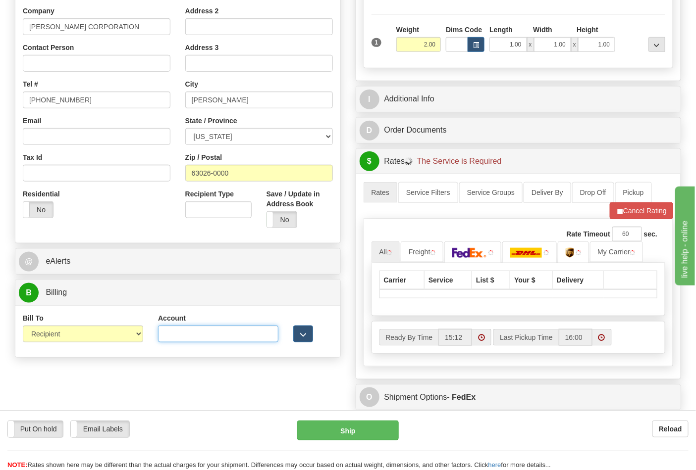
click at [164, 333] on input "Account" at bounding box center [218, 334] width 120 height 17
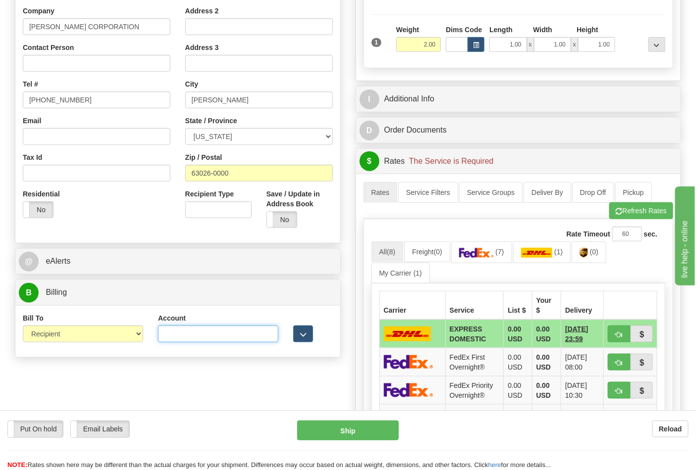
paste input "103538629"
type input "103538629"
click at [629, 213] on button "Refresh Rates" at bounding box center [641, 211] width 64 height 17
click at [502, 252] on span "(7)" at bounding box center [499, 252] width 8 height 8
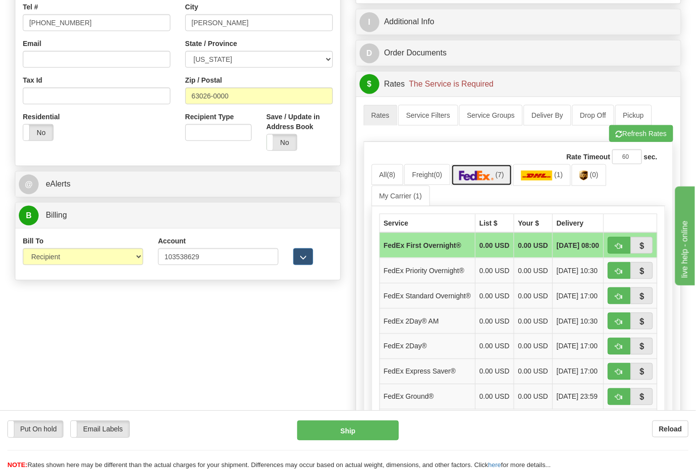
scroll to position [330, 0]
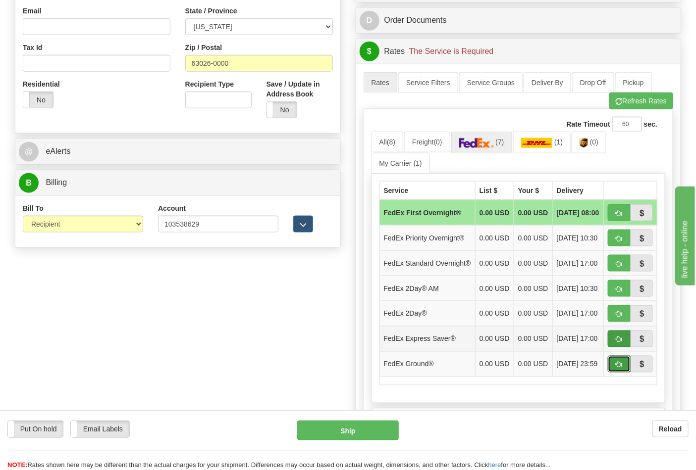
click at [614, 373] on button "button" at bounding box center [619, 364] width 23 height 17
type input "92"
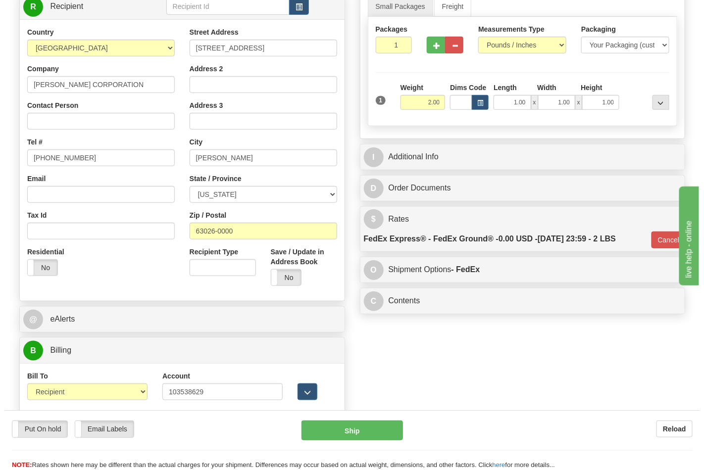
scroll to position [275, 0]
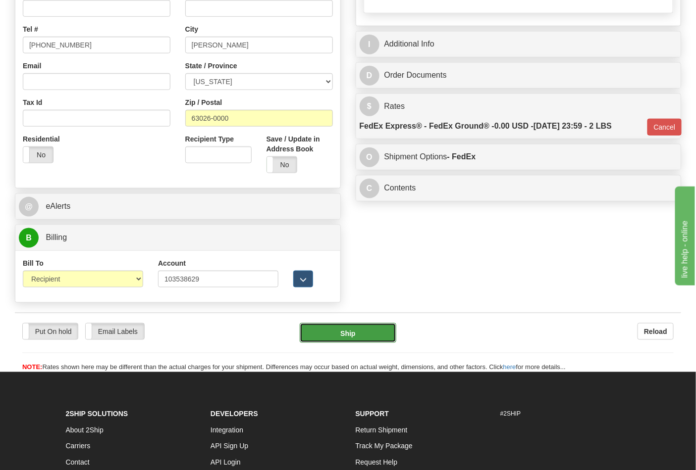
click at [320, 331] on button "Ship" at bounding box center [348, 333] width 96 height 20
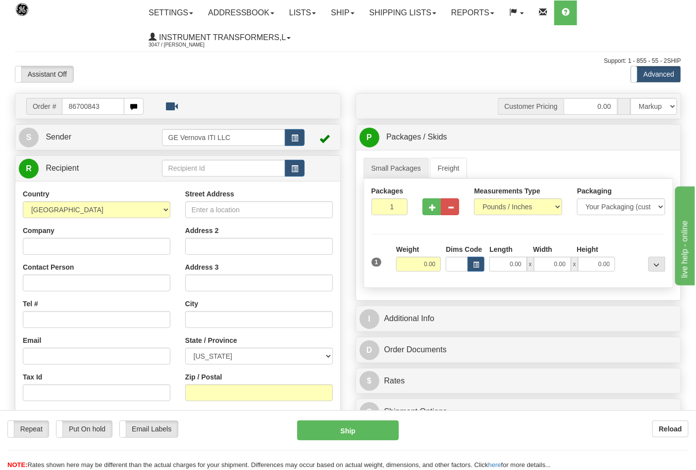
type input "86700843"
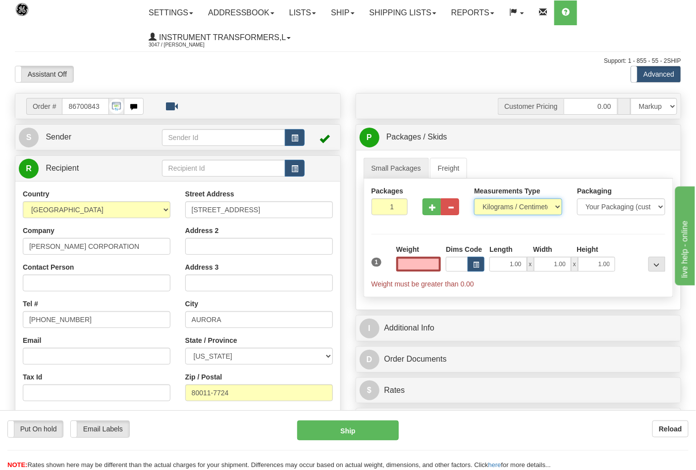
type input "0.00"
click at [491, 206] on select "Pounds / Inches Kilograms / Centimeters" at bounding box center [518, 207] width 88 height 17
select select "0"
click at [474, 199] on select "Pounds / Inches Kilograms / Centimeters" at bounding box center [518, 207] width 88 height 17
click at [428, 270] on input "0.00" at bounding box center [418, 264] width 45 height 15
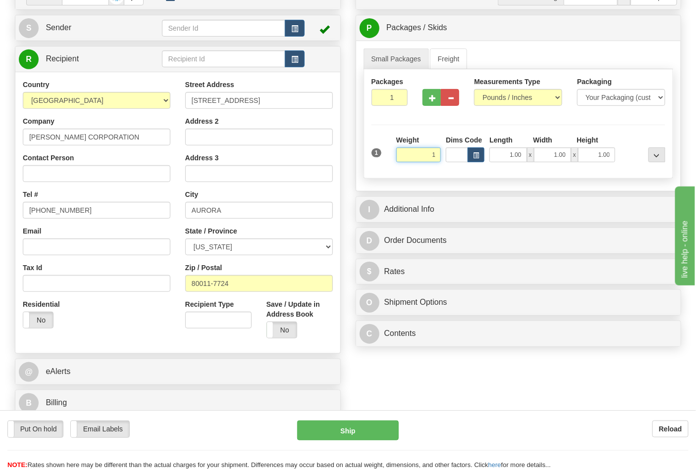
scroll to position [110, 0]
type input "1.00"
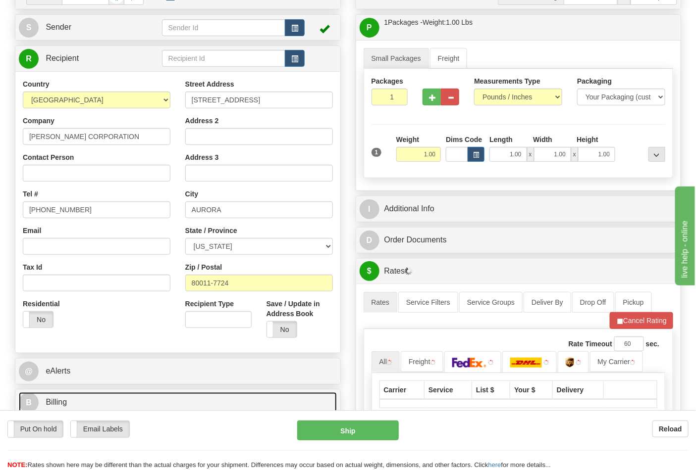
click at [116, 402] on link "B Billing" at bounding box center [178, 403] width 318 height 20
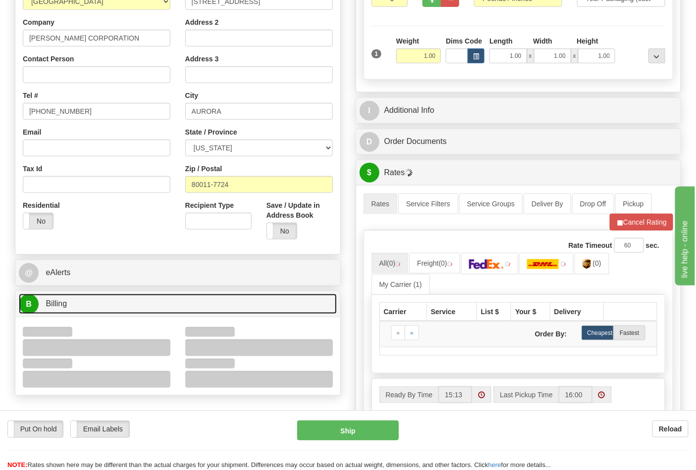
scroll to position [220, 0]
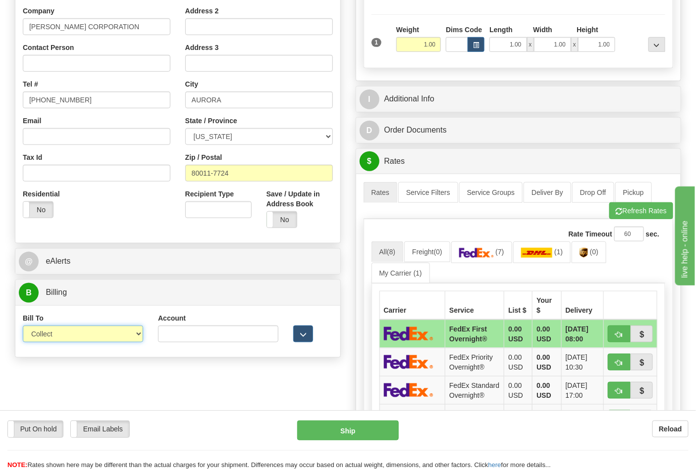
click at [141, 338] on select "Sender Recipient Third Party Collect" at bounding box center [83, 334] width 120 height 17
select select "2"
click at [23, 327] on select "Sender Recipient Third Party Collect" at bounding box center [83, 334] width 120 height 17
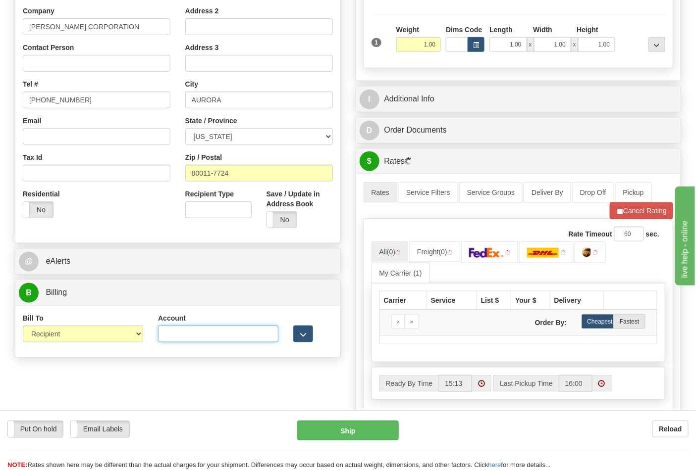
click at [163, 334] on input "Account" at bounding box center [218, 334] width 120 height 17
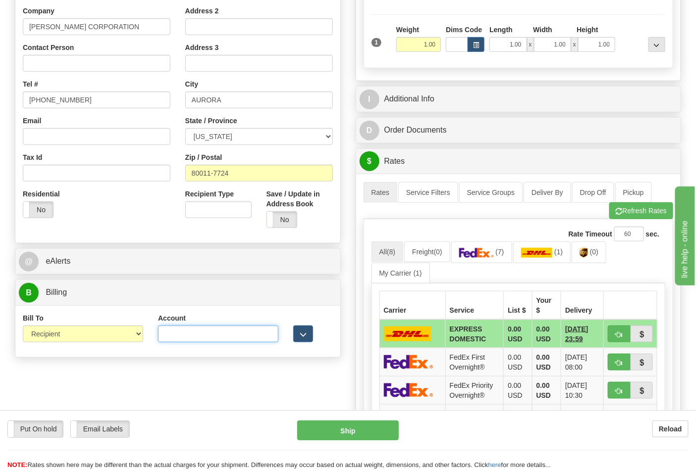
paste input "103538629"
type input "103538629"
click at [660, 204] on button "Refresh Rates" at bounding box center [641, 211] width 64 height 17
click at [504, 256] on span "(7)" at bounding box center [499, 252] width 8 height 8
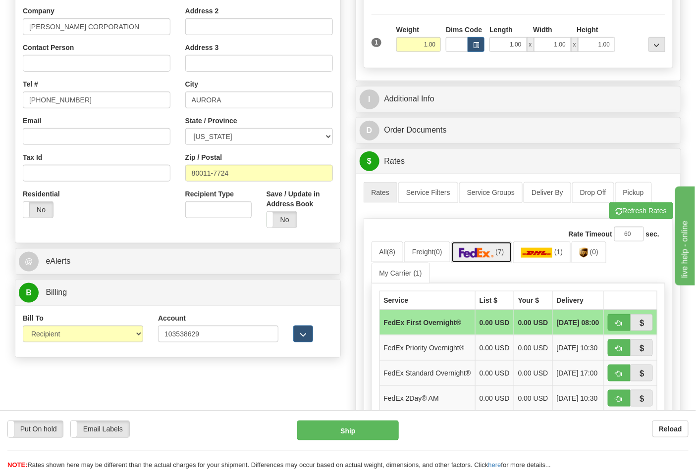
click at [510, 255] on link "(7)" at bounding box center [481, 252] width 61 height 21
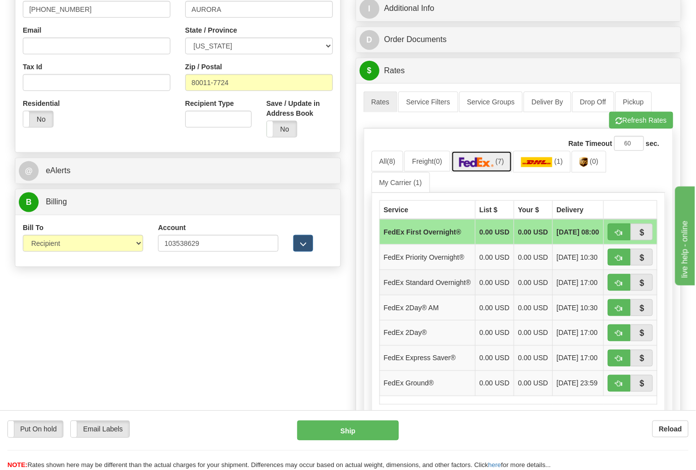
scroll to position [330, 0]
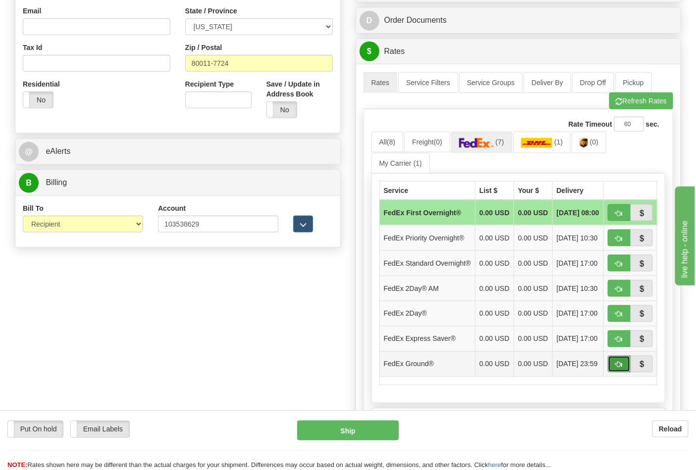
click at [617, 368] on span "button" at bounding box center [618, 365] width 7 height 6
type input "92"
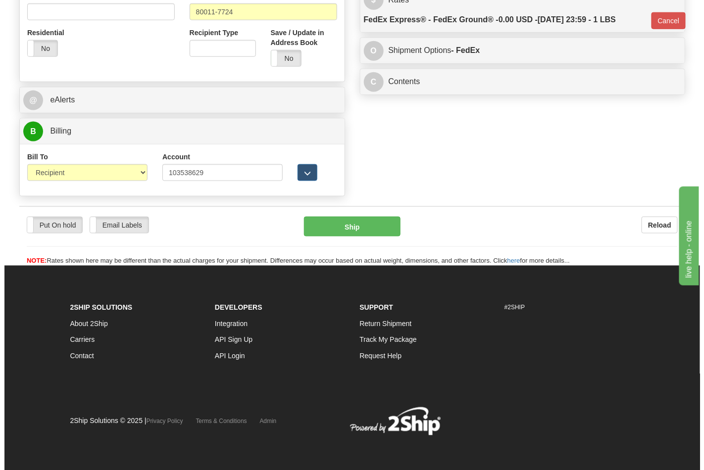
scroll to position [384, 0]
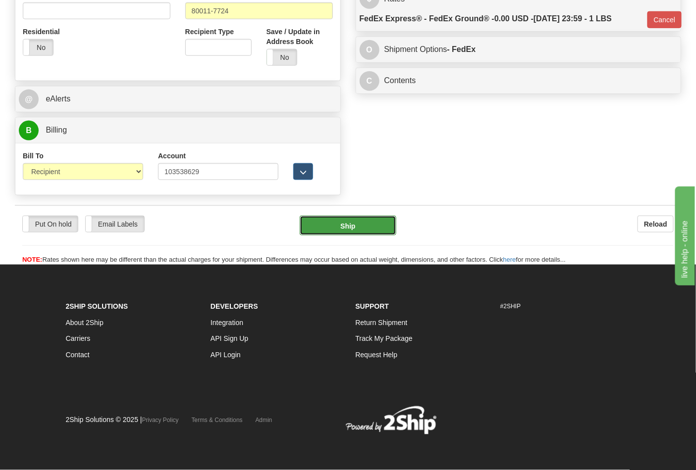
click at [347, 221] on button "Ship" at bounding box center [348, 226] width 96 height 20
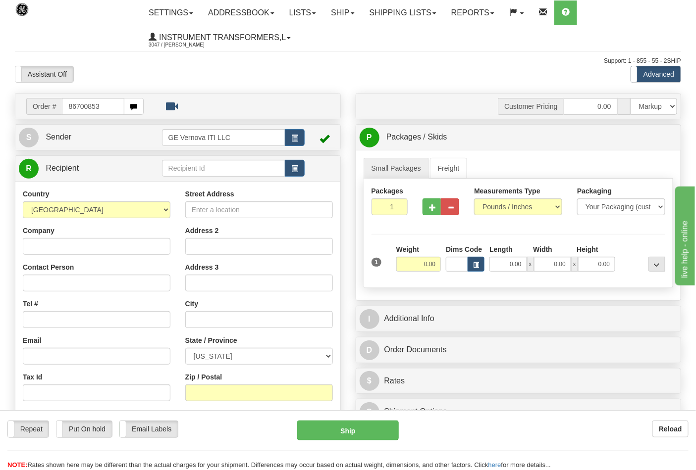
type input "86700853"
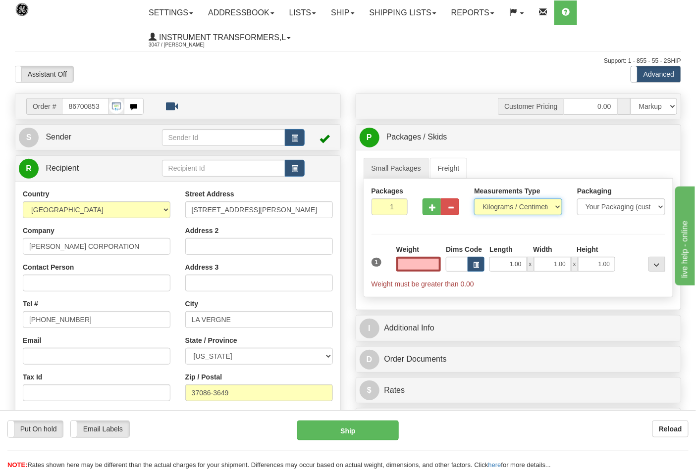
type input "0.00"
click at [510, 209] on select "Pounds / Inches Kilograms / Centimeters" at bounding box center [518, 207] width 88 height 17
select select "0"
click at [474, 199] on select "Pounds / Inches Kilograms / Centimeters" at bounding box center [518, 207] width 88 height 17
drag, startPoint x: 436, startPoint y: 269, endPoint x: 438, endPoint y: 276, distance: 7.2
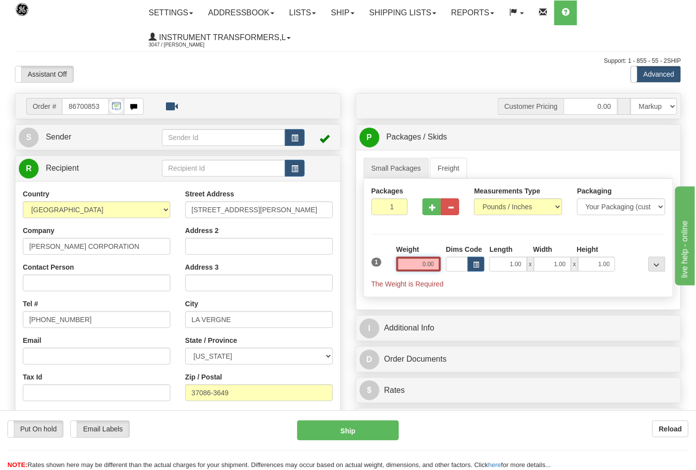
click at [436, 270] on input "0.00" at bounding box center [418, 264] width 45 height 15
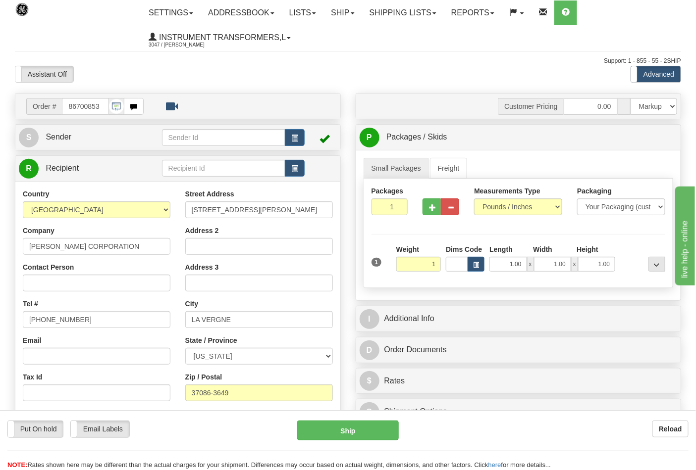
type input "1.00"
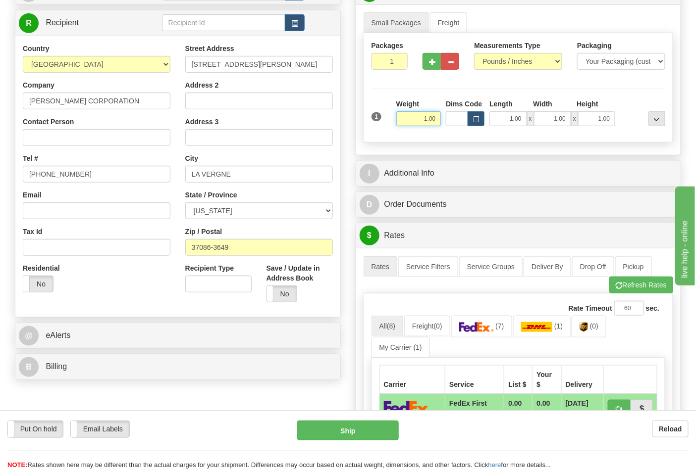
scroll to position [165, 0]
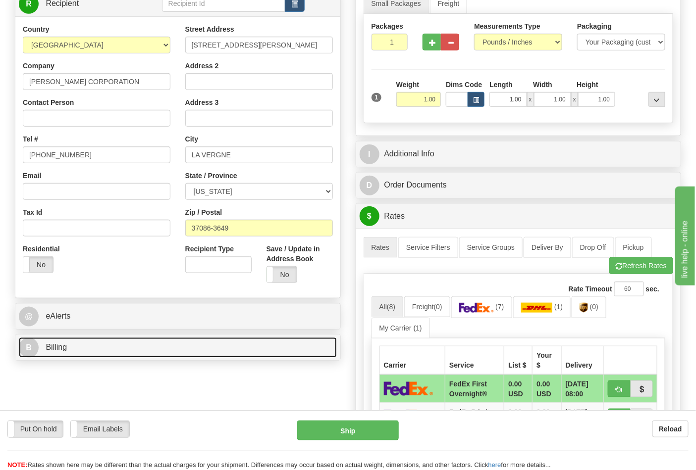
click at [244, 341] on link "B Billing" at bounding box center [178, 348] width 318 height 20
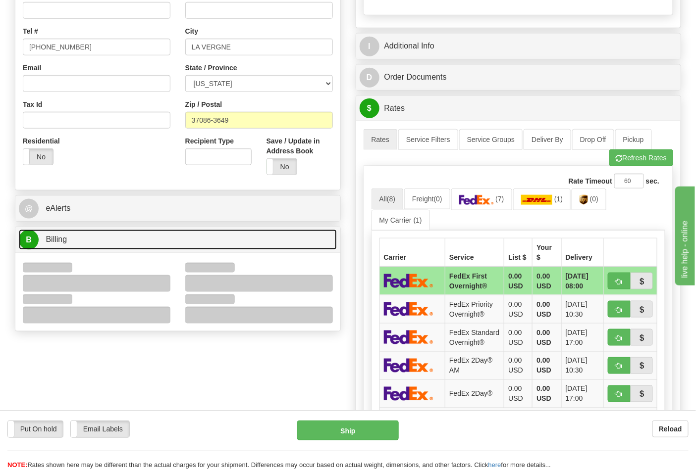
scroll to position [275, 0]
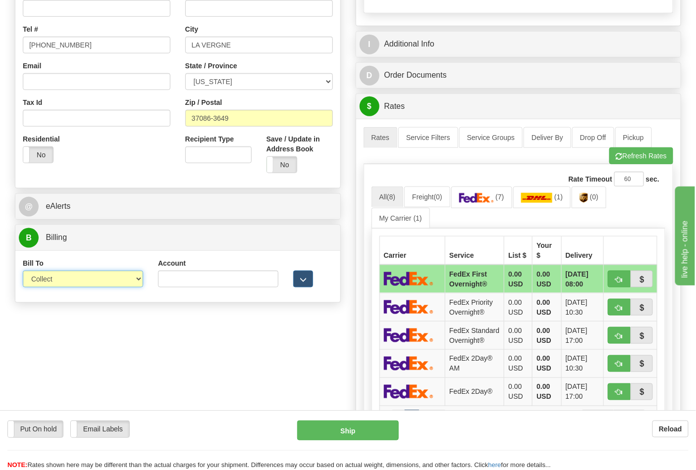
click at [77, 283] on select "Sender Recipient Third Party Collect" at bounding box center [83, 279] width 120 height 17
select select "2"
click at [23, 272] on select "Sender Recipient Third Party Collect" at bounding box center [83, 279] width 120 height 17
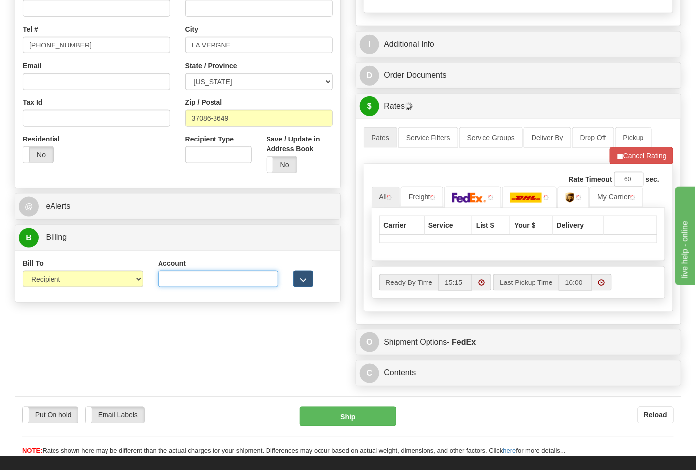
click at [160, 281] on input "Account" at bounding box center [218, 279] width 120 height 17
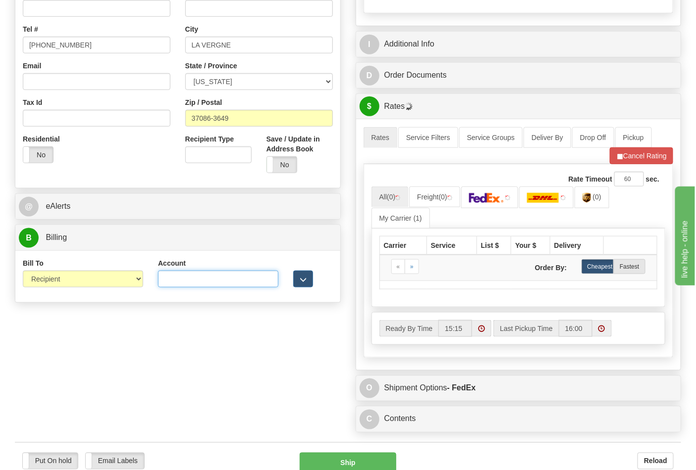
paste input "103538629"
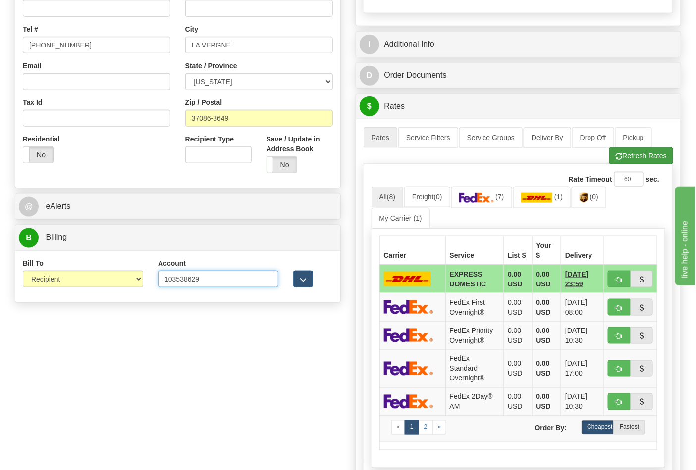
type input "103538629"
click at [644, 155] on button "Refresh Rates" at bounding box center [641, 156] width 64 height 17
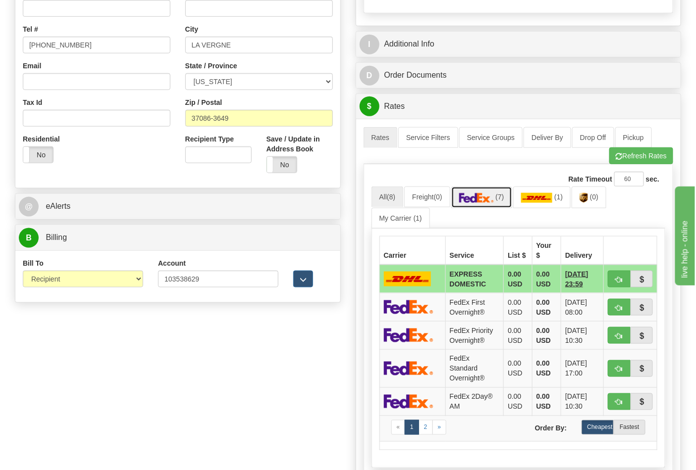
click at [494, 201] on img at bounding box center [476, 198] width 35 height 10
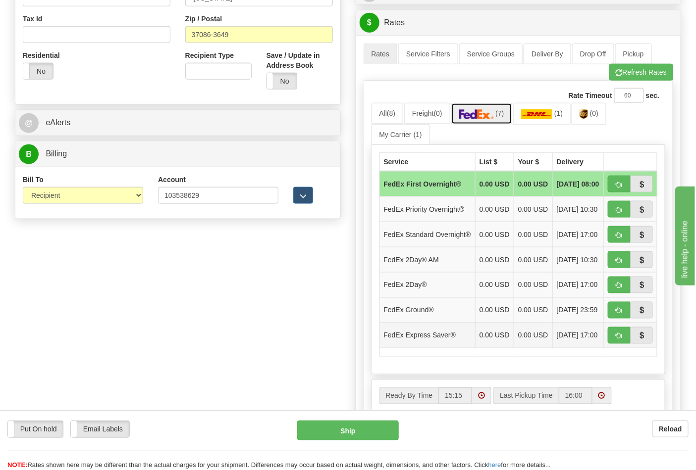
scroll to position [385, 0]
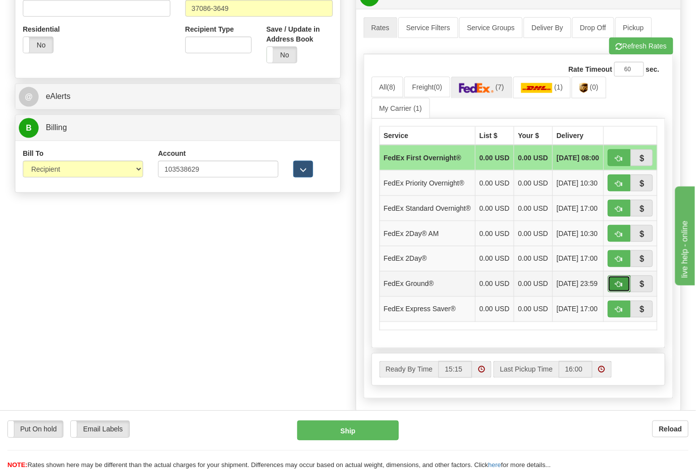
click at [612, 293] on button "button" at bounding box center [619, 284] width 23 height 17
type input "92"
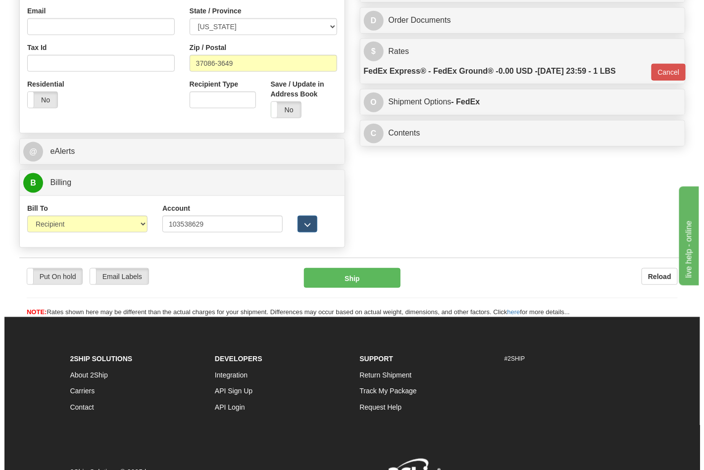
scroll to position [384, 0]
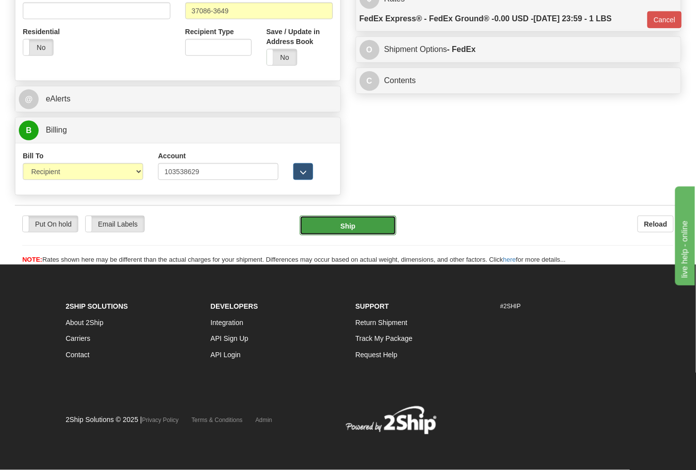
click at [374, 226] on button "Ship" at bounding box center [348, 226] width 96 height 20
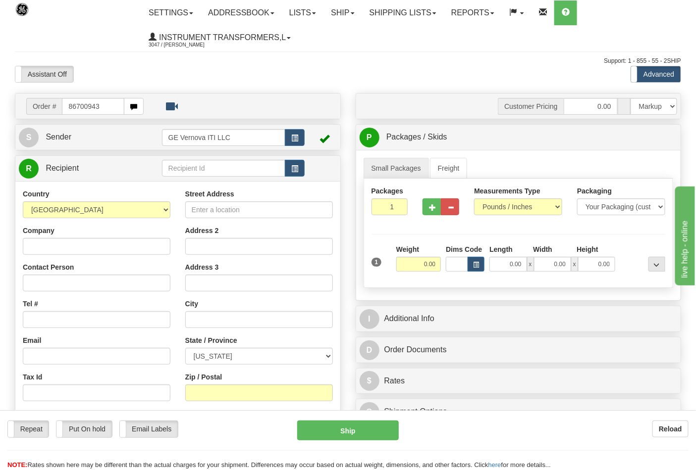
type input "86700943"
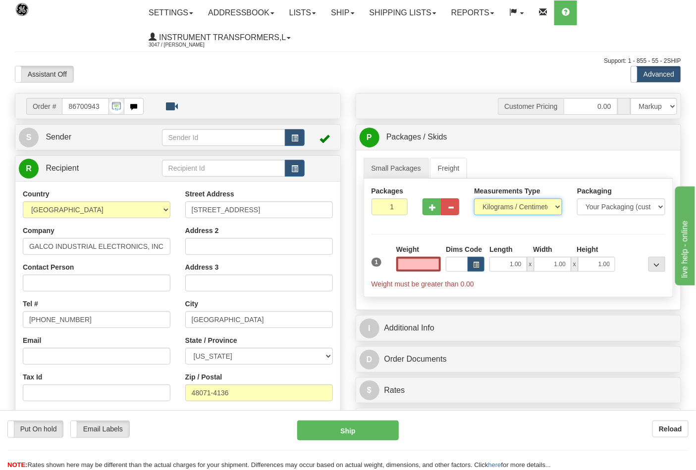
type input "0.00"
click at [511, 205] on select "Pounds / Inches Kilograms / Centimeters" at bounding box center [518, 207] width 88 height 17
select select "0"
click at [474, 199] on select "Pounds / Inches Kilograms / Centimeters" at bounding box center [518, 207] width 88 height 17
click at [417, 261] on input "0.00" at bounding box center [418, 264] width 45 height 15
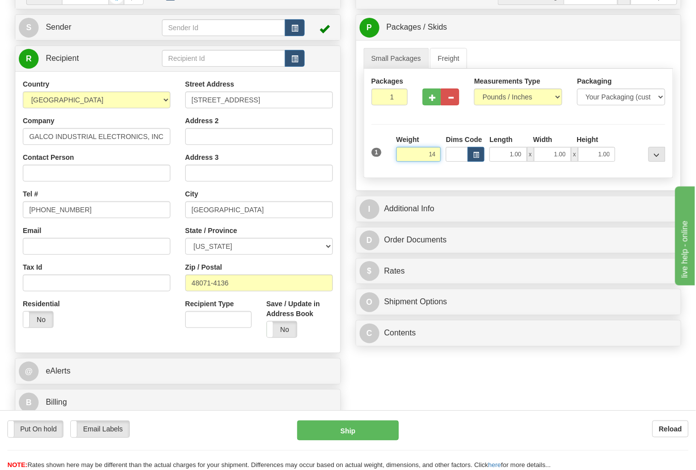
scroll to position [165, 0]
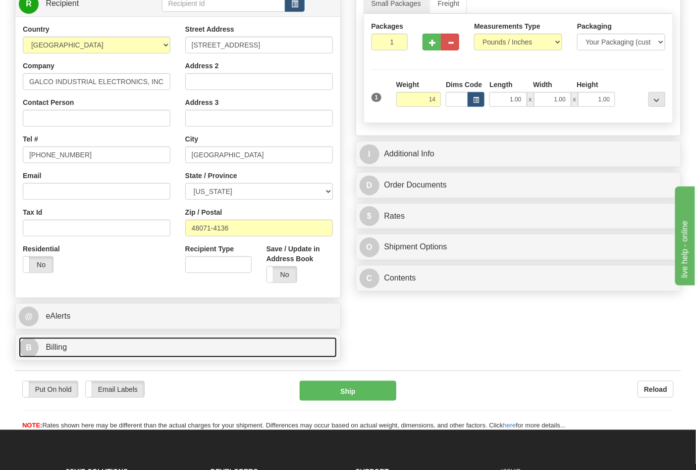
type input "14.00"
click at [151, 354] on link "B Billing" at bounding box center [178, 348] width 318 height 20
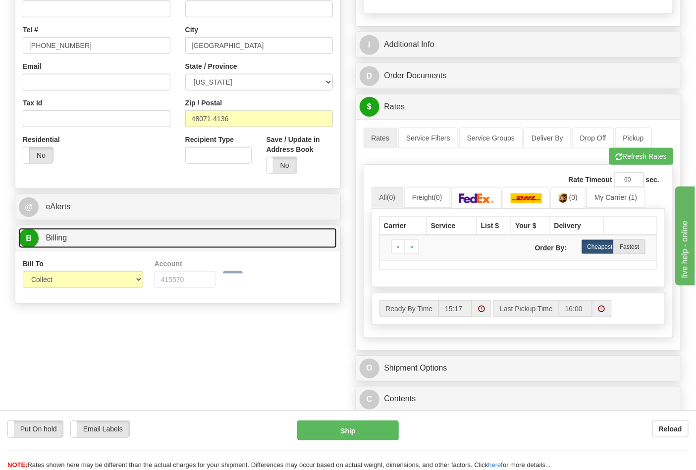
scroll to position [275, 0]
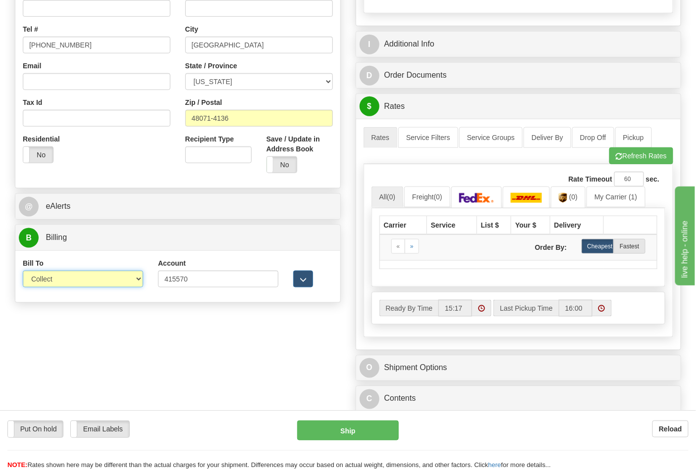
click at [102, 287] on select "Sender Recipient Third Party Collect" at bounding box center [83, 279] width 120 height 17
select select "2"
click at [23, 272] on select "Sender Recipient Third Party Collect" at bounding box center [83, 279] width 120 height 17
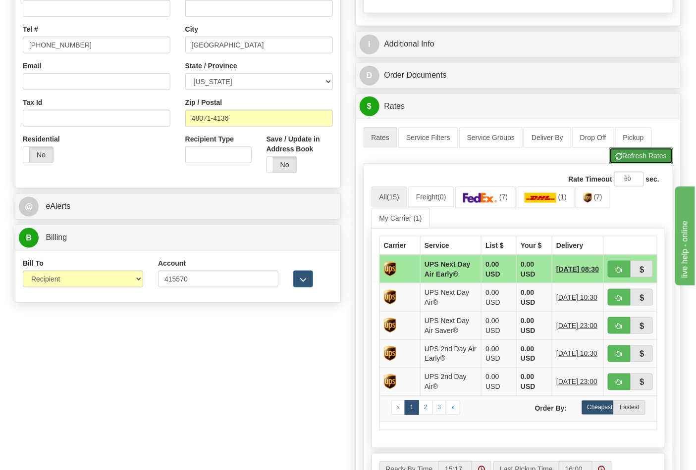
click at [640, 162] on button "Refresh Rates" at bounding box center [641, 156] width 64 height 17
click at [608, 199] on link "(7)" at bounding box center [592, 197] width 35 height 21
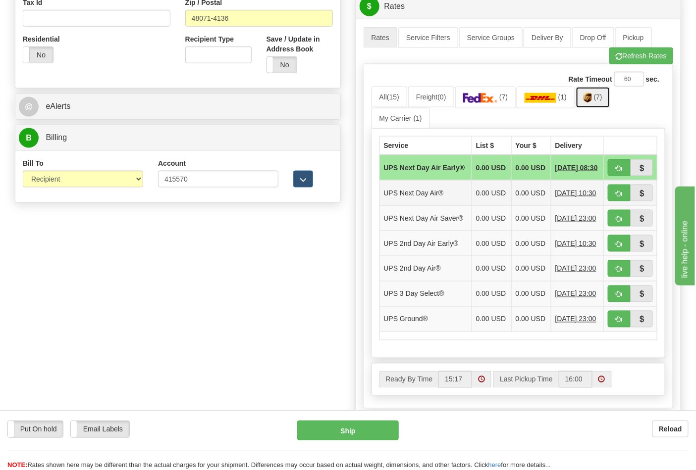
scroll to position [385, 0]
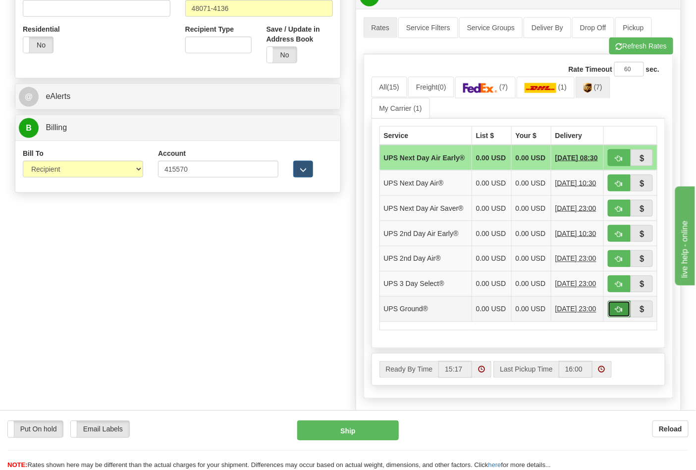
click at [618, 313] on span "button" at bounding box center [618, 310] width 7 height 6
type input "03"
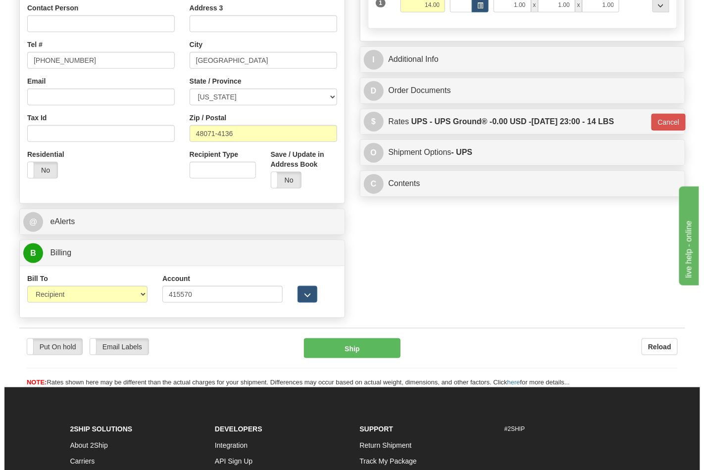
scroll to position [314, 0]
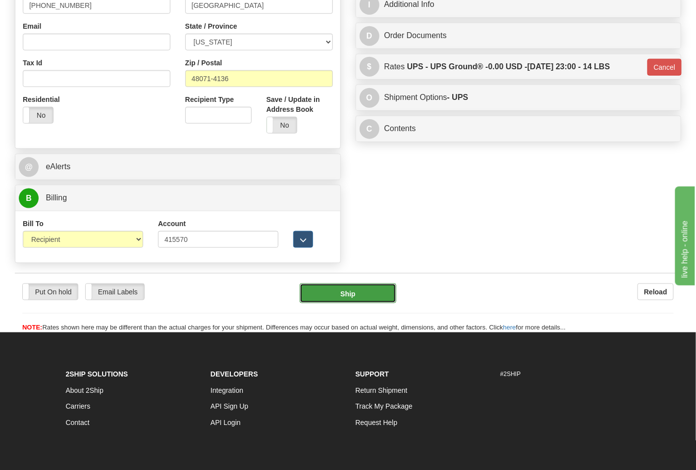
click at [385, 298] on button "Ship" at bounding box center [348, 294] width 96 height 20
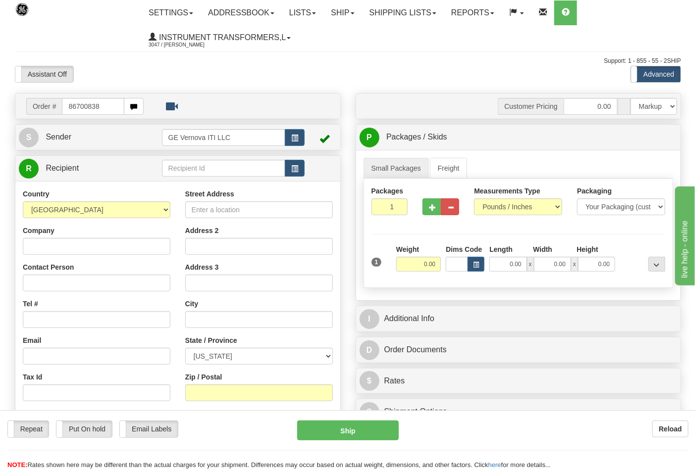
type input "86700838"
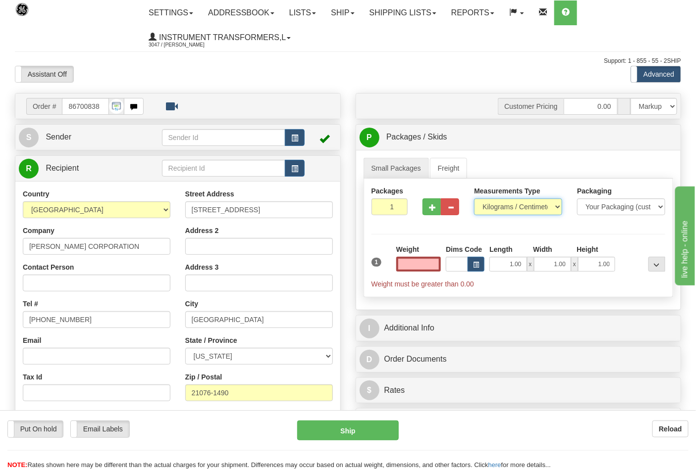
type input "0.00"
click at [533, 214] on select "Pounds / Inches Kilograms / Centimeters" at bounding box center [518, 207] width 88 height 17
select select "0"
click at [474, 199] on select "Pounds / Inches Kilograms / Centimeters" at bounding box center [518, 207] width 88 height 17
click at [417, 265] on input "0.00" at bounding box center [418, 264] width 45 height 15
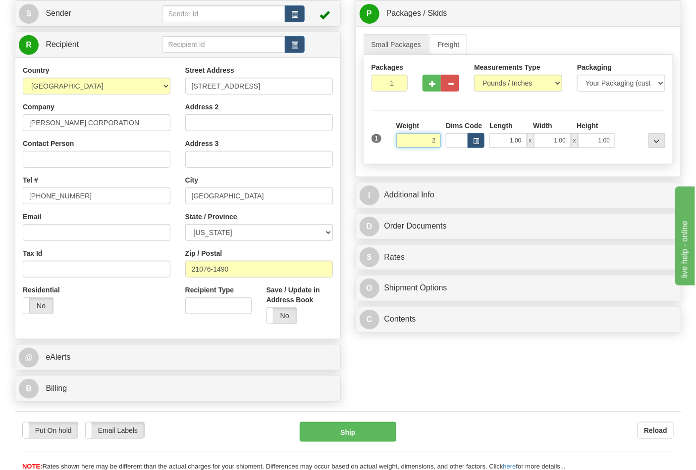
scroll to position [165, 0]
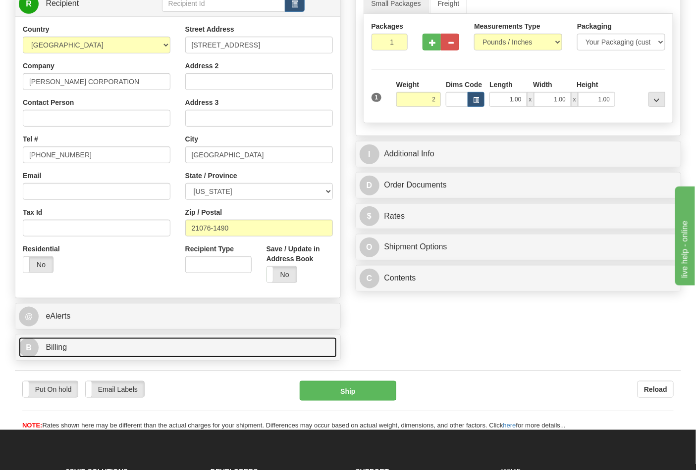
type input "2.00"
click at [155, 352] on link "B Billing" at bounding box center [178, 348] width 318 height 20
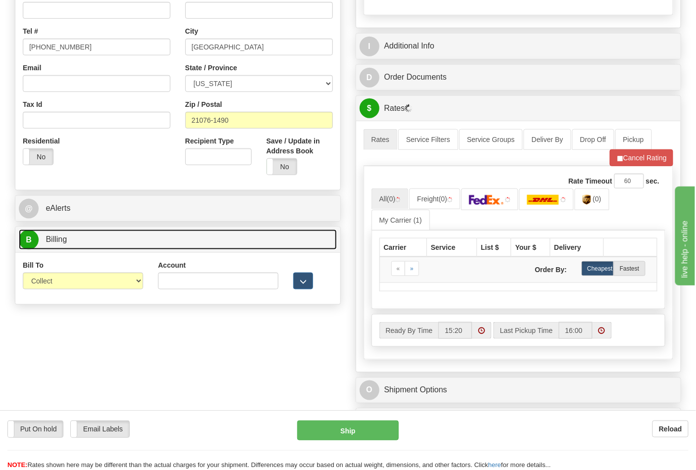
scroll to position [275, 0]
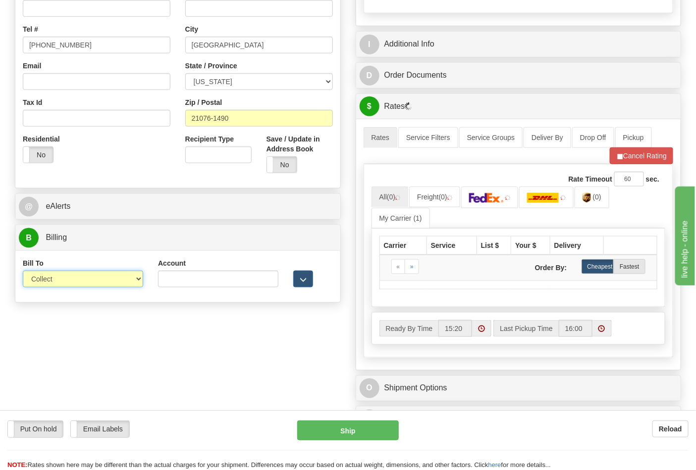
click at [135, 283] on select "Sender Recipient Third Party Collect" at bounding box center [83, 279] width 120 height 17
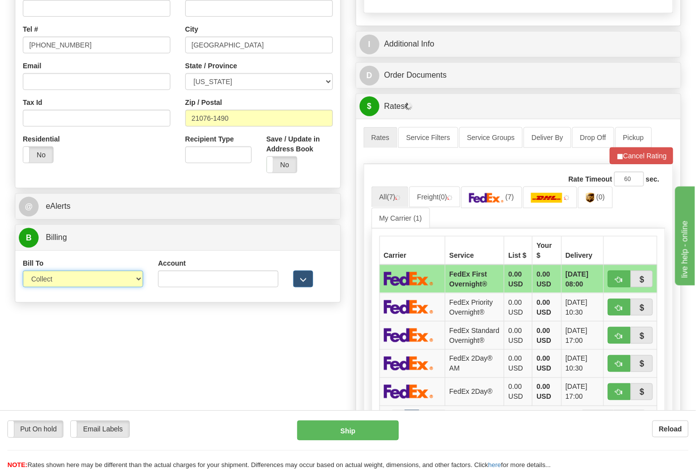
select select "2"
click at [23, 272] on select "Sender Recipient Third Party Collect" at bounding box center [83, 279] width 120 height 17
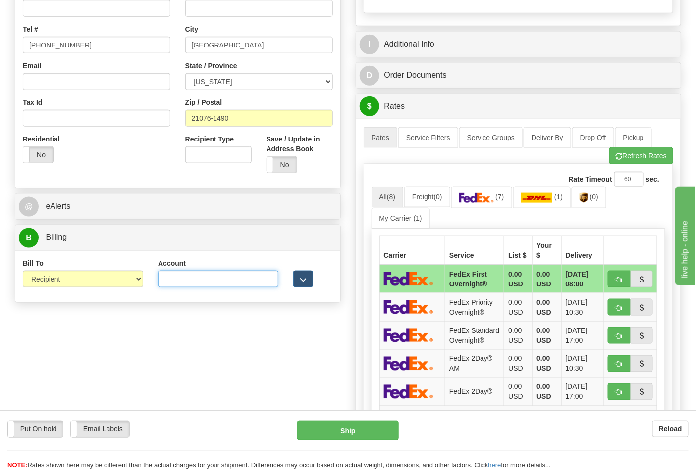
click at [185, 273] on input "Account" at bounding box center [218, 279] width 120 height 17
paste input "103538629"
type input "103538629"
click at [488, 200] on img at bounding box center [476, 198] width 35 height 10
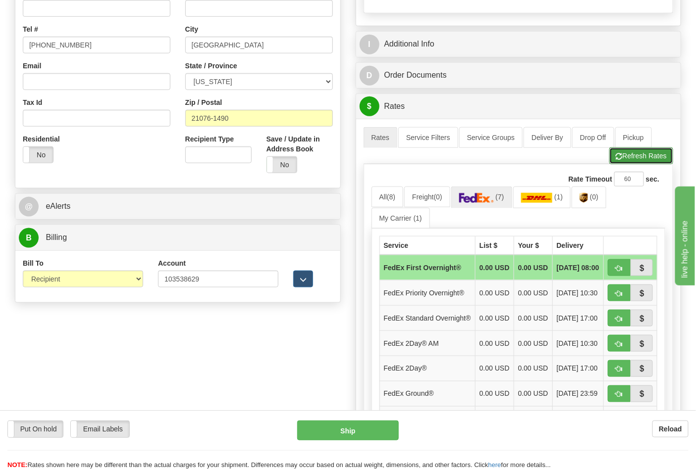
click at [637, 157] on button "Refresh Rates" at bounding box center [641, 156] width 64 height 17
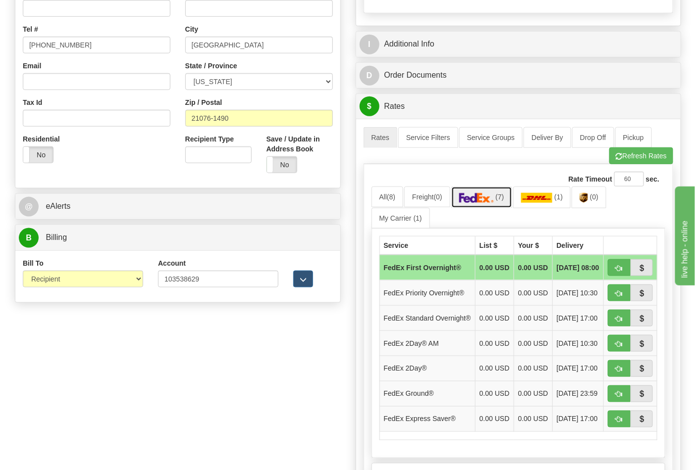
click at [493, 202] on img at bounding box center [476, 198] width 35 height 10
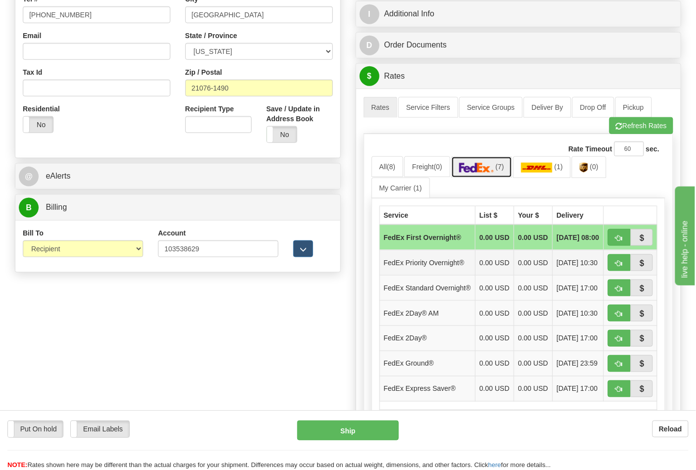
scroll to position [330, 0]
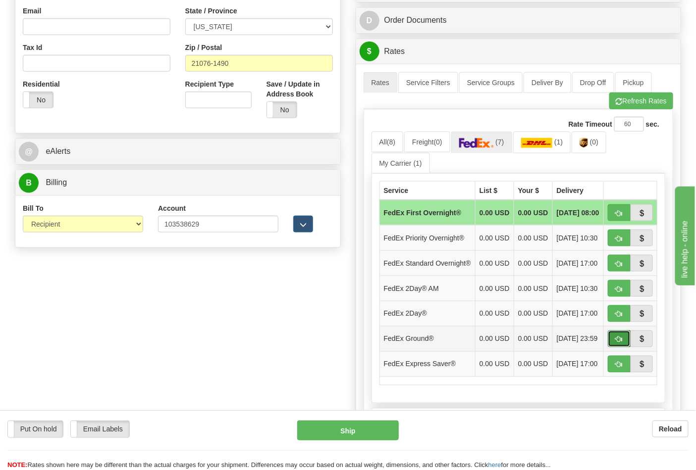
click at [618, 343] on span "button" at bounding box center [618, 340] width 7 height 6
type input "92"
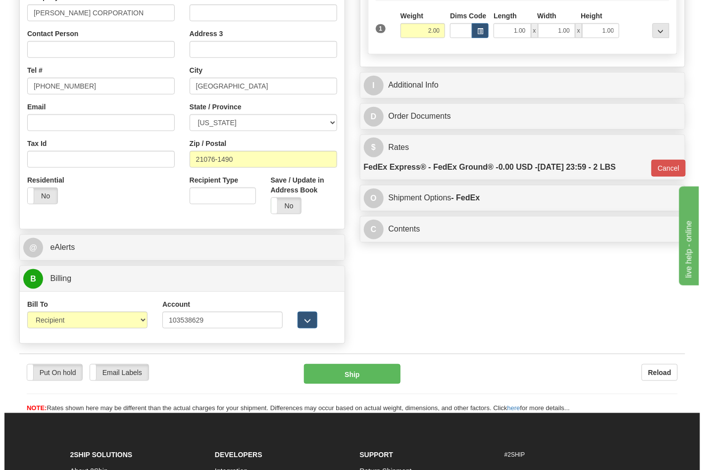
scroll to position [275, 0]
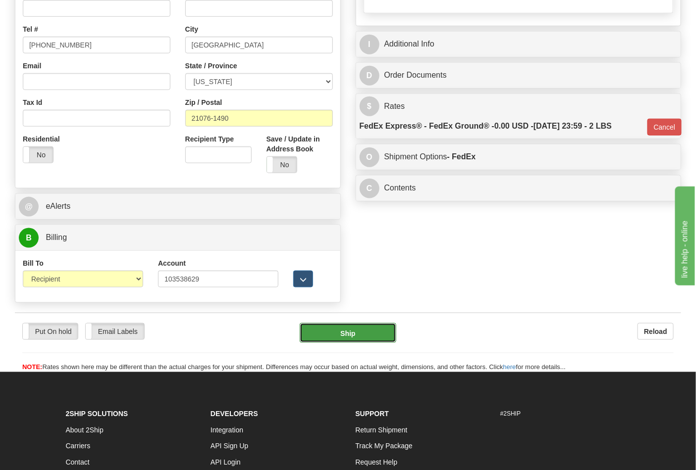
click at [373, 333] on button "Ship" at bounding box center [348, 333] width 96 height 20
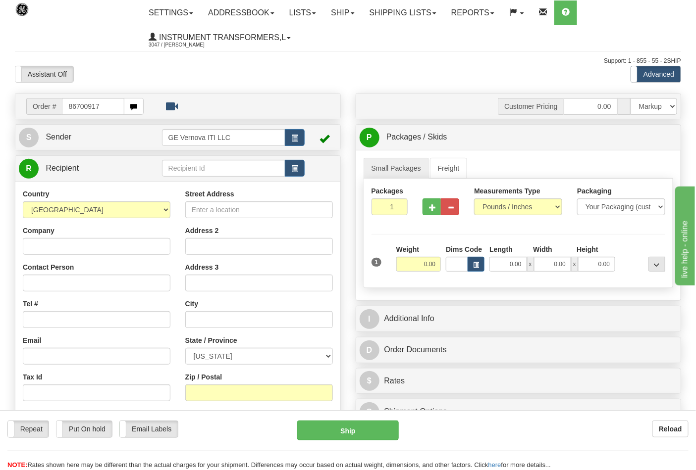
type input "86700917"
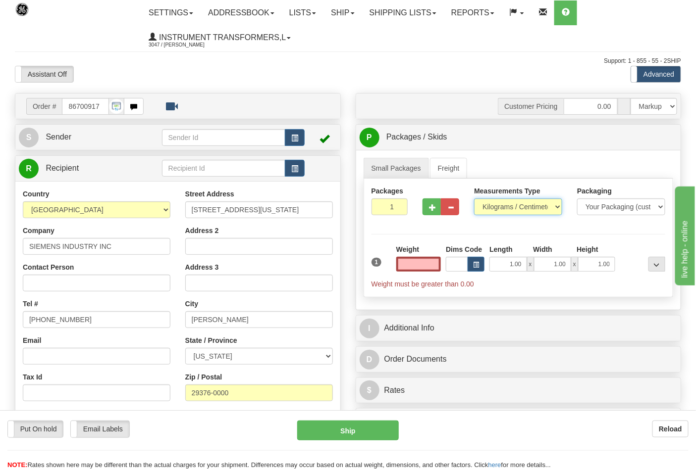
type input "0.00"
click at [519, 203] on select "Pounds / Inches Kilograms / Centimeters" at bounding box center [518, 207] width 88 height 17
select select "0"
click at [474, 199] on select "Pounds / Inches Kilograms / Centimeters" at bounding box center [518, 207] width 88 height 17
click at [433, 266] on input "0.00" at bounding box center [418, 264] width 45 height 15
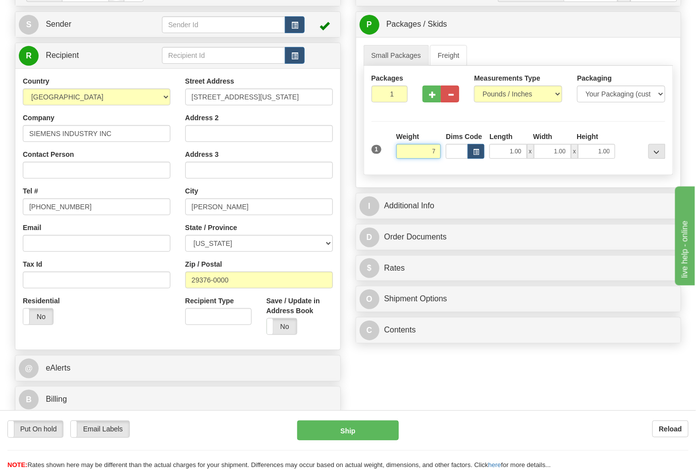
scroll to position [165, 0]
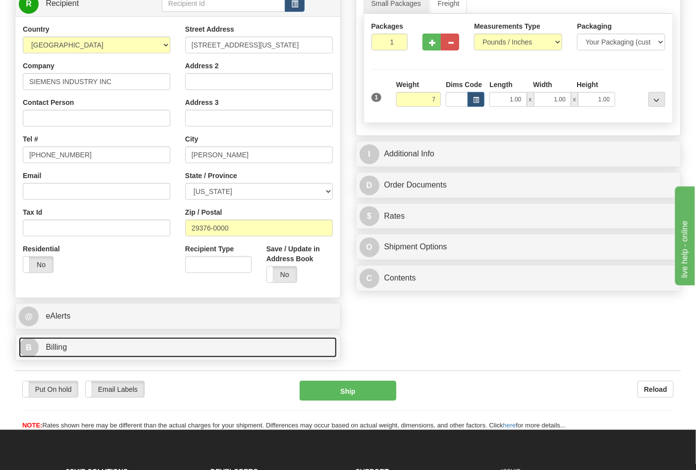
type input "7.00"
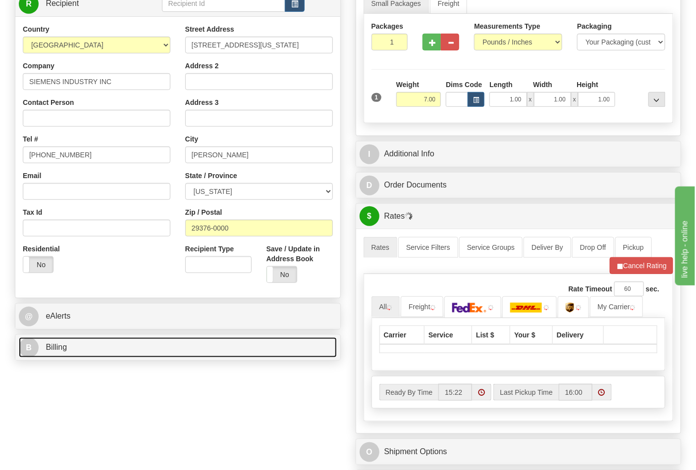
click at [190, 348] on link "B Billing" at bounding box center [178, 348] width 318 height 20
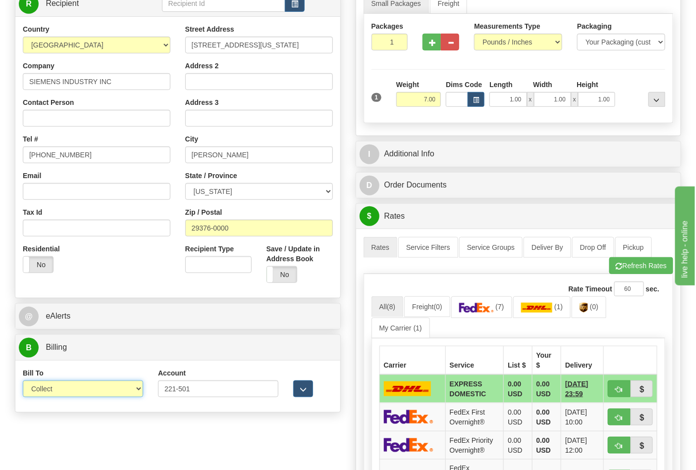
click at [91, 397] on select "Sender Recipient Third Party Collect" at bounding box center [83, 389] width 120 height 17
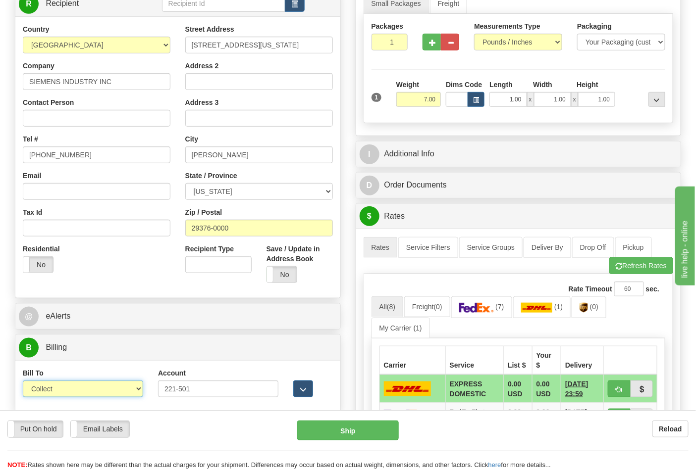
select select "2"
click at [23, 382] on select "Sender Recipient Third Party Collect" at bounding box center [83, 389] width 120 height 17
click at [597, 304] on link "(0)" at bounding box center [588, 307] width 35 height 21
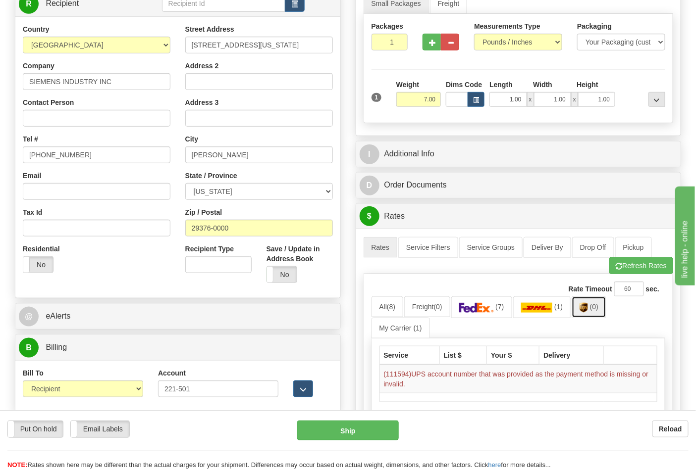
click at [593, 304] on link "(0)" at bounding box center [588, 307] width 35 height 21
click at [634, 265] on button "Refresh Rates" at bounding box center [641, 265] width 64 height 17
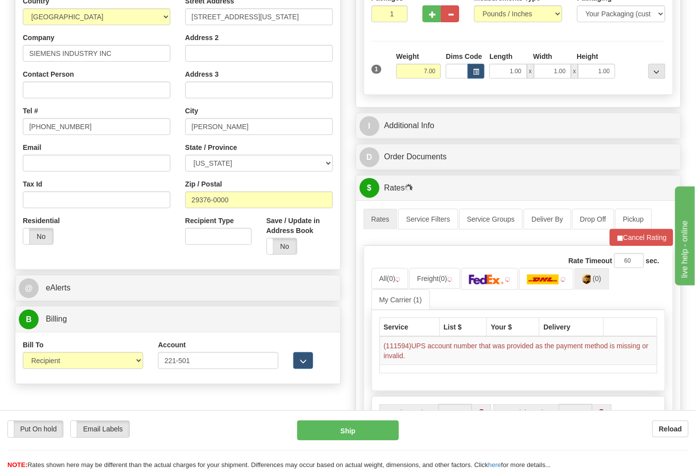
scroll to position [220, 0]
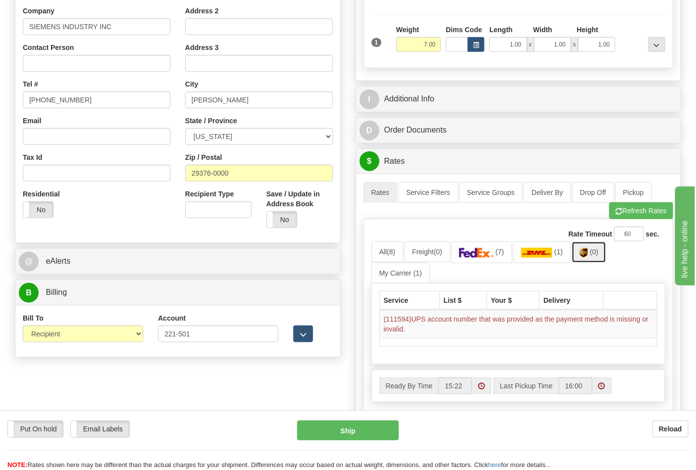
click at [598, 253] on span "(0)" at bounding box center [594, 252] width 8 height 8
click at [588, 253] on img at bounding box center [583, 253] width 8 height 10
click at [641, 210] on button "Refresh Rates" at bounding box center [641, 211] width 64 height 17
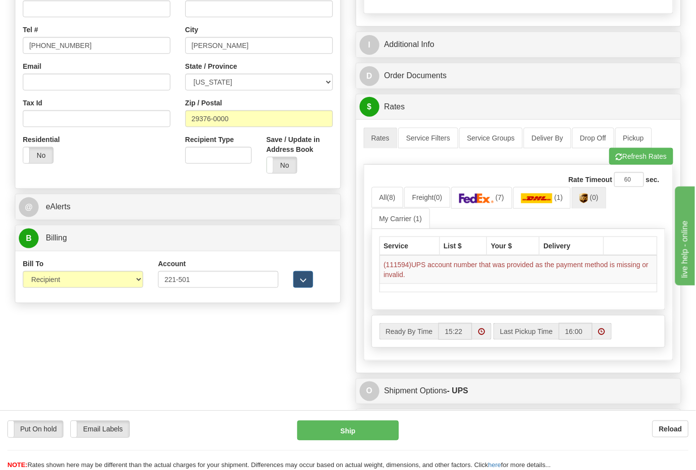
scroll to position [275, 0]
click at [641, 158] on button "Refresh Rates" at bounding box center [641, 156] width 64 height 17
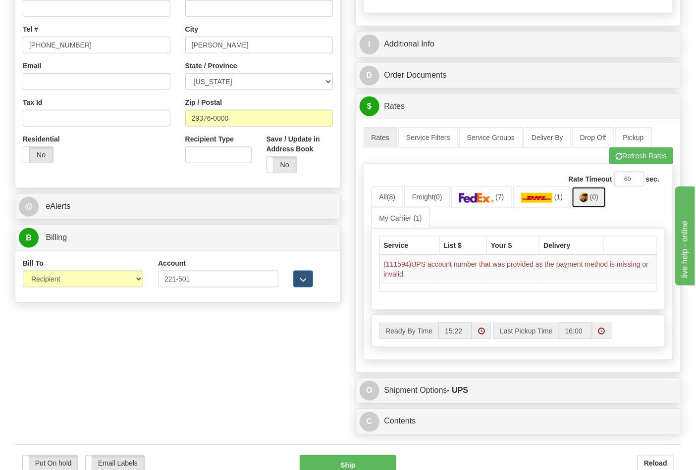
click at [602, 205] on link "(0)" at bounding box center [588, 197] width 35 height 21
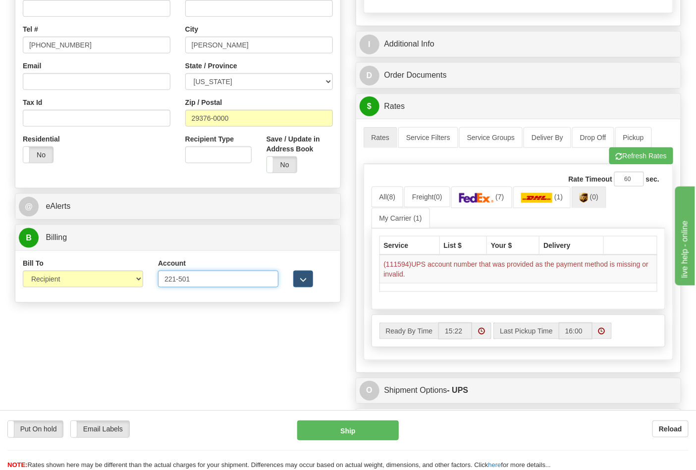
click at [180, 280] on input "221-501" at bounding box center [218, 279] width 120 height 17
type input "221501"
click at [627, 154] on button "Refresh Rates" at bounding box center [641, 156] width 64 height 17
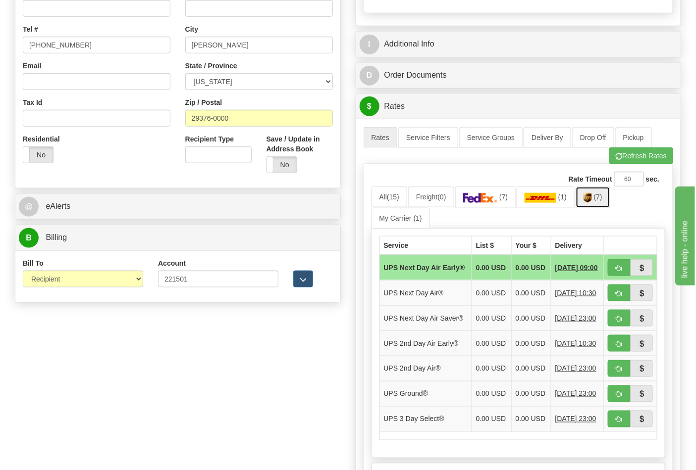
click at [600, 200] on span "(7)" at bounding box center [598, 197] width 8 height 8
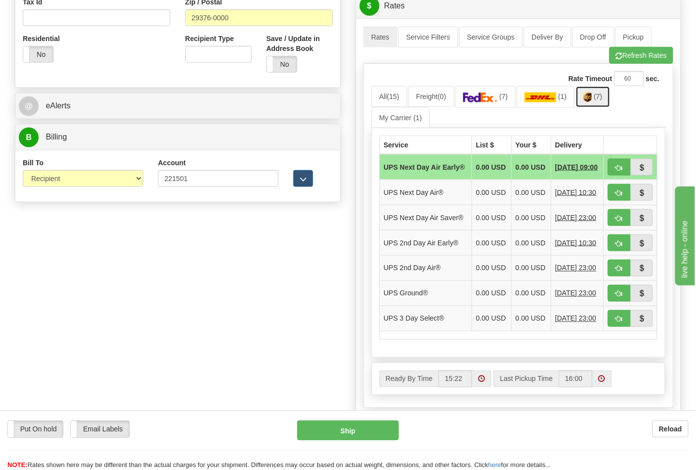
scroll to position [385, 0]
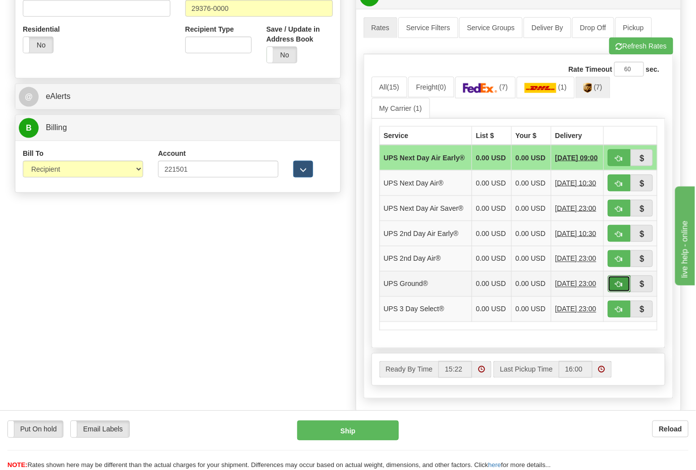
click at [616, 288] on span "button" at bounding box center [618, 285] width 7 height 6
type input "03"
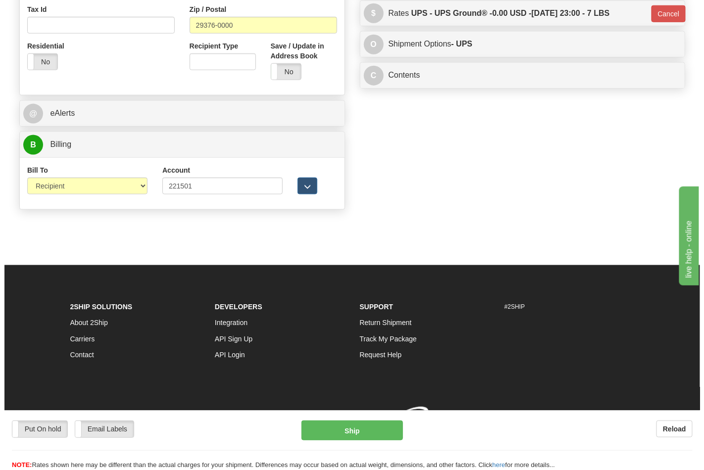
scroll to position [369, 0]
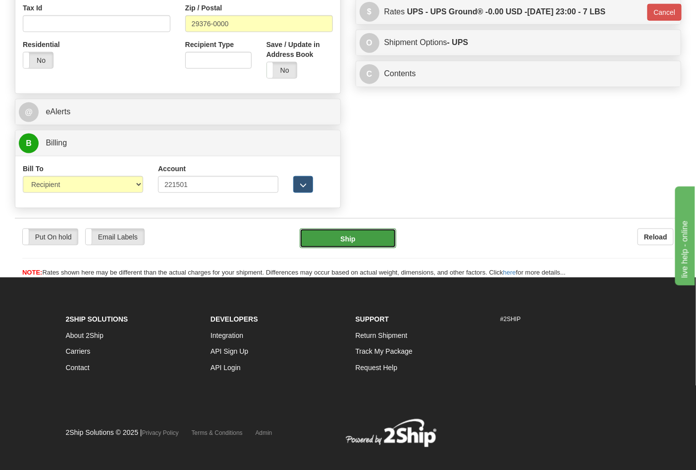
click at [383, 241] on button "Ship" at bounding box center [348, 239] width 96 height 20
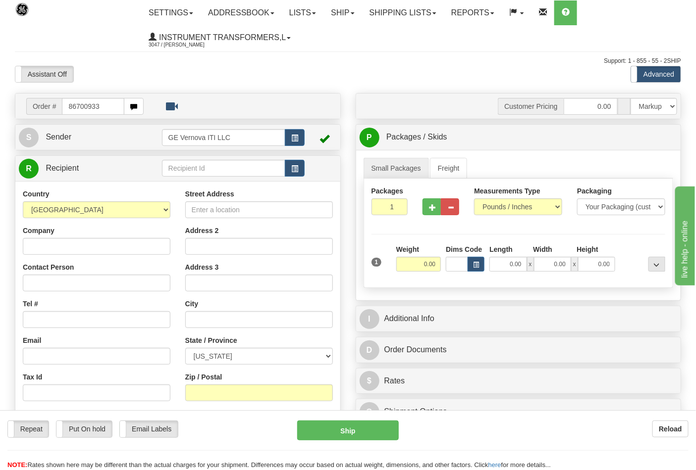
type input "86700933"
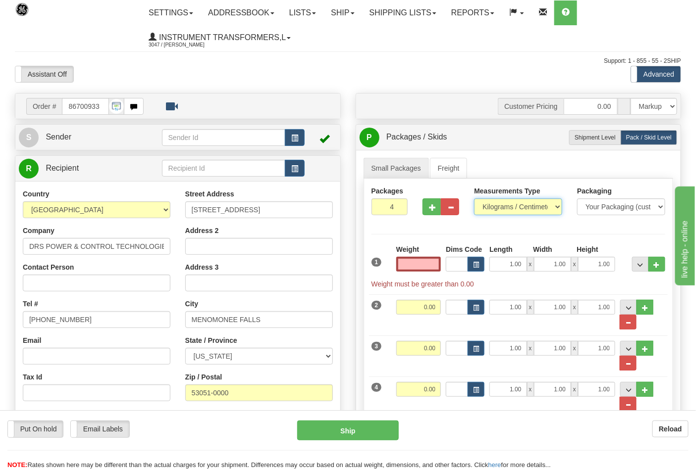
type input "0.00"
click at [531, 208] on select "Pounds / Inches Kilograms / Centimeters" at bounding box center [518, 207] width 88 height 17
select select "0"
click at [474, 199] on select "Pounds / Inches Kilograms / Centimeters" at bounding box center [518, 207] width 88 height 17
click at [423, 263] on input "0.00" at bounding box center [418, 264] width 45 height 15
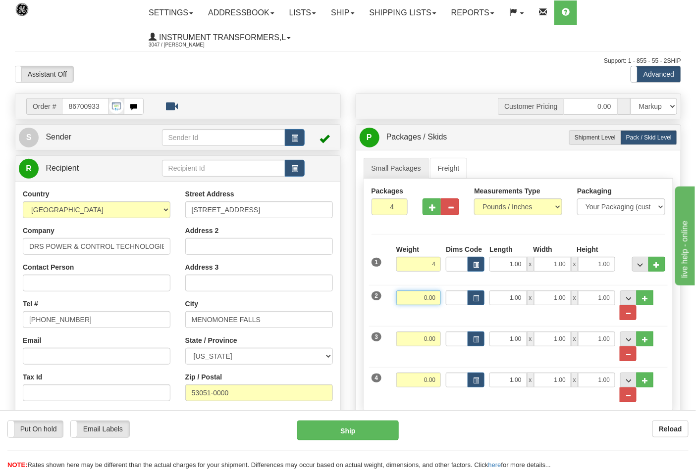
type input "4.00"
click at [434, 298] on input "0.00" at bounding box center [418, 298] width 45 height 15
type input "8.00"
click at [436, 342] on input "0.00" at bounding box center [418, 339] width 45 height 15
type input "13.00"
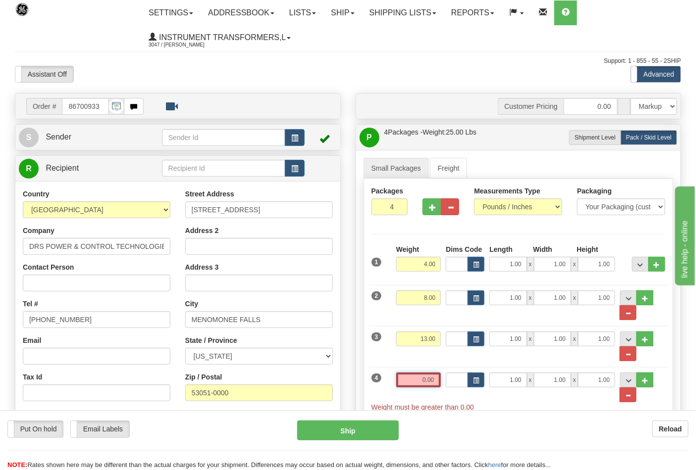
click at [432, 379] on input "0.00" at bounding box center [418, 380] width 45 height 15
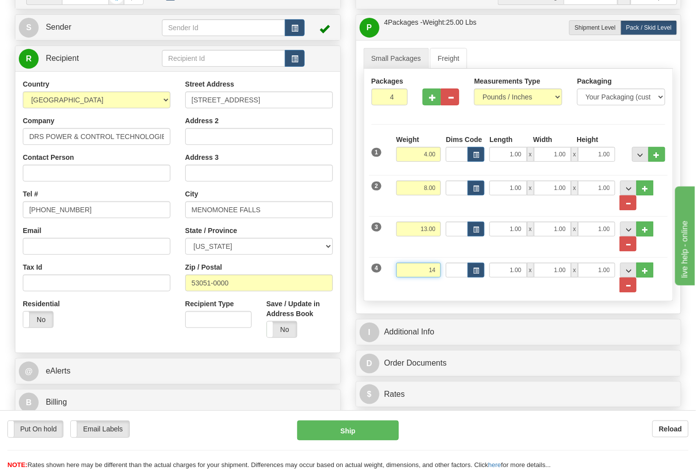
scroll to position [220, 0]
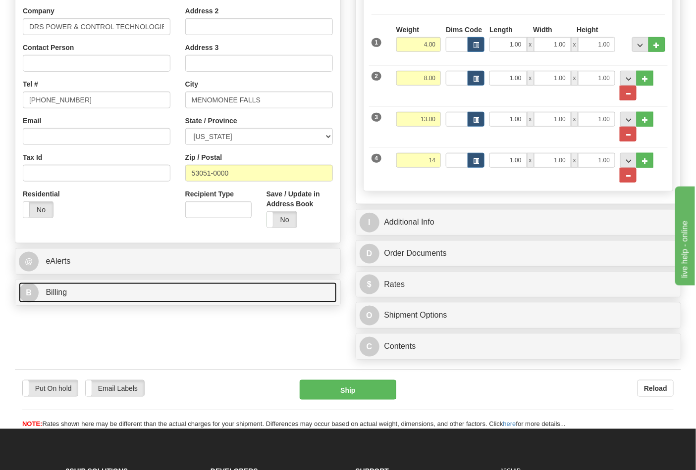
type input "14.00"
click at [116, 300] on link "B Billing" at bounding box center [178, 293] width 318 height 20
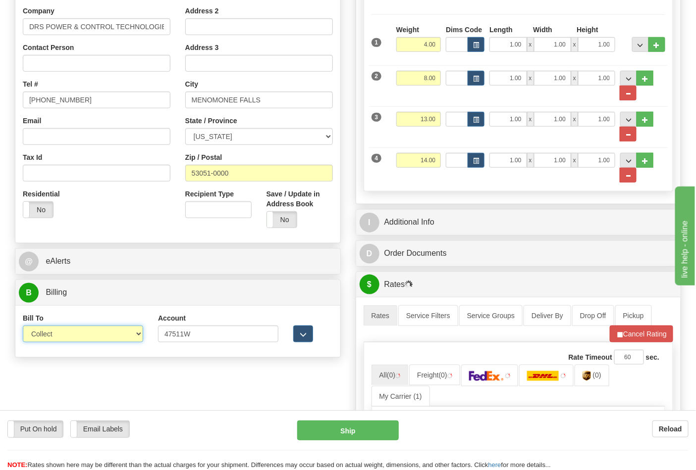
click at [74, 338] on select "Sender Recipient Third Party Collect" at bounding box center [83, 334] width 120 height 17
select select "2"
click at [23, 327] on select "Sender Recipient Third Party Collect" at bounding box center [83, 334] width 120 height 17
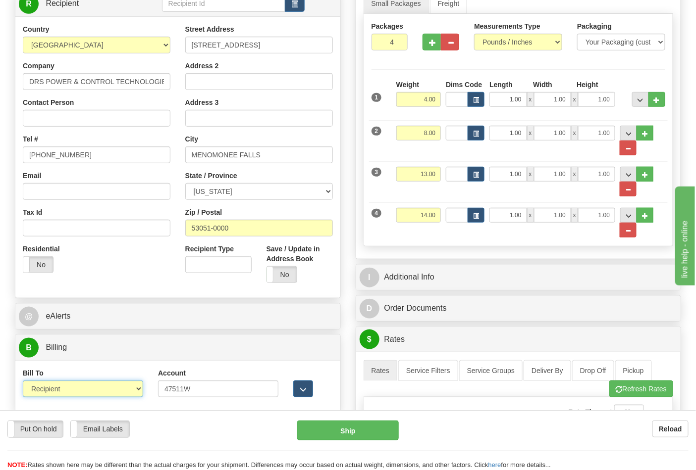
scroll to position [275, 0]
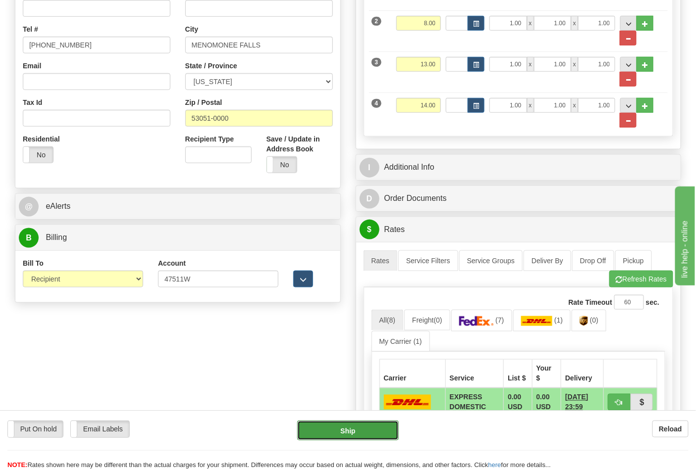
click at [364, 424] on button "Ship" at bounding box center [347, 431] width 101 height 20
type input "N"
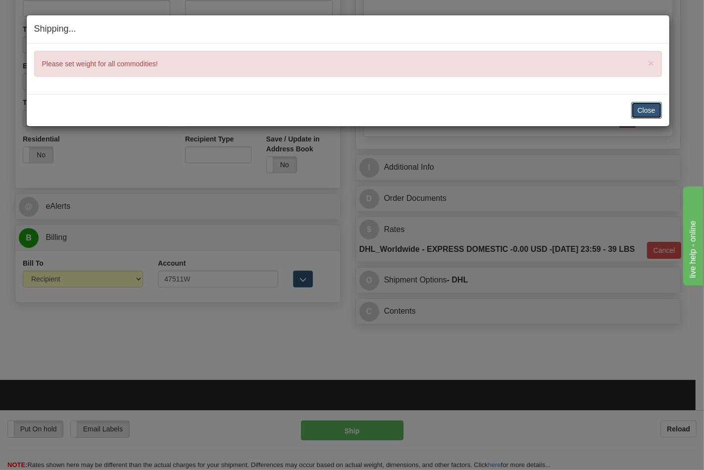
click at [652, 109] on button "Close" at bounding box center [646, 110] width 31 height 17
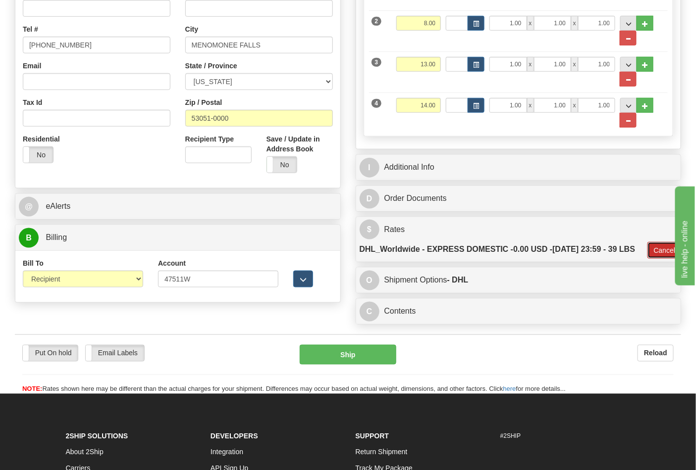
click at [654, 259] on button "Cancel" at bounding box center [664, 250] width 35 height 17
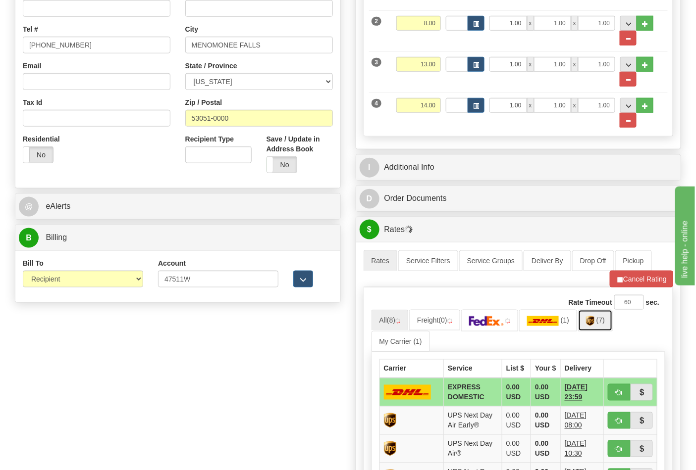
click at [598, 318] on link "(7)" at bounding box center [595, 320] width 35 height 21
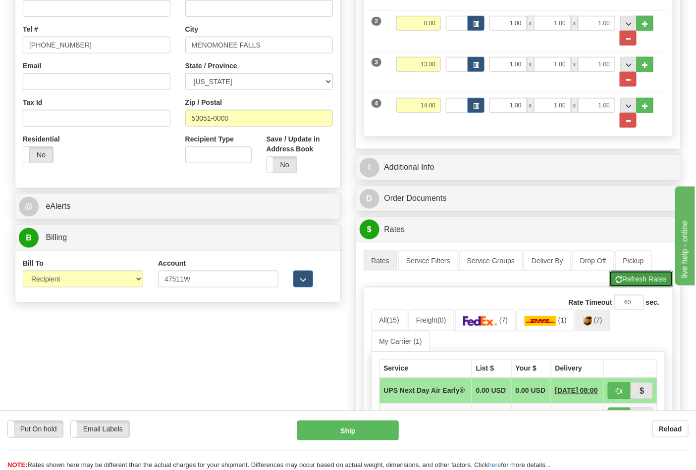
click at [626, 284] on button "Refresh Rates" at bounding box center [641, 279] width 64 height 17
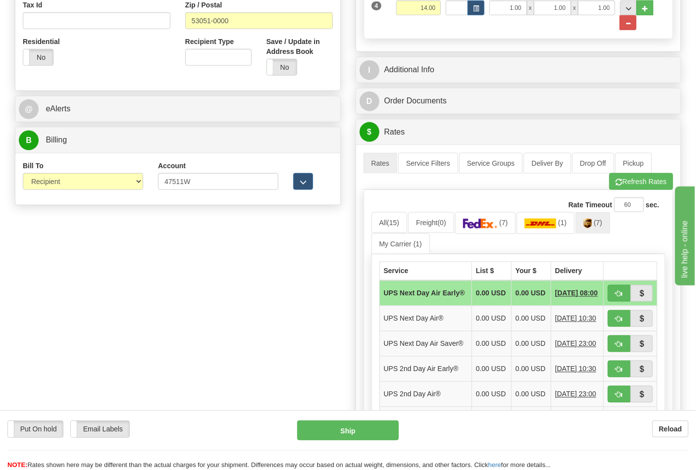
scroll to position [385, 0]
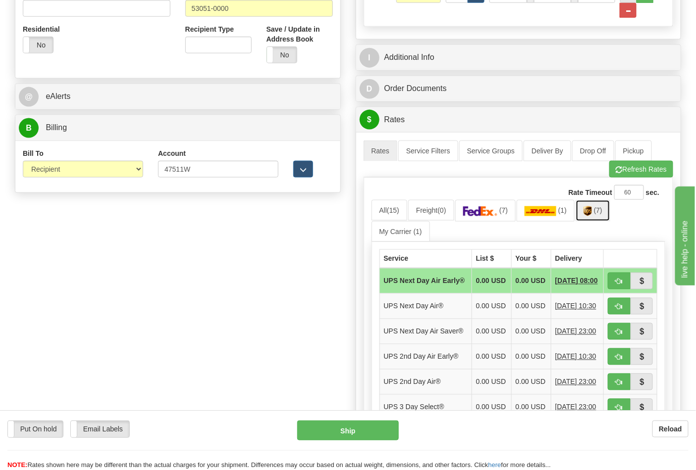
click at [592, 215] on img at bounding box center [587, 211] width 8 height 10
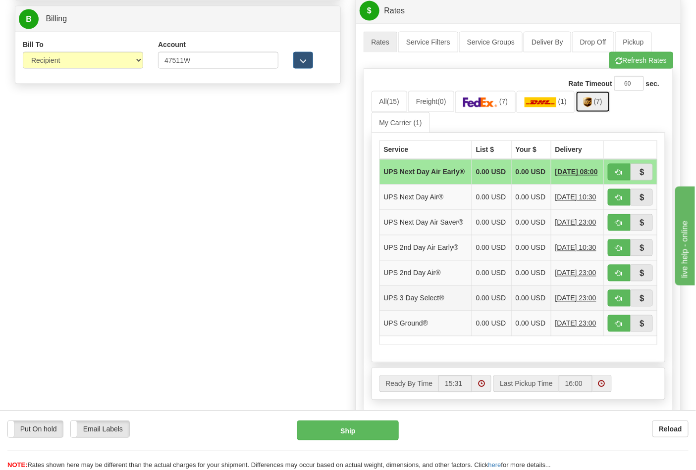
scroll to position [495, 0]
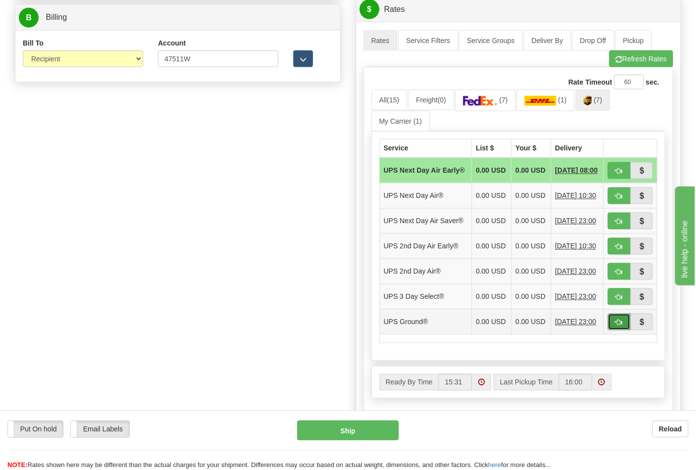
click at [614, 331] on button "button" at bounding box center [619, 322] width 23 height 17
type input "03"
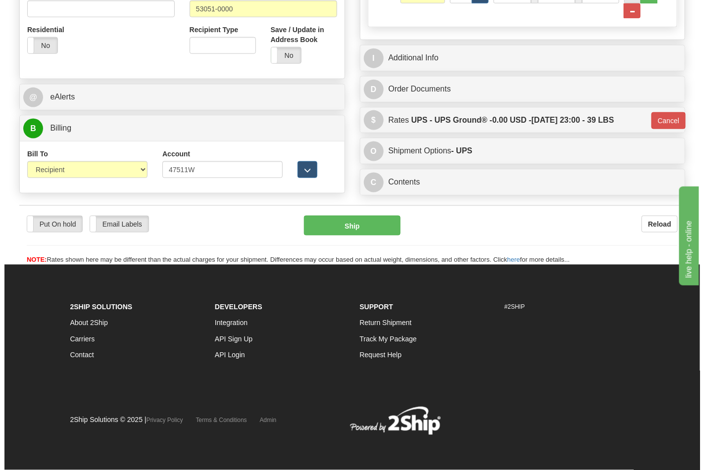
scroll to position [388, 0]
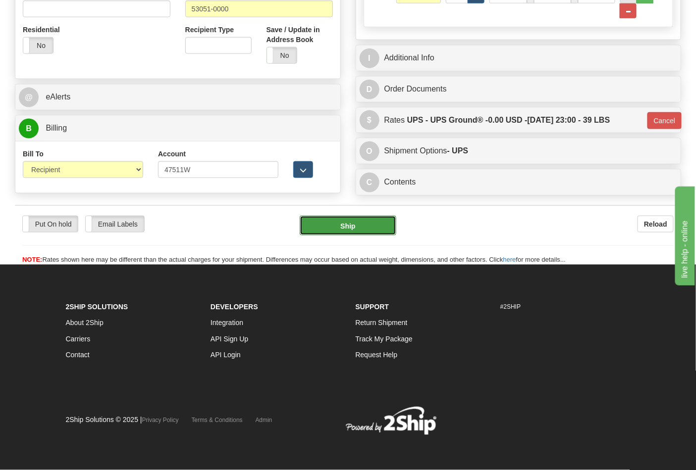
click at [367, 230] on button "Ship" at bounding box center [348, 226] width 96 height 20
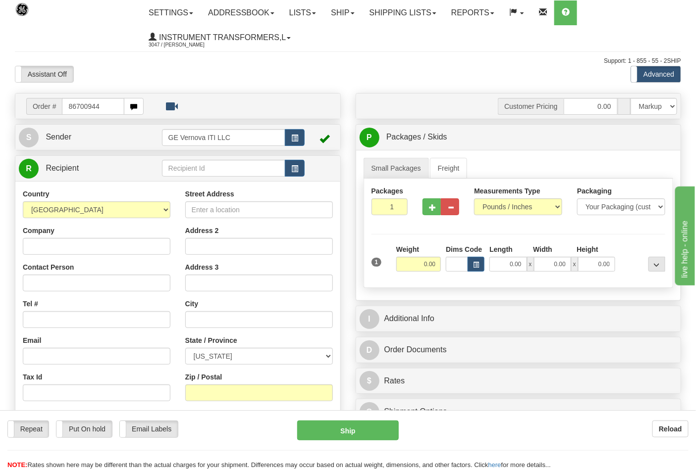
type input "86700944"
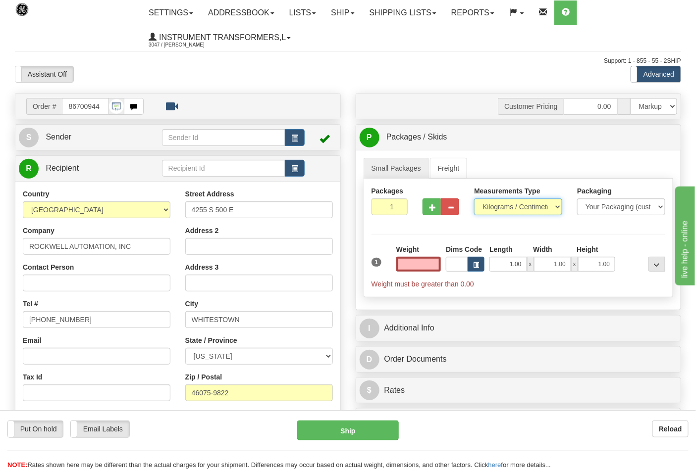
type input "0.00"
click at [501, 205] on select "Pounds / Inches Kilograms / Centimeters" at bounding box center [518, 207] width 88 height 17
select select "0"
click at [474, 199] on select "Pounds / Inches Kilograms / Centimeters" at bounding box center [518, 207] width 88 height 17
click at [428, 264] on input "0.00" at bounding box center [418, 264] width 45 height 15
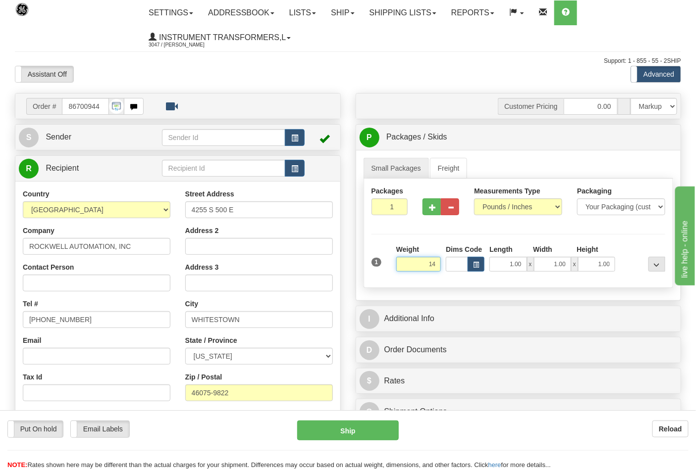
scroll to position [110, 0]
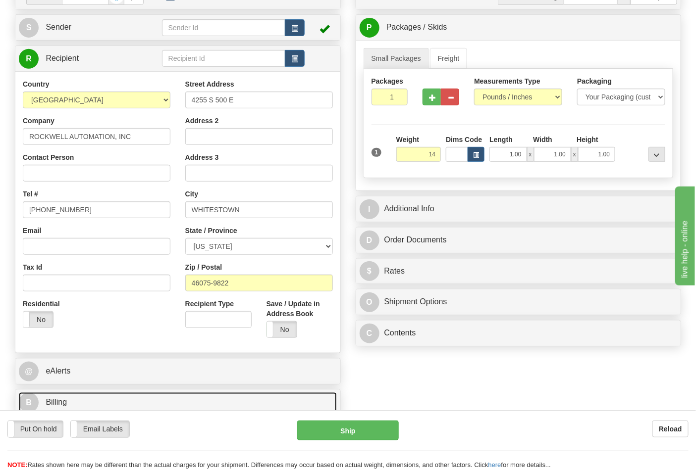
type input "14.00"
click at [190, 395] on link "B Billing" at bounding box center [178, 403] width 318 height 20
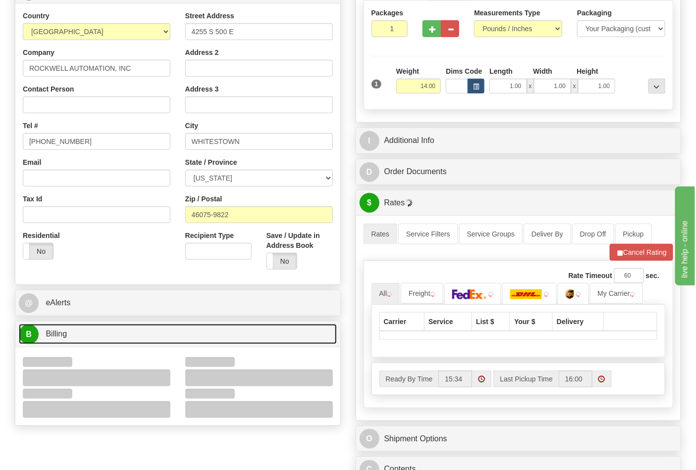
scroll to position [275, 0]
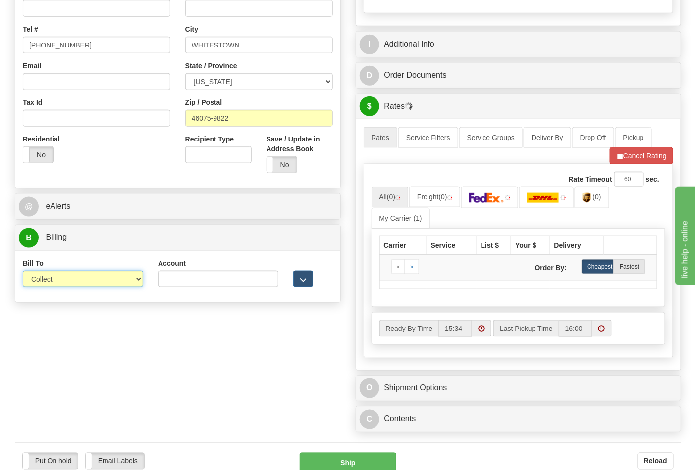
click at [112, 283] on select "Sender Recipient Third Party Collect" at bounding box center [83, 279] width 120 height 17
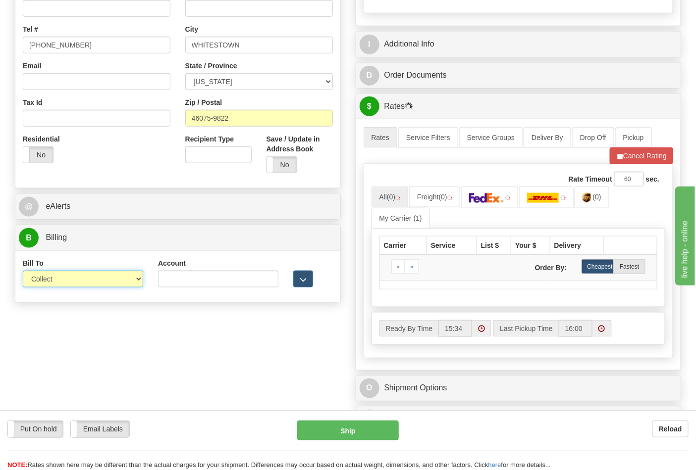
select select "2"
click at [23, 272] on select "Sender Recipient Third Party Collect" at bounding box center [83, 279] width 120 height 17
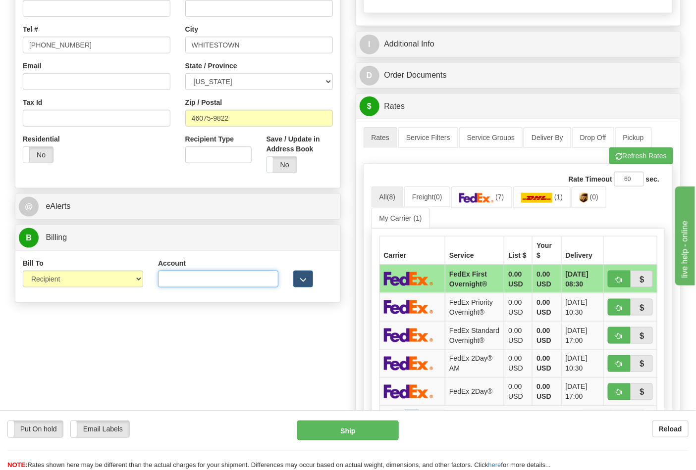
click at [236, 275] on input "Account" at bounding box center [218, 279] width 120 height 17
paste input "587102"
type input "587102"
click at [597, 194] on link "(0)" at bounding box center [588, 197] width 35 height 21
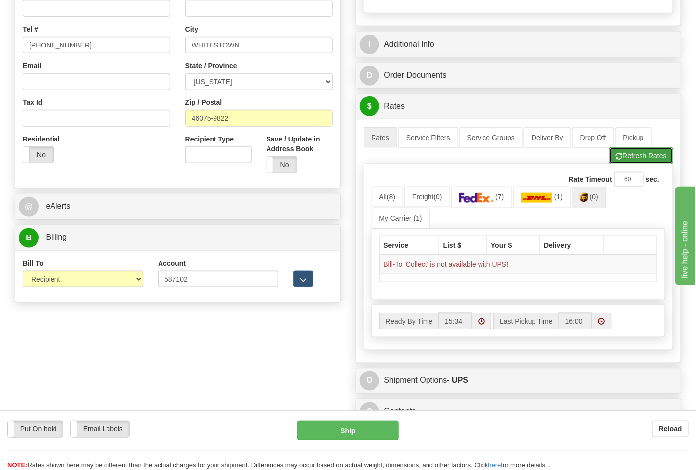
click at [631, 157] on button "Refresh Rates" at bounding box center [641, 156] width 64 height 17
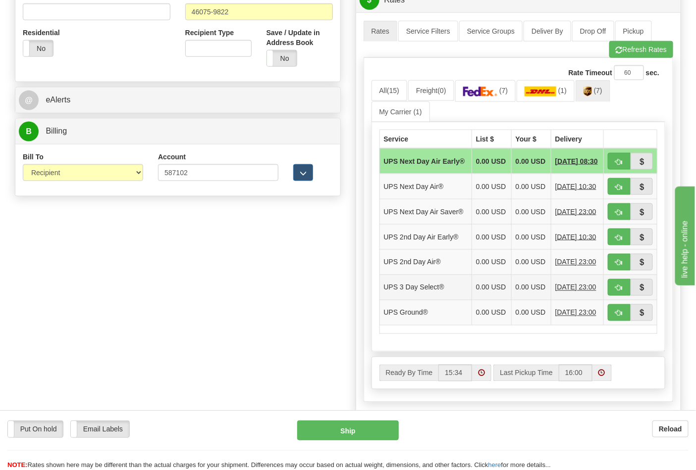
scroll to position [385, 0]
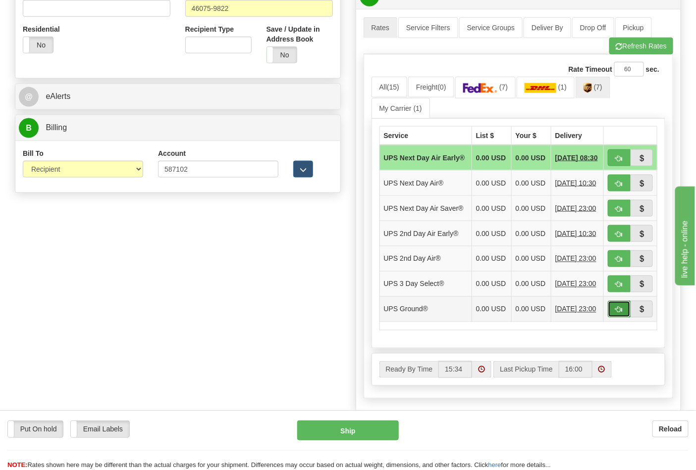
click at [624, 318] on button "button" at bounding box center [619, 309] width 23 height 17
type input "03"
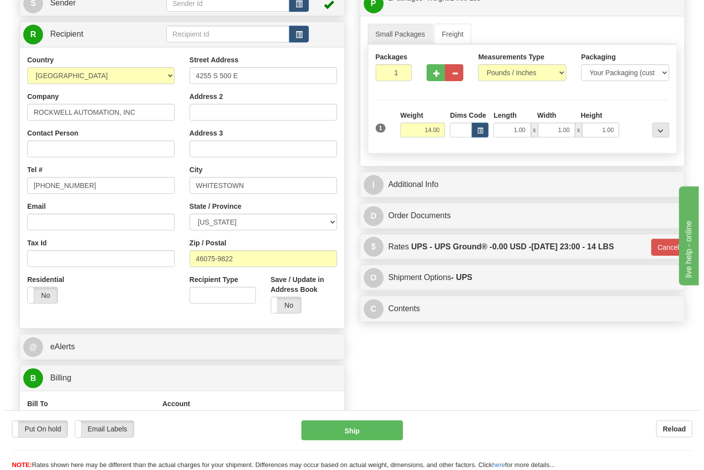
scroll to position [150, 0]
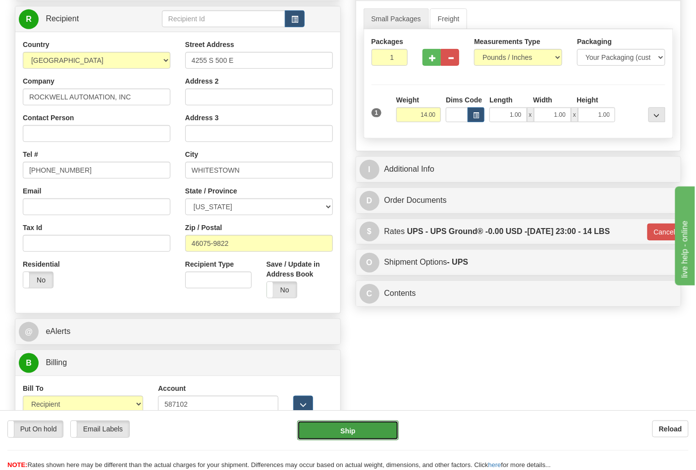
click at [345, 432] on button "Ship" at bounding box center [347, 431] width 101 height 20
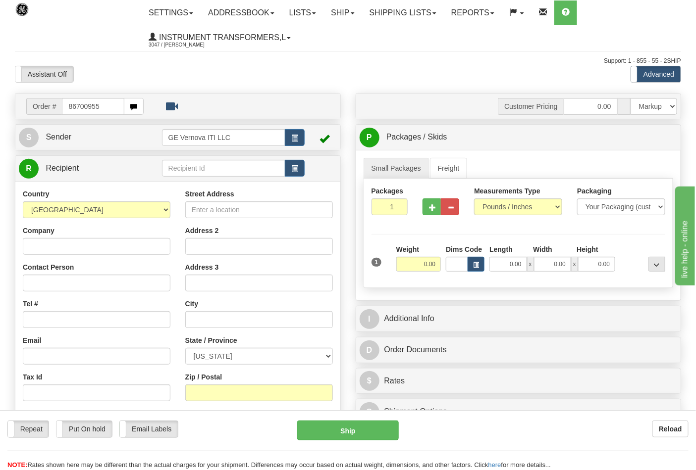
type input "86700955"
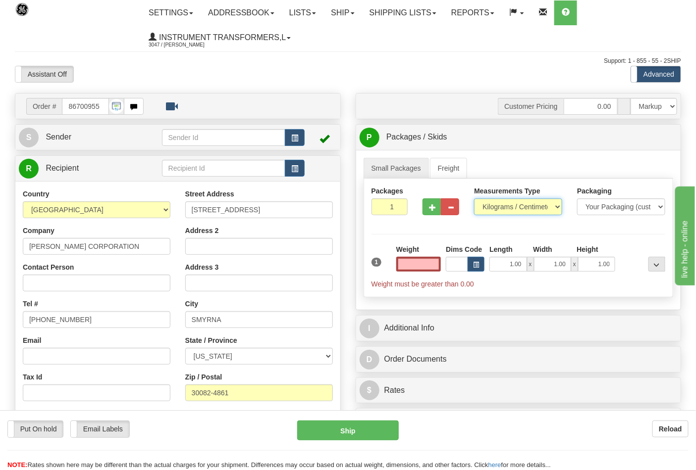
type input "0.00"
click at [496, 208] on select "Pounds / Inches Kilograms / Centimeters" at bounding box center [518, 207] width 88 height 17
select select "0"
click at [474, 199] on select "Pounds / Inches Kilograms / Centimeters" at bounding box center [518, 207] width 88 height 17
click at [430, 266] on input "0.00" at bounding box center [418, 264] width 45 height 15
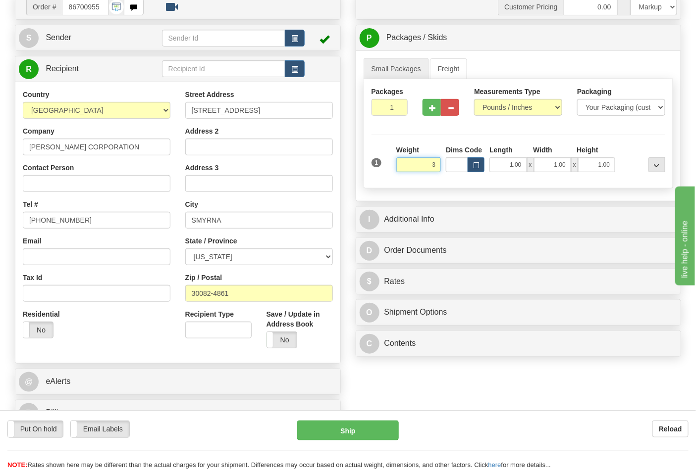
scroll to position [110, 0]
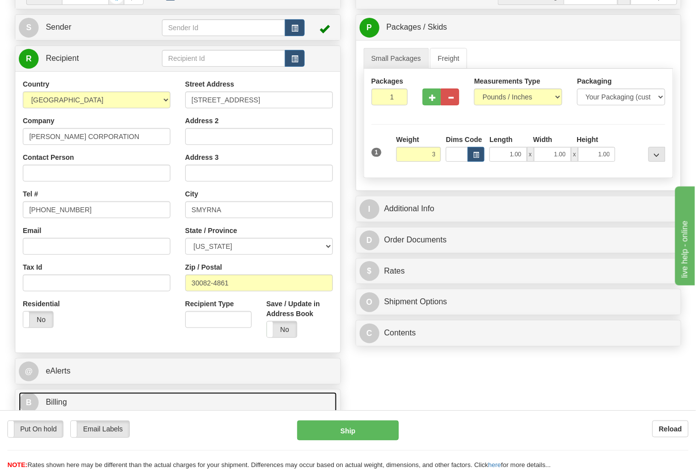
type input "3.00"
click at [141, 402] on link "B Billing" at bounding box center [178, 403] width 318 height 20
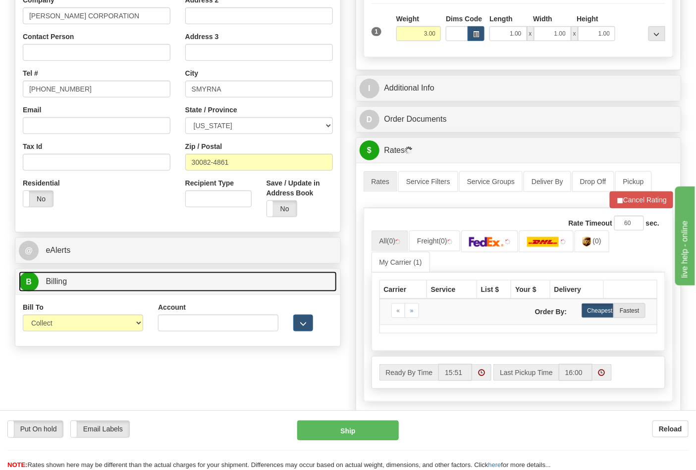
scroll to position [275, 0]
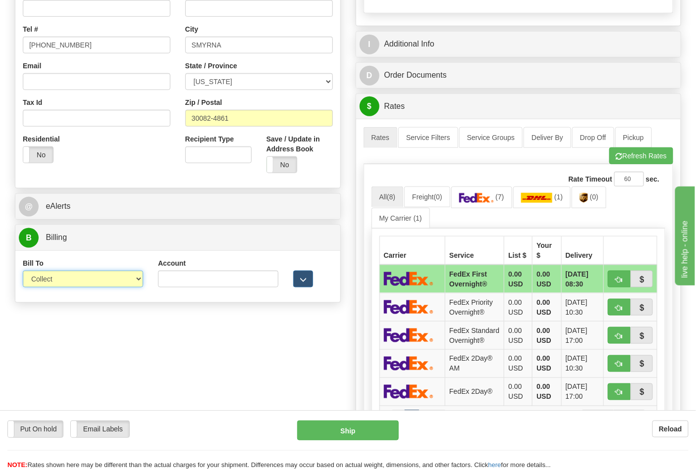
click at [127, 274] on select "Sender Recipient Third Party Collect" at bounding box center [83, 279] width 120 height 17
select select "2"
click at [23, 272] on select "Sender Recipient Third Party Collect" at bounding box center [83, 279] width 120 height 17
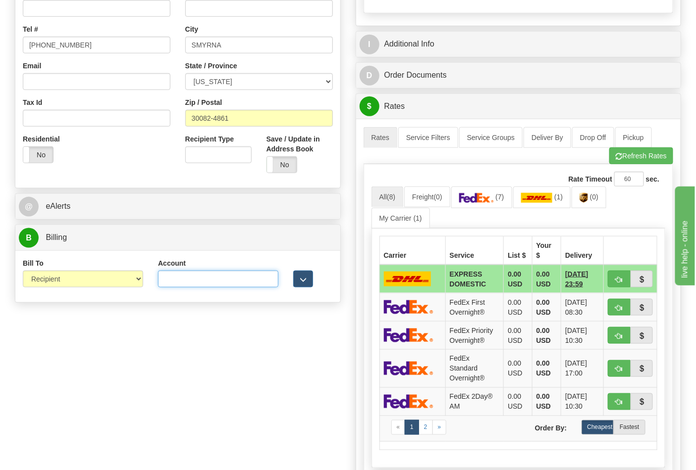
click at [170, 280] on input "Account" at bounding box center [218, 279] width 120 height 17
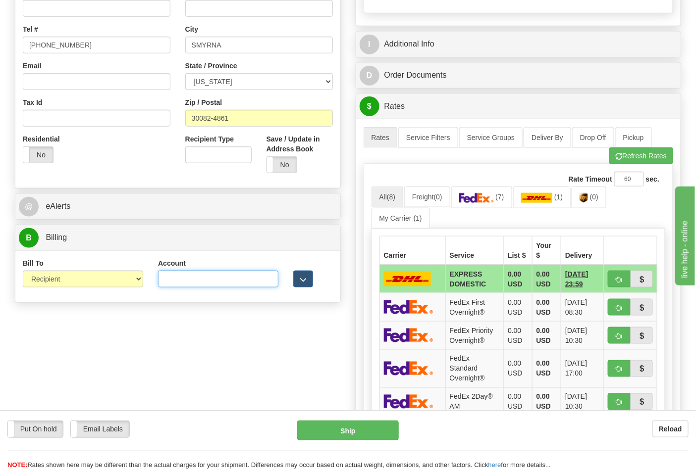
paste input "103538629"
type input "103538629"
click at [616, 156] on span "button" at bounding box center [618, 156] width 7 height 6
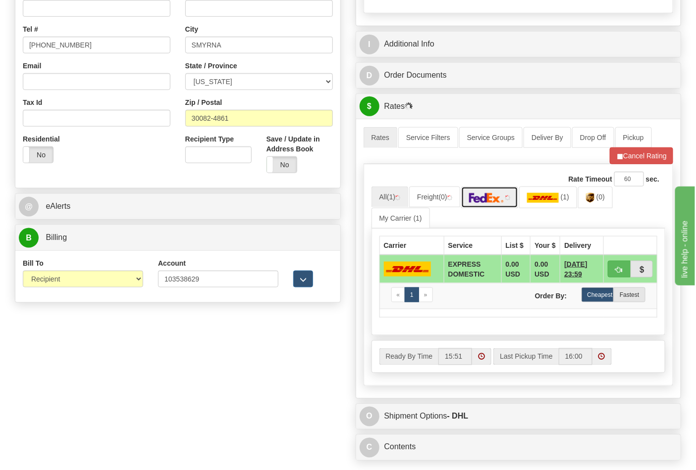
click at [503, 203] on img at bounding box center [486, 198] width 35 height 10
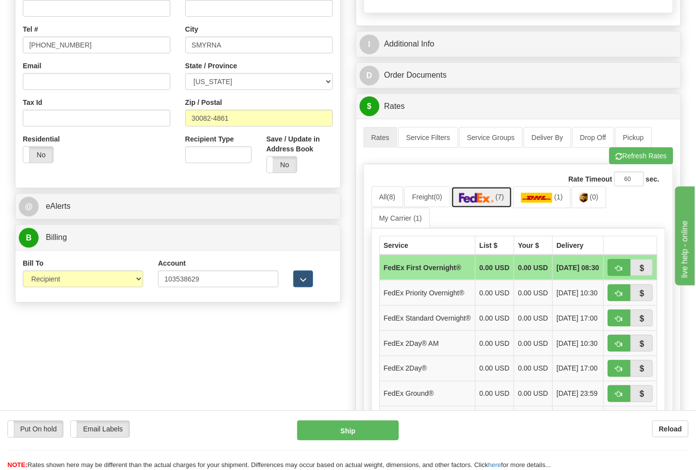
click at [494, 199] on img at bounding box center [476, 198] width 35 height 10
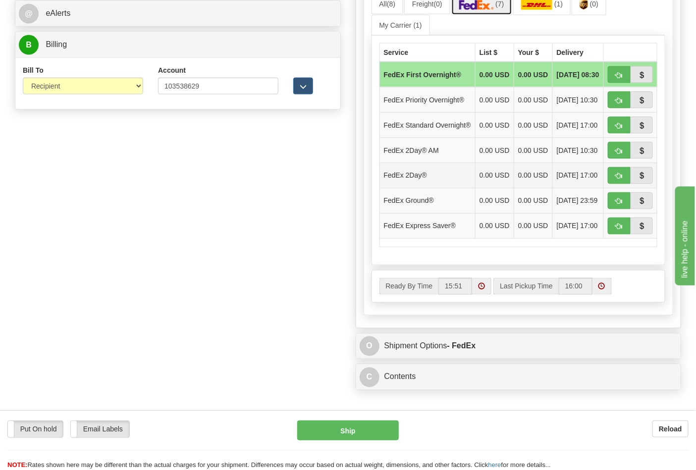
scroll to position [495, 0]
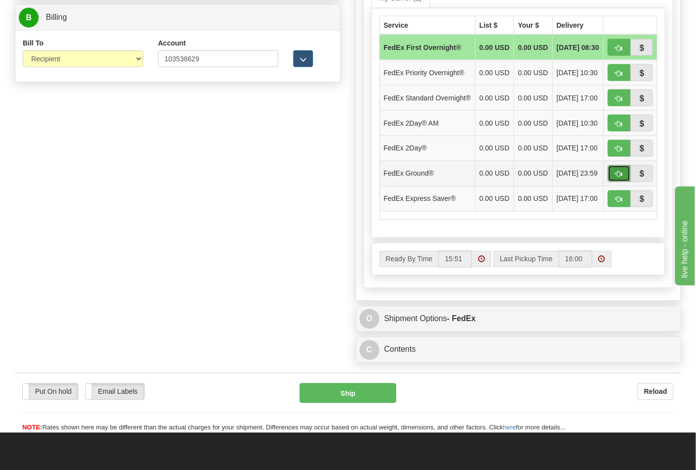
click at [617, 178] on span "button" at bounding box center [618, 174] width 7 height 6
type input "92"
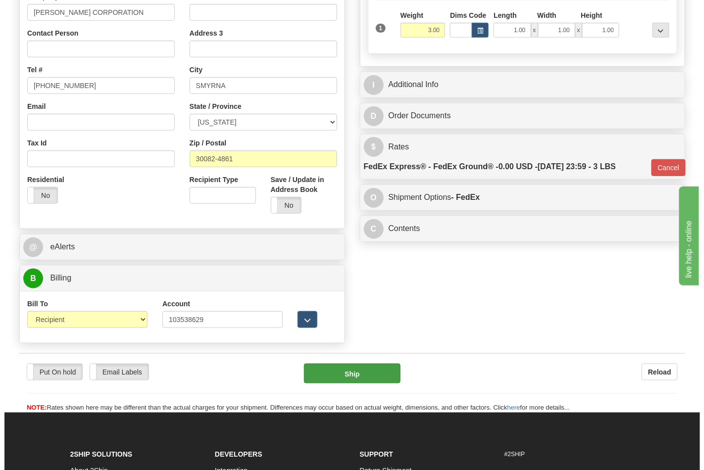
scroll to position [329, 0]
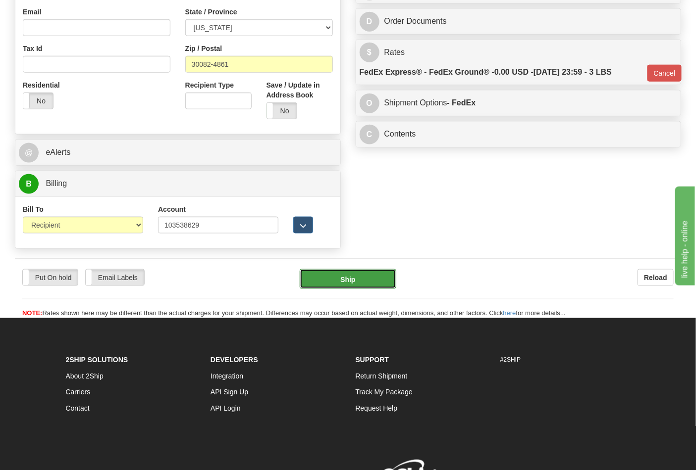
click at [374, 276] on button "Ship" at bounding box center [348, 279] width 96 height 20
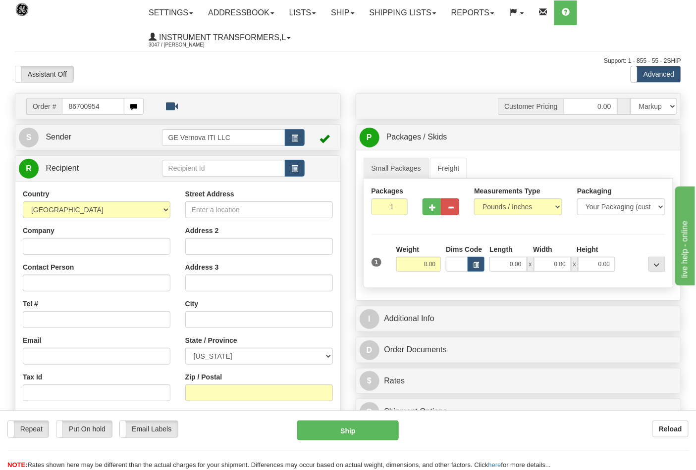
type input "86700954"
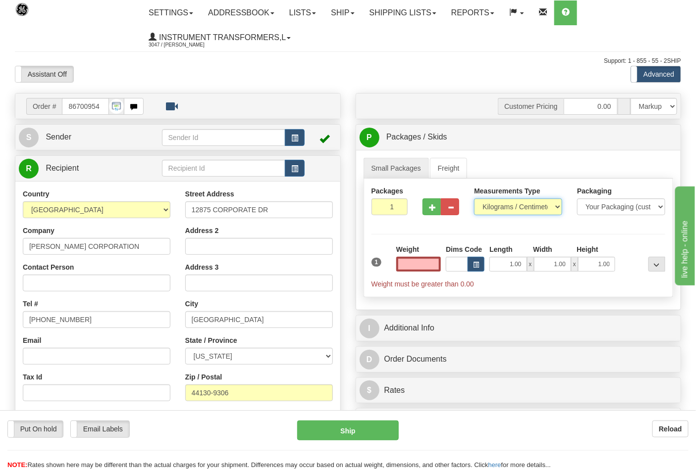
type input "0.00"
click at [519, 207] on select "Pounds / Inches Kilograms / Centimeters" at bounding box center [518, 207] width 88 height 17
select select "0"
click at [474, 199] on select "Pounds / Inches Kilograms / Centimeters" at bounding box center [518, 207] width 88 height 17
click at [416, 263] on input "0.00" at bounding box center [418, 264] width 45 height 15
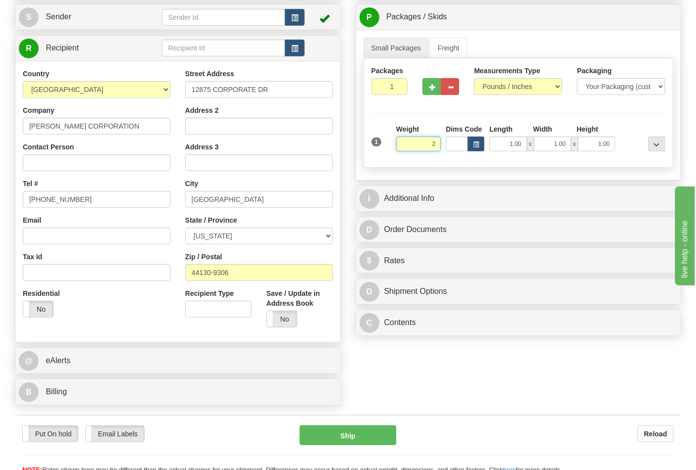
scroll to position [165, 0]
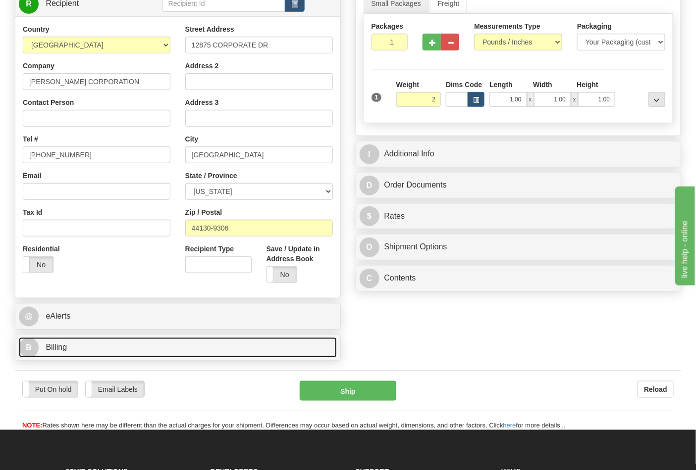
type input "2.00"
click at [179, 345] on link "B Billing" at bounding box center [178, 348] width 318 height 20
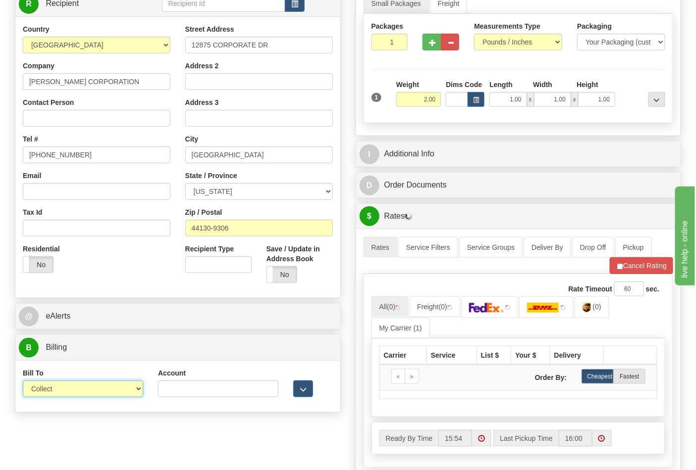
click at [82, 388] on select "Sender Recipient Third Party Collect" at bounding box center [83, 389] width 120 height 17
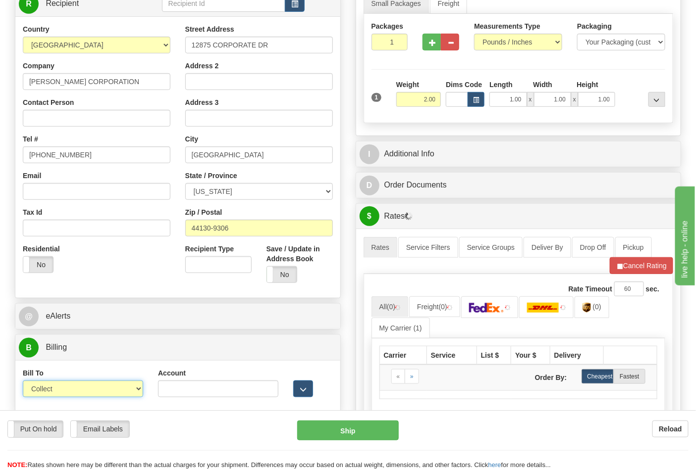
select select "2"
click at [23, 382] on select "Sender Recipient Third Party Collect" at bounding box center [83, 389] width 120 height 17
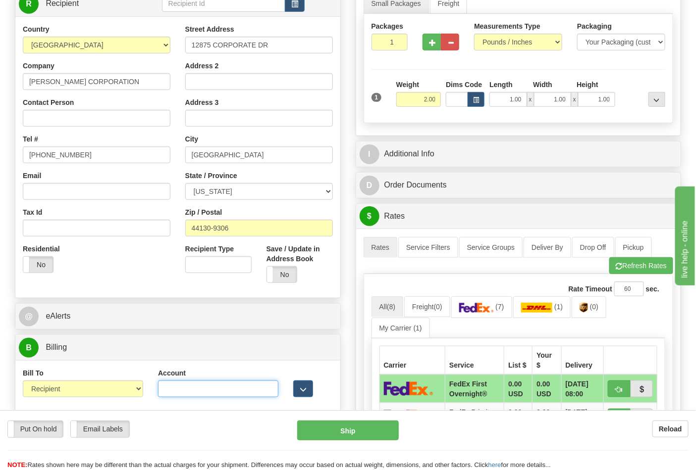
click at [169, 385] on input "Account" at bounding box center [218, 389] width 120 height 17
paste input "103538629"
type input "103538629"
click at [637, 265] on button "Refresh Rates" at bounding box center [641, 265] width 64 height 17
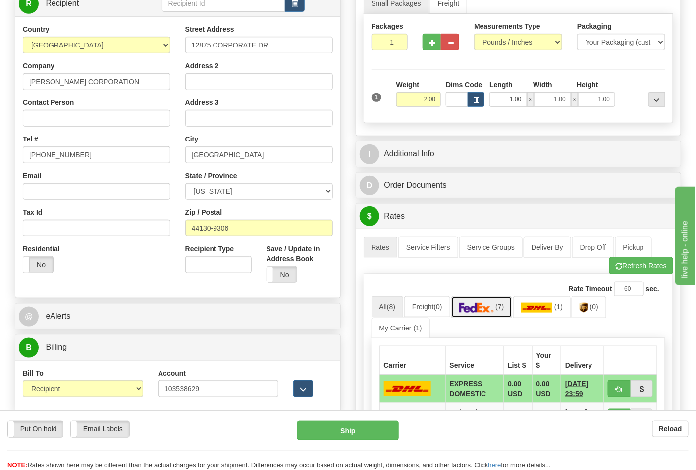
click at [500, 311] on span "(7)" at bounding box center [499, 307] width 8 height 8
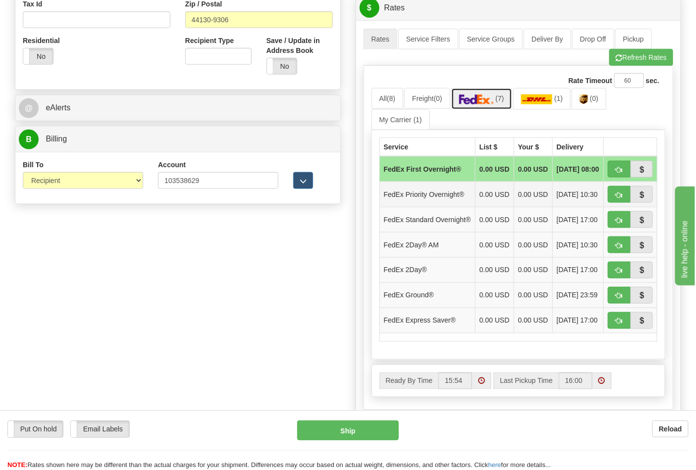
scroll to position [385, 0]
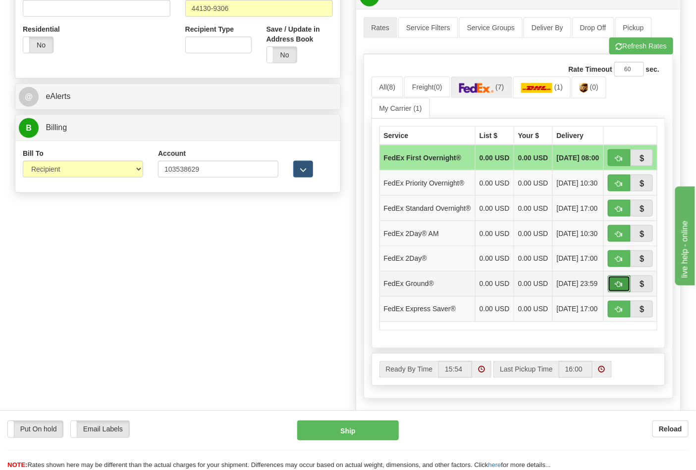
click at [611, 293] on button "button" at bounding box center [619, 284] width 23 height 17
type input "92"
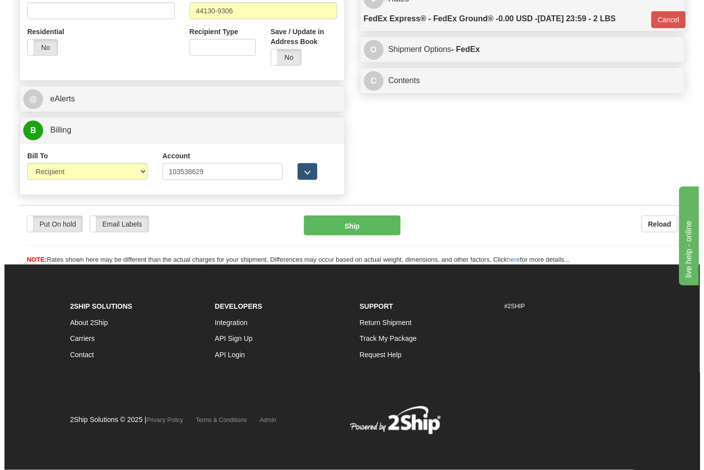
scroll to position [369, 0]
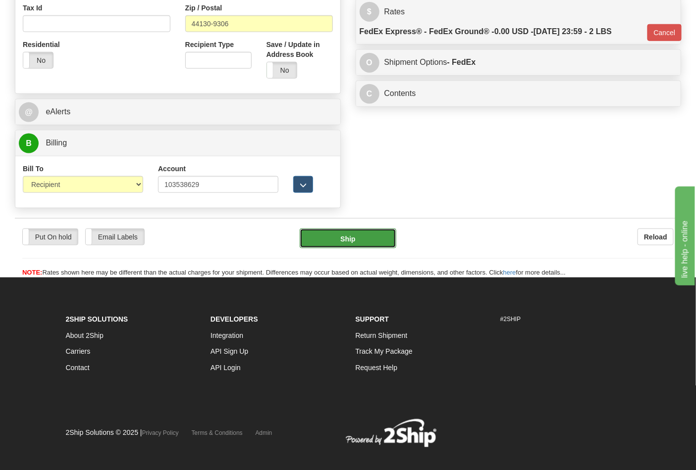
click at [338, 244] on button "Ship" at bounding box center [348, 239] width 96 height 20
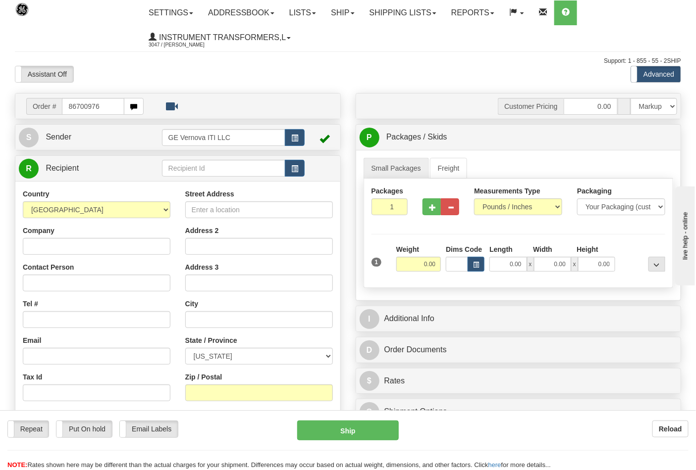
type input "86700976"
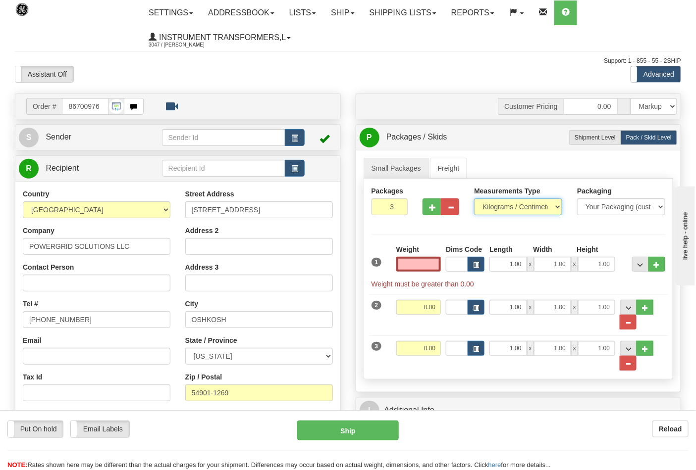
type input "0.00"
click at [531, 202] on select "Pounds / Inches Kilograms / Centimeters" at bounding box center [518, 207] width 88 height 17
select select "0"
click at [474, 199] on select "Pounds / Inches Kilograms / Centimeters" at bounding box center [518, 207] width 88 height 17
click at [650, 350] on button "..." at bounding box center [644, 348] width 17 height 15
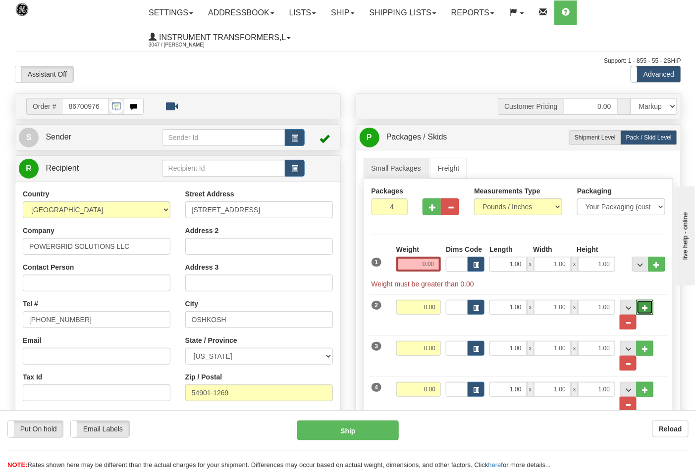
click at [646, 310] on span "..." at bounding box center [645, 308] width 6 height 5
click at [635, 322] on button "..." at bounding box center [627, 322] width 17 height 15
click at [629, 325] on span "..." at bounding box center [628, 322] width 6 height 5
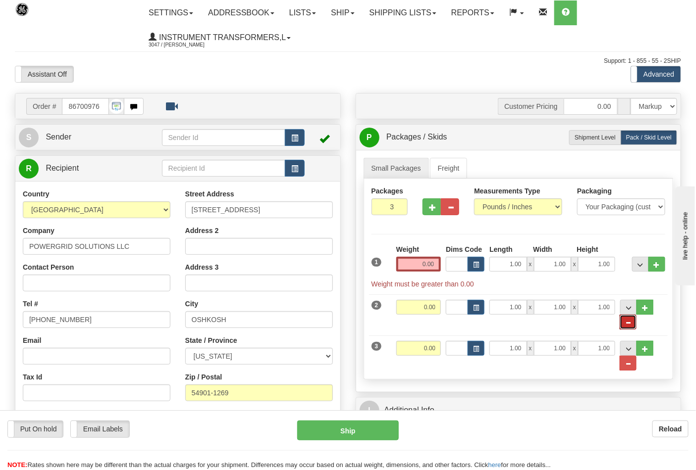
click at [629, 326] on span "..." at bounding box center [628, 322] width 6 height 5
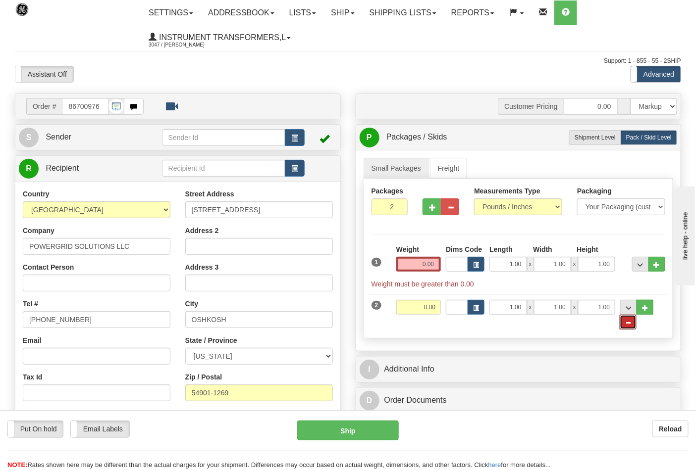
click at [629, 326] on span "..." at bounding box center [628, 322] width 6 height 5
type input "1"
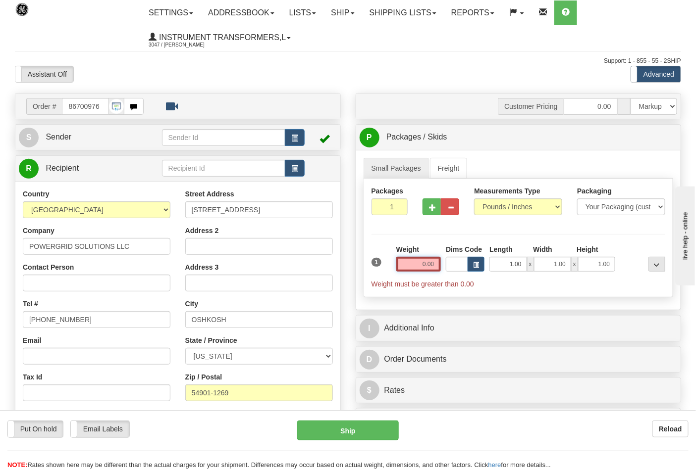
click at [422, 267] on input "0.00" at bounding box center [418, 264] width 45 height 15
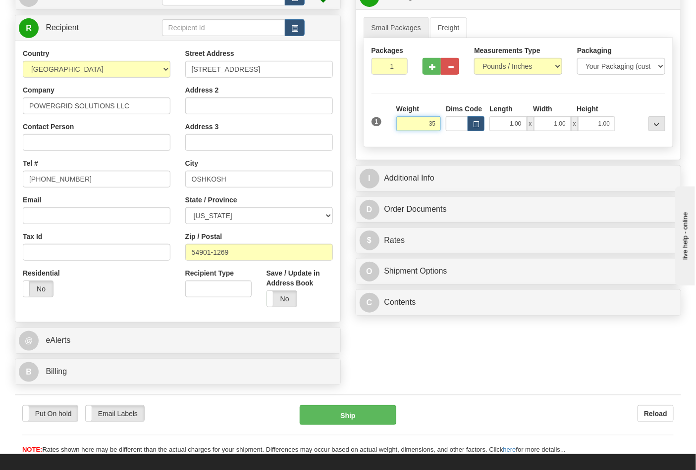
scroll to position [165, 0]
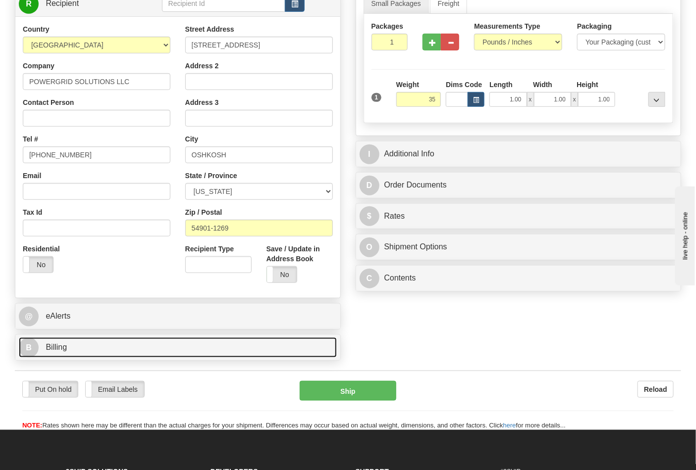
type input "35.00"
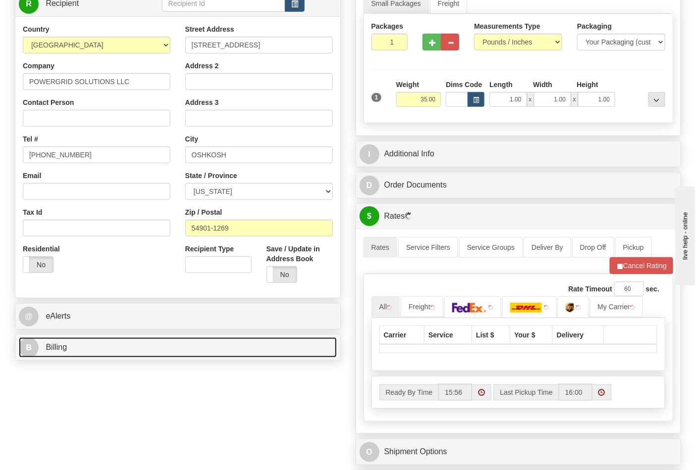
click at [111, 349] on link "B Billing" at bounding box center [178, 348] width 318 height 20
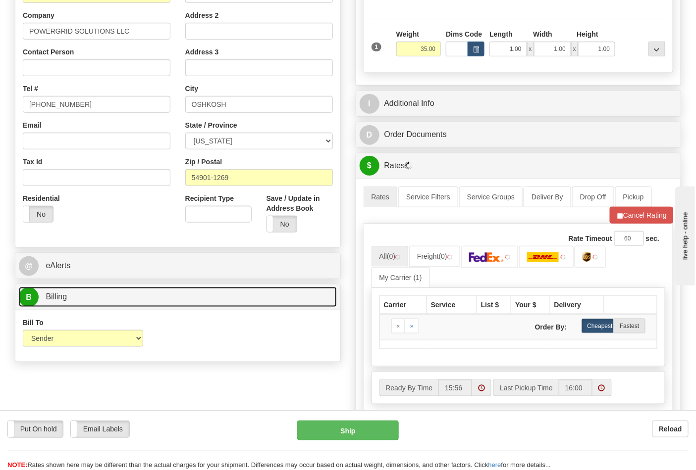
scroll to position [275, 0]
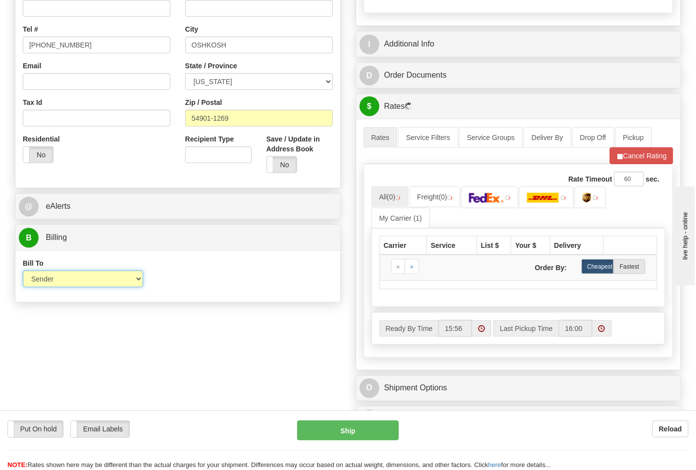
click at [114, 287] on select "Sender Recipient Third Party Collect" at bounding box center [83, 279] width 120 height 17
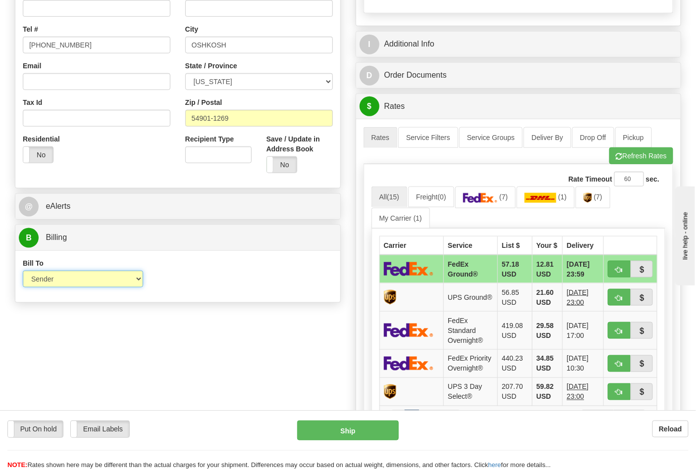
select select "2"
click at [23, 272] on select "Sender Recipient Third Party Collect" at bounding box center [83, 279] width 120 height 17
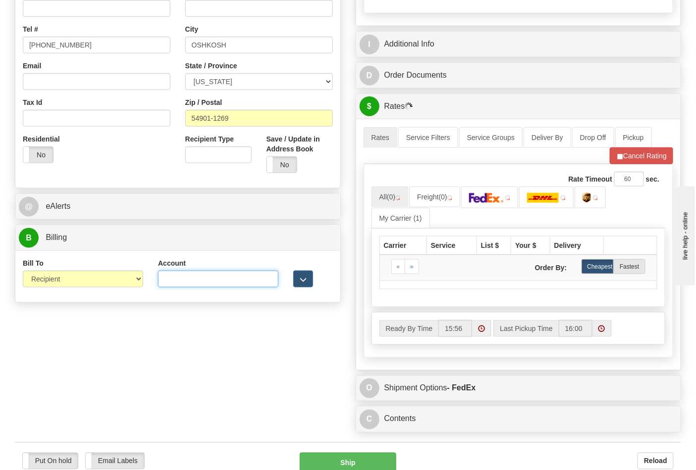
click at [206, 286] on input "Account" at bounding box center [218, 279] width 120 height 17
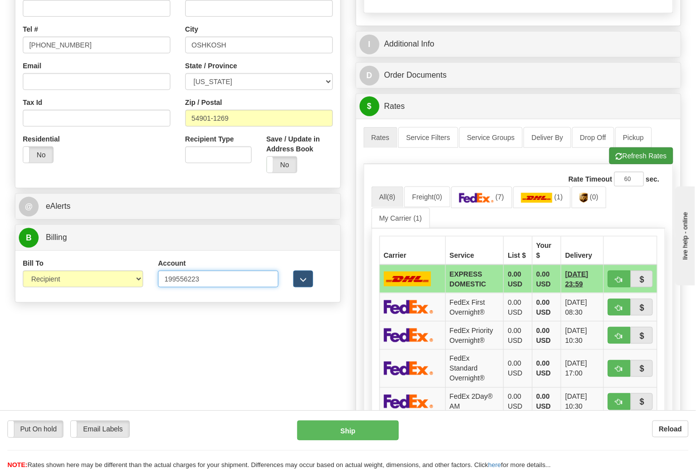
type input "199556223"
click at [621, 156] on button "Refresh Rates" at bounding box center [641, 156] width 64 height 17
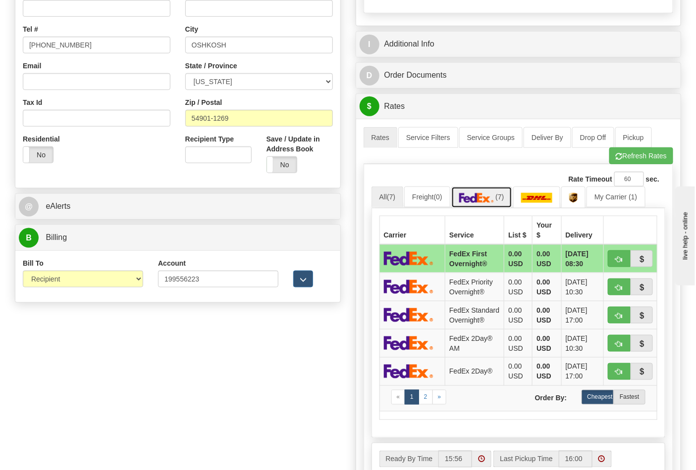
click at [487, 201] on img at bounding box center [476, 198] width 35 height 10
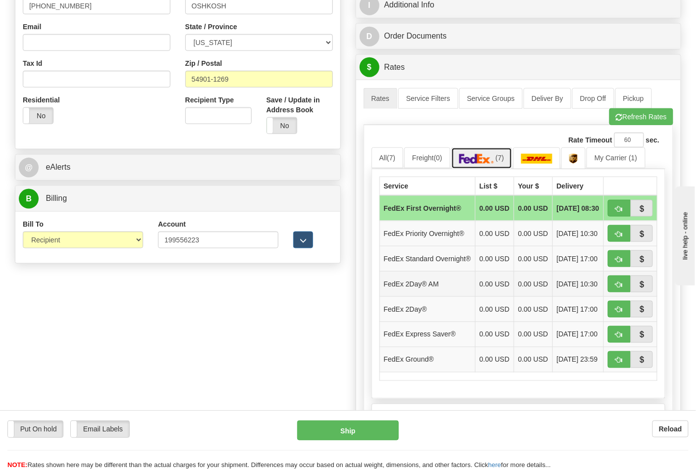
scroll to position [385, 0]
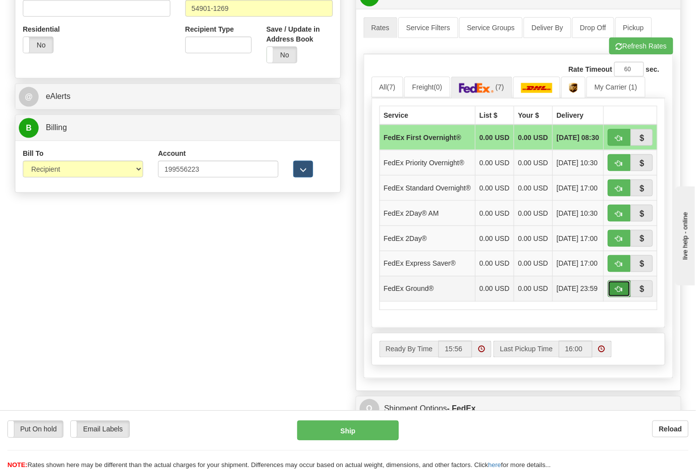
click at [615, 293] on span "button" at bounding box center [618, 290] width 7 height 6
type input "92"
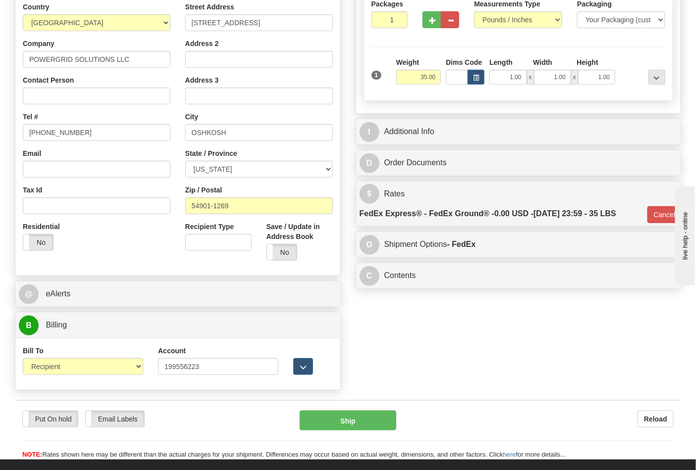
scroll to position [327, 0]
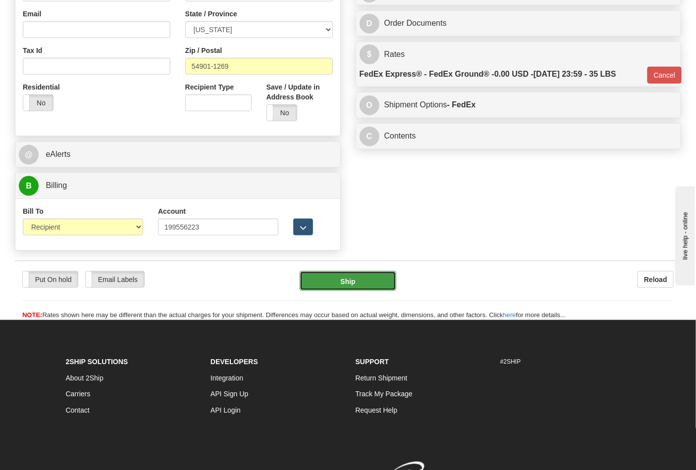
click at [340, 281] on button "Ship" at bounding box center [348, 281] width 96 height 20
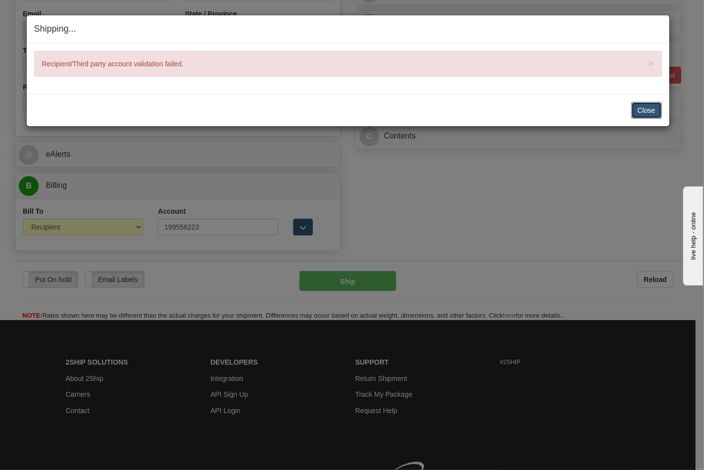
click at [655, 112] on button "Close" at bounding box center [646, 110] width 31 height 17
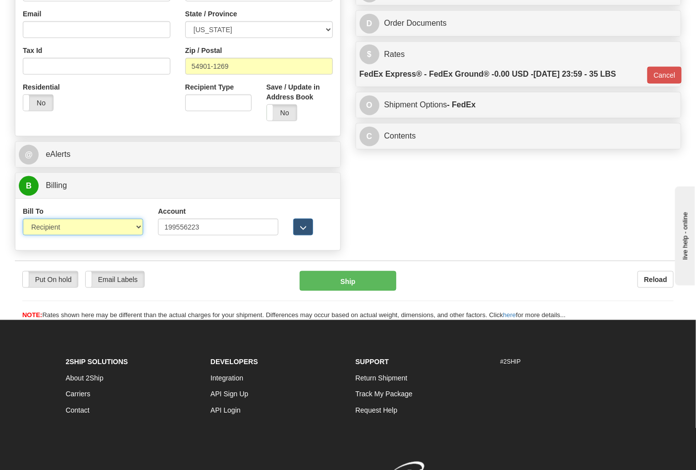
click at [132, 229] on select "Sender Recipient Third Party Collect" at bounding box center [83, 227] width 120 height 17
click at [290, 171] on div "Order # 86700976 S" at bounding box center [177, 10] width 341 height 489
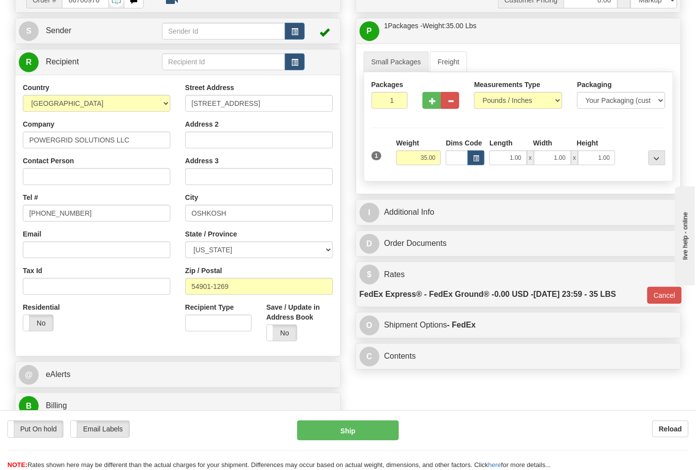
scroll to position [271, 0]
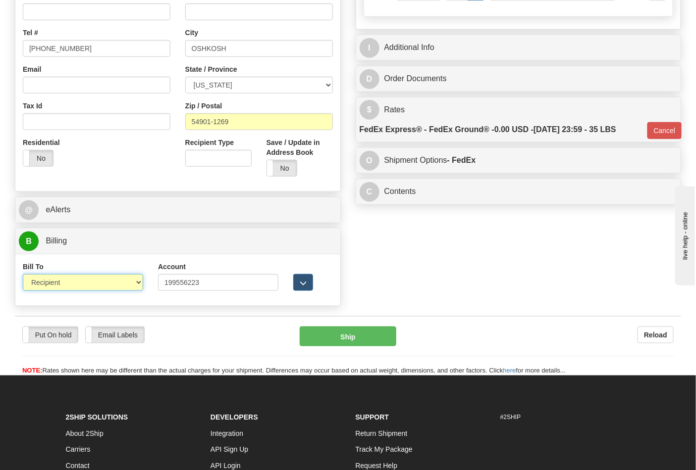
drag, startPoint x: 134, startPoint y: 284, endPoint x: 134, endPoint y: 289, distance: 5.0
click at [134, 284] on select "Sender Recipient Third Party Collect" at bounding box center [83, 282] width 120 height 17
select select "4"
click at [23, 275] on select "Sender Recipient Third Party Collect" at bounding box center [83, 282] width 120 height 17
type input "92"
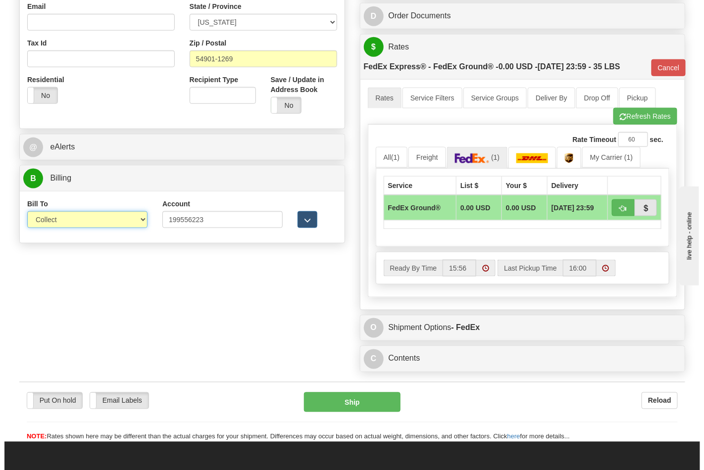
scroll to position [327, 0]
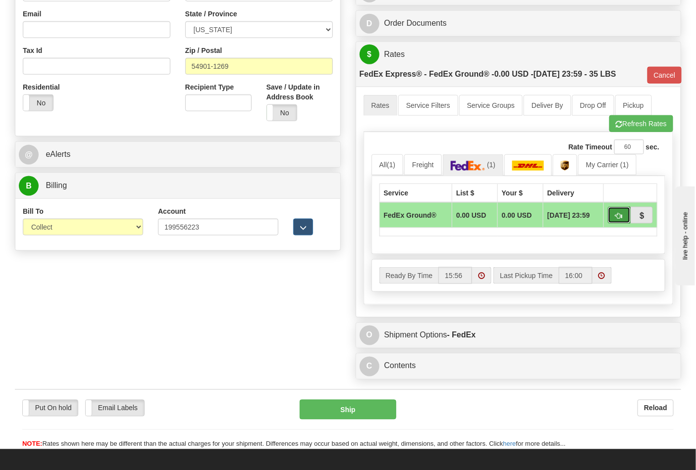
click at [612, 212] on button "button" at bounding box center [619, 215] width 23 height 17
click at [361, 409] on button "Ship" at bounding box center [348, 410] width 96 height 20
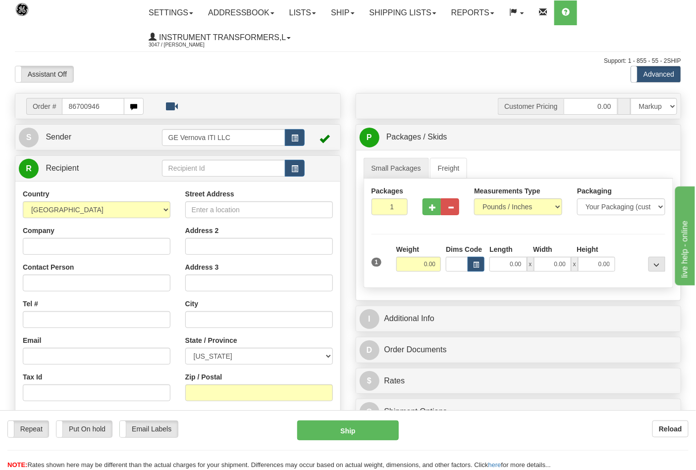
type input "86700946"
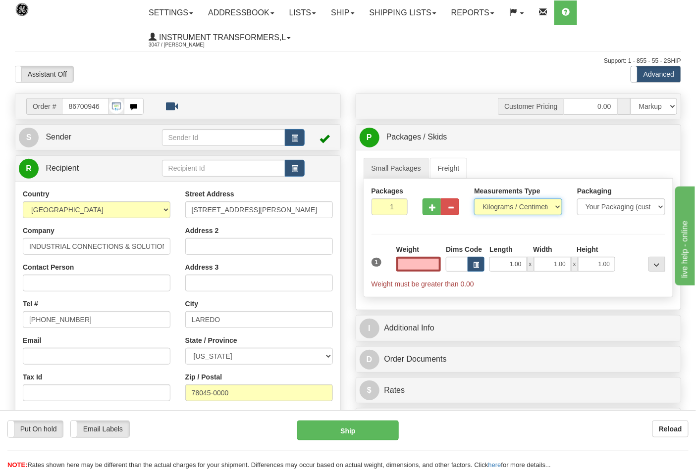
type input "0.00"
click at [510, 210] on select "Pounds / Inches Kilograms / Centimeters" at bounding box center [518, 207] width 88 height 17
select select "0"
click at [474, 199] on select "Pounds / Inches Kilograms / Centimeters" at bounding box center [518, 207] width 88 height 17
click at [427, 263] on input "0.00" at bounding box center [418, 264] width 45 height 15
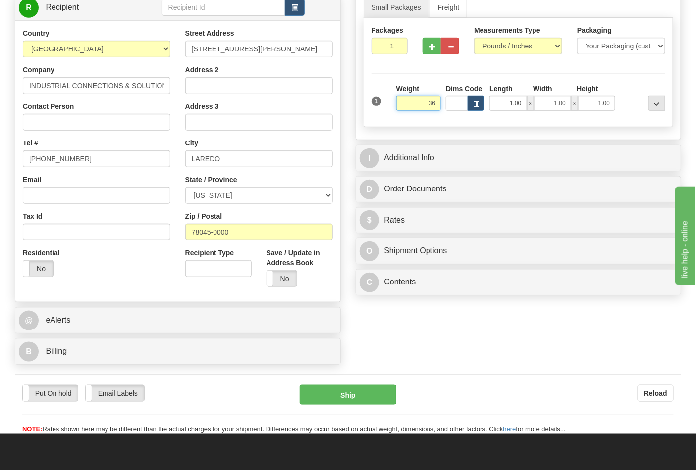
scroll to position [165, 0]
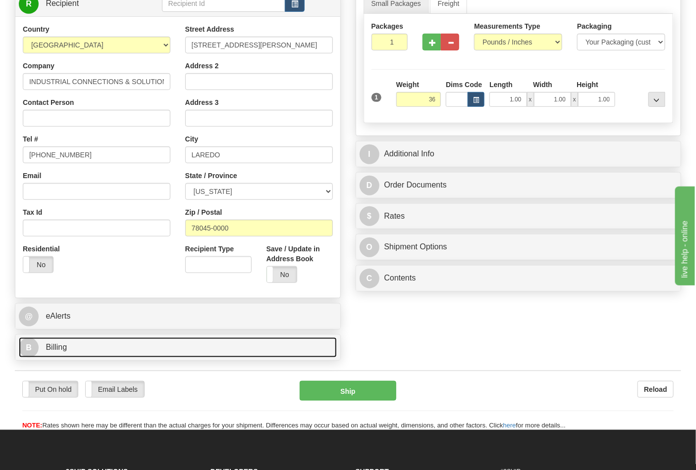
type input "36.00"
click at [225, 349] on link "B Billing" at bounding box center [178, 348] width 318 height 20
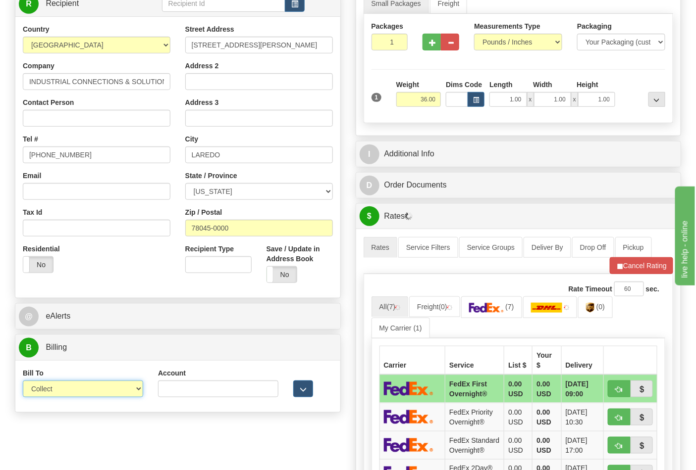
click at [134, 392] on select "Sender Recipient Third Party Collect" at bounding box center [83, 389] width 120 height 17
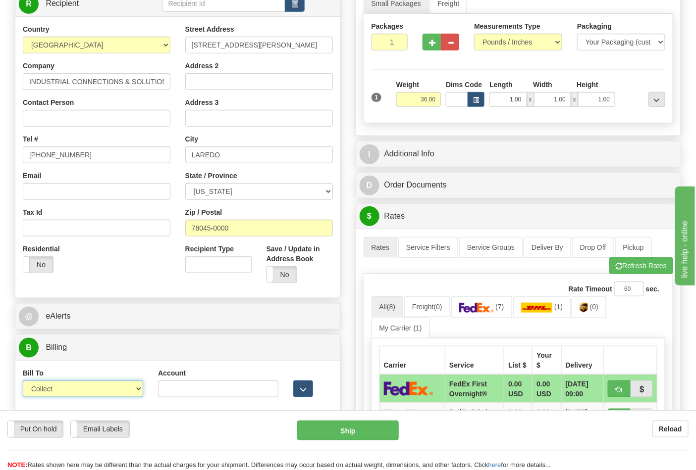
select select "2"
click at [23, 382] on select "Sender Recipient Third Party Collect" at bounding box center [83, 389] width 120 height 17
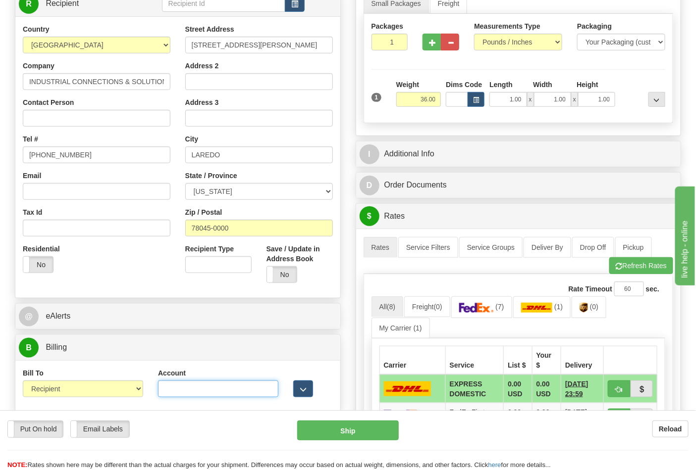
click at [216, 386] on input "Account" at bounding box center [218, 389] width 120 height 17
paste input "844904193"
type input "844904193"
click at [635, 263] on button "Refresh Rates" at bounding box center [641, 265] width 64 height 17
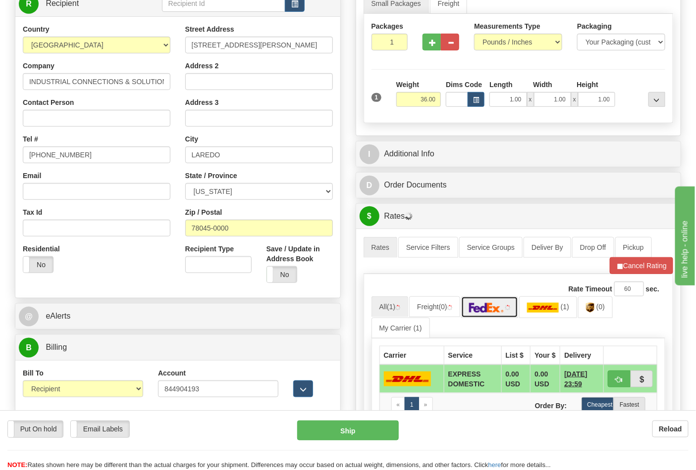
click at [499, 312] on link at bounding box center [489, 307] width 57 height 21
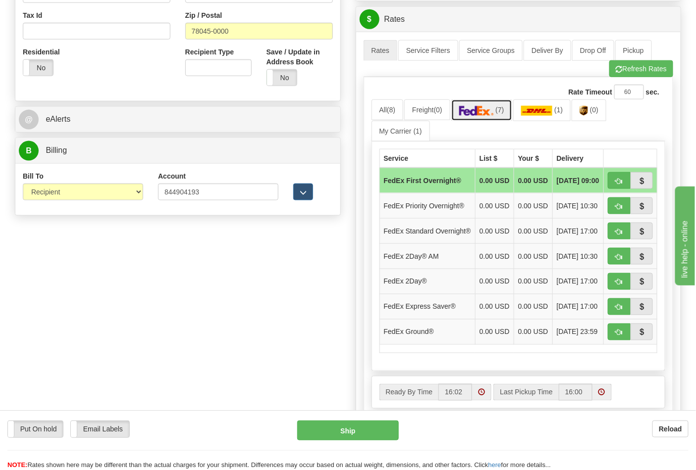
scroll to position [385, 0]
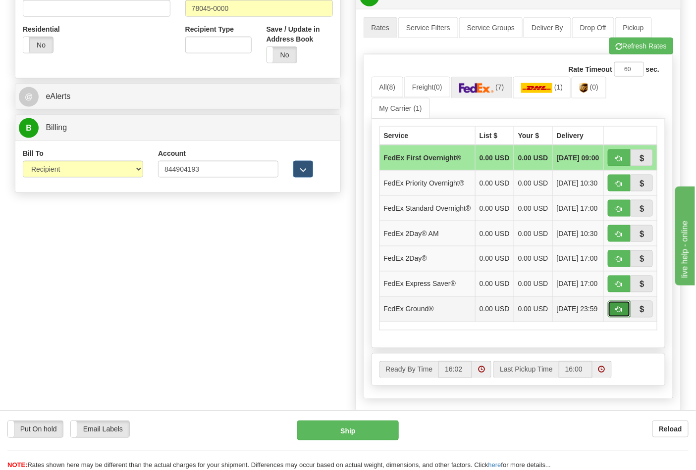
click at [614, 318] on button "button" at bounding box center [619, 309] width 23 height 17
type input "92"
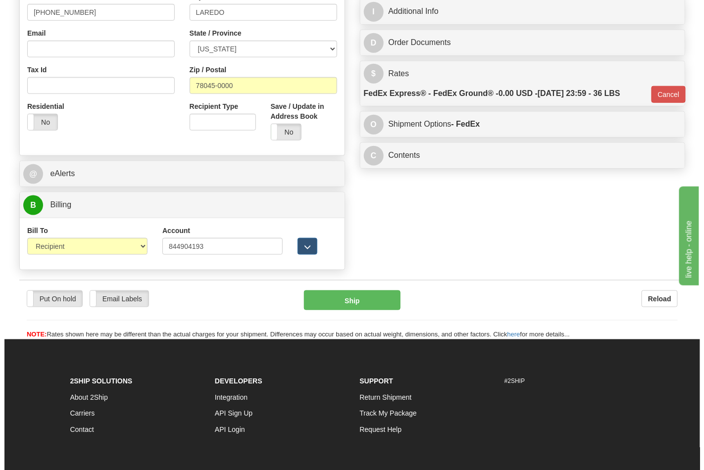
scroll to position [314, 0]
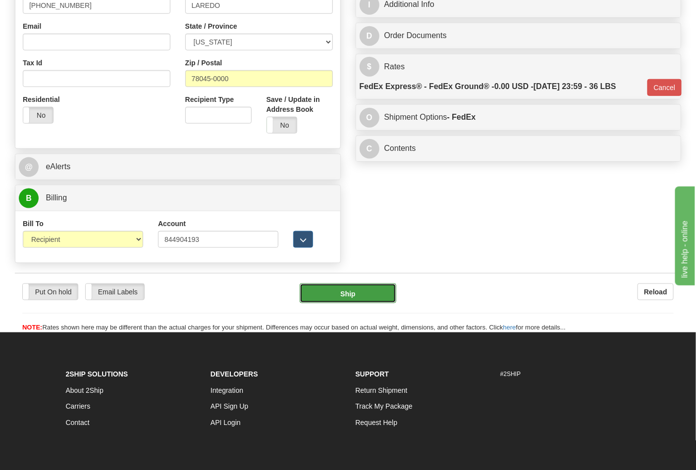
click at [356, 296] on button "Ship" at bounding box center [348, 294] width 96 height 20
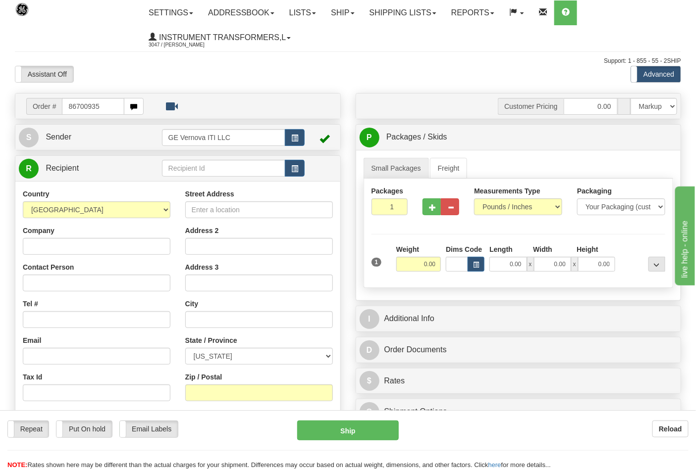
type input "86700935"
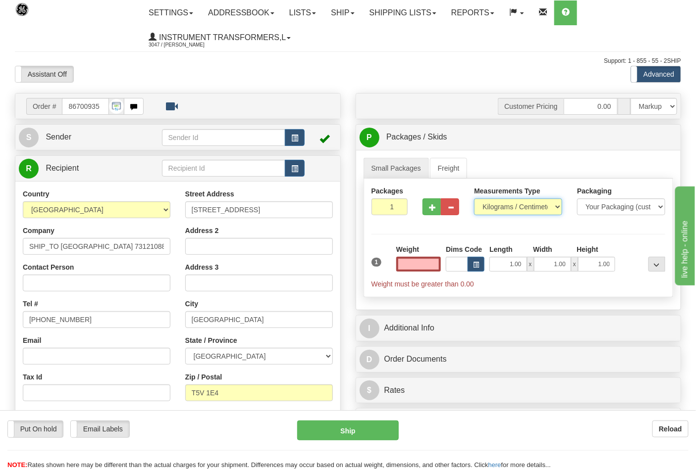
type input "0.00"
click at [517, 205] on select "Pounds / Inches Kilograms / Centimeters" at bounding box center [518, 207] width 88 height 17
select select "0"
click at [474, 199] on select "Pounds / Inches Kilograms / Centimeters" at bounding box center [518, 207] width 88 height 17
click at [434, 265] on input "0.00" at bounding box center [418, 264] width 45 height 15
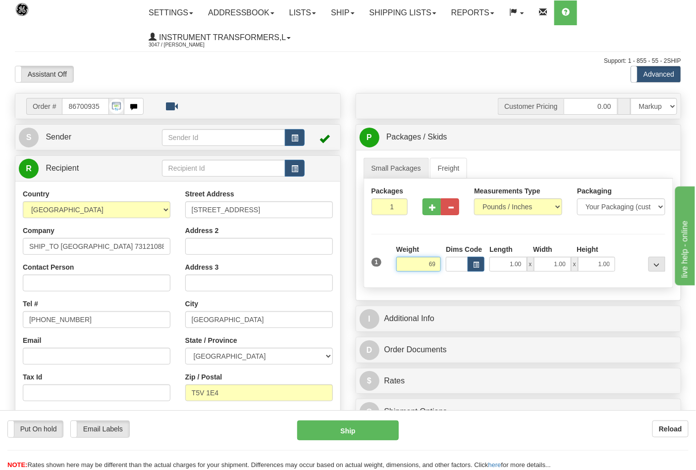
click button "Delete" at bounding box center [0, 0] width 0 height 0
type input "69.00"
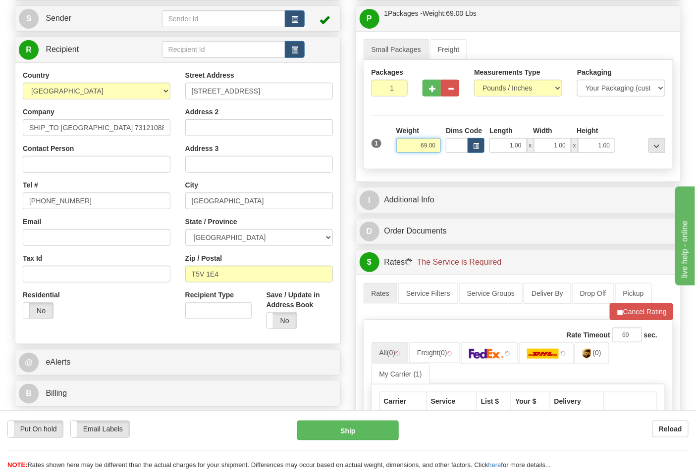
scroll to position [165, 0]
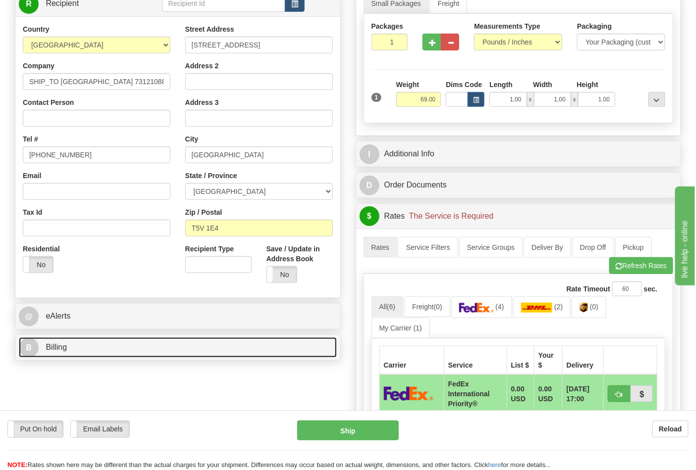
click at [172, 345] on link "B Billing" at bounding box center [178, 348] width 318 height 20
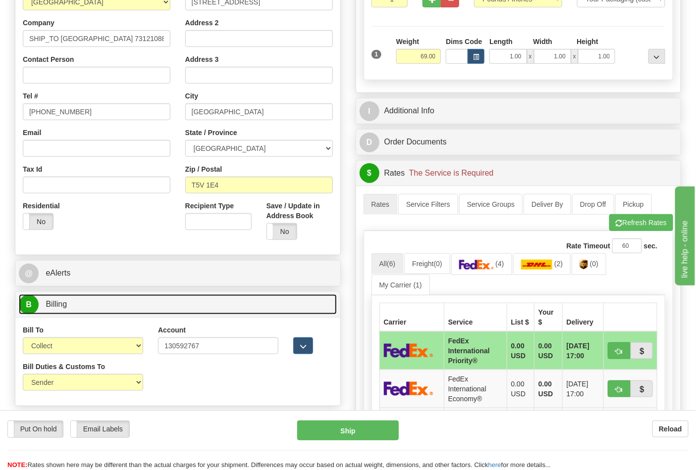
scroll to position [275, 0]
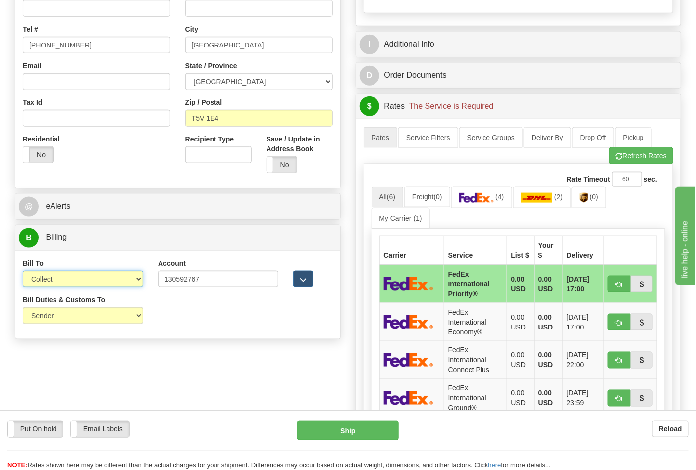
click at [123, 280] on select "Sender Recipient Third Party Collect" at bounding box center [83, 279] width 120 height 17
select select "2"
click at [23, 272] on select "Sender Recipient Third Party Collect" at bounding box center [83, 279] width 120 height 17
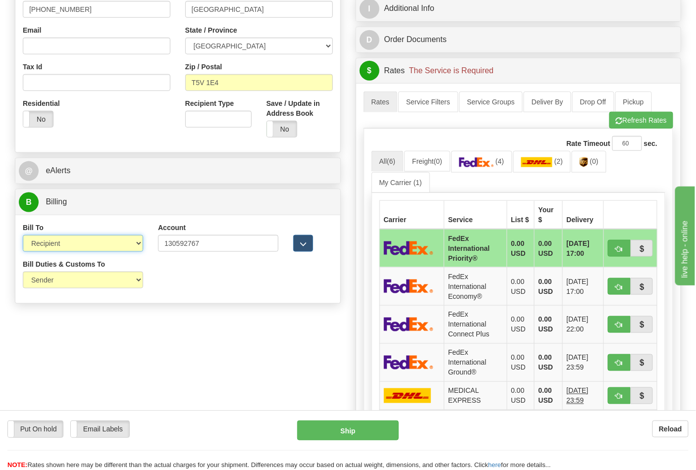
scroll to position [330, 0]
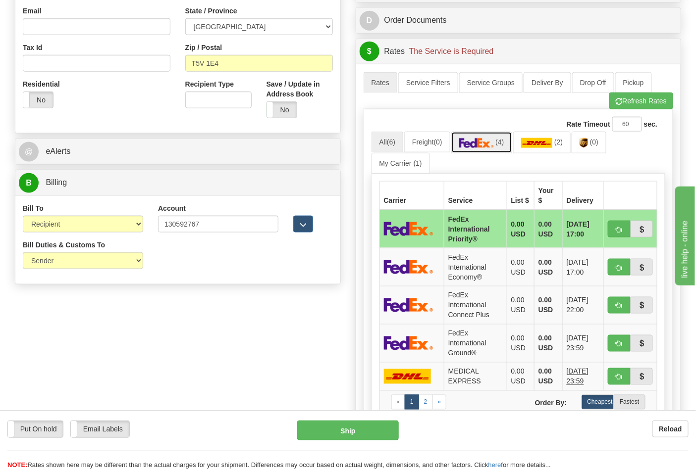
click at [488, 148] on img at bounding box center [476, 143] width 35 height 10
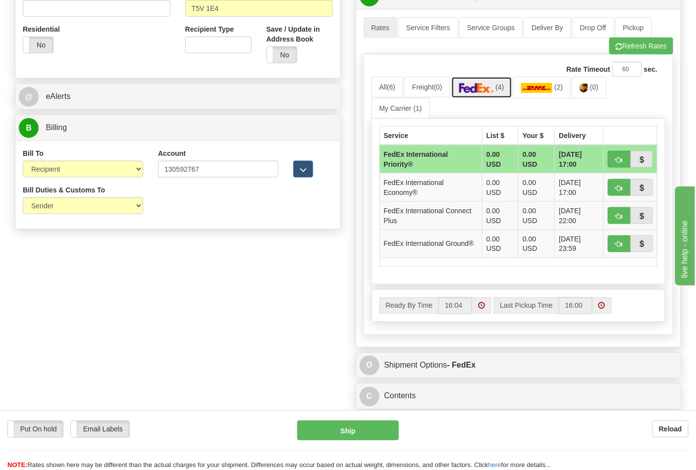
scroll to position [440, 0]
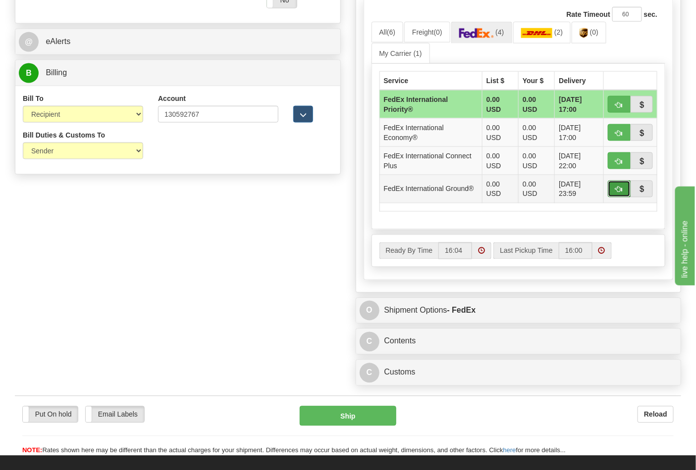
click at [619, 195] on button "button" at bounding box center [619, 189] width 23 height 17
type input "92"
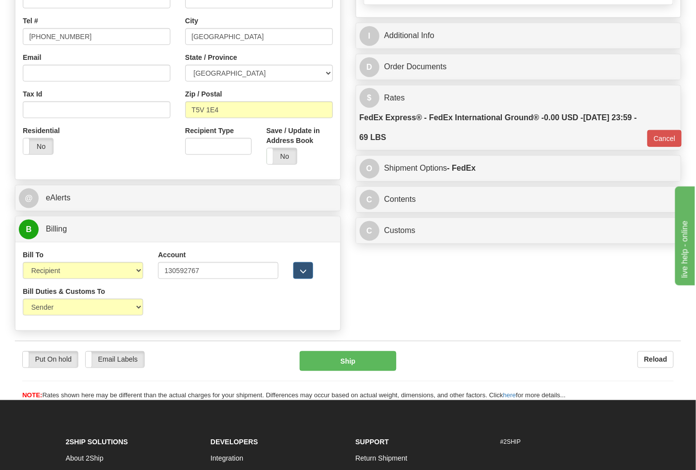
scroll to position [310, 0]
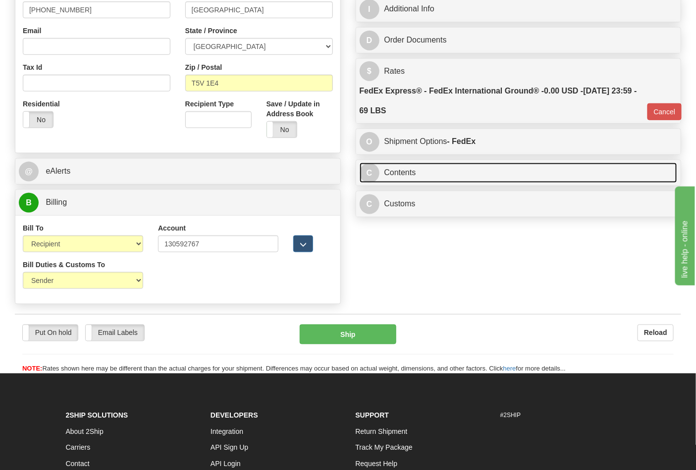
click at [427, 178] on link "C Contents" at bounding box center [518, 173] width 318 height 20
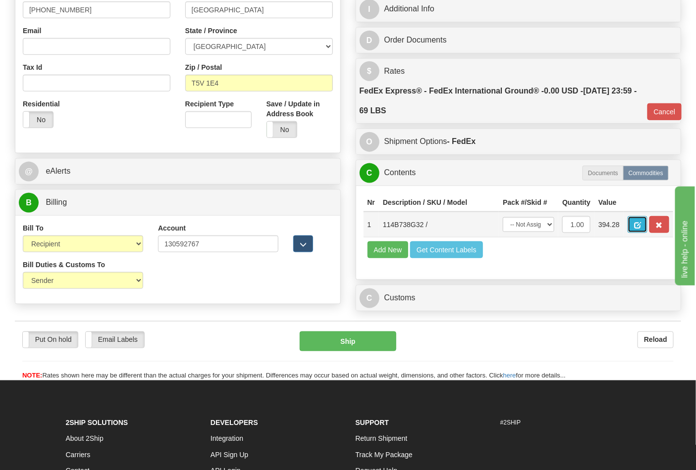
click at [647, 225] on button "button" at bounding box center [637, 224] width 20 height 17
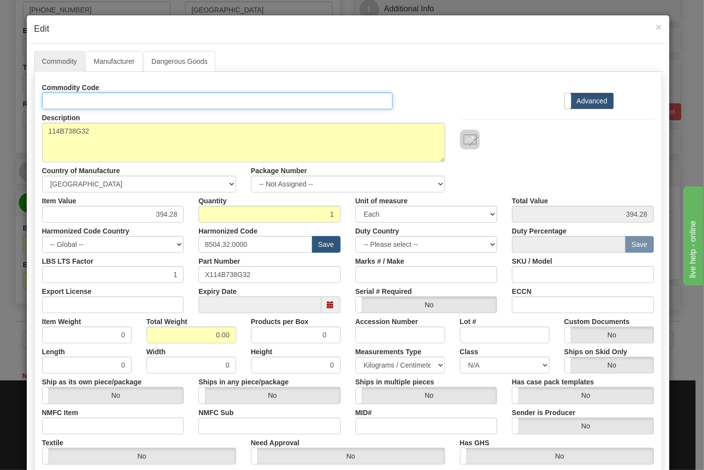
click at [82, 102] on input "Id" at bounding box center [217, 101] width 351 height 17
type input "TRANSFORMERS"
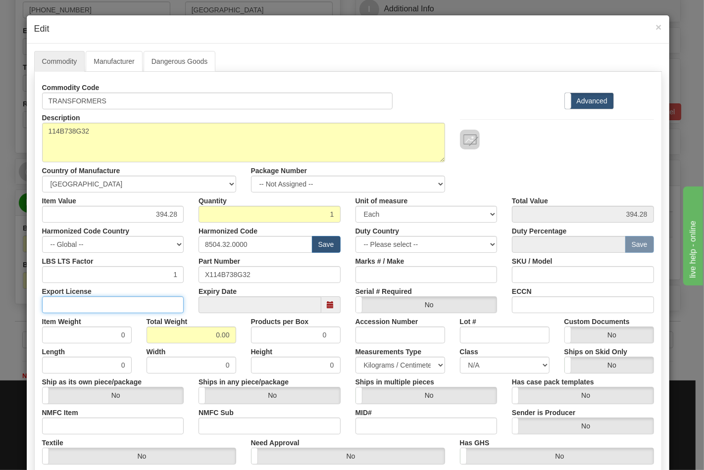
click at [111, 309] on input "Export License" at bounding box center [113, 305] width 142 height 17
type input "NLR"
click at [211, 337] on input "0.00" at bounding box center [192, 335] width 90 height 17
type input "0"
type input "69"
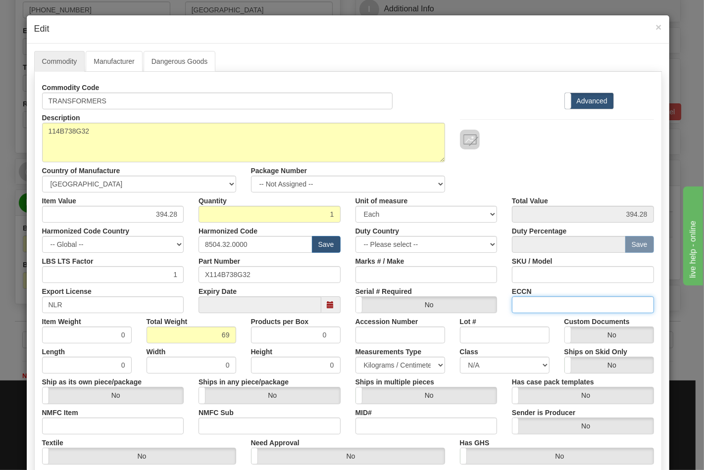
type input "69.0000"
click at [534, 308] on input "ECCN" at bounding box center [583, 305] width 142 height 17
type input "EAR99"
click at [485, 366] on select "N/A 50.0 55.0 60.0 65.0 70.0 85.0 92.5 100.0 125.0 175.0 250.0 300.0 400.0" at bounding box center [505, 365] width 90 height 17
select select "70.0"
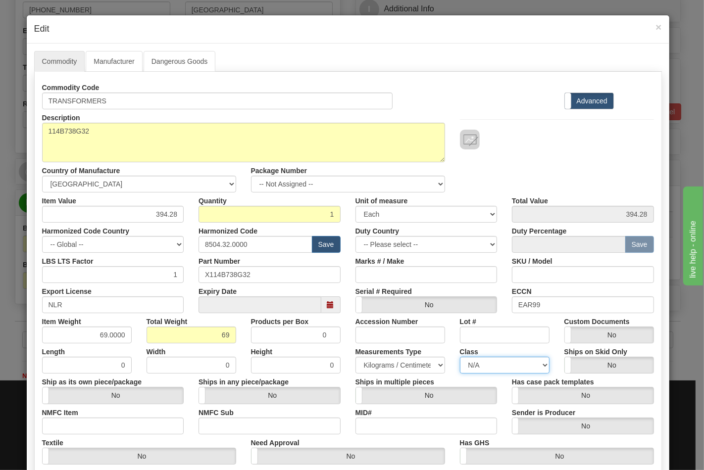
click at [460, 357] on select "N/A 50.0 55.0 60.0 65.0 70.0 85.0 92.5 100.0 125.0 175.0 250.0 300.0 400.0" at bounding box center [505, 365] width 90 height 17
click at [251, 421] on input "NMFC Sub" at bounding box center [270, 426] width 142 height 17
type input "4"
click at [159, 427] on input "NMFC Item" at bounding box center [113, 426] width 142 height 17
type input "63170"
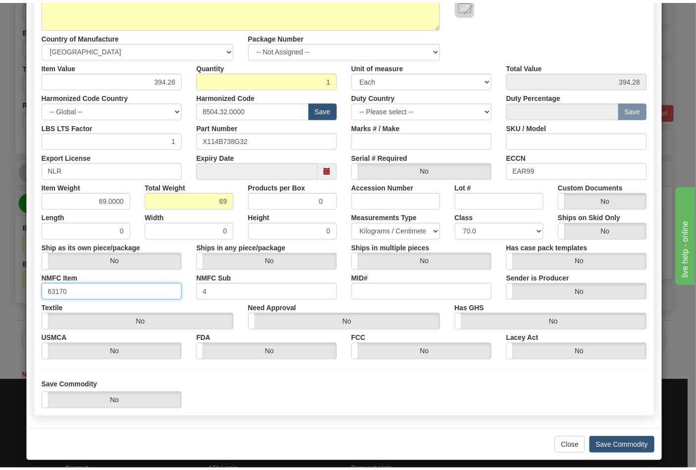
scroll to position [142, 0]
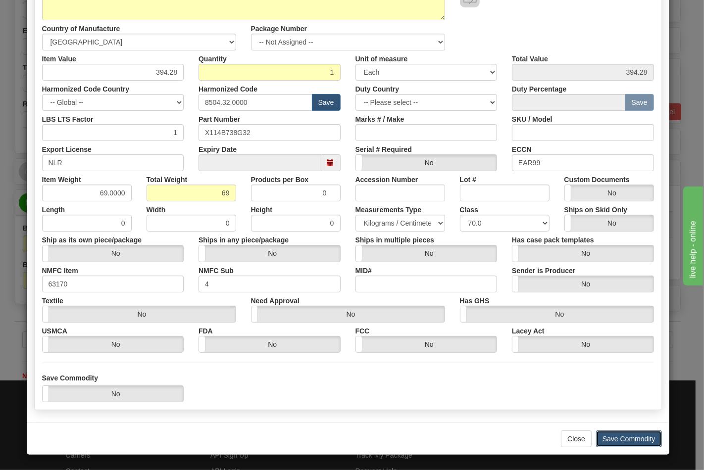
click at [611, 439] on button "Save Commodity" at bounding box center [629, 439] width 66 height 17
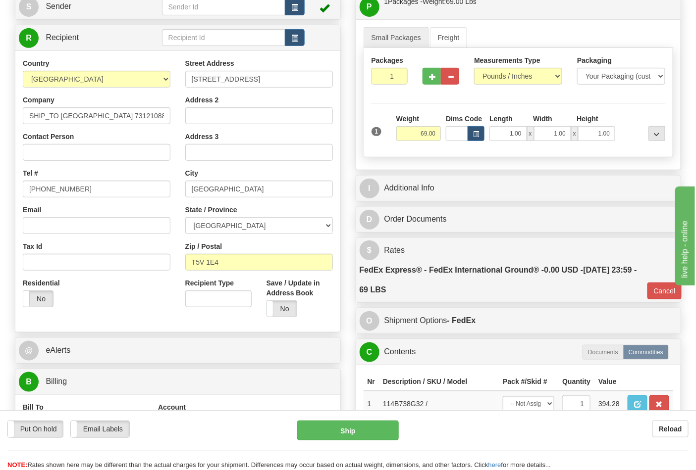
scroll to position [0, 0]
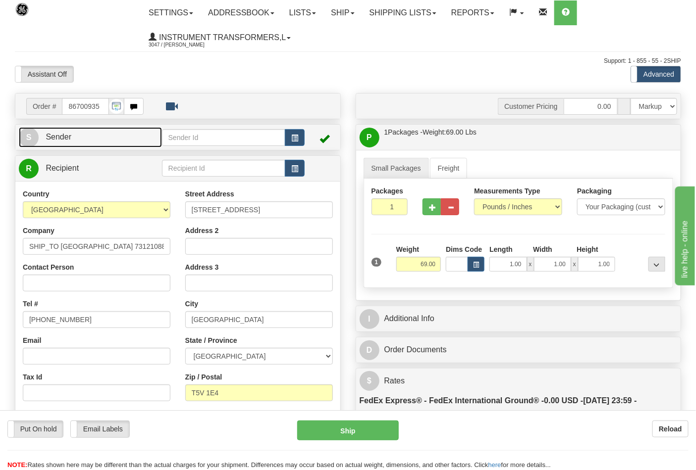
click at [56, 137] on span "Sender" at bounding box center [59, 137] width 26 height 8
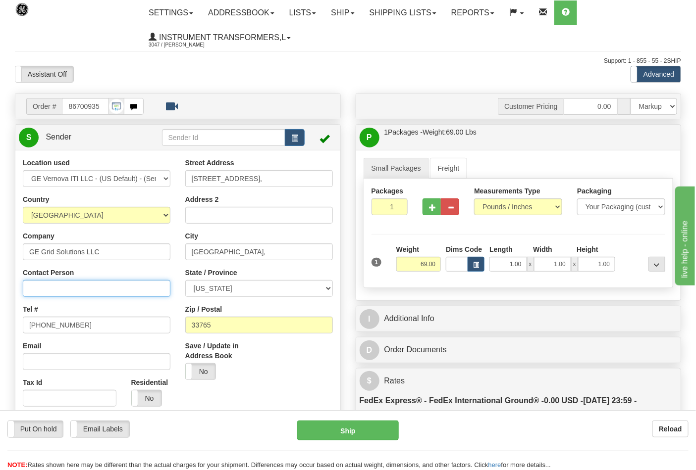
click at [77, 291] on input "Contact Person" at bounding box center [97, 288] width 148 height 17
type input "Nephtali Linares"
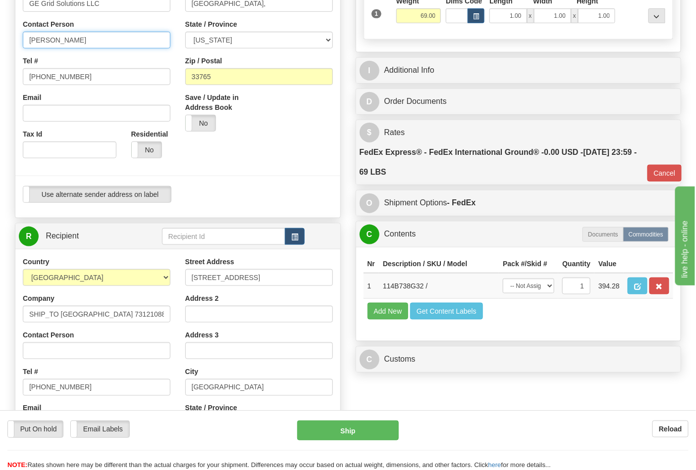
scroll to position [275, 0]
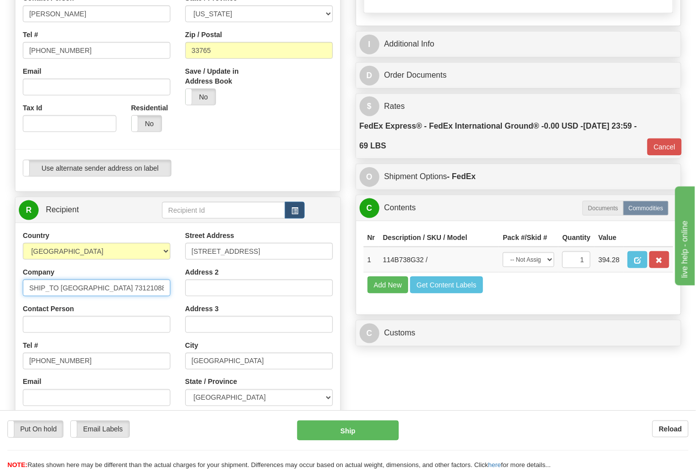
drag, startPoint x: 141, startPoint y: 288, endPoint x: 24, endPoint y: 288, distance: 117.3
click at [24, 288] on input "SHIP_TO EDMONTON 731210884" at bounding box center [97, 288] width 148 height 17
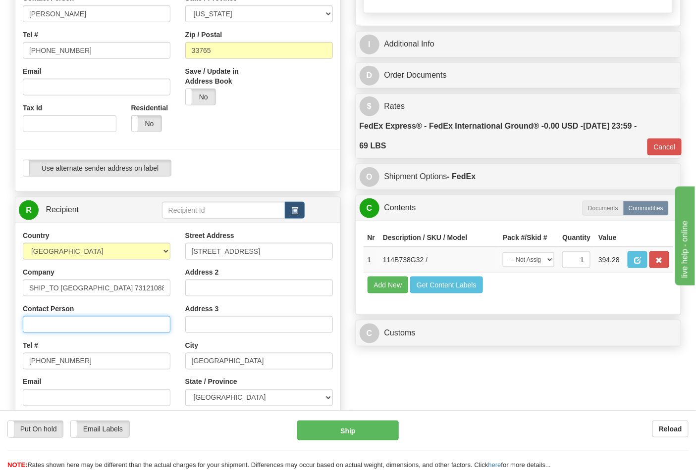
click at [37, 320] on input "Contact Person" at bounding box center [97, 324] width 148 height 17
paste input "SHIP_TO EDMONTON 731210884"
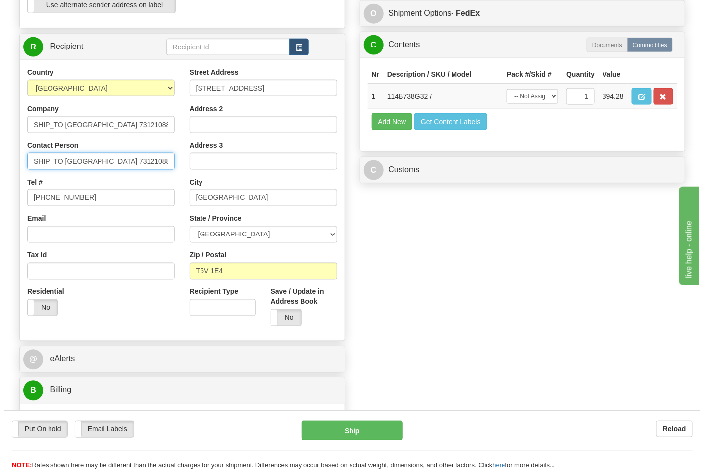
scroll to position [440, 0]
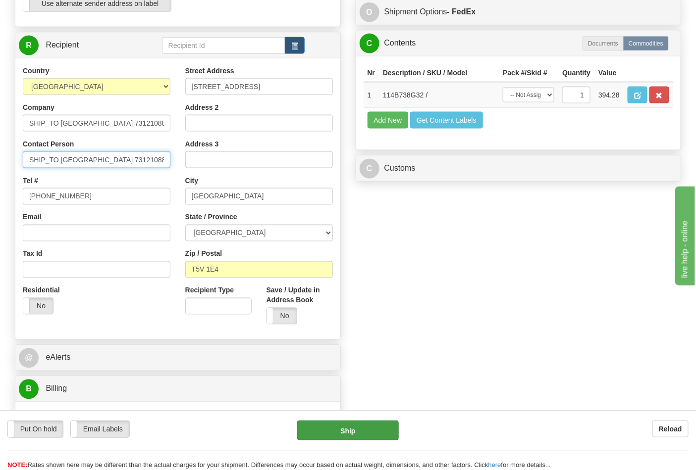
type input "SHIP_TO EDMONTON 731210884"
click at [363, 433] on button "Ship" at bounding box center [347, 431] width 101 height 20
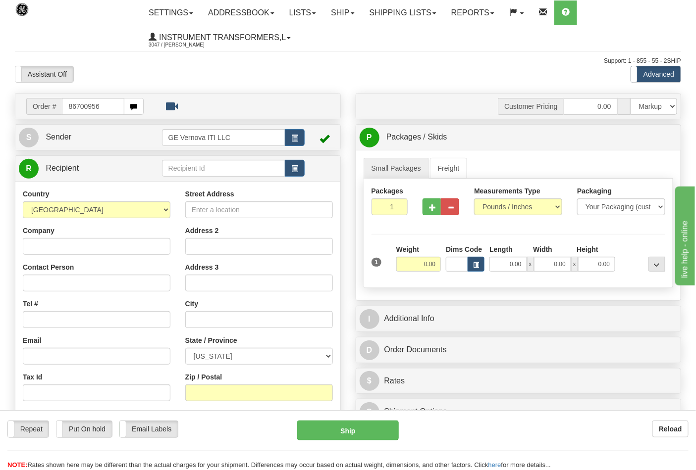
type input "86700956"
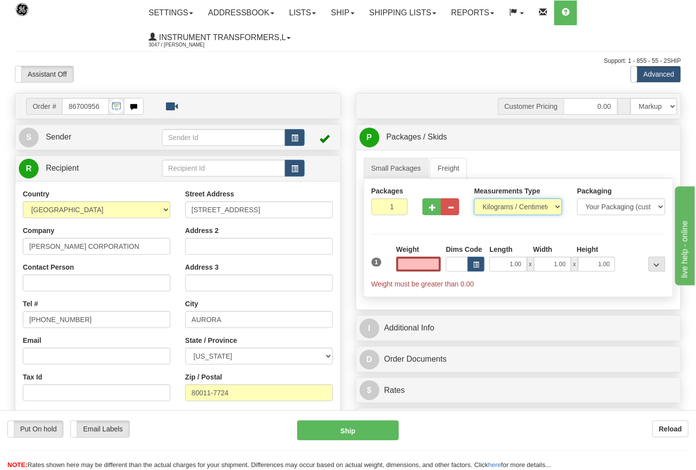
type input "0.00"
click at [504, 204] on select "Pounds / Inches Kilograms / Centimeters" at bounding box center [518, 207] width 88 height 17
select select "0"
click at [474, 199] on select "Pounds / Inches Kilograms / Centimeters" at bounding box center [518, 207] width 88 height 17
click at [418, 263] on input "0.00" at bounding box center [418, 264] width 45 height 15
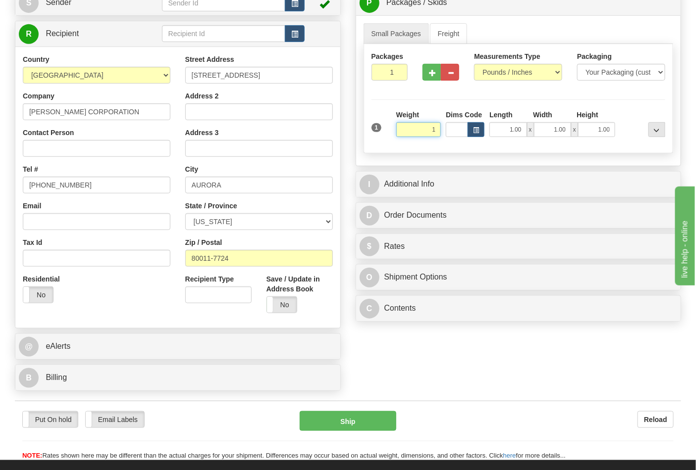
scroll to position [165, 0]
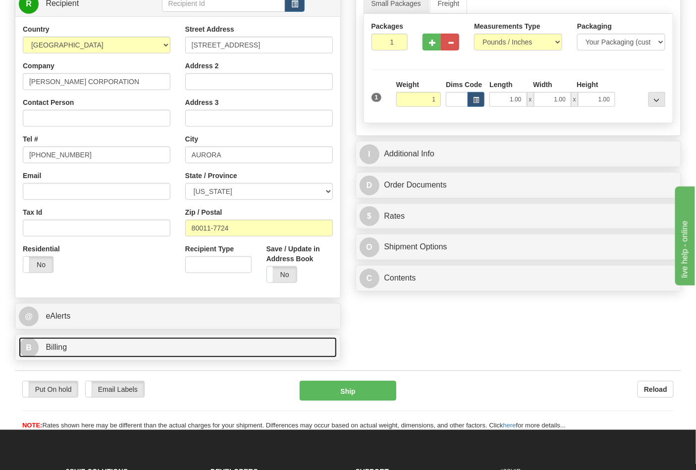
type input "1.00"
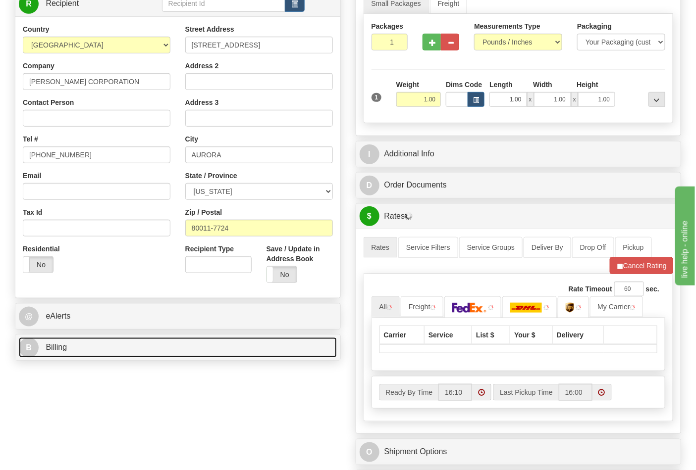
click at [211, 351] on link "B Billing" at bounding box center [178, 348] width 318 height 20
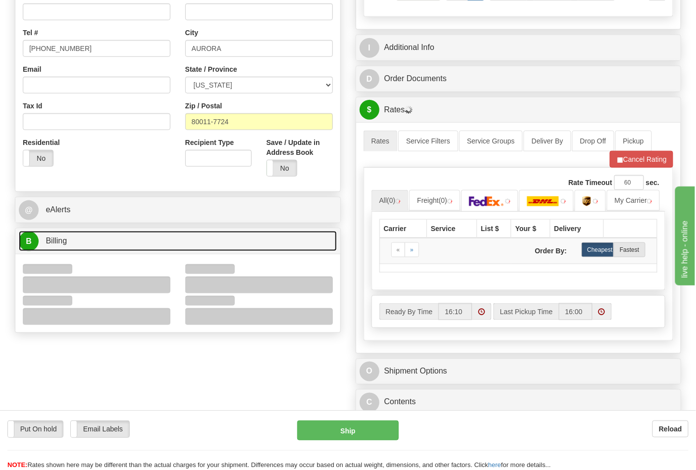
scroll to position [275, 0]
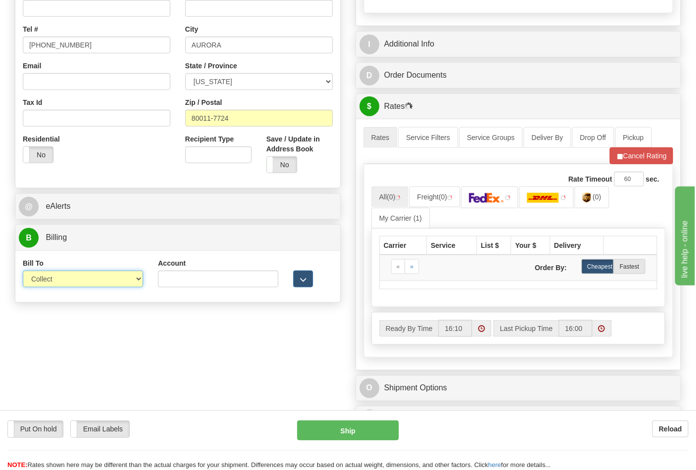
click at [119, 281] on select "Sender Recipient Third Party Collect" at bounding box center [83, 279] width 120 height 17
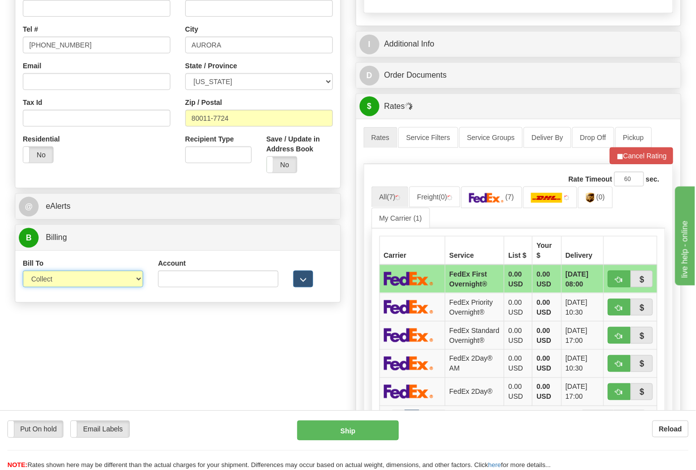
select select "2"
click at [23, 272] on select "Sender Recipient Third Party Collect" at bounding box center [83, 279] width 120 height 17
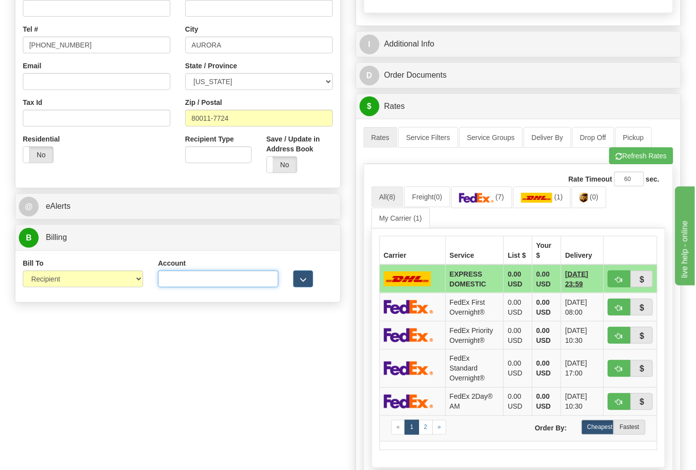
click at [204, 275] on input "Account" at bounding box center [218, 279] width 120 height 17
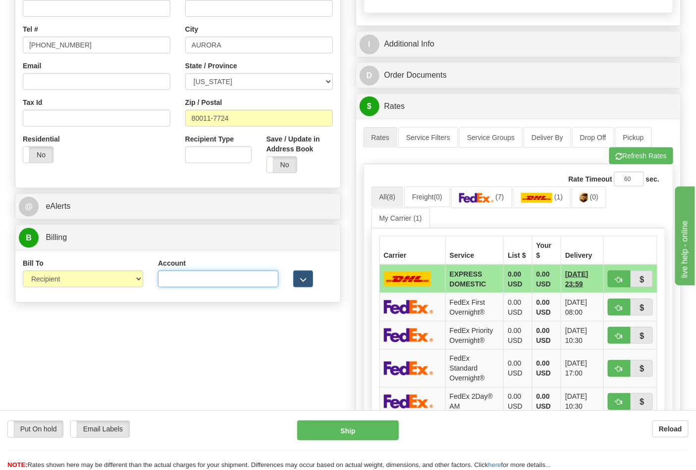
paste input "103538629"
type input "103538629"
click at [475, 201] on img at bounding box center [476, 198] width 35 height 10
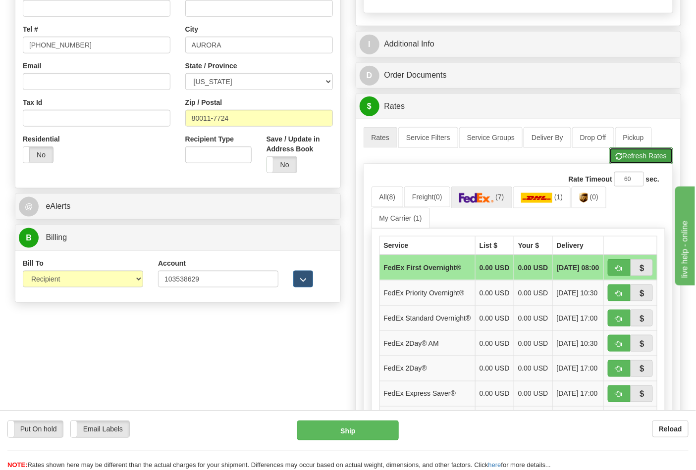
click at [644, 158] on button "Refresh Rates" at bounding box center [641, 156] width 64 height 17
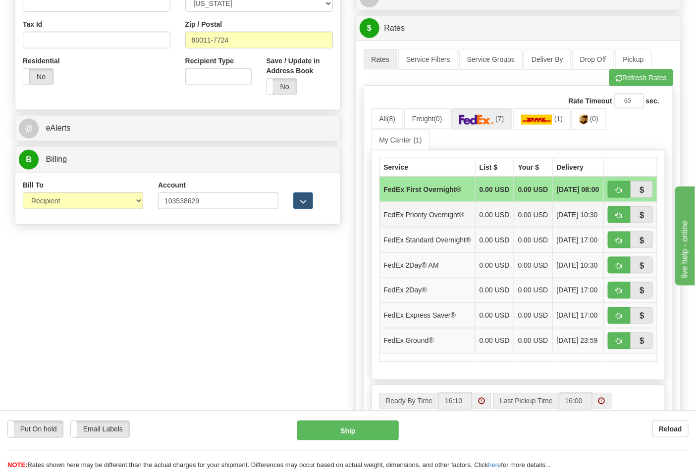
scroll to position [385, 0]
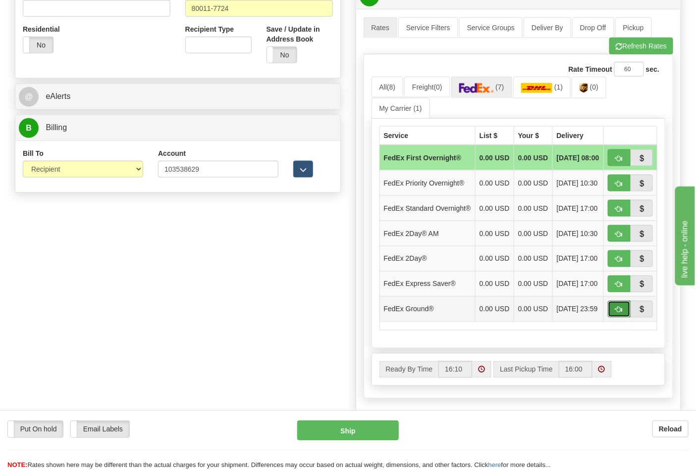
click at [619, 318] on button "button" at bounding box center [619, 309] width 23 height 17
type input "92"
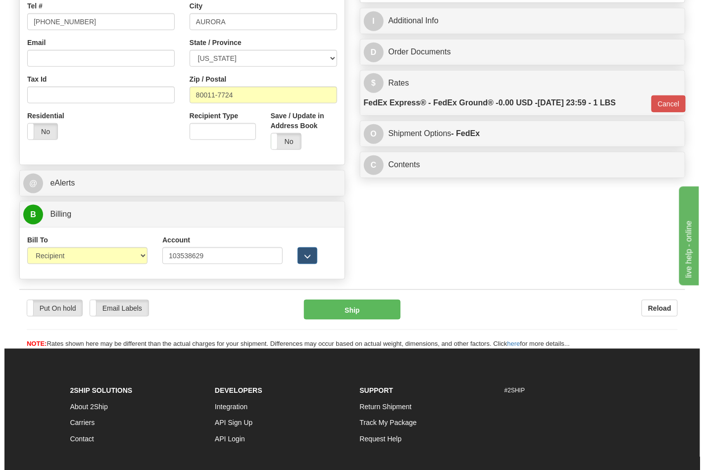
scroll to position [314, 0]
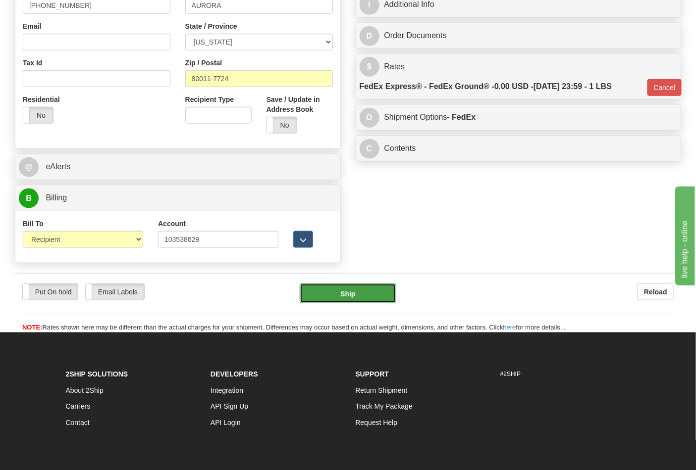
click at [366, 291] on button "Ship" at bounding box center [348, 294] width 96 height 20
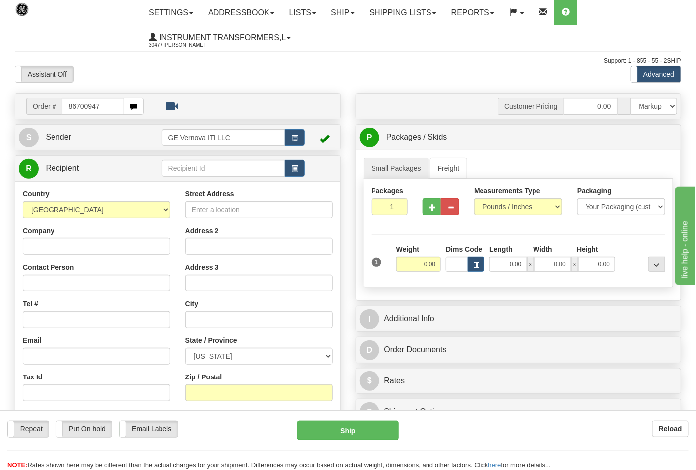
type input "86700947"
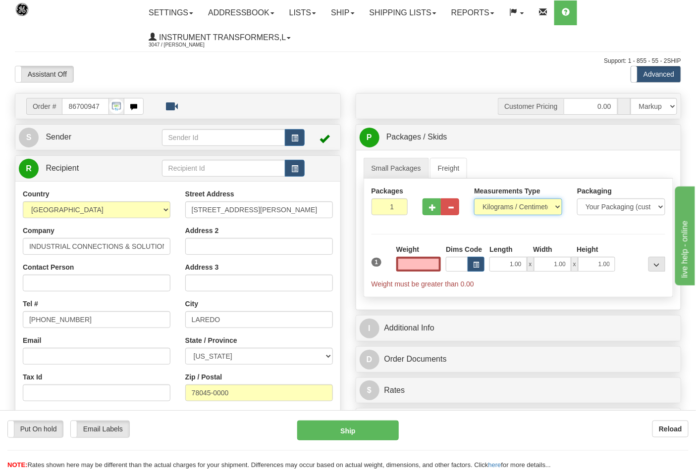
type input "0.00"
click at [507, 202] on select "Pounds / Inches Kilograms / Centimeters" at bounding box center [518, 207] width 88 height 17
select select "0"
click at [474, 199] on select "Pounds / Inches Kilograms / Centimeters" at bounding box center [518, 207] width 88 height 17
click at [424, 261] on input "0.00" at bounding box center [418, 264] width 45 height 15
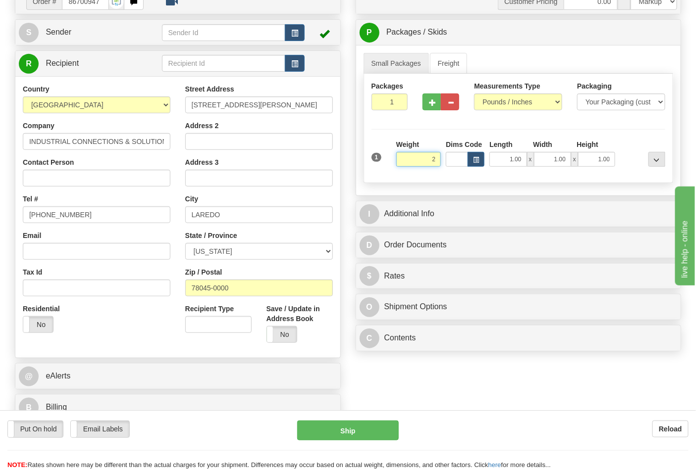
scroll to position [165, 0]
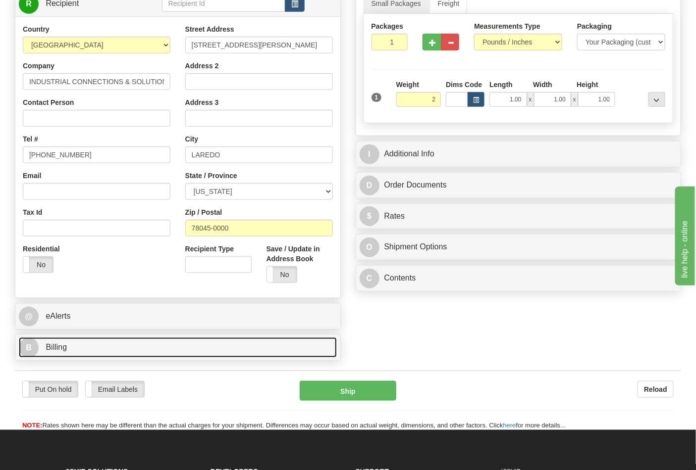
type input "2.00"
click at [120, 342] on link "B Billing" at bounding box center [178, 348] width 318 height 20
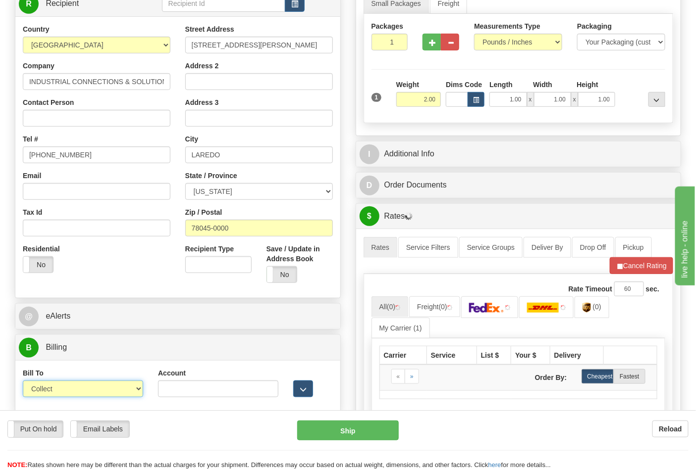
click at [81, 389] on select "Sender Recipient Third Party Collect" at bounding box center [83, 389] width 120 height 17
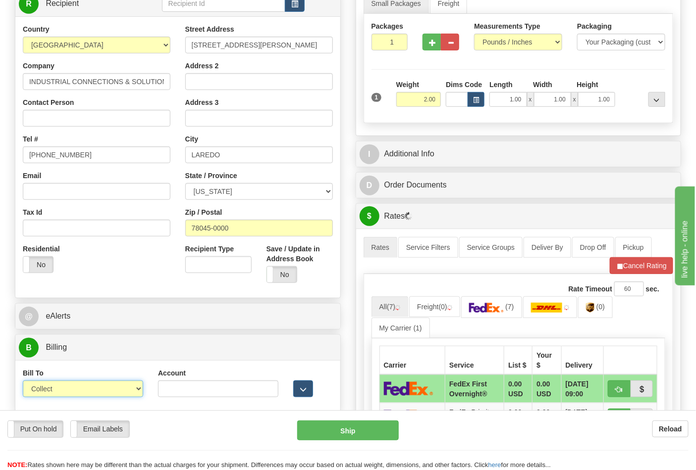
select select "2"
click at [23, 382] on select "Sender Recipient Third Party Collect" at bounding box center [83, 389] width 120 height 17
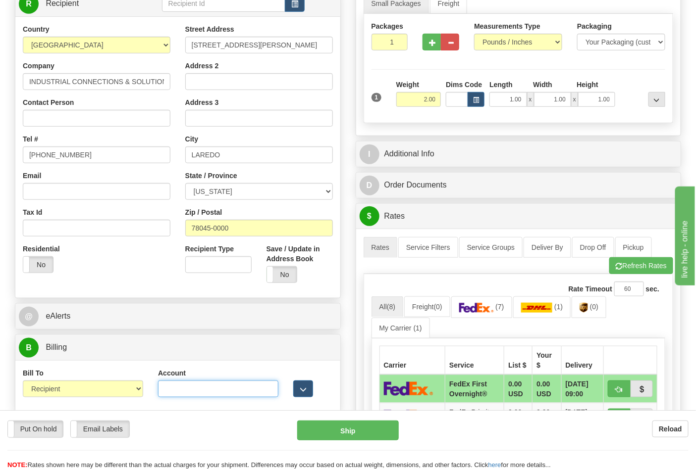
click at [164, 384] on input "Account" at bounding box center [218, 389] width 120 height 17
paste input "844904193"
type input "844904193"
click at [652, 268] on button "Refresh Rates" at bounding box center [641, 265] width 64 height 17
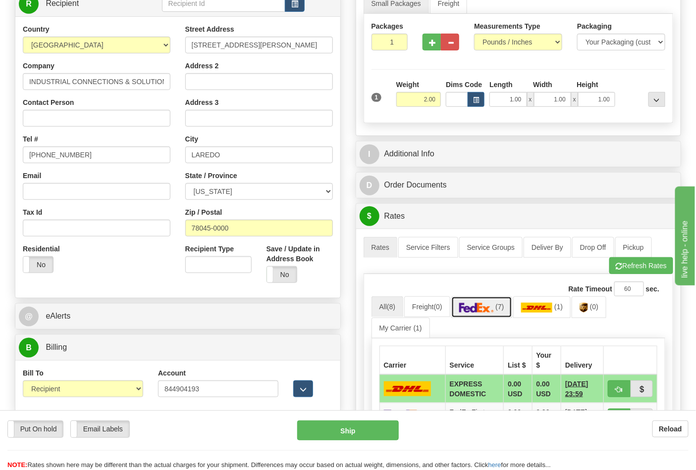
click at [491, 310] on img at bounding box center [476, 308] width 35 height 10
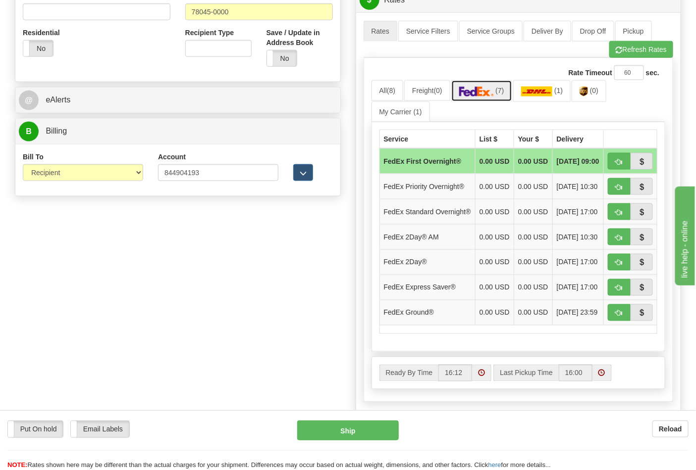
scroll to position [385, 0]
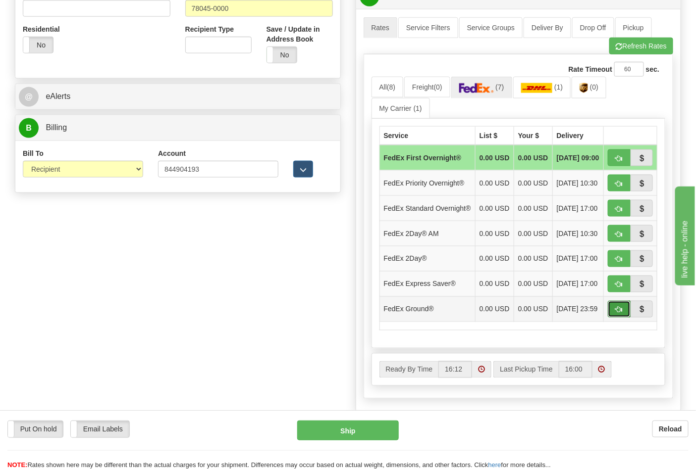
click at [614, 318] on button "button" at bounding box center [619, 309] width 23 height 17
type input "92"
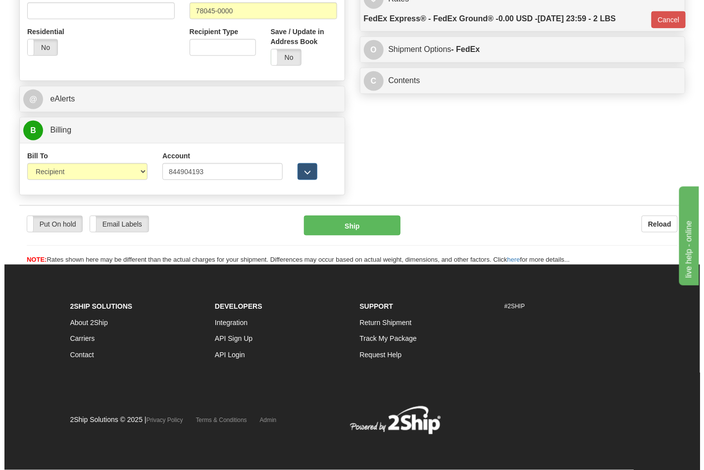
scroll to position [369, 0]
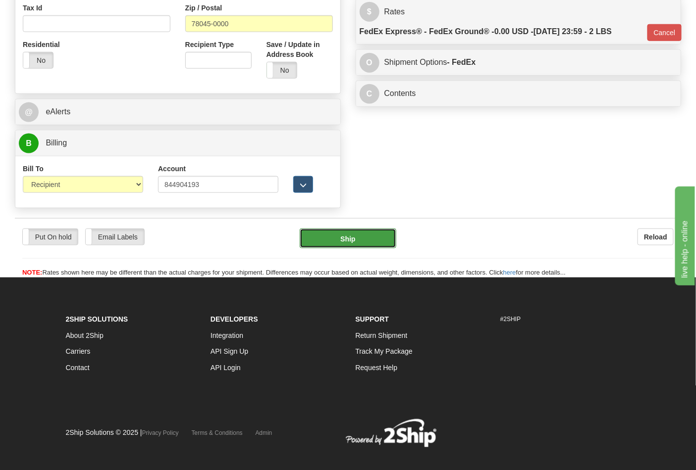
click at [349, 241] on button "Ship" at bounding box center [348, 239] width 96 height 20
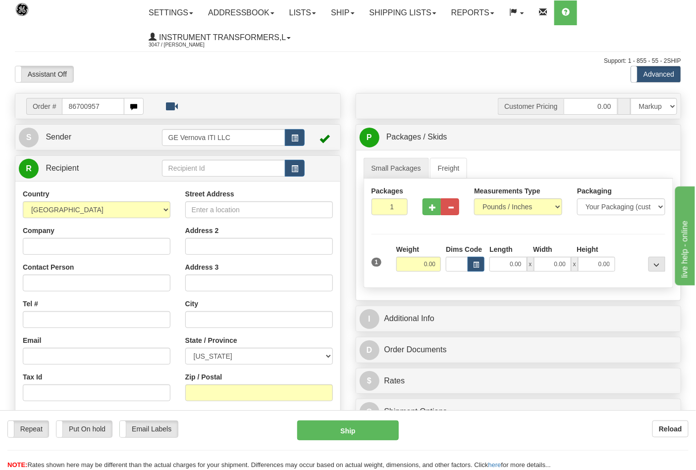
type input "86700957"
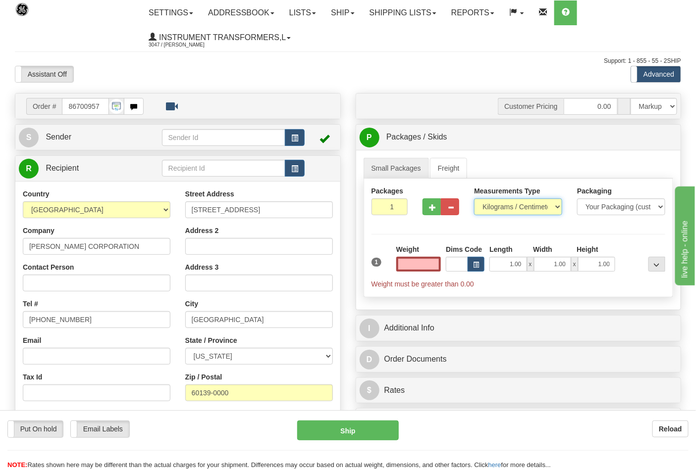
type input "0.00"
click at [491, 204] on select "Pounds / Inches Kilograms / Centimeters" at bounding box center [518, 207] width 88 height 17
select select "0"
click at [474, 199] on select "Pounds / Inches Kilograms / Centimeters" at bounding box center [518, 207] width 88 height 17
click at [414, 261] on input "0.00" at bounding box center [418, 264] width 45 height 15
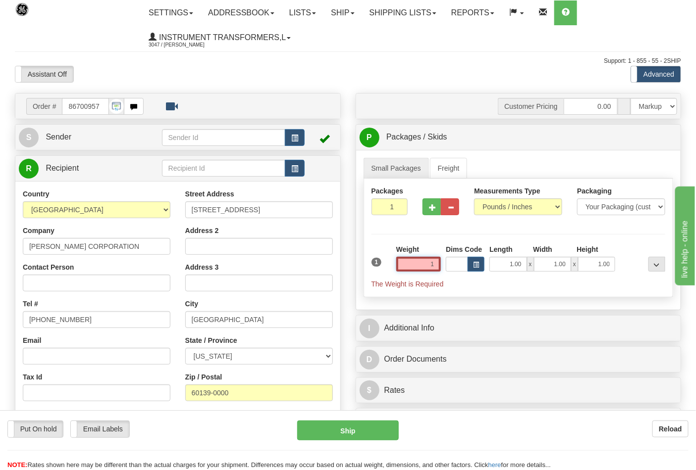
click button "Delete" at bounding box center [0, 0] width 0 height 0
type input "1.00"
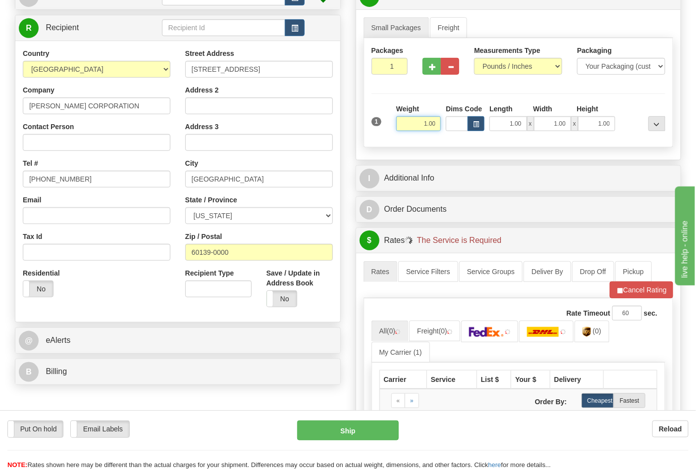
scroll to position [165, 0]
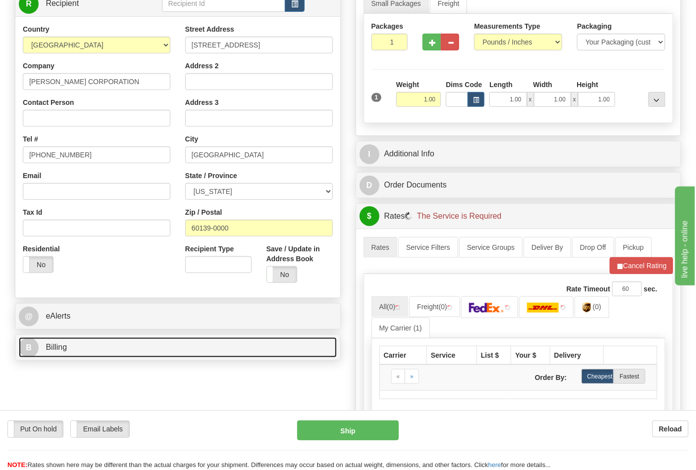
click at [143, 357] on link "B Billing" at bounding box center [178, 348] width 318 height 20
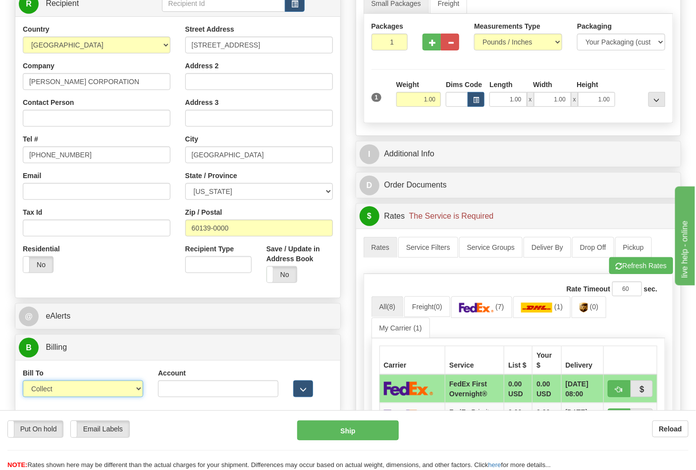
click at [92, 385] on select "Sender Recipient Third Party Collect" at bounding box center [83, 389] width 120 height 17
select select "2"
click at [23, 382] on select "Sender Recipient Third Party Collect" at bounding box center [83, 389] width 120 height 17
click at [200, 389] on input "Account" at bounding box center [218, 389] width 120 height 17
paste input "103538629"
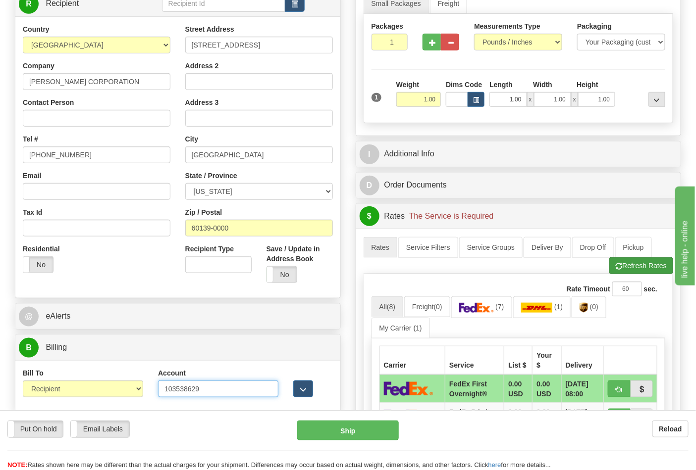
type input "103538629"
click at [650, 262] on button "Refresh Rates" at bounding box center [641, 265] width 64 height 17
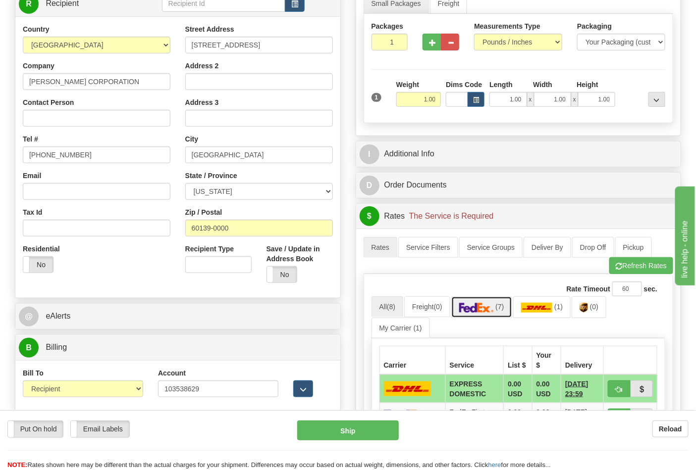
click at [500, 307] on span "(7)" at bounding box center [499, 307] width 8 height 8
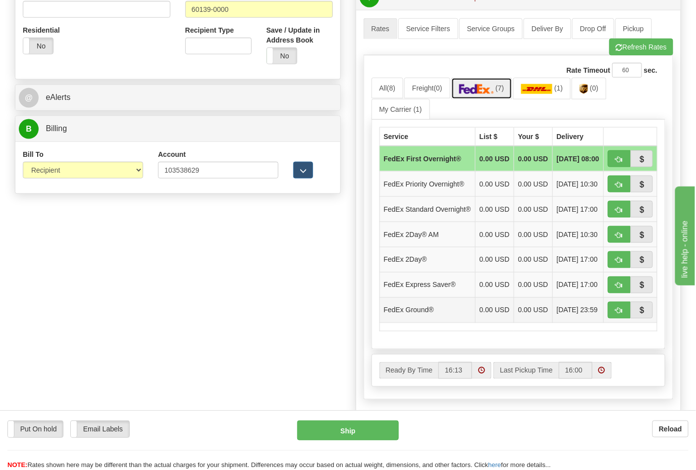
scroll to position [385, 0]
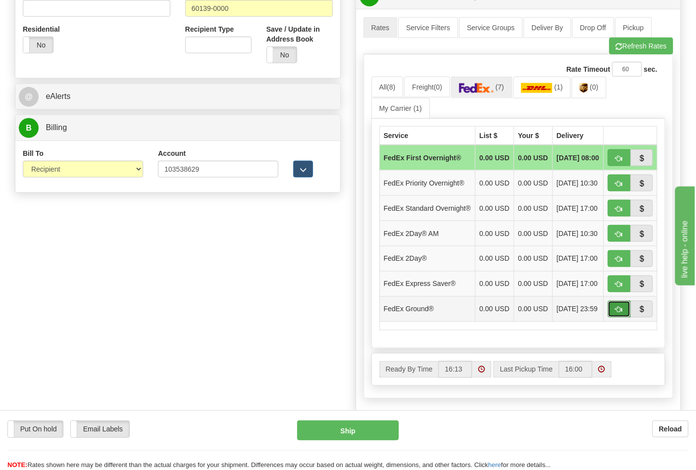
click at [609, 318] on button "button" at bounding box center [619, 309] width 23 height 17
type input "92"
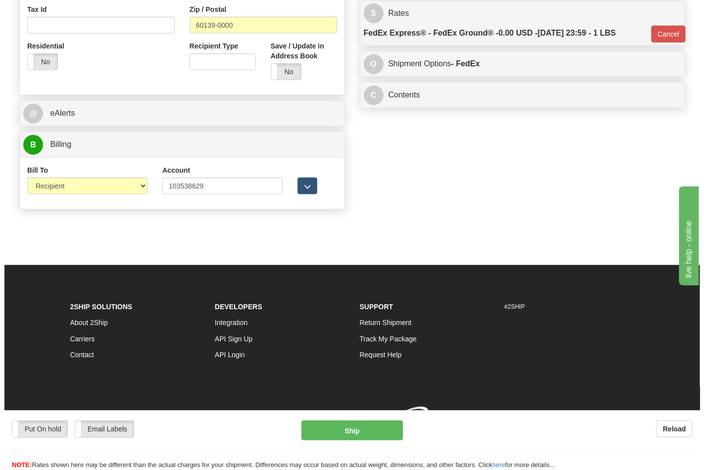
scroll to position [369, 0]
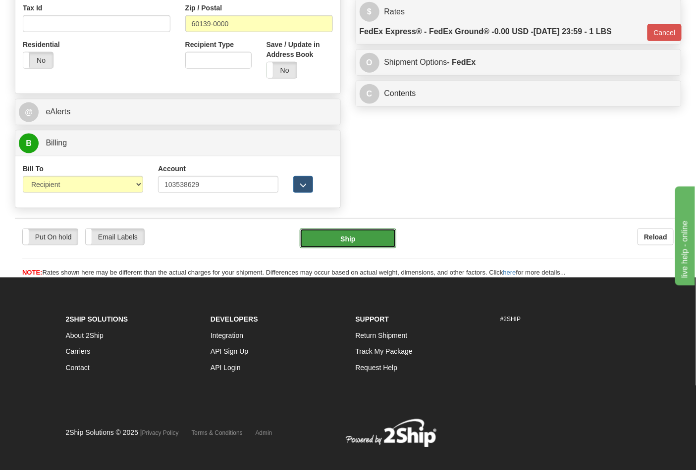
click at [327, 234] on button "Ship" at bounding box center [348, 239] width 96 height 20
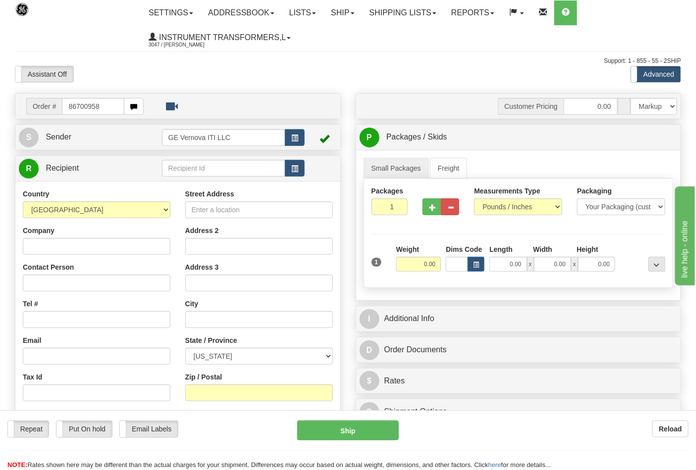
type input "86700958"
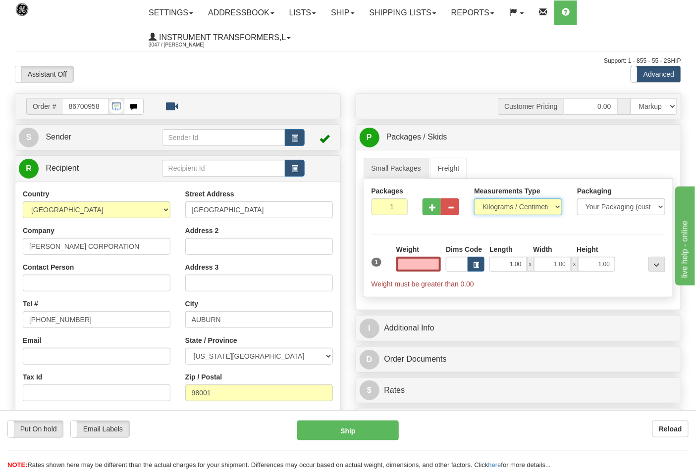
type input "0.00"
click at [502, 209] on select "Pounds / Inches Kilograms / Centimeters" at bounding box center [518, 207] width 88 height 17
select select "0"
click at [474, 199] on select "Pounds / Inches Kilograms / Centimeters" at bounding box center [518, 207] width 88 height 17
click at [419, 261] on input "0.00" at bounding box center [418, 264] width 45 height 15
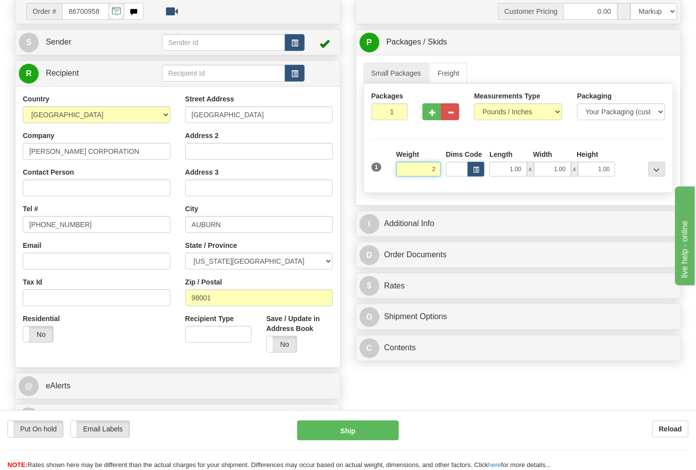
scroll to position [165, 0]
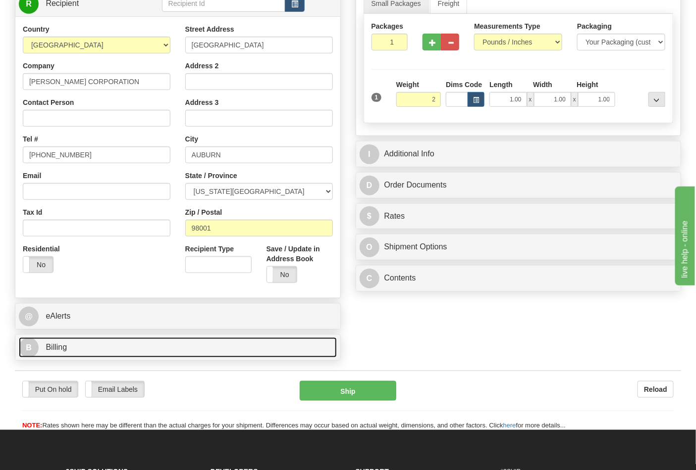
type input "2.00"
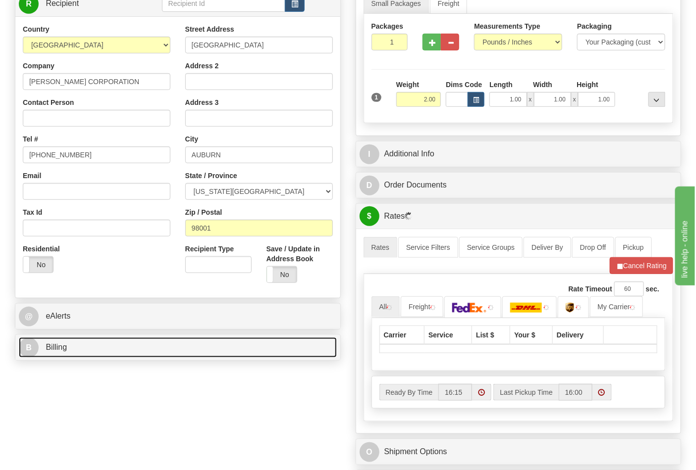
click at [88, 347] on link "B Billing" at bounding box center [178, 348] width 318 height 20
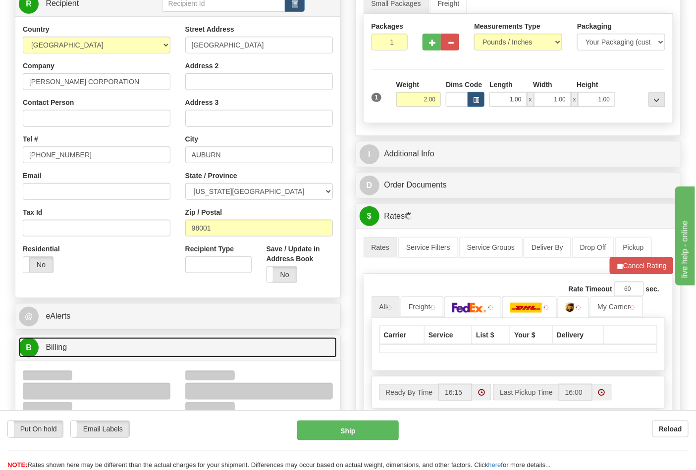
scroll to position [275, 0]
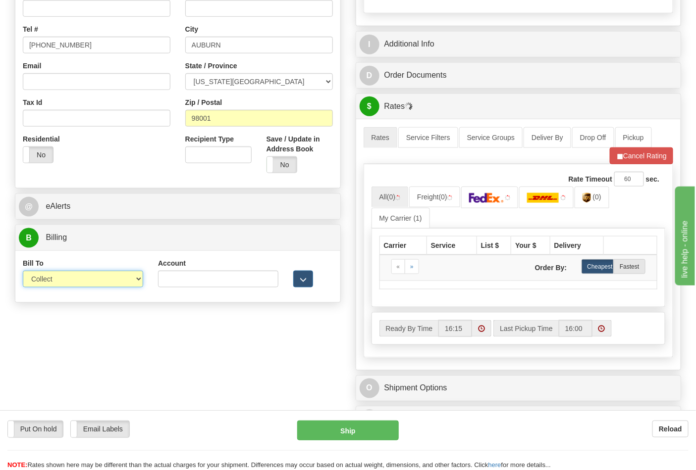
click at [77, 280] on select "Sender Recipient Third Party Collect" at bounding box center [83, 279] width 120 height 17
select select "2"
click at [23, 272] on select "Sender Recipient Third Party Collect" at bounding box center [83, 279] width 120 height 17
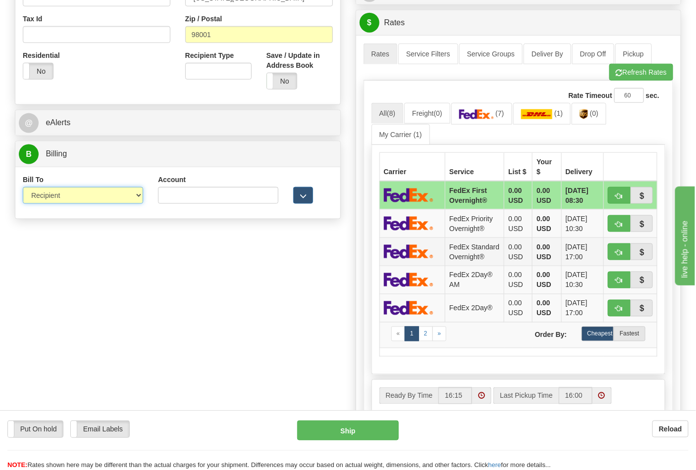
scroll to position [385, 0]
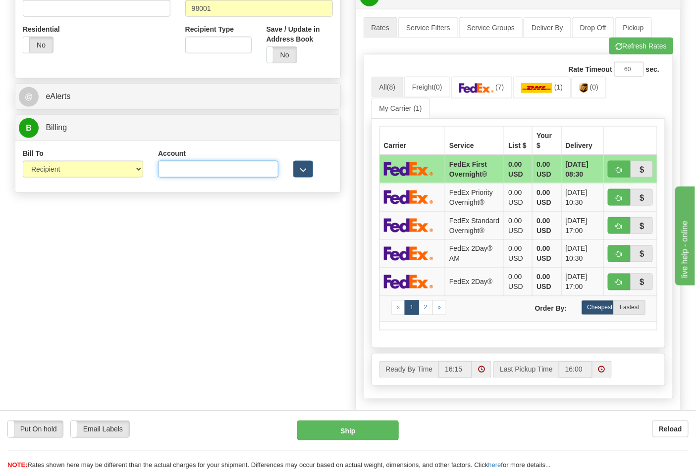
click at [246, 167] on input "Account" at bounding box center [218, 169] width 120 height 17
type input "106280606"
click at [501, 95] on link "(7)" at bounding box center [481, 87] width 61 height 21
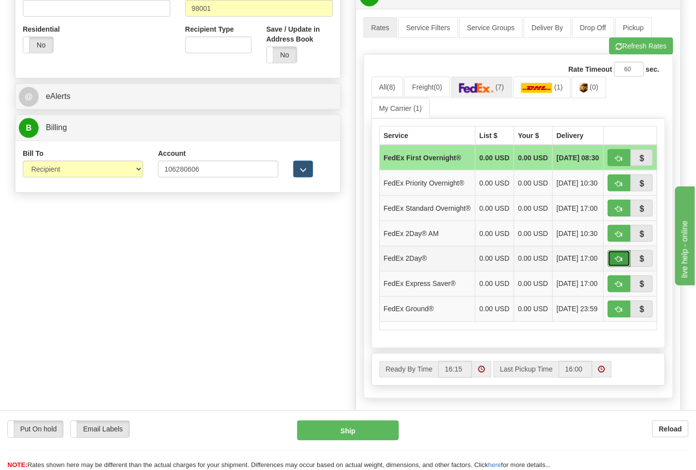
click at [620, 263] on span "button" at bounding box center [618, 259] width 7 height 6
type input "03"
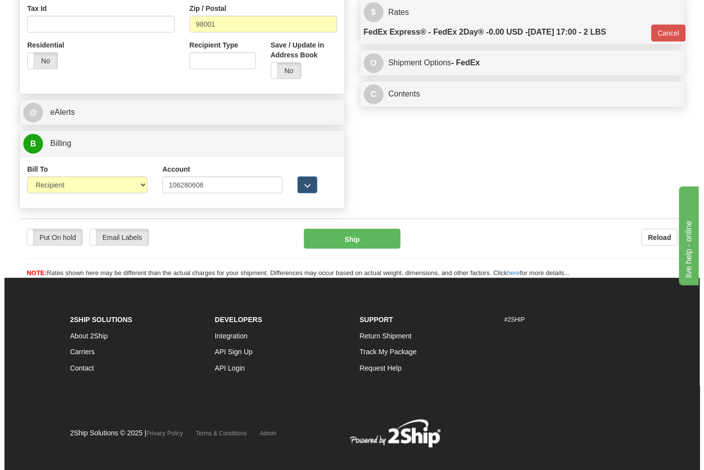
scroll to position [369, 0]
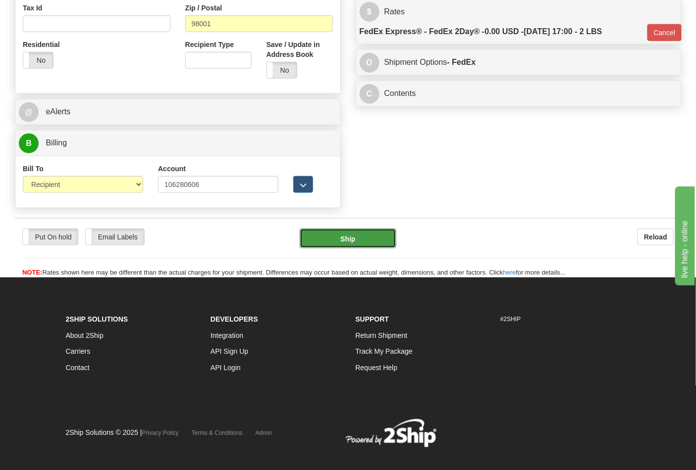
click at [349, 240] on button "Ship" at bounding box center [348, 239] width 96 height 20
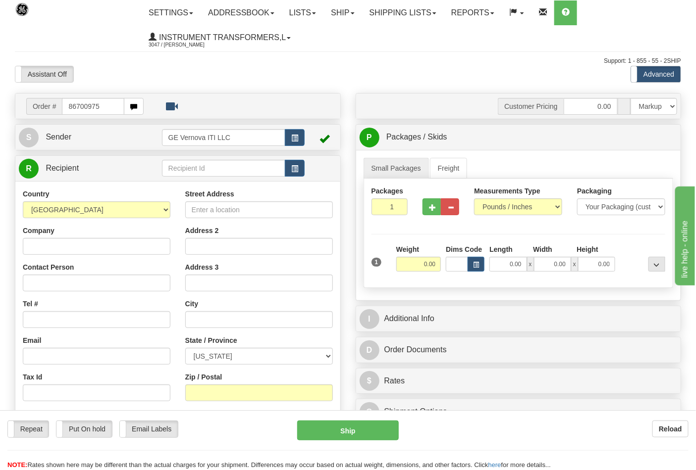
type input "86700975"
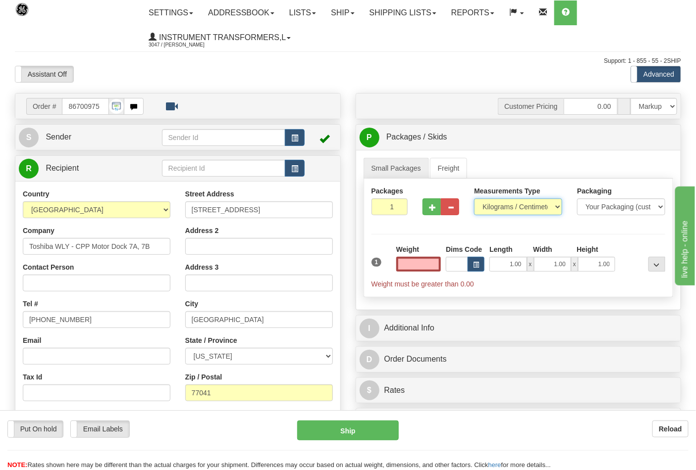
type input "0.00"
click at [488, 204] on select "Pounds / Inches Kilograms / Centimeters" at bounding box center [518, 207] width 88 height 17
select select "0"
click at [474, 199] on select "Pounds / Inches Kilograms / Centimeters" at bounding box center [518, 207] width 88 height 17
click at [398, 206] on input "2" at bounding box center [389, 207] width 37 height 17
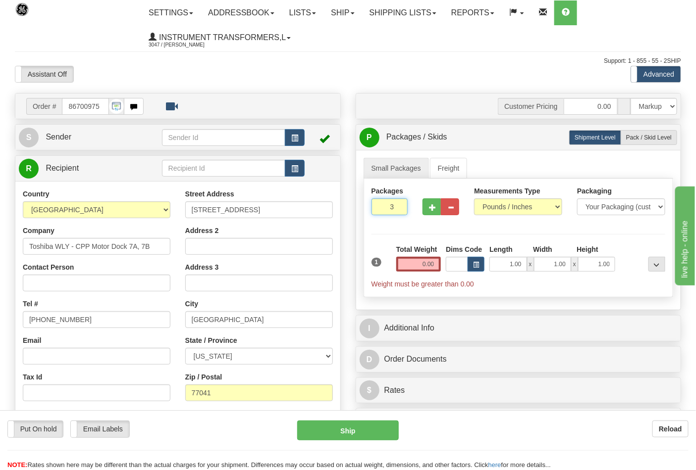
type input "3"
click at [398, 206] on input "3" at bounding box center [389, 207] width 37 height 17
click at [423, 264] on input "0.00" at bounding box center [418, 264] width 45 height 15
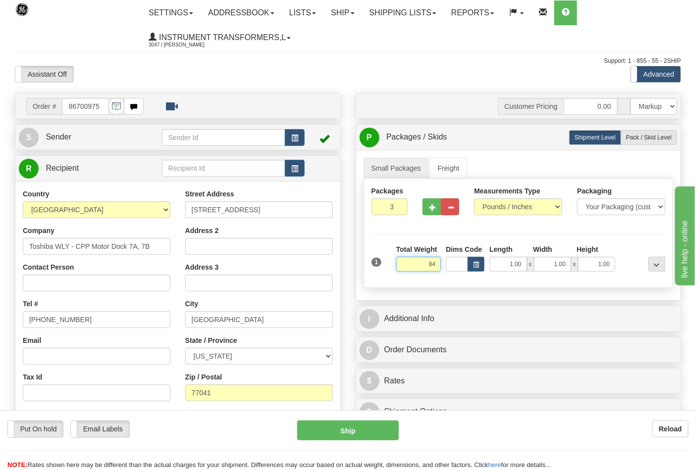
click button "Delete" at bounding box center [0, 0] width 0 height 0
type input "84.00"
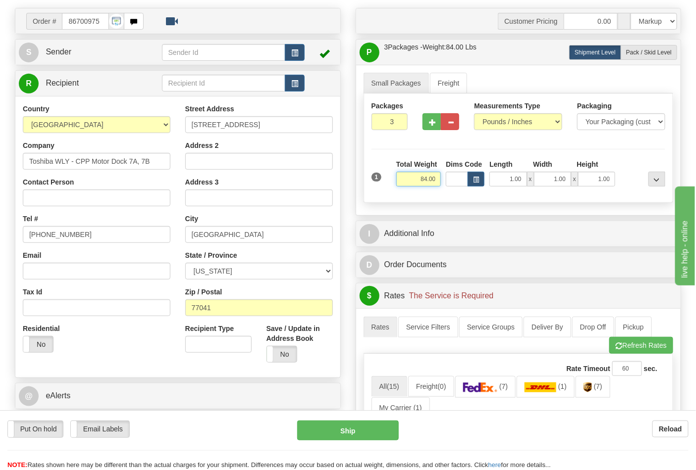
scroll to position [165, 0]
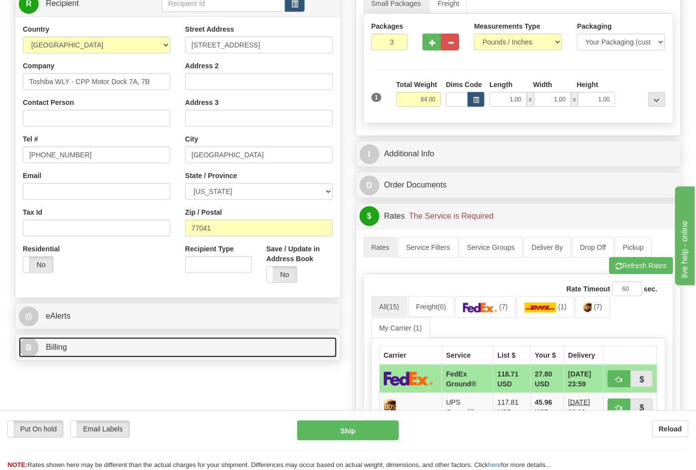
click at [152, 349] on link "B Billing" at bounding box center [178, 348] width 318 height 20
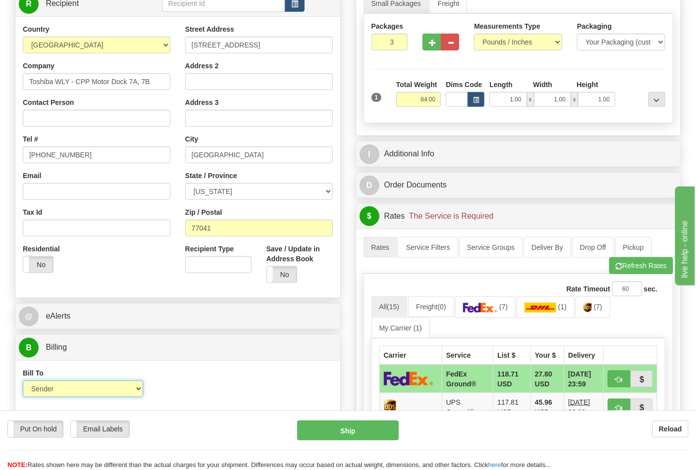
click at [101, 385] on select "Sender Recipient Third Party Collect" at bounding box center [83, 389] width 120 height 17
select select "2"
click at [23, 382] on select "Sender Recipient Third Party Collect" at bounding box center [83, 389] width 120 height 17
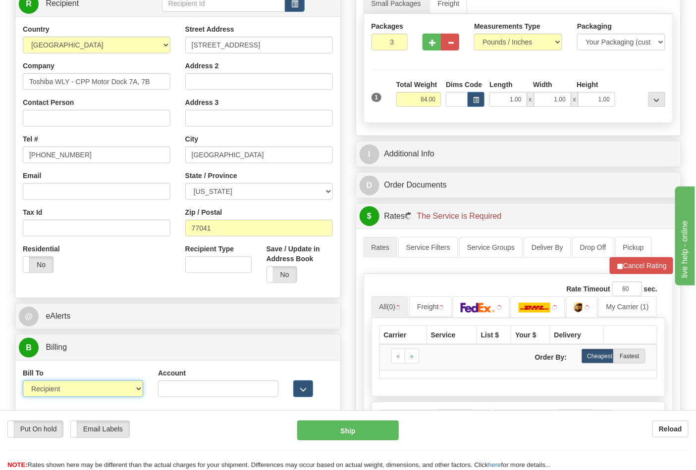
scroll to position [275, 0]
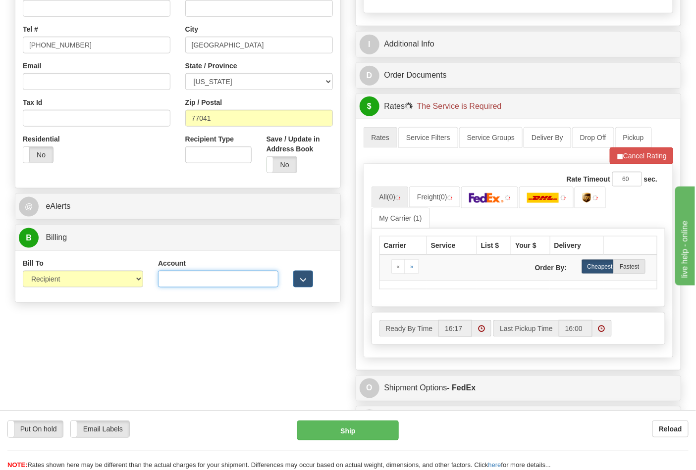
click at [186, 283] on input "Account" at bounding box center [218, 279] width 120 height 17
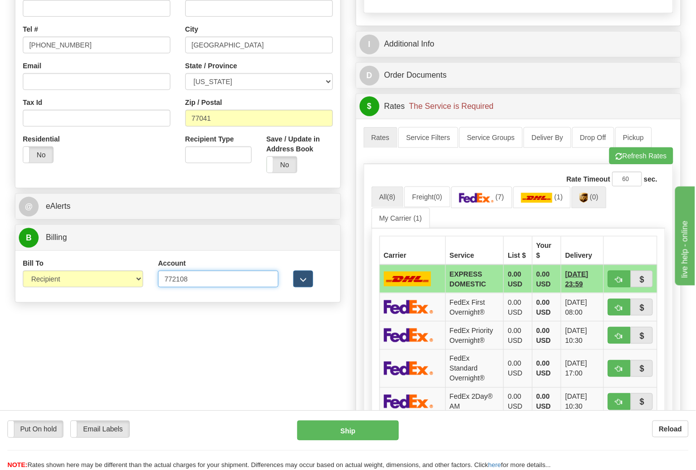
type input "772108"
click at [587, 203] on img at bounding box center [583, 198] width 8 height 10
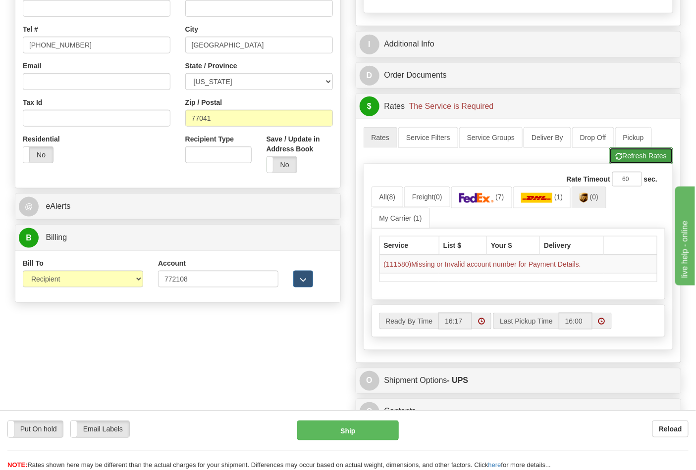
click at [651, 155] on button "Refresh Rates" at bounding box center [641, 156] width 64 height 17
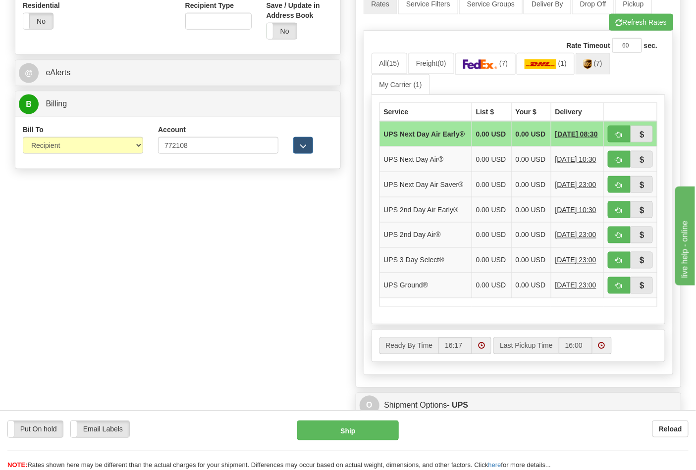
scroll to position [440, 0]
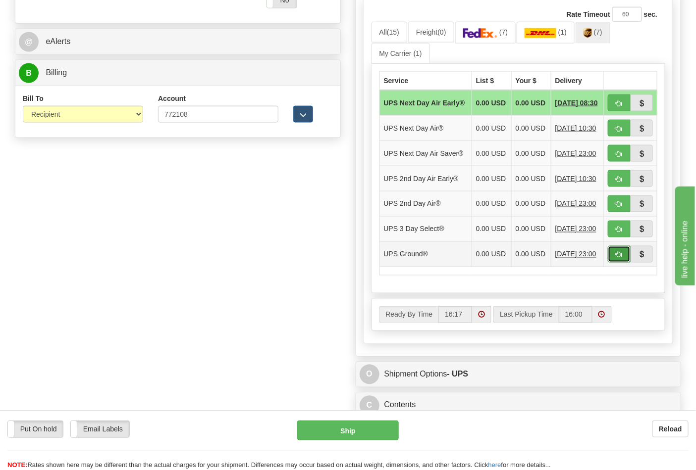
click at [612, 263] on button "button" at bounding box center [619, 254] width 23 height 17
type input "03"
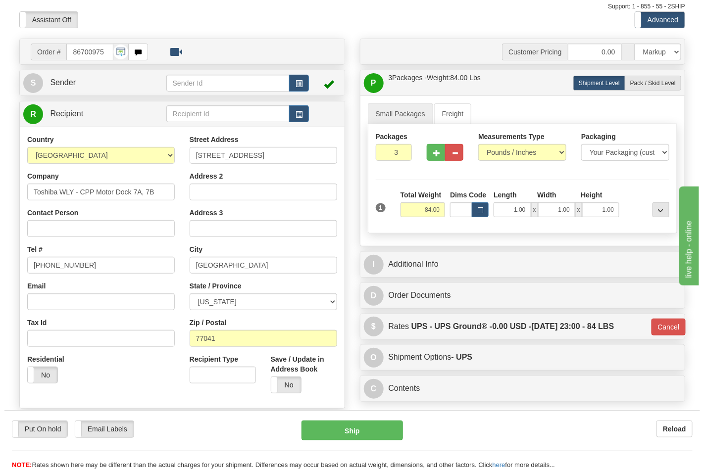
scroll to position [53, 0]
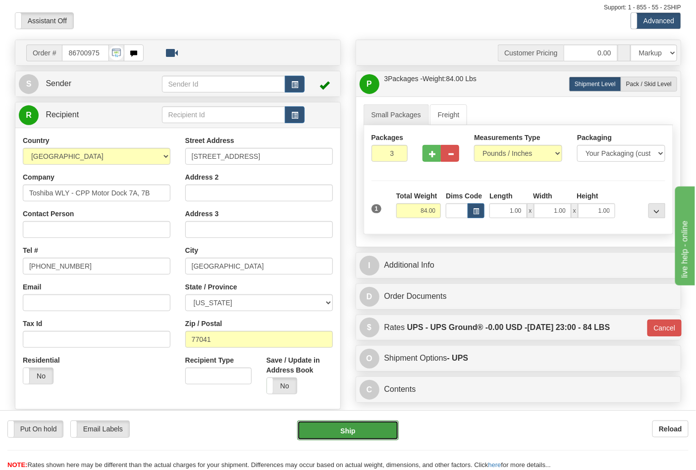
click at [354, 432] on button "Ship" at bounding box center [347, 431] width 101 height 20
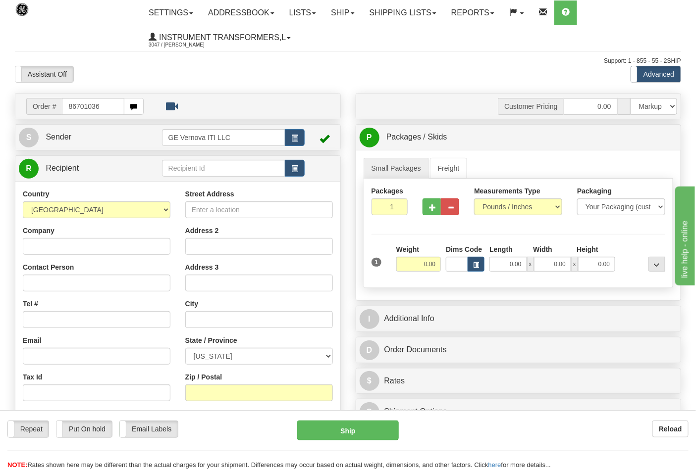
type input "86701036"
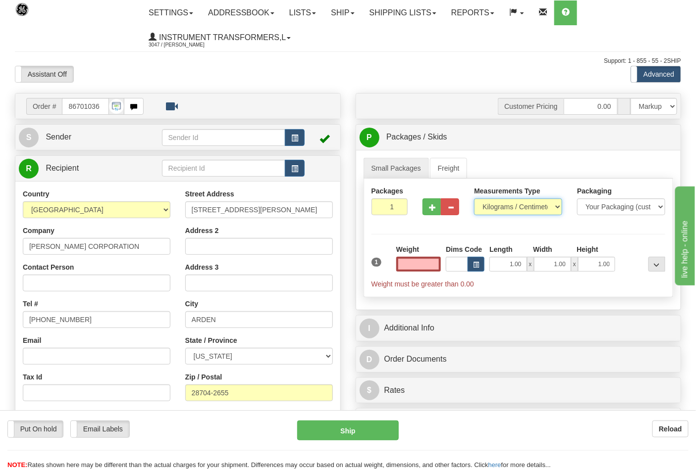
type input "0.00"
click at [556, 204] on select "Pounds / Inches Kilograms / Centimeters" at bounding box center [518, 207] width 88 height 17
select select "0"
click at [474, 199] on select "Pounds / Inches Kilograms / Centimeters" at bounding box center [518, 207] width 88 height 17
click at [421, 269] on input "0.00" at bounding box center [418, 264] width 45 height 15
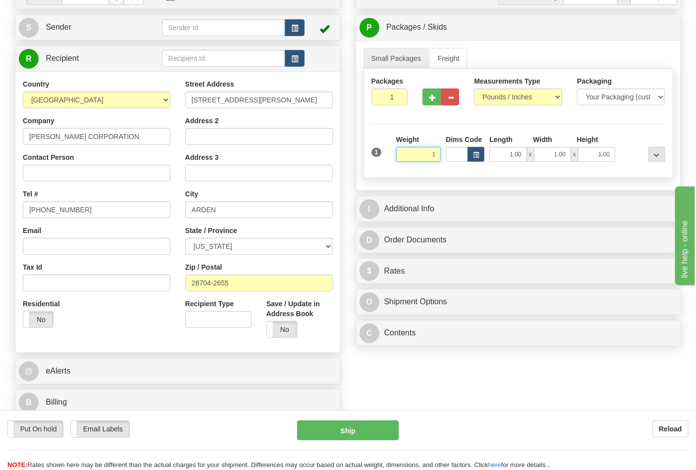
scroll to position [165, 0]
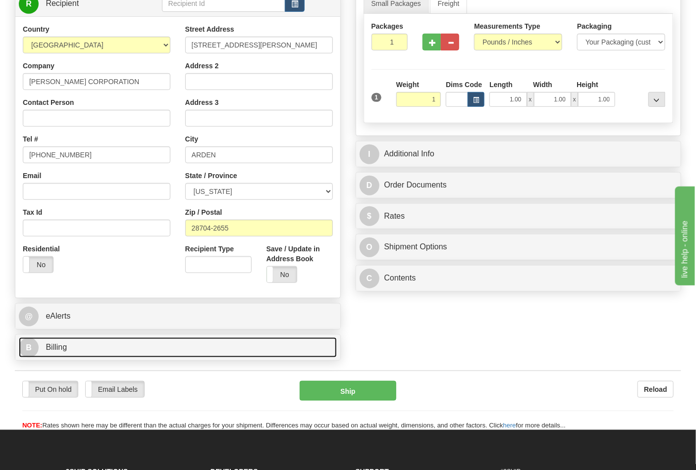
type input "1.00"
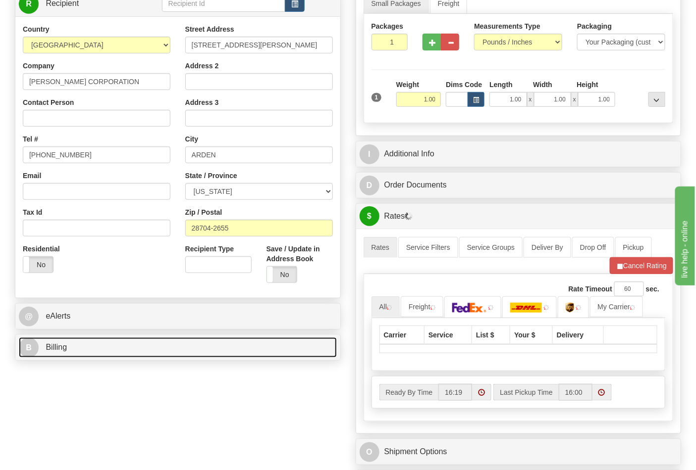
click at [178, 340] on link "B Billing" at bounding box center [178, 348] width 318 height 20
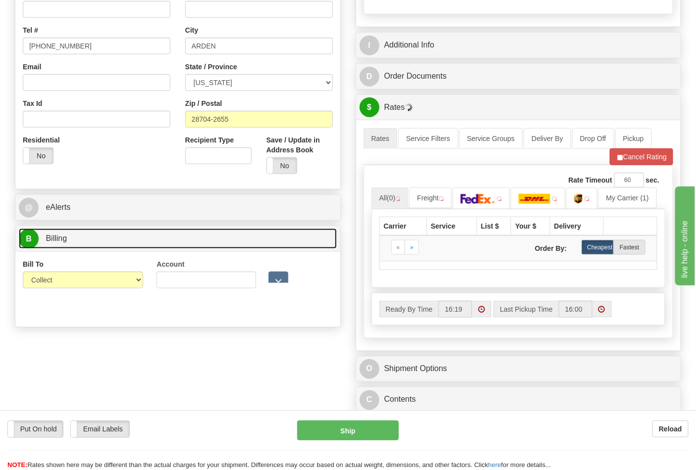
scroll to position [275, 0]
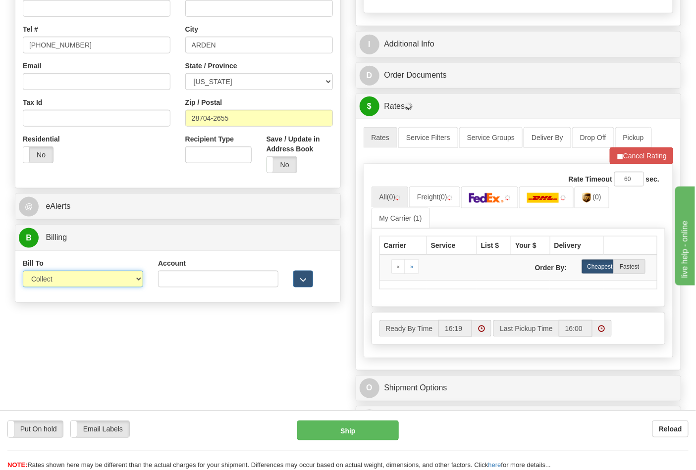
click at [112, 276] on select "Sender Recipient Third Party Collect" at bounding box center [83, 279] width 120 height 17
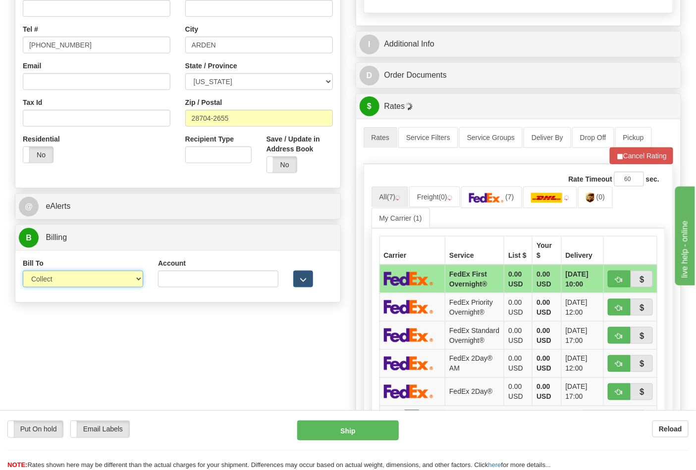
select select "2"
click at [23, 272] on select "Sender Recipient Third Party Collect" at bounding box center [83, 279] width 120 height 17
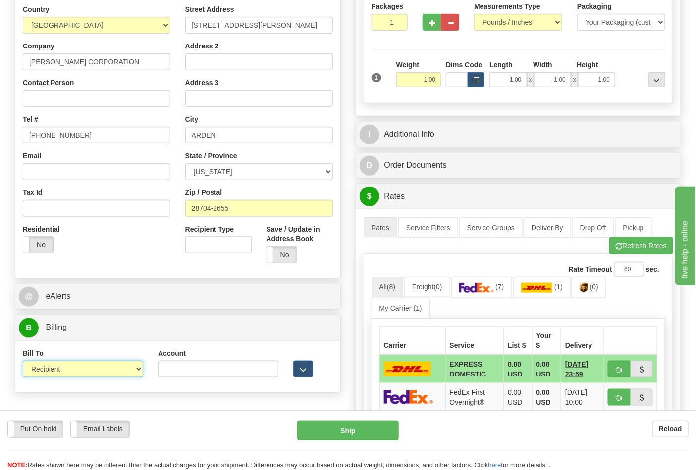
scroll to position [165, 0]
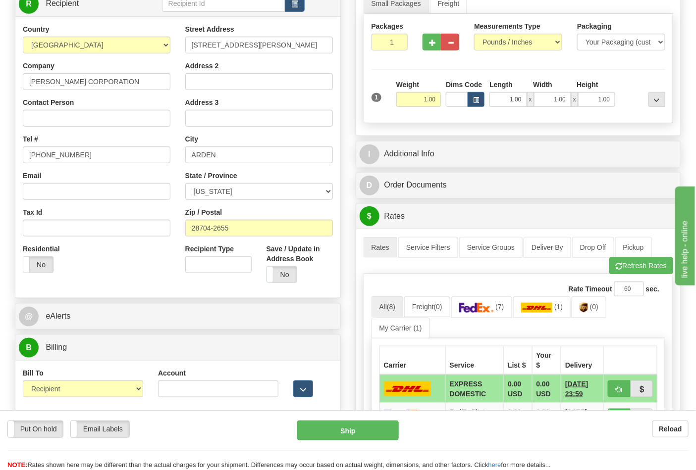
click at [184, 400] on div "Account 3rd Party Account List Please select" at bounding box center [218, 386] width 135 height 37
click at [184, 393] on input "Account" at bounding box center [218, 389] width 120 height 17
paste input "103014760"
type input "103014760"
click at [487, 312] on img at bounding box center [476, 308] width 35 height 10
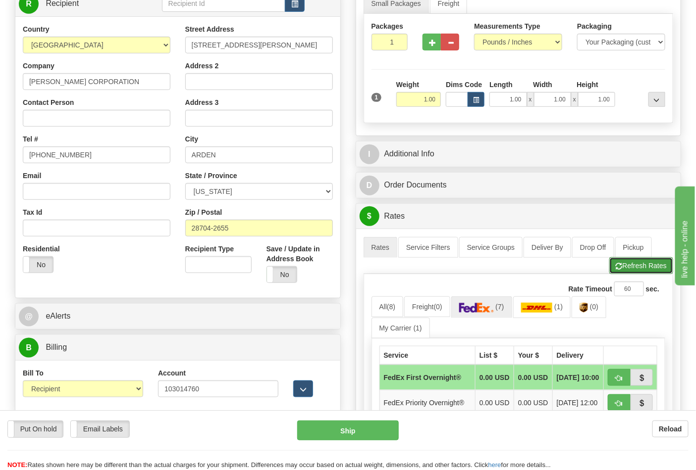
click button "Refresh Rates"
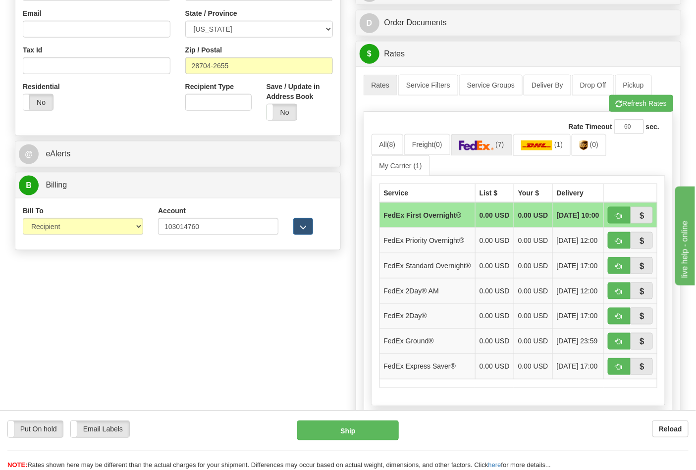
scroll to position [330, 0]
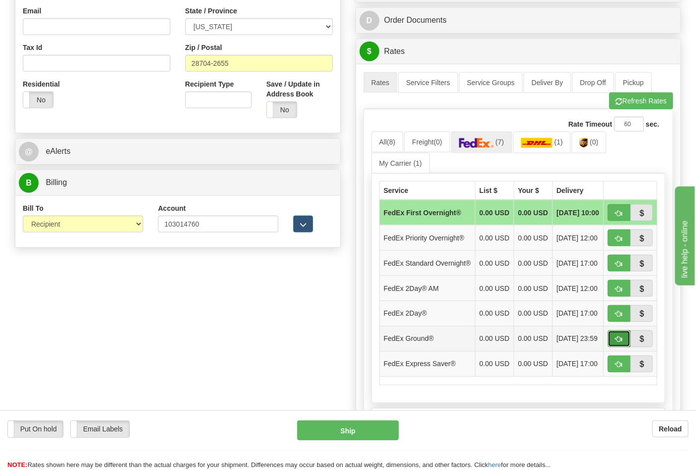
click button "button"
type input "92"
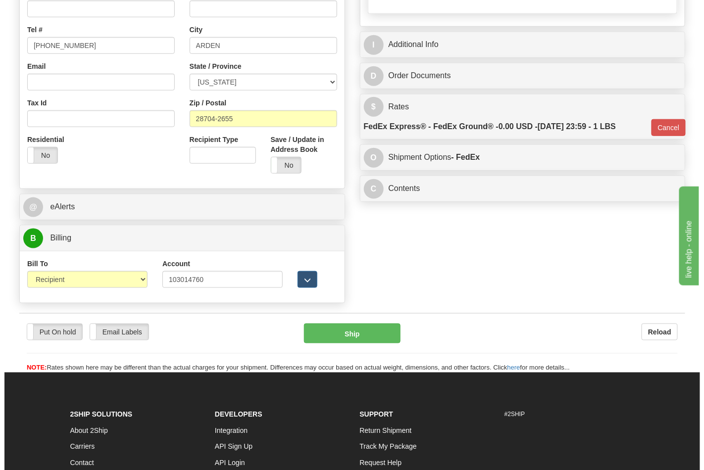
scroll to position [275, 0]
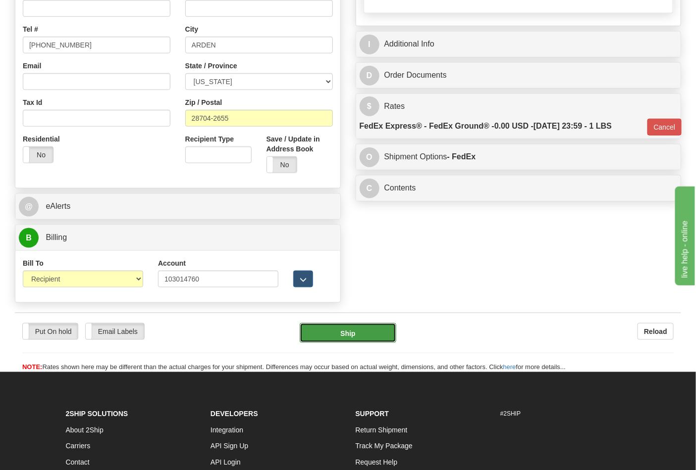
click button "Ship"
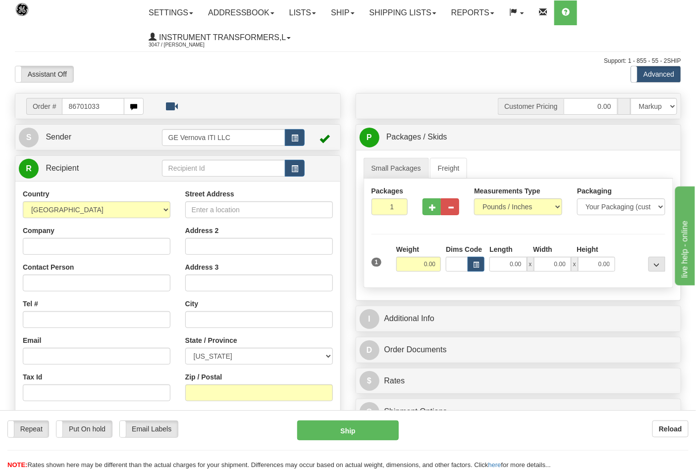
type input "86701033"
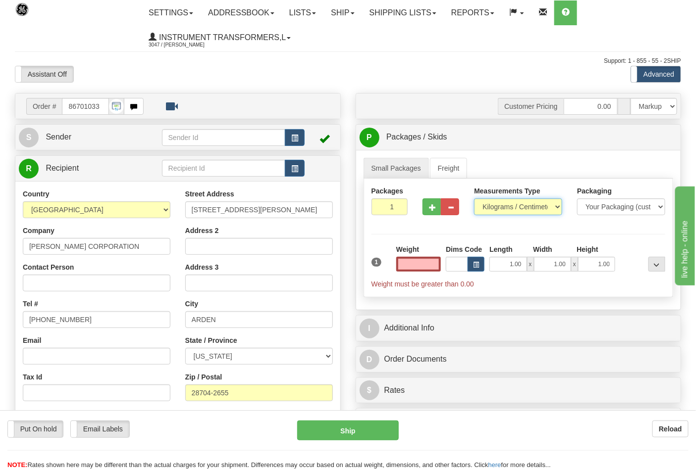
type input "0.00"
click at [503, 202] on select "Pounds / Inches Kilograms / Centimeters" at bounding box center [518, 207] width 88 height 17
select select "0"
click at [474, 199] on select "Pounds / Inches Kilograms / Centimeters" at bounding box center [518, 207] width 88 height 17
click at [426, 259] on input "0.00" at bounding box center [418, 264] width 45 height 15
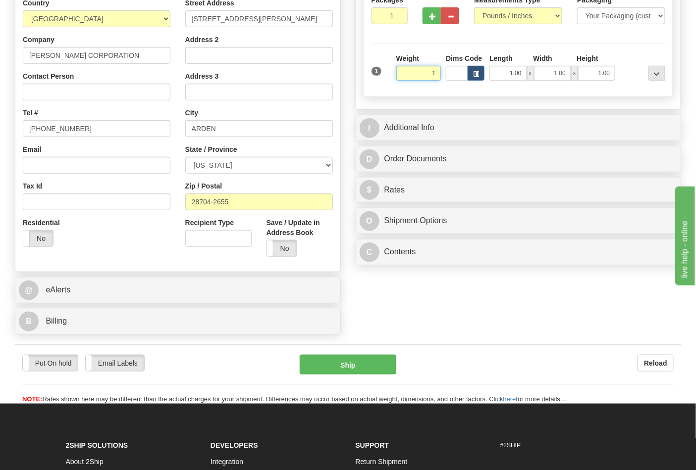
scroll to position [220, 0]
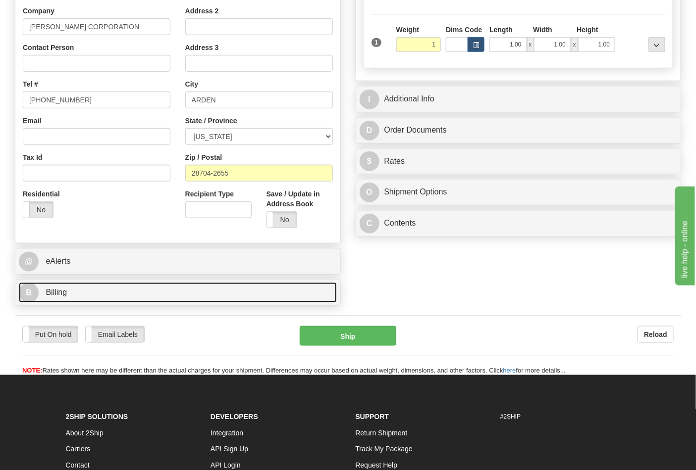
type input "1.00"
click at [179, 303] on link "B Billing" at bounding box center [178, 293] width 318 height 20
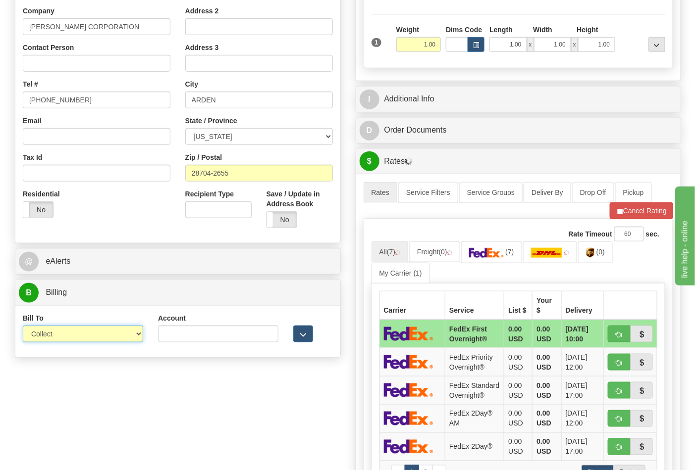
click at [106, 332] on select "Sender Recipient Third Party Collect" at bounding box center [83, 334] width 120 height 17
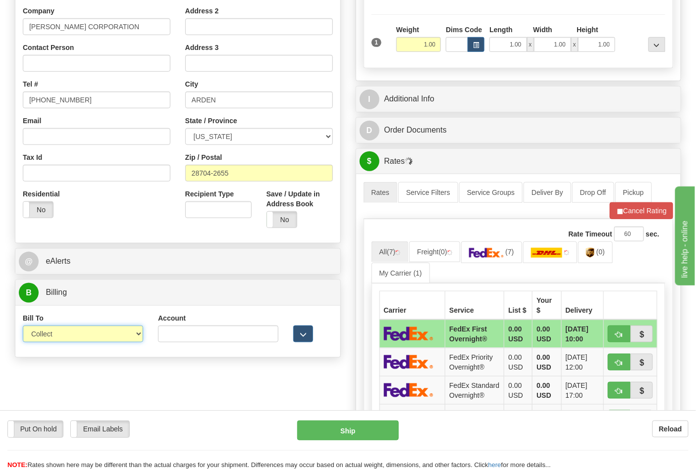
select select "2"
click at [23, 327] on select "Sender Recipient Third Party Collect" at bounding box center [83, 334] width 120 height 17
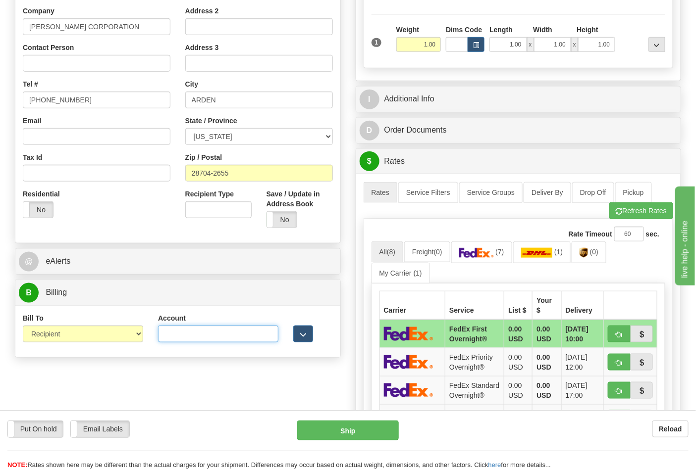
click at [229, 339] on input "Account" at bounding box center [218, 334] width 120 height 17
paste input "103014760"
type input "103014760"
click at [642, 214] on button "Refresh Rates" at bounding box center [641, 211] width 64 height 17
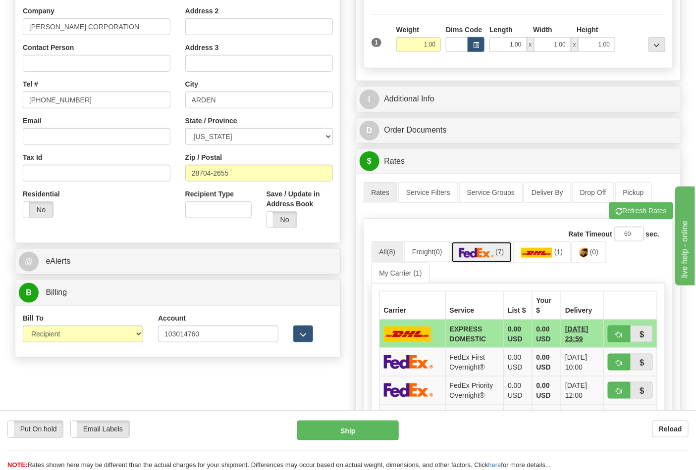
click at [507, 258] on link "(7)" at bounding box center [481, 252] width 61 height 21
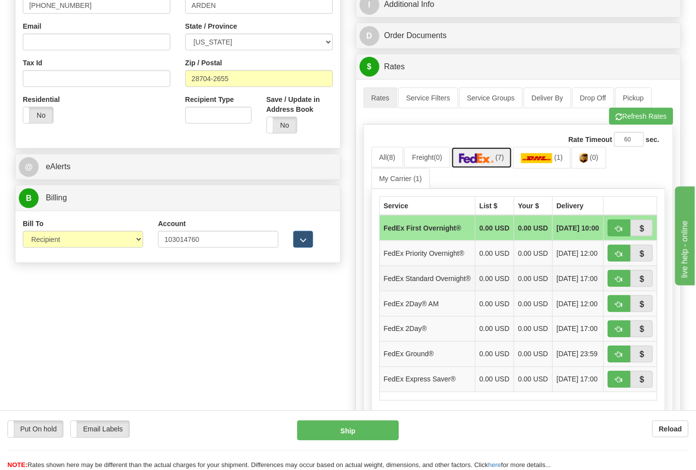
scroll to position [330, 0]
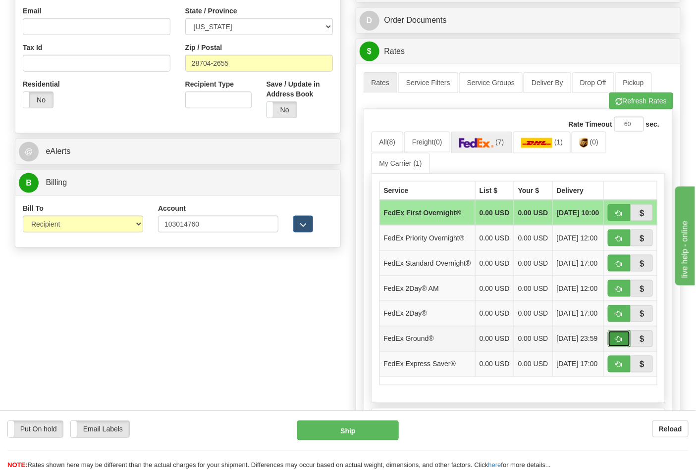
click at [616, 343] on span "button" at bounding box center [618, 340] width 7 height 6
type input "92"
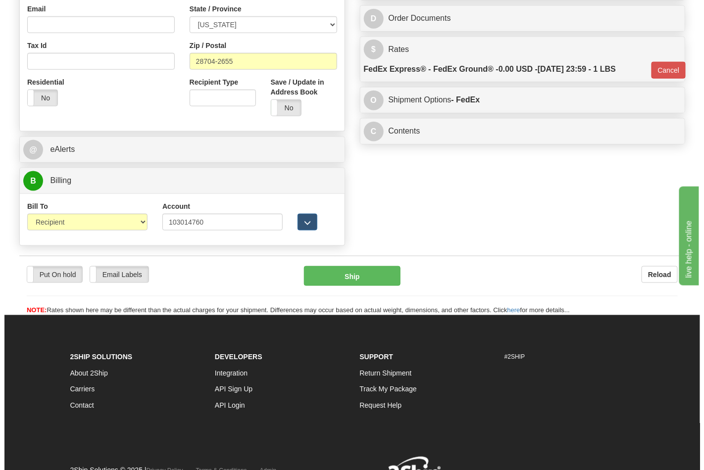
scroll to position [384, 0]
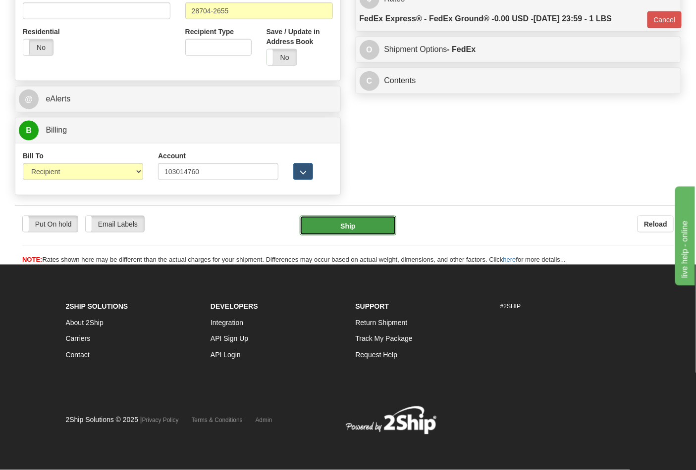
click at [360, 229] on button "Ship" at bounding box center [348, 226] width 96 height 20
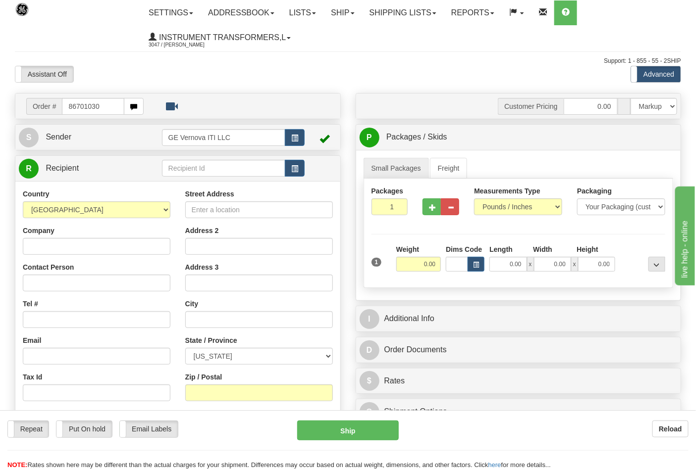
type input "86701030"
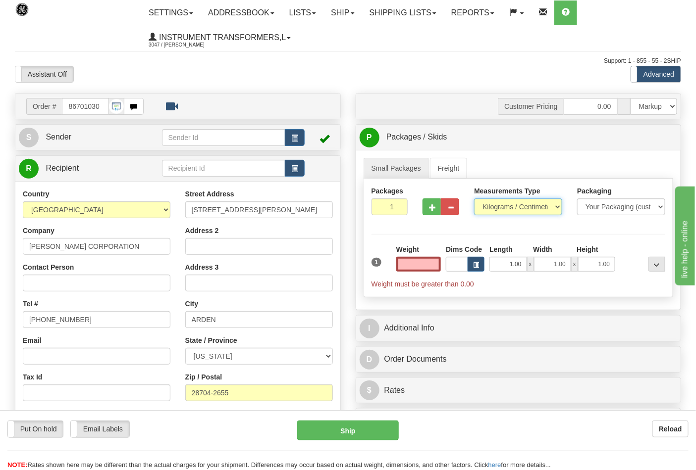
type input "0.00"
click at [513, 205] on select "Pounds / Inches Kilograms / Centimeters" at bounding box center [518, 207] width 88 height 17
select select "0"
click at [474, 199] on select "Pounds / Inches Kilograms / Centimeters" at bounding box center [518, 207] width 88 height 17
click at [426, 269] on input "0.00" at bounding box center [418, 264] width 45 height 15
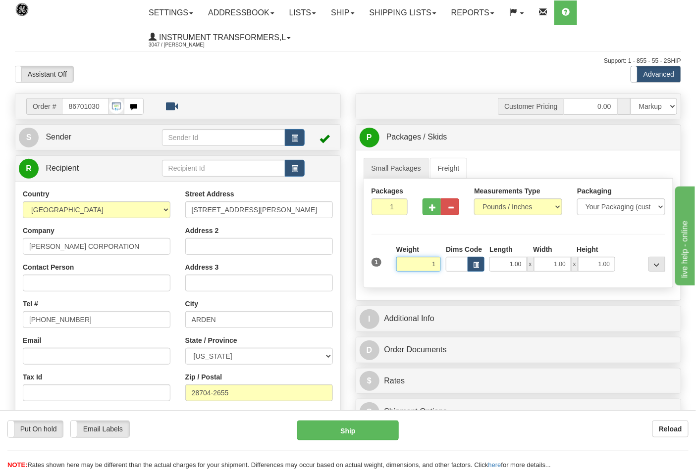
click button "Delete" at bounding box center [0, 0] width 0 height 0
type input "1.00"
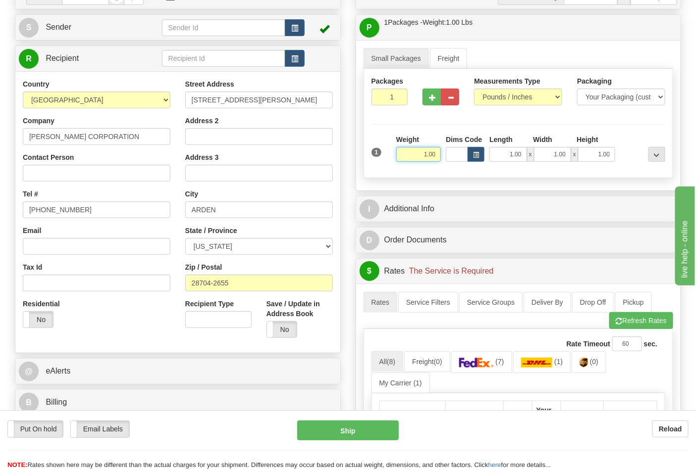
scroll to position [220, 0]
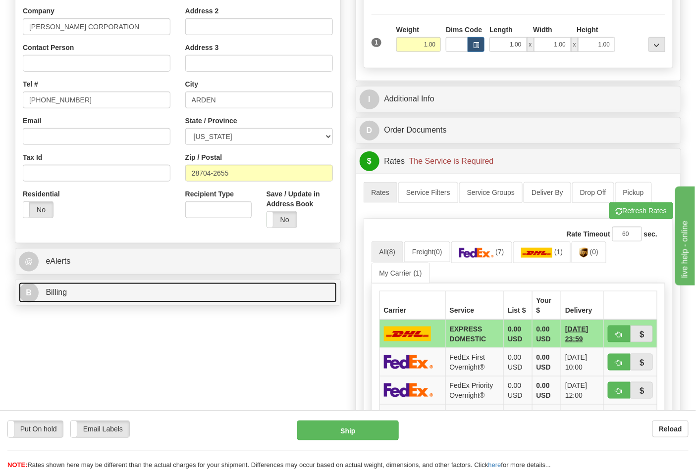
click at [269, 285] on link "B Billing" at bounding box center [178, 293] width 318 height 20
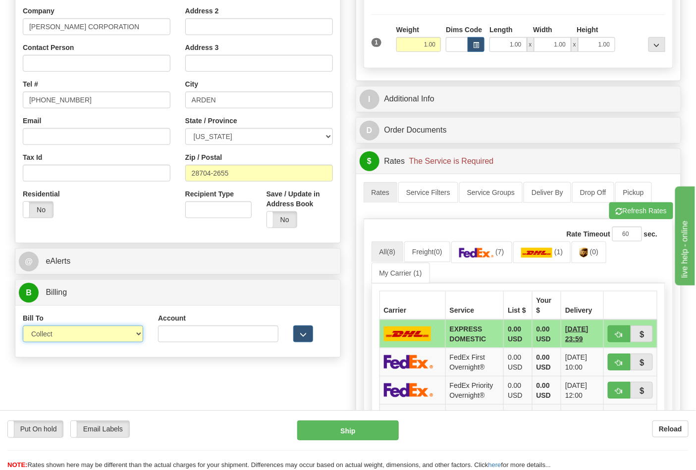
click at [64, 338] on select "Sender Recipient Third Party Collect" at bounding box center [83, 334] width 120 height 17
select select "2"
click at [23, 327] on select "Sender Recipient Third Party Collect" at bounding box center [83, 334] width 120 height 17
click at [210, 338] on input "Account" at bounding box center [218, 334] width 120 height 17
paste input "103014760"
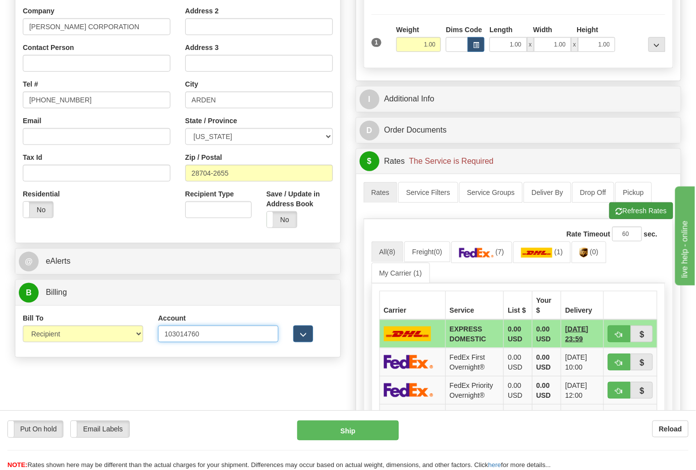
type input "103014760"
click at [658, 215] on button "Refresh Rates" at bounding box center [641, 211] width 64 height 17
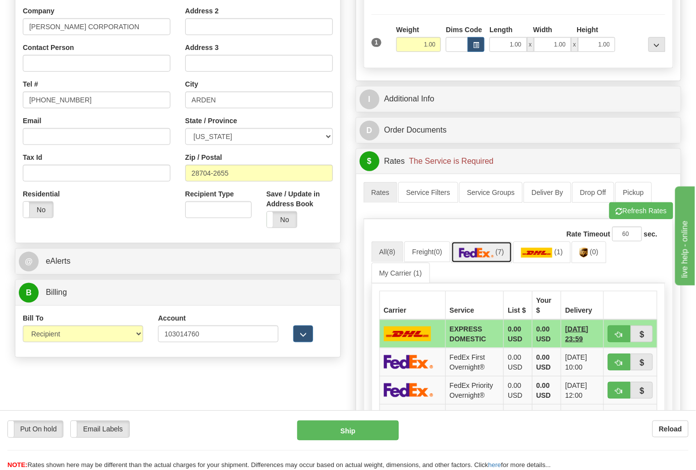
click at [490, 256] on img at bounding box center [476, 253] width 35 height 10
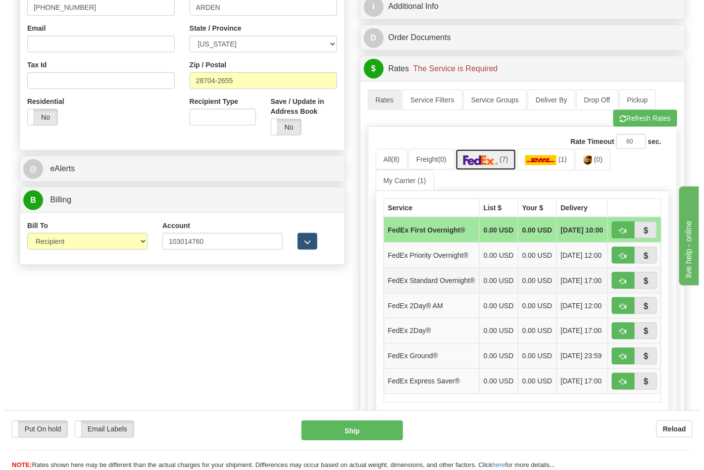
scroll to position [330, 0]
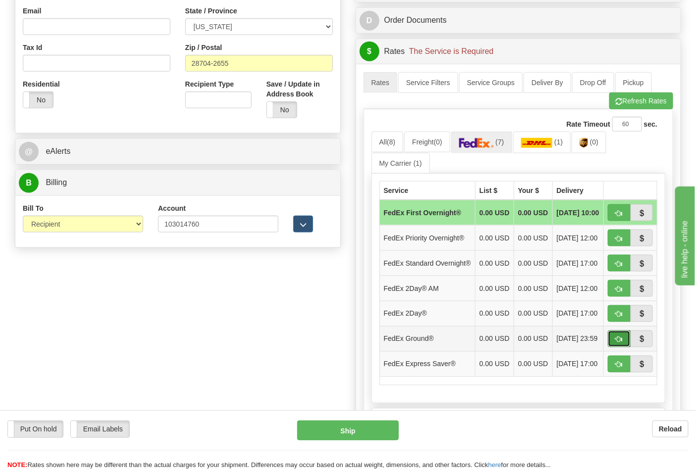
click at [612, 348] on button "button" at bounding box center [619, 339] width 23 height 17
type input "92"
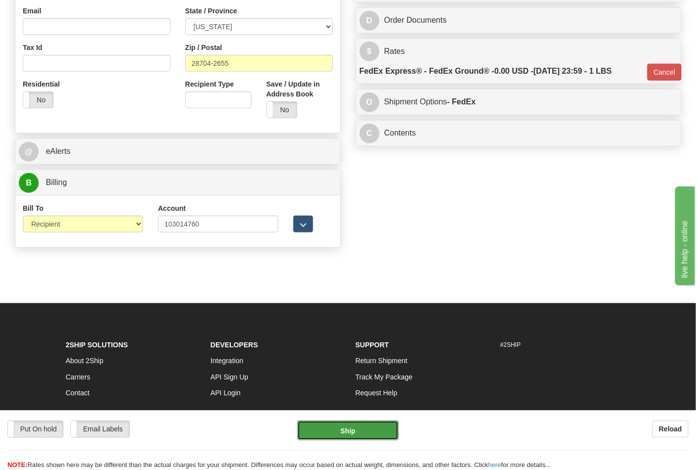
click at [317, 434] on button "Ship" at bounding box center [347, 431] width 101 height 20
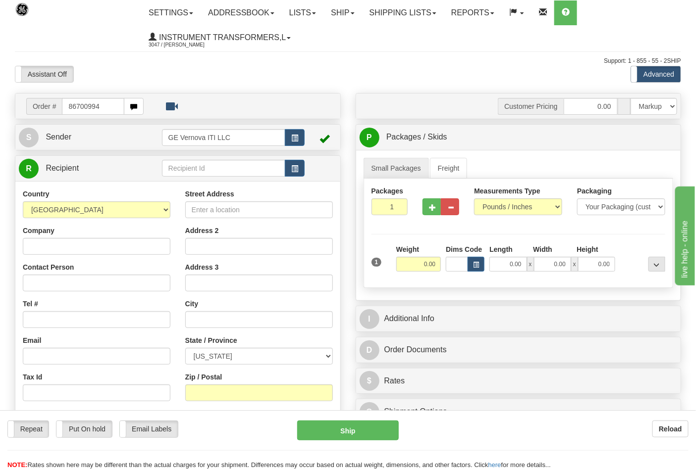
type input "86700994"
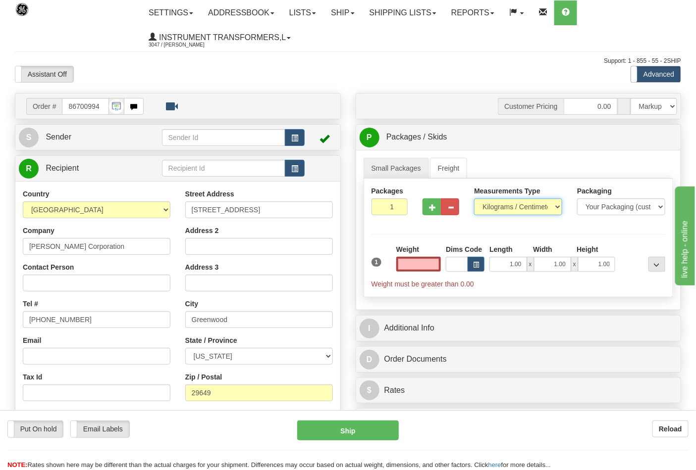
type input "0.00"
click at [518, 210] on select "Pounds / Inches Kilograms / Centimeters" at bounding box center [518, 207] width 88 height 17
select select "0"
click at [474, 199] on select "Pounds / Inches Kilograms / Centimeters" at bounding box center [518, 207] width 88 height 17
click at [423, 261] on input "0.00" at bounding box center [418, 264] width 45 height 15
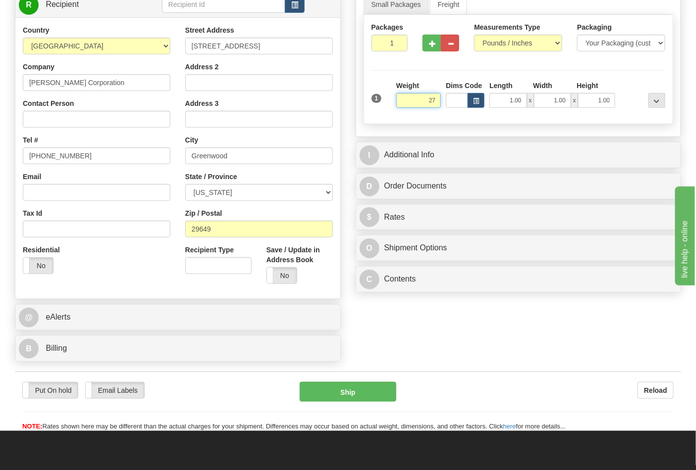
scroll to position [165, 0]
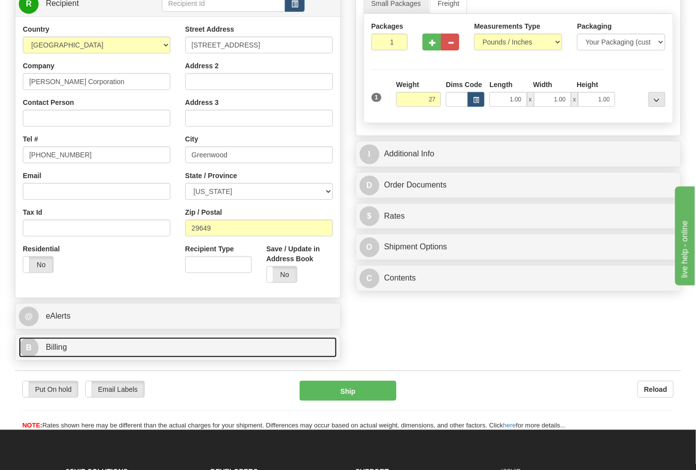
type input "27.00"
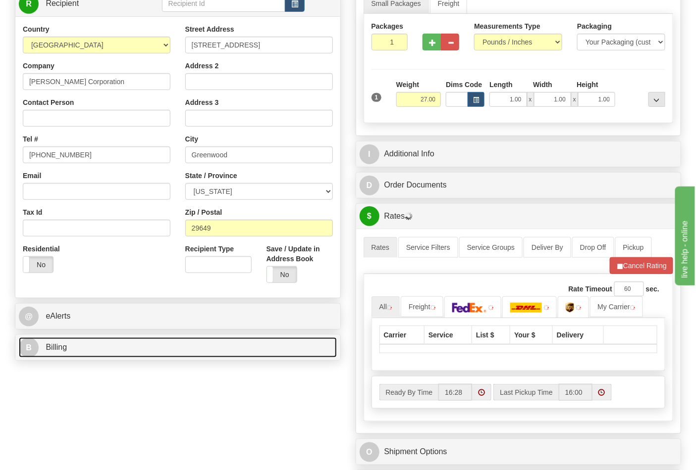
click at [310, 341] on link "B Billing" at bounding box center [178, 348] width 318 height 20
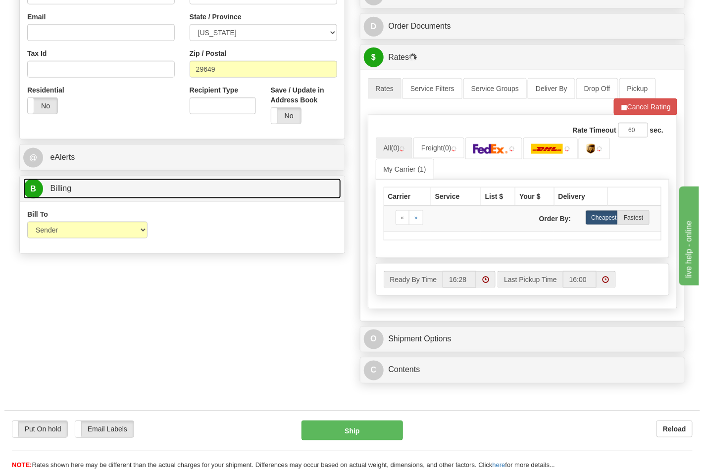
scroll to position [330, 0]
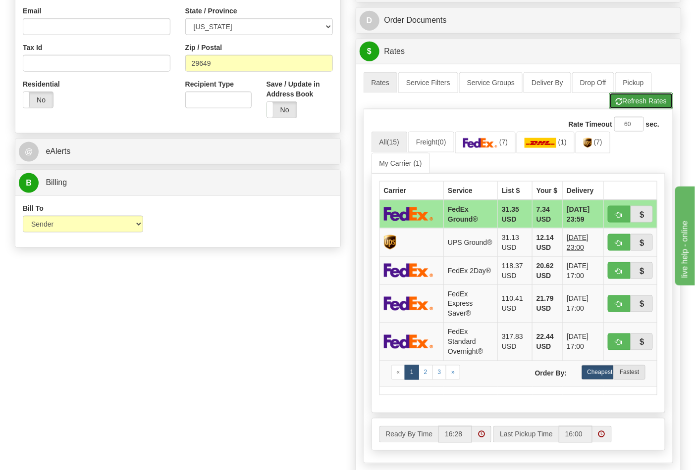
click at [621, 102] on button "Refresh Rates" at bounding box center [641, 101] width 64 height 17
click at [589, 150] on link "(7)" at bounding box center [592, 142] width 35 height 21
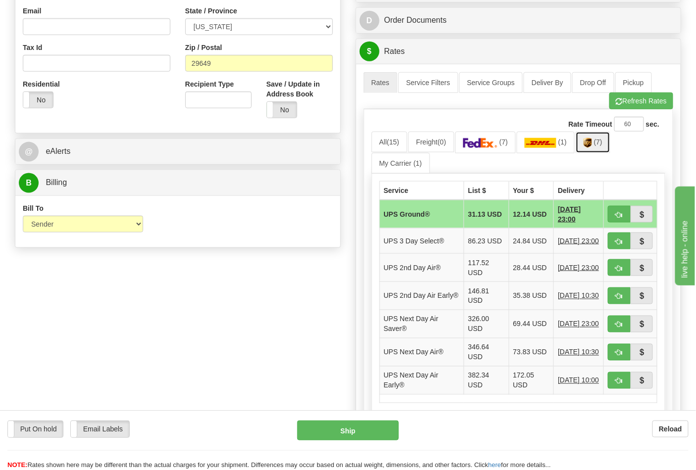
click at [589, 150] on link "(7)" at bounding box center [592, 142] width 35 height 21
click at [655, 99] on button "Refresh Rates" at bounding box center [641, 101] width 64 height 17
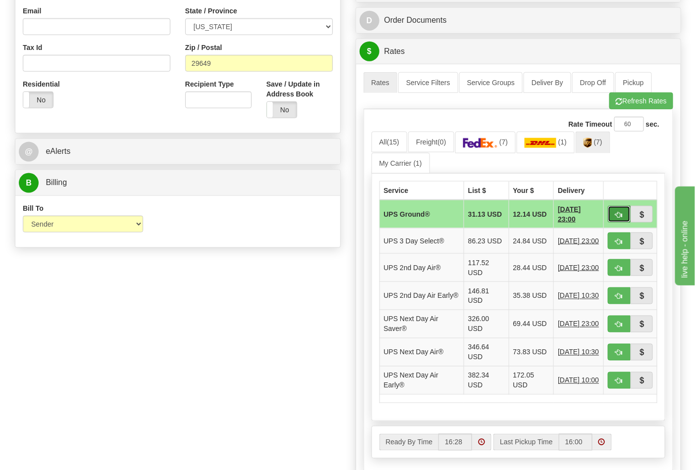
click at [617, 213] on span "button" at bounding box center [618, 215] width 7 height 6
type input "03"
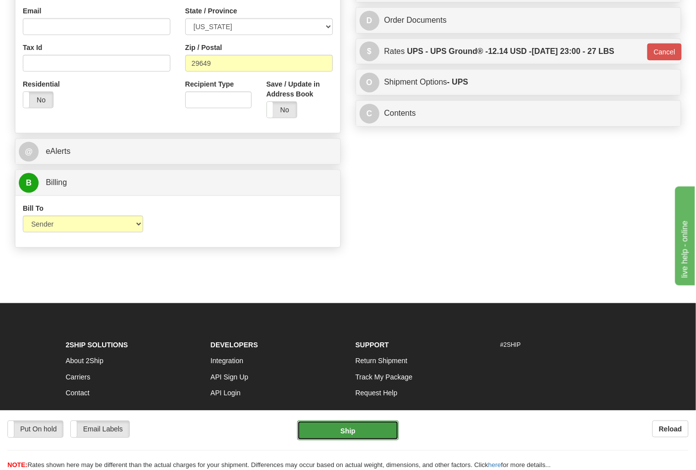
click at [353, 427] on button "Ship" at bounding box center [347, 431] width 101 height 20
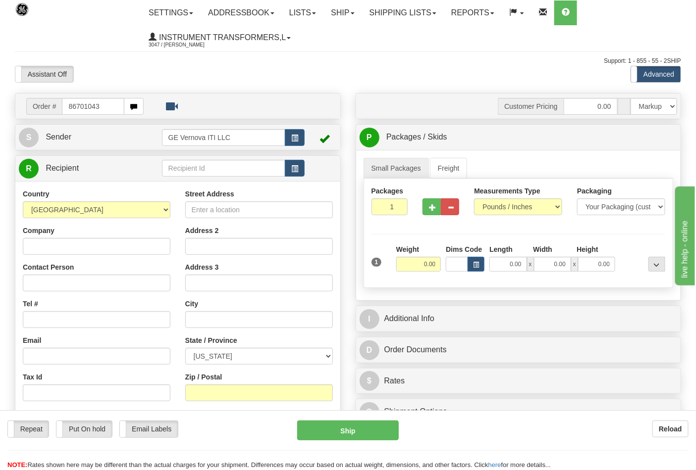
type input "86701043"
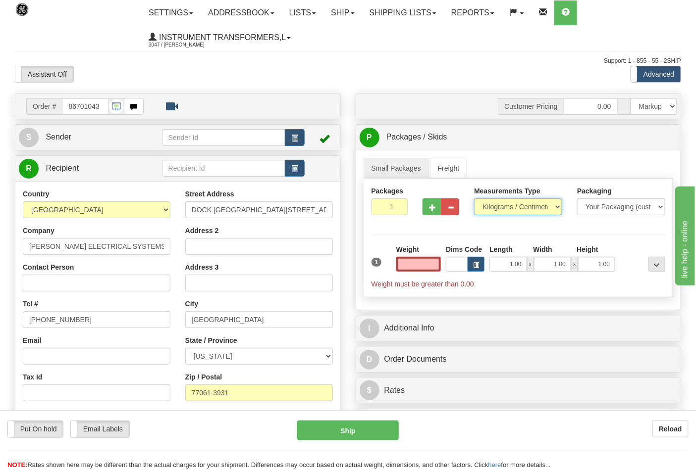
type input "0.00"
click at [515, 208] on select "Pounds / Inches Kilograms / Centimeters" at bounding box center [518, 207] width 88 height 17
select select "0"
click at [474, 199] on select "Pounds / Inches Kilograms / Centimeters" at bounding box center [518, 207] width 88 height 17
click at [431, 265] on input "0.00" at bounding box center [418, 264] width 45 height 15
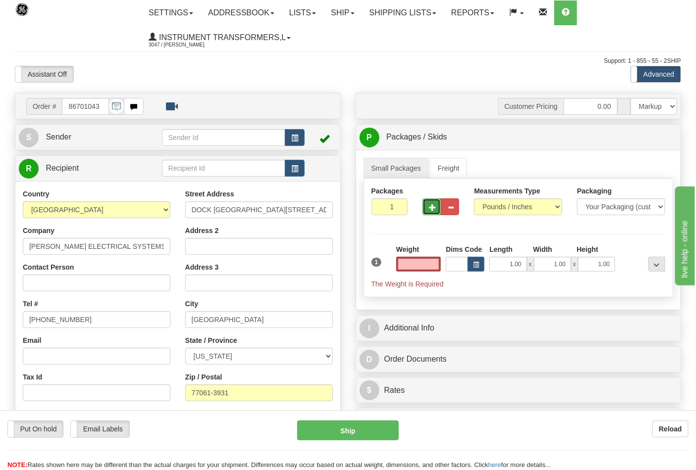
type input "0.00"
click at [437, 206] on button "button" at bounding box center [431, 207] width 18 height 17
type input "2"
click at [421, 266] on input "0.00" at bounding box center [418, 264] width 45 height 15
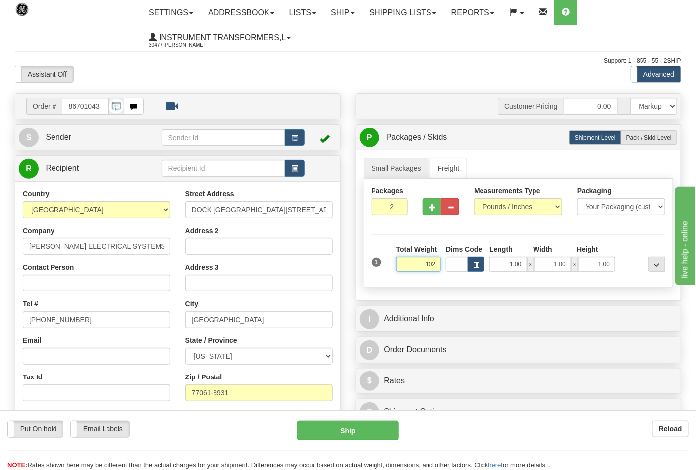
click button "Delete" at bounding box center [0, 0] width 0 height 0
type input "102.00"
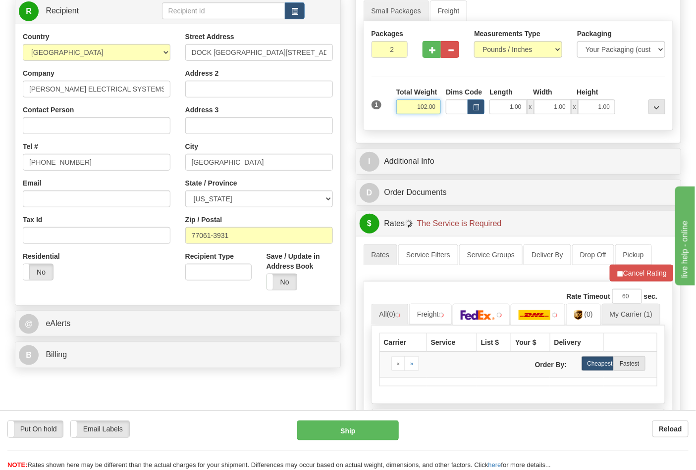
scroll to position [165, 0]
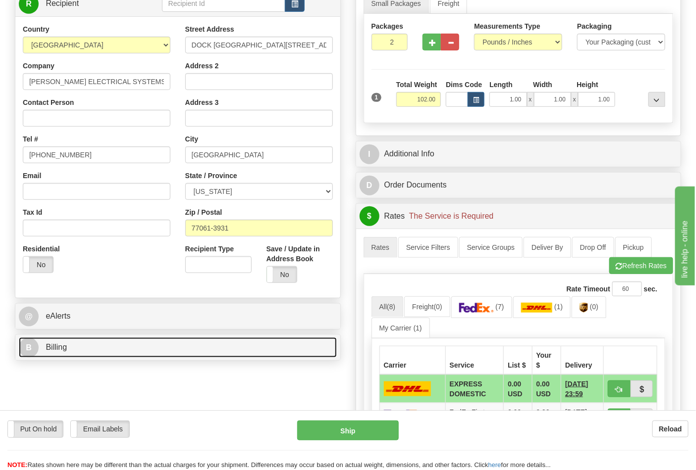
click at [88, 351] on link "B Billing" at bounding box center [178, 348] width 318 height 20
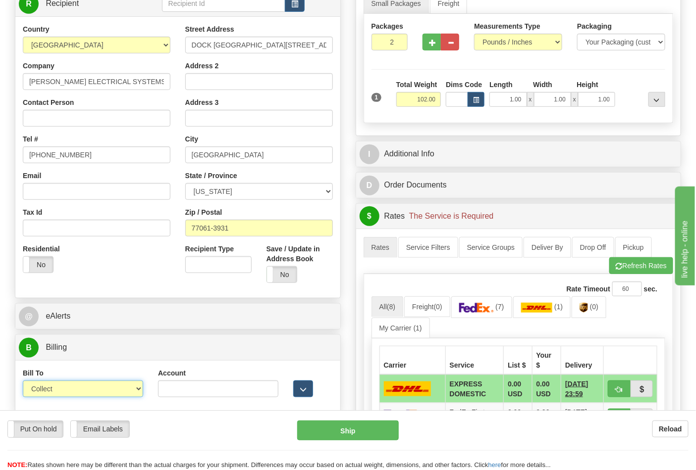
click at [83, 384] on select "Sender Recipient Third Party Collect" at bounding box center [83, 389] width 120 height 17
select select "2"
click at [23, 382] on select "Sender Recipient Third Party Collect" at bounding box center [83, 389] width 120 height 17
click at [176, 387] on input "Account" at bounding box center [218, 389] width 120 height 17
paste input "661159723"
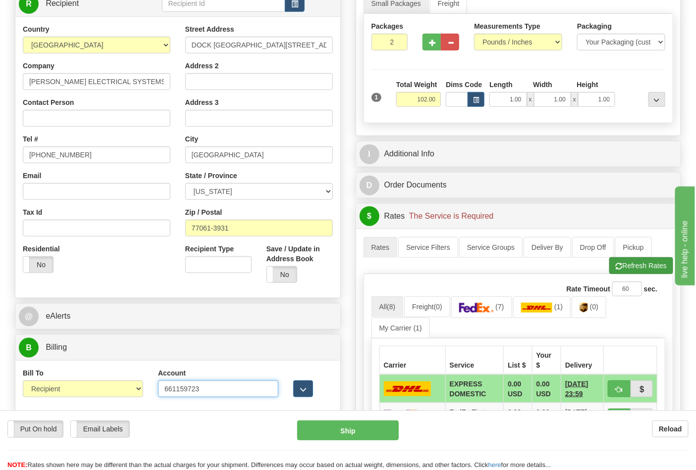
type input "661159723"
click at [616, 266] on span "button" at bounding box center [618, 266] width 7 height 6
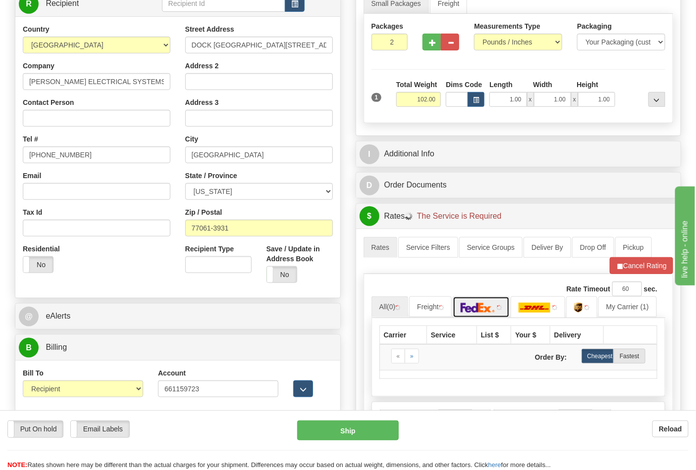
click at [486, 305] on img at bounding box center [477, 308] width 35 height 10
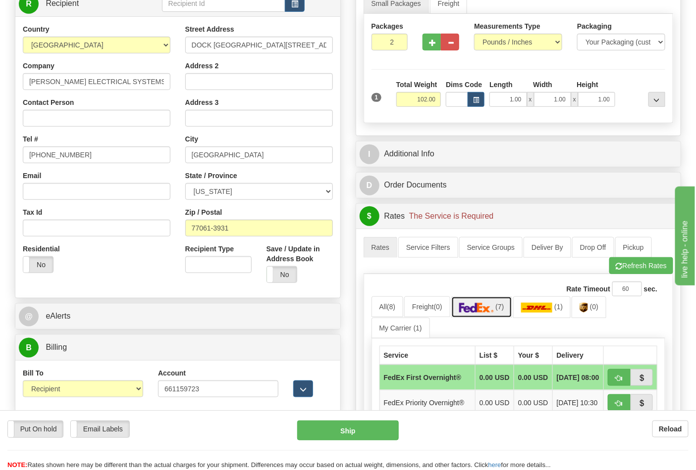
click at [485, 307] on img at bounding box center [476, 308] width 35 height 10
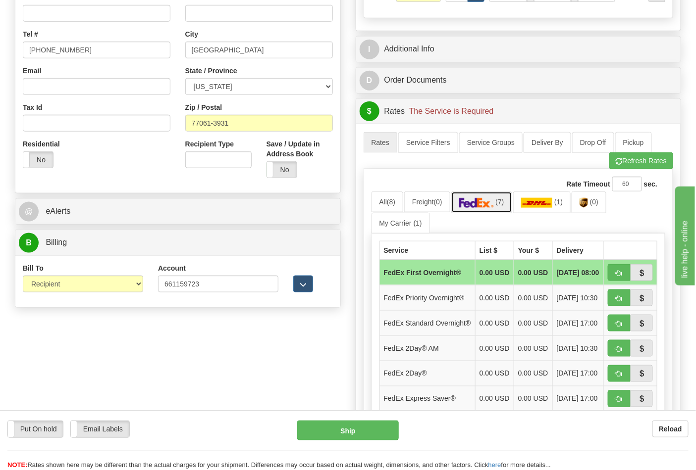
scroll to position [330, 0]
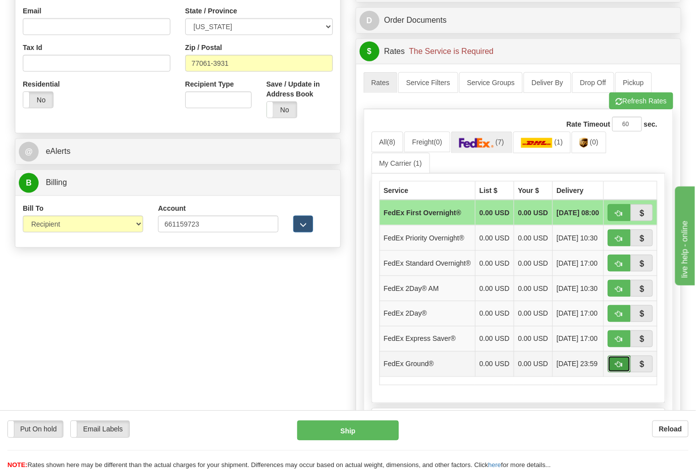
click at [612, 373] on button "button" at bounding box center [619, 364] width 23 height 17
type input "92"
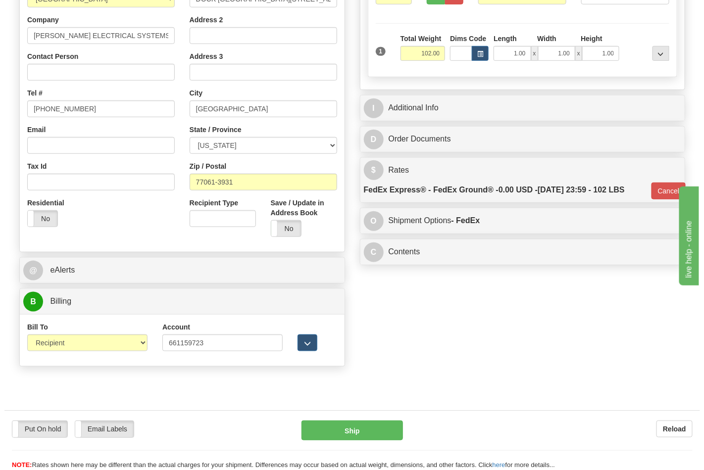
scroll to position [275, 0]
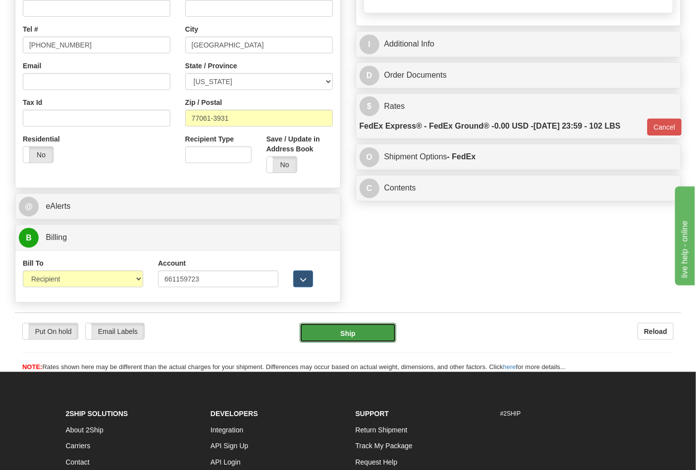
click at [337, 337] on button "Ship" at bounding box center [348, 333] width 96 height 20
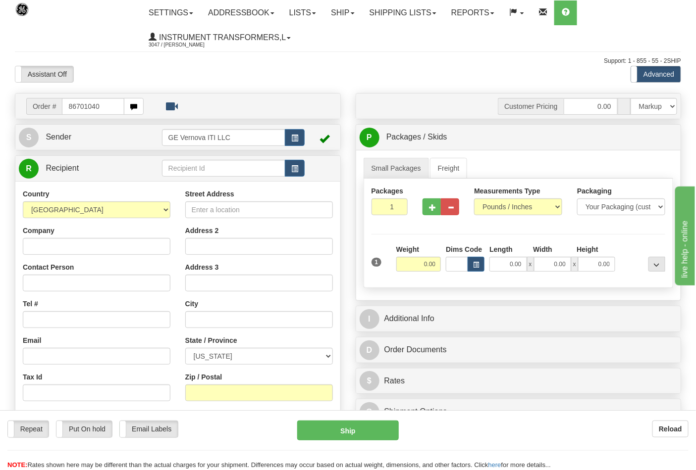
type input "86701040"
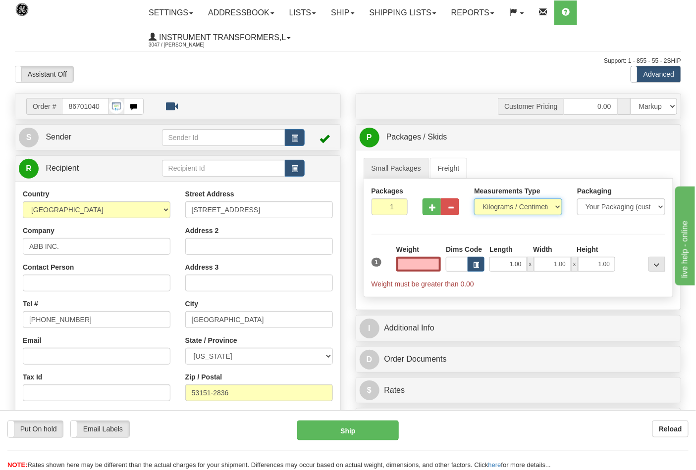
type input "0.00"
click at [487, 204] on select "Pounds / Inches Kilograms / Centimeters" at bounding box center [518, 207] width 88 height 17
select select "0"
click at [474, 199] on select "Pounds / Inches Kilograms / Centimeters" at bounding box center [518, 207] width 88 height 17
click at [417, 260] on input "0.00" at bounding box center [418, 264] width 45 height 15
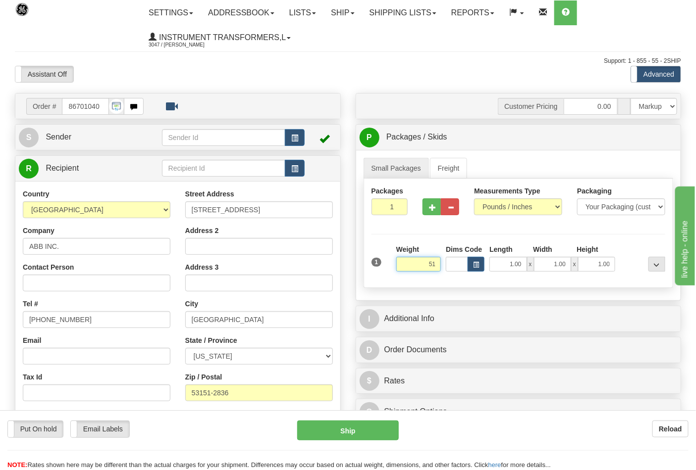
click button "Delete" at bounding box center [0, 0] width 0 height 0
type input "51.00"
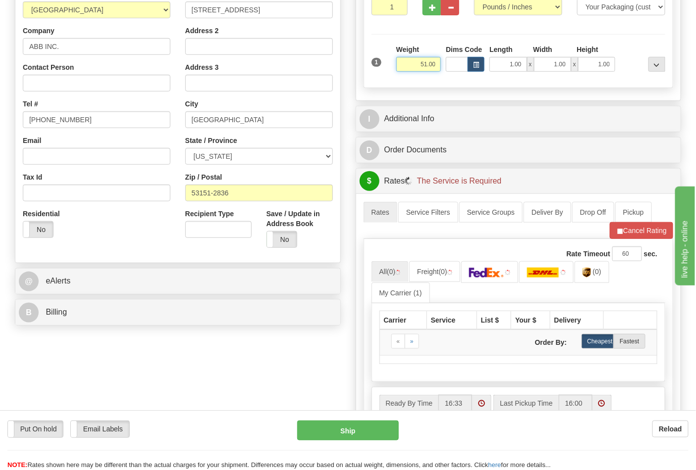
scroll to position [220, 0]
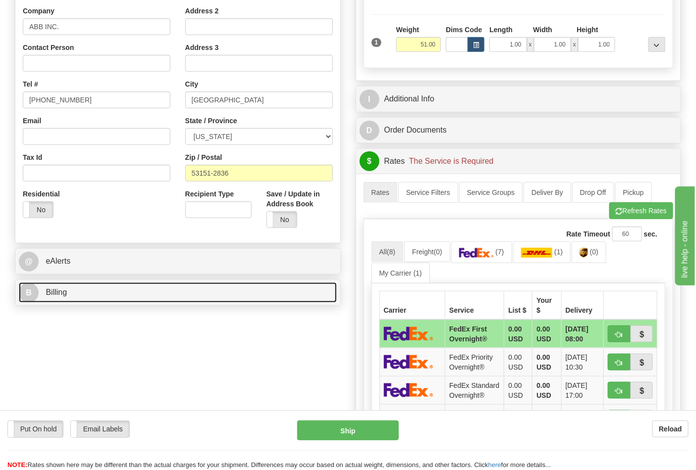
click at [125, 294] on link "B Billing" at bounding box center [178, 293] width 318 height 20
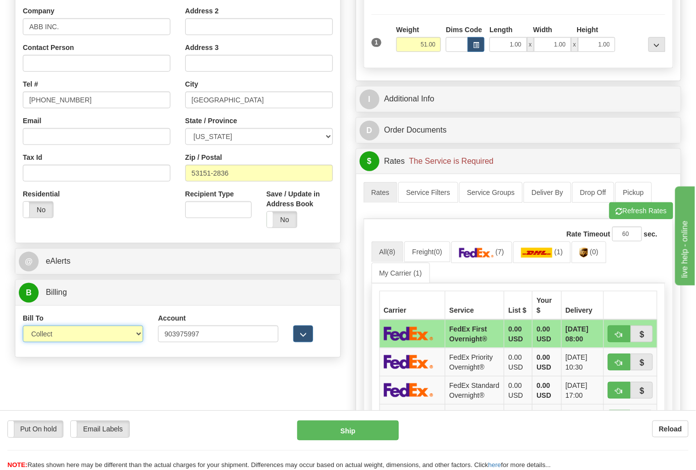
click at [102, 335] on select "Sender Recipient Third Party Collect" at bounding box center [83, 334] width 120 height 17
select select "2"
click at [23, 327] on select "Sender Recipient Third Party Collect" at bounding box center [83, 334] width 120 height 17
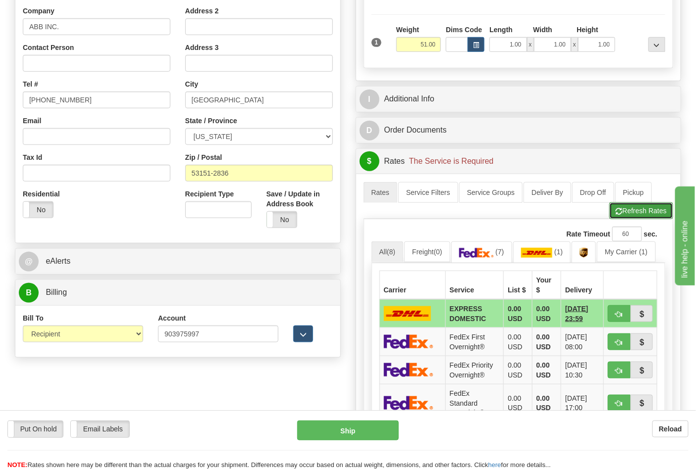
click at [654, 207] on button "Refresh Rates" at bounding box center [641, 211] width 64 height 17
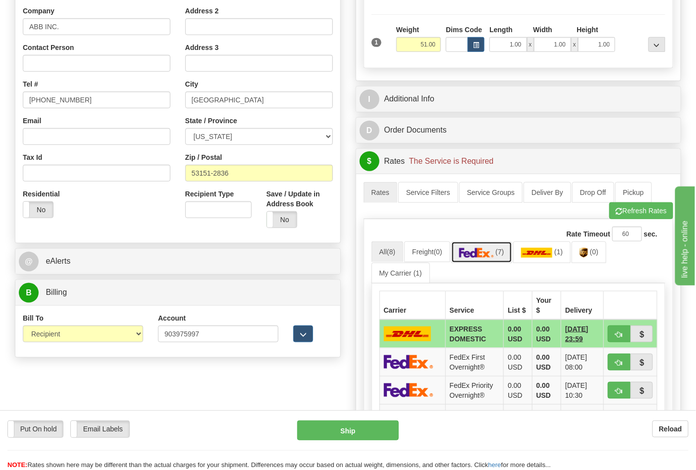
click at [486, 255] on img at bounding box center [476, 253] width 35 height 10
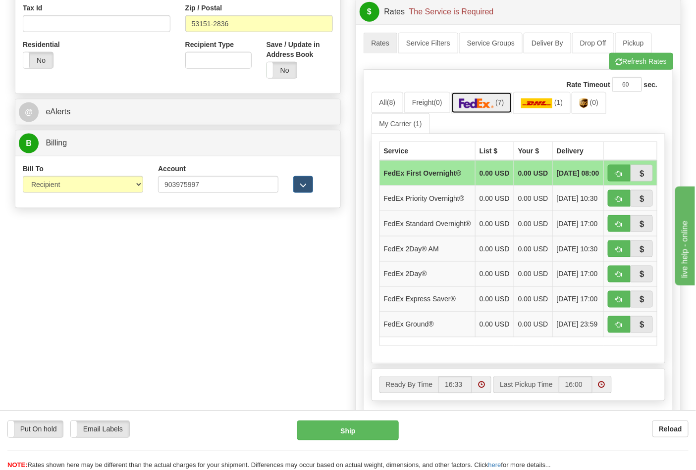
scroll to position [385, 0]
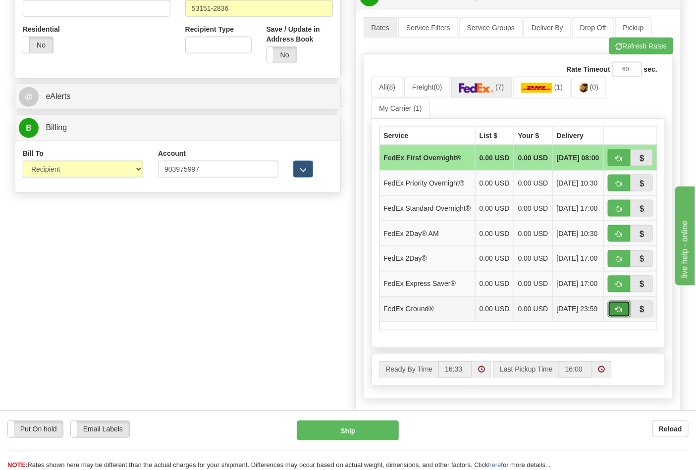
click at [617, 313] on span "button" at bounding box center [618, 310] width 7 height 6
type input "92"
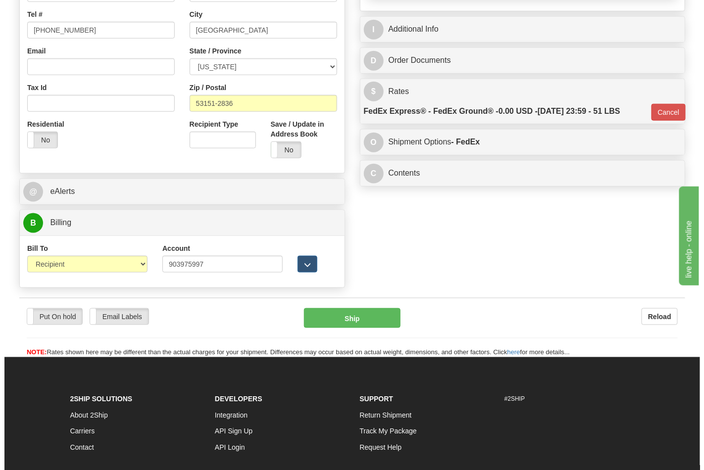
scroll to position [314, 0]
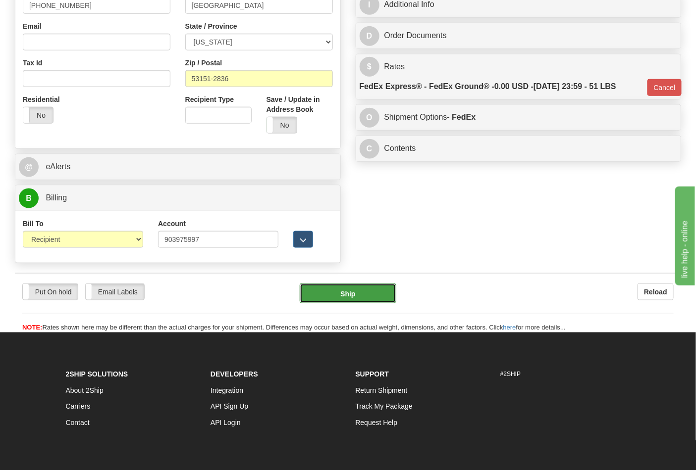
click at [367, 298] on button "Ship" at bounding box center [348, 294] width 96 height 20
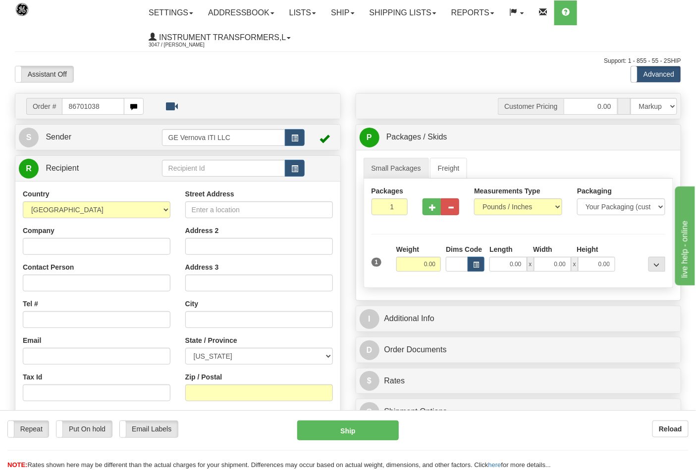
type input "86701038"
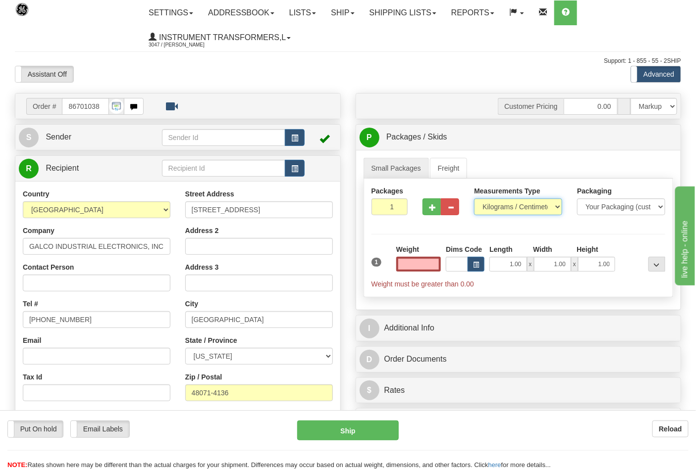
type input "0.00"
click at [488, 204] on select "Pounds / Inches Kilograms / Centimeters" at bounding box center [518, 207] width 88 height 17
select select "0"
click at [474, 199] on select "Pounds / Inches Kilograms / Centimeters" at bounding box center [518, 207] width 88 height 17
click at [433, 262] on input "0.00" at bounding box center [418, 264] width 45 height 15
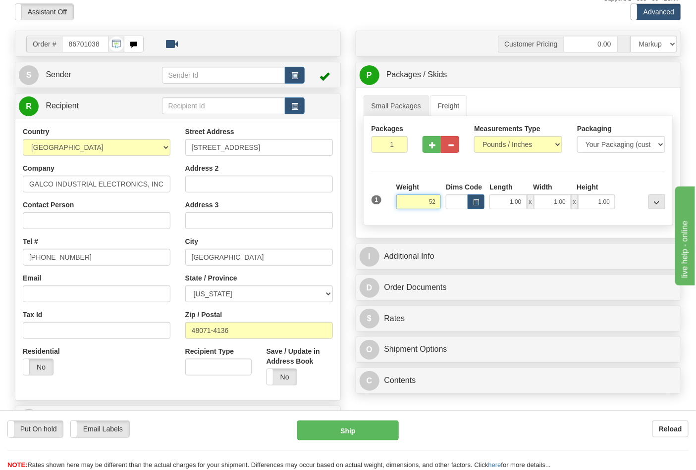
scroll to position [165, 0]
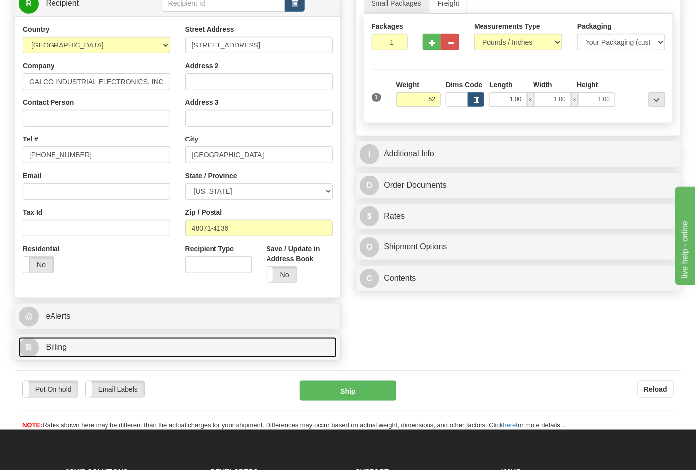
type input "52.00"
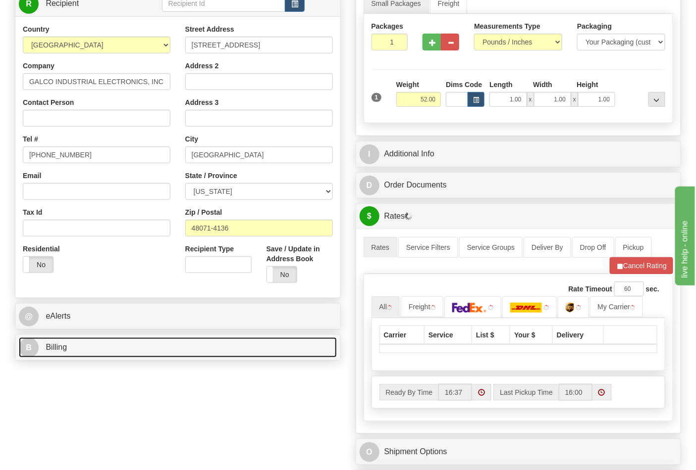
click at [172, 344] on link "B Billing" at bounding box center [178, 348] width 318 height 20
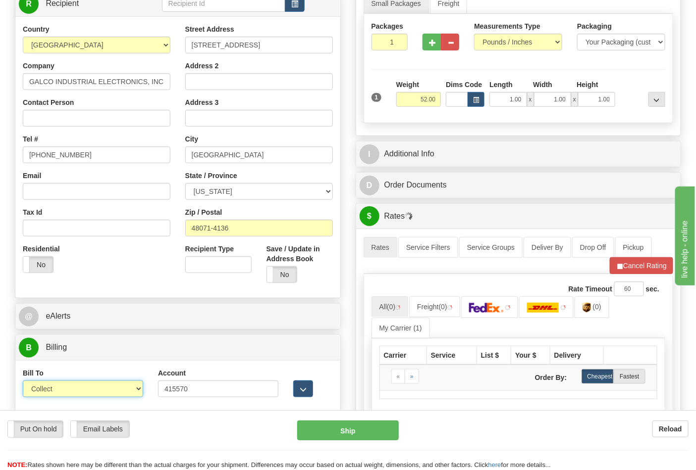
click at [131, 386] on select "Sender Recipient Third Party Collect" at bounding box center [83, 389] width 120 height 17
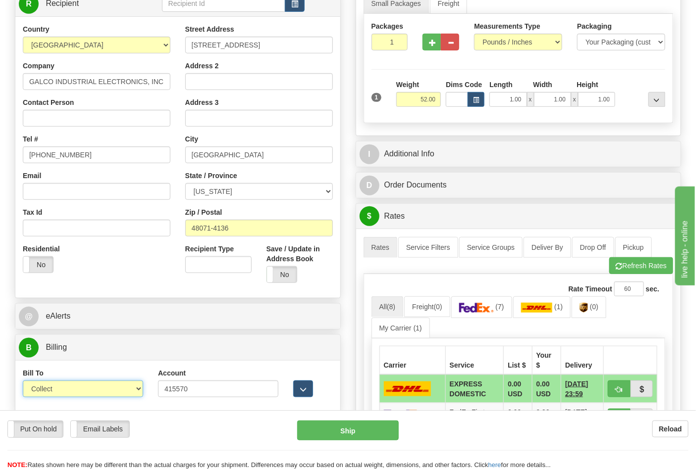
select select "2"
click at [23, 382] on select "Sender Recipient Third Party Collect" at bounding box center [83, 389] width 120 height 17
click at [602, 307] on span "(7)" at bounding box center [598, 307] width 8 height 8
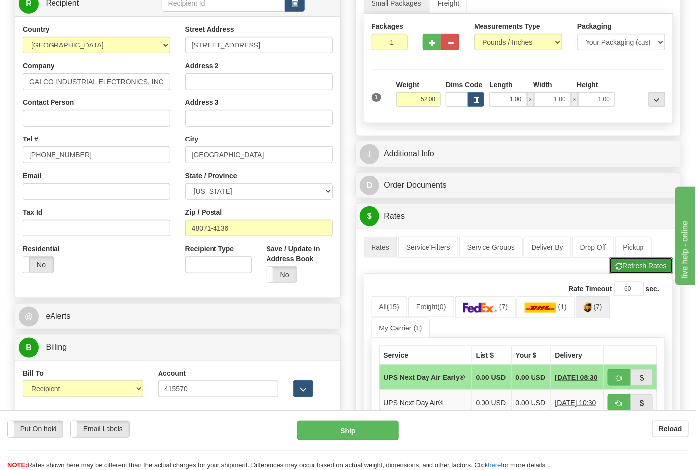
click at [631, 270] on button "Refresh Rates" at bounding box center [641, 265] width 64 height 17
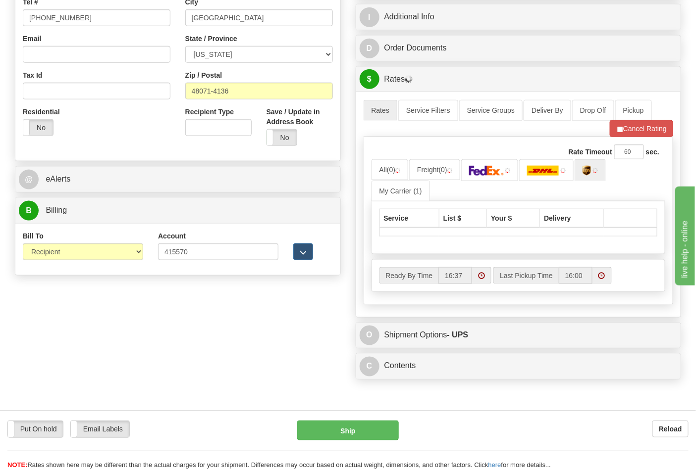
scroll to position [330, 0]
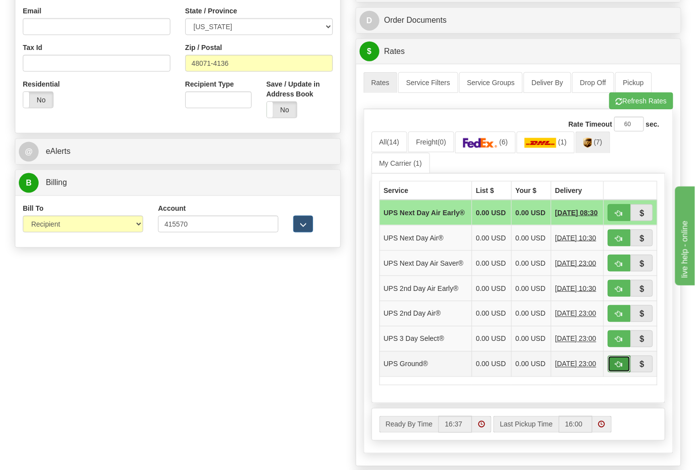
click at [610, 373] on button "button" at bounding box center [619, 364] width 23 height 17
type input "03"
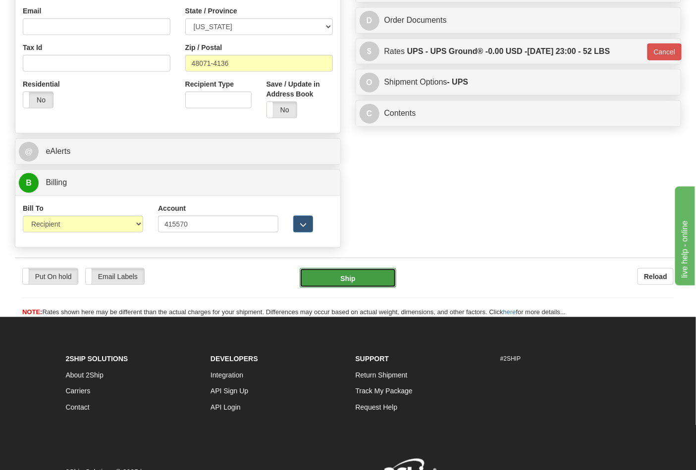
click at [382, 281] on button "Ship" at bounding box center [348, 278] width 96 height 20
